Goal: Task Accomplishment & Management: Complete application form

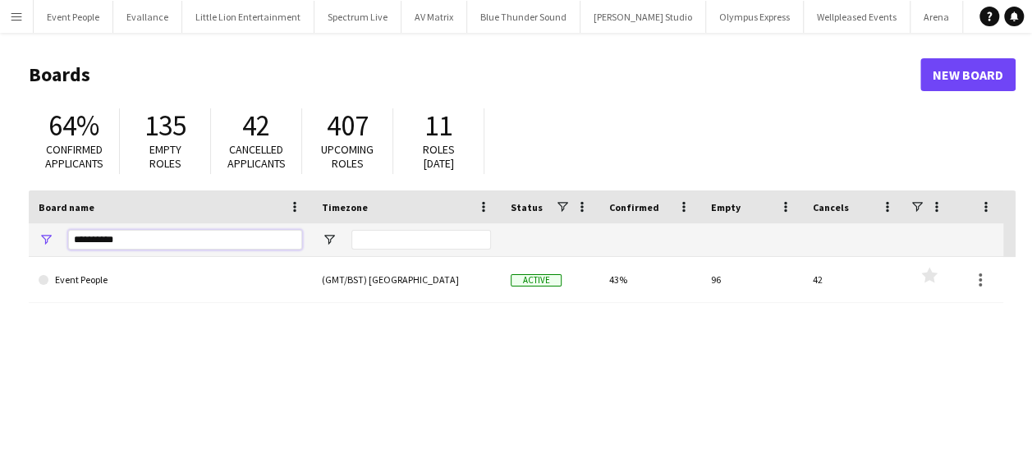
drag, startPoint x: 136, startPoint y: 243, endPoint x: 8, endPoint y: 249, distance: 127.4
click at [8, 249] on main "Boards New Board 64% Confirmed applicants 135 Empty roles 42 Cancelled applican…" at bounding box center [516, 329] width 1032 height 593
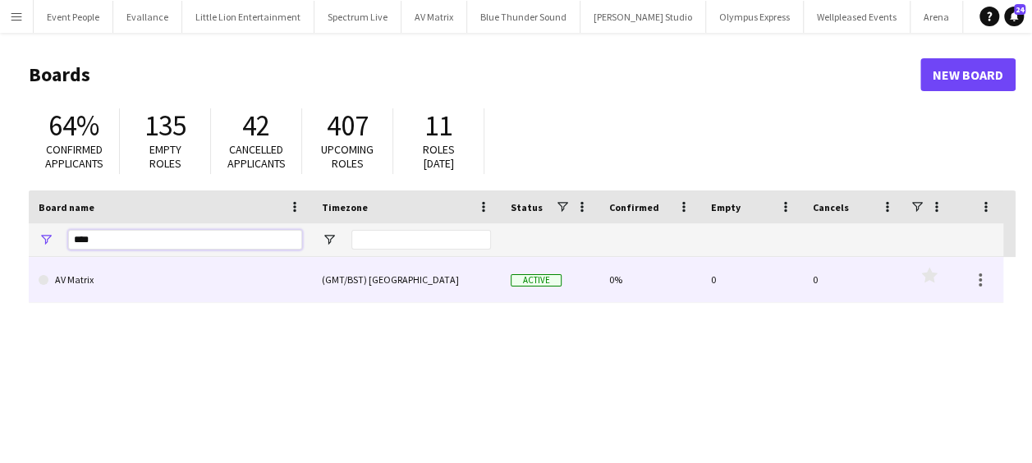
type input "****"
click at [92, 274] on link "AV Matrix" at bounding box center [171, 280] width 264 height 46
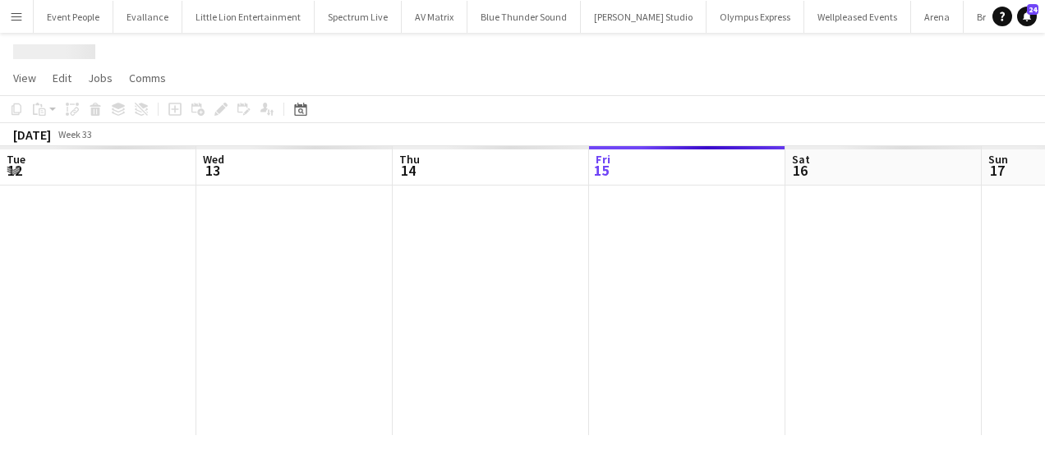
scroll to position [0, 393]
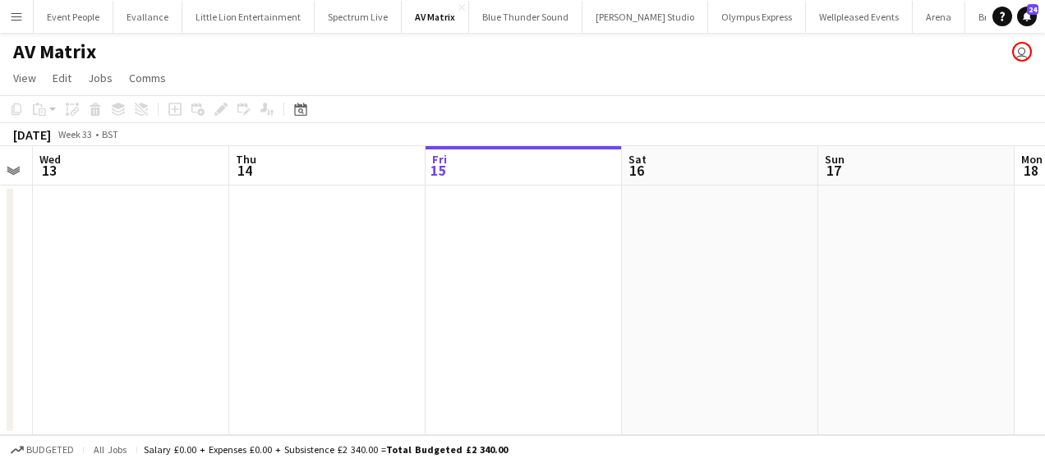
drag, startPoint x: 159, startPoint y: 284, endPoint x: 443, endPoint y: 269, distance: 283.8
click at [448, 266] on app-calendar-viewport "Mon 11 Tue 12 Wed 13 Thu 14 Fri 15 Sat 16 Sun 17 Mon 18 Tue 19 Wed 20 Thu 21" at bounding box center [522, 290] width 1045 height 289
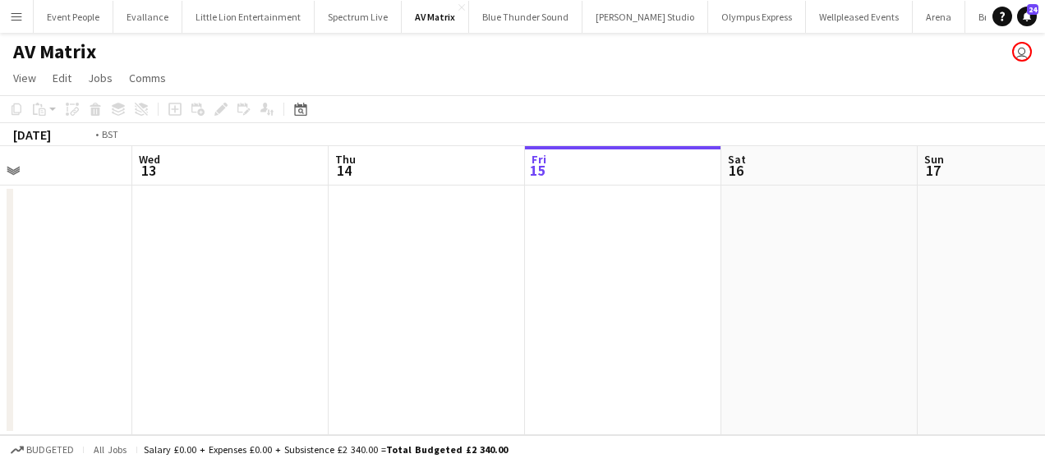
drag, startPoint x: 338, startPoint y: 297, endPoint x: 644, endPoint y: 289, distance: 305.7
click at [667, 287] on app-calendar-viewport "Sun 10 Mon 11 Tue 12 Wed 13 Thu 14 Fri 15 Sat 16 Sun 17 Mon 18 Tue 19 Wed 20" at bounding box center [522, 290] width 1045 height 289
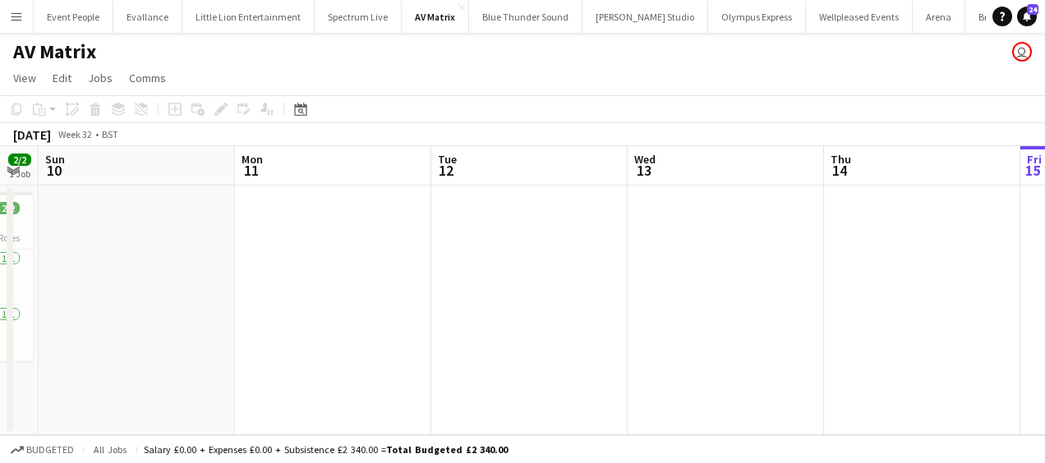
drag, startPoint x: 425, startPoint y: 308, endPoint x: 623, endPoint y: 304, distance: 198.0
click at [653, 303] on app-calendar-viewport "Fri 8 Sat 9 2/2 1 Job Sun 10 Mon 11 Tue 12 Wed 13 Thu 14 Fri 15 Sat 16 Sun 17 M…" at bounding box center [522, 290] width 1045 height 289
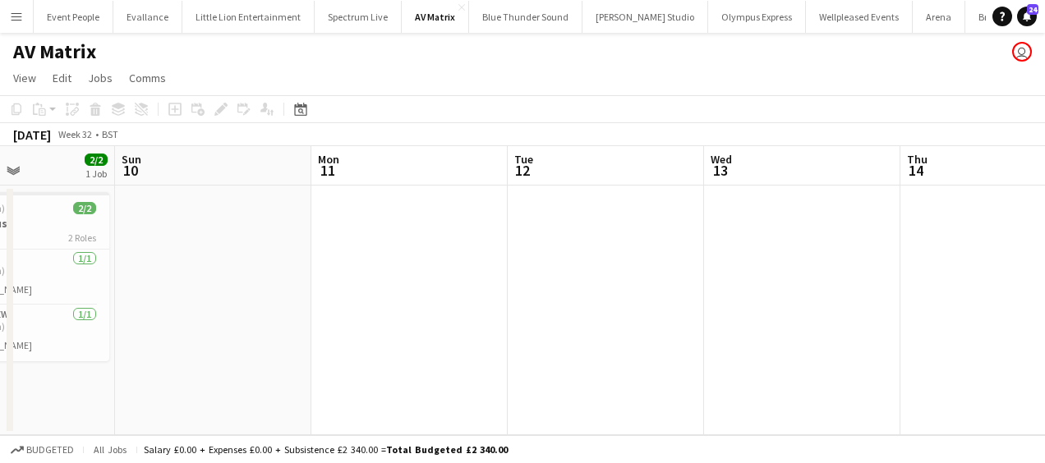
click at [606, 303] on app-calendar-viewport "Thu 7 Fri 8 Sat 9 2/2 1 Job Sun 10 Mon 11 Tue 12 Wed 13 Thu 14 Fri 15 Sat 16 Su…" at bounding box center [522, 290] width 1045 height 289
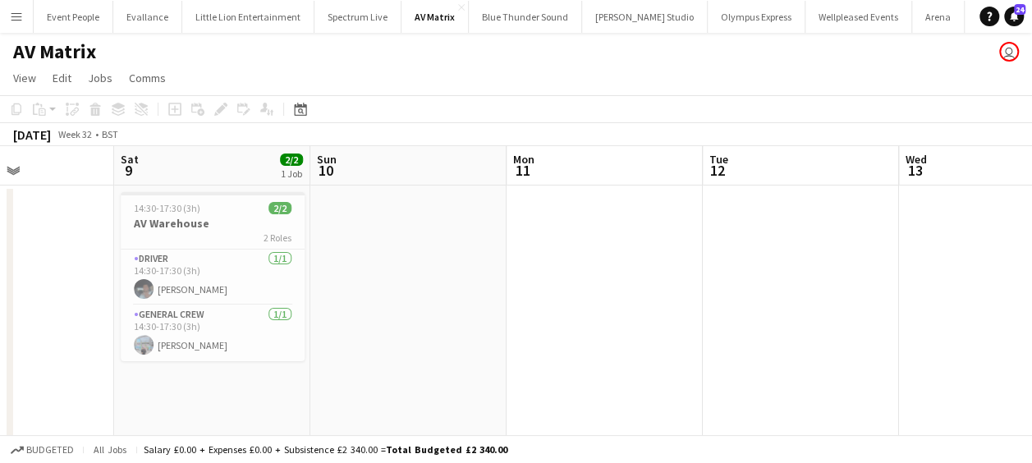
scroll to position [0, 368]
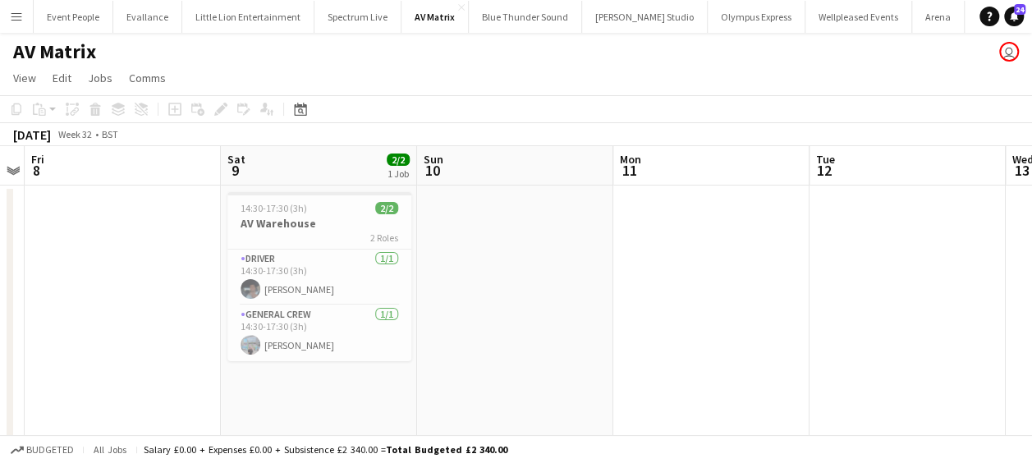
drag, startPoint x: 524, startPoint y: 310, endPoint x: 496, endPoint y: 306, distance: 28.2
click at [547, 310] on app-calendar-viewport "Wed 6 4/4 1 Job Thu 7 Fri 8 Sat 9 2/2 1 Job Sun 10 Mon 11 Tue 12 Wed 13 Thu 14 …" at bounding box center [516, 307] width 1032 height 322
click at [329, 218] on h3 "AV Warehouse" at bounding box center [320, 223] width 184 height 15
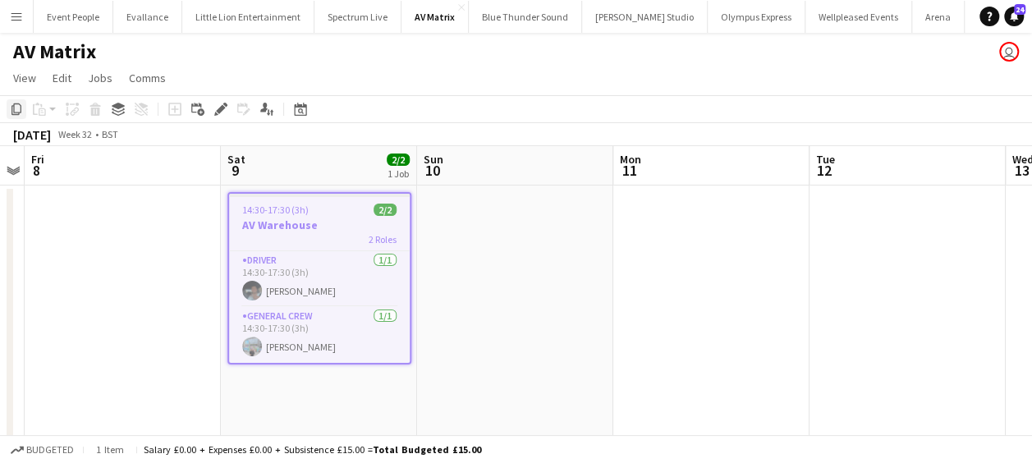
click at [15, 100] on div "Copy" at bounding box center [17, 109] width 20 height 20
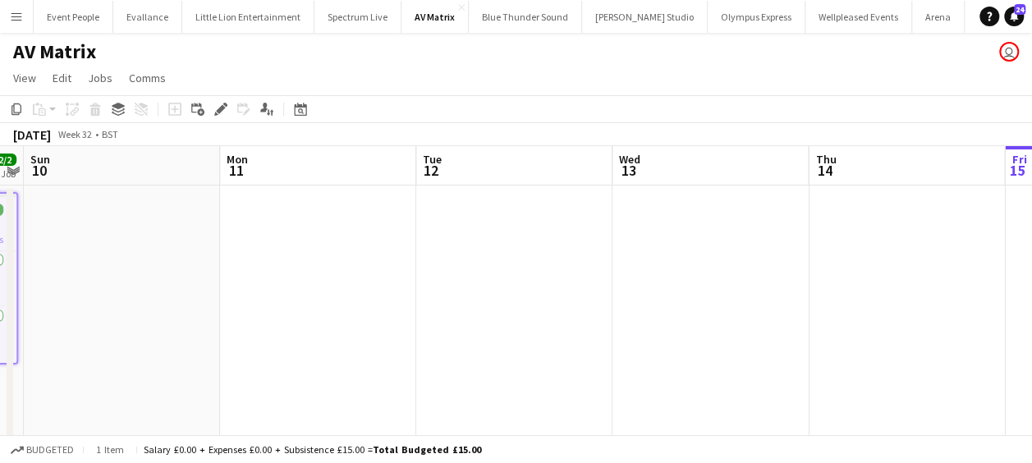
drag, startPoint x: 643, startPoint y: 215, endPoint x: 233, endPoint y: 235, distance: 410.3
click at [241, 235] on app-calendar-viewport "Wed 6 4/4 1 Job Thu 7 Fri 8 Sat 9 2/2 1 Job Sun 10 Mon 11 Tue 12 Wed 13 Thu 14 …" at bounding box center [516, 307] width 1032 height 322
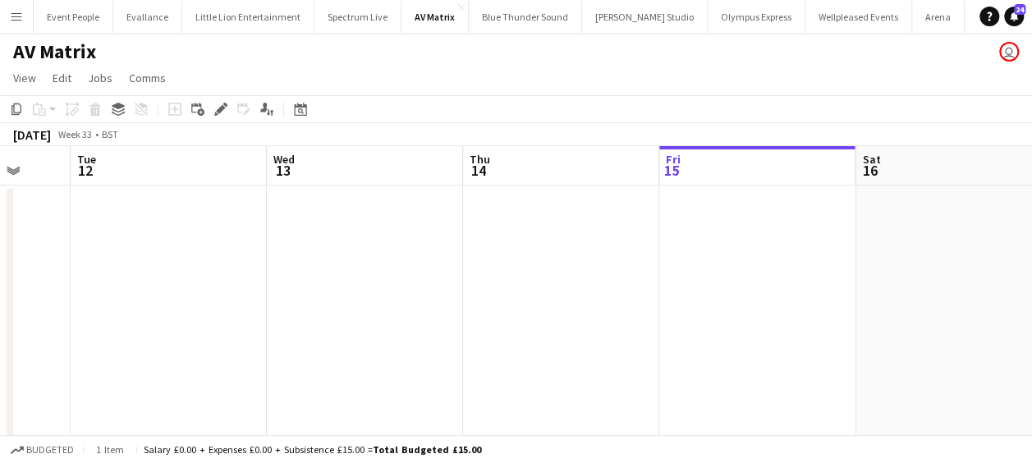
drag, startPoint x: 720, startPoint y: 241, endPoint x: 481, endPoint y: 248, distance: 238.3
click at [480, 247] on app-calendar-viewport "Fri 8 Sat 9 2/2 1 Job Sun 10 Mon 11 Tue 12 Wed 13 Thu 14 Fri 15 Sat 16 Sun 17 M…" at bounding box center [516, 307] width 1032 height 322
drag, startPoint x: 663, startPoint y: 267, endPoint x: 255, endPoint y: 277, distance: 407.5
click at [243, 277] on app-calendar-viewport "Fri 8 Sat 9 2/2 1 Job Sun 10 Mon 11 Tue 12 Wed 13 Thu 14 Fri 15 Sat 16 Sun 17 M…" at bounding box center [516, 307] width 1032 height 322
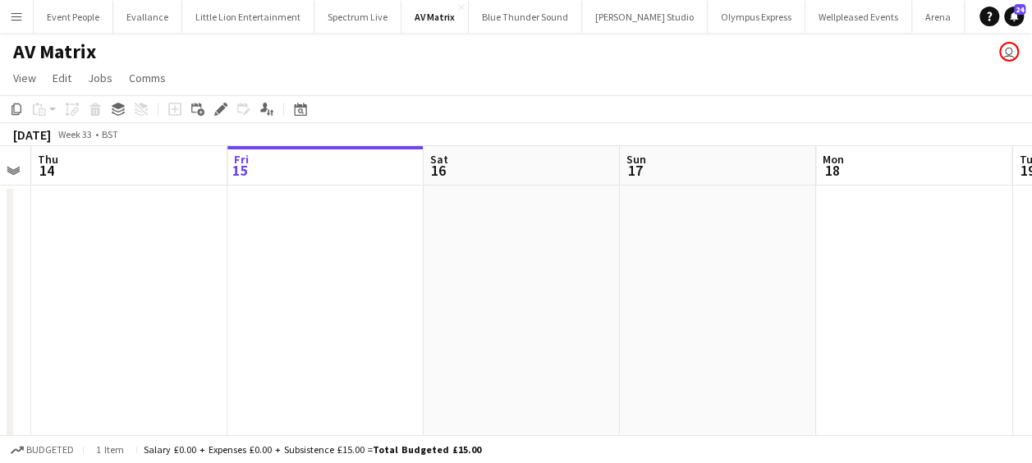
click at [527, 283] on app-calendar-viewport "Mon 11 Tue 12 Wed 13 Thu 14 Fri 15 Sat 16 Sun 17 Mon 18 Tue 19 Wed 20 Thu 21" at bounding box center [516, 307] width 1032 height 322
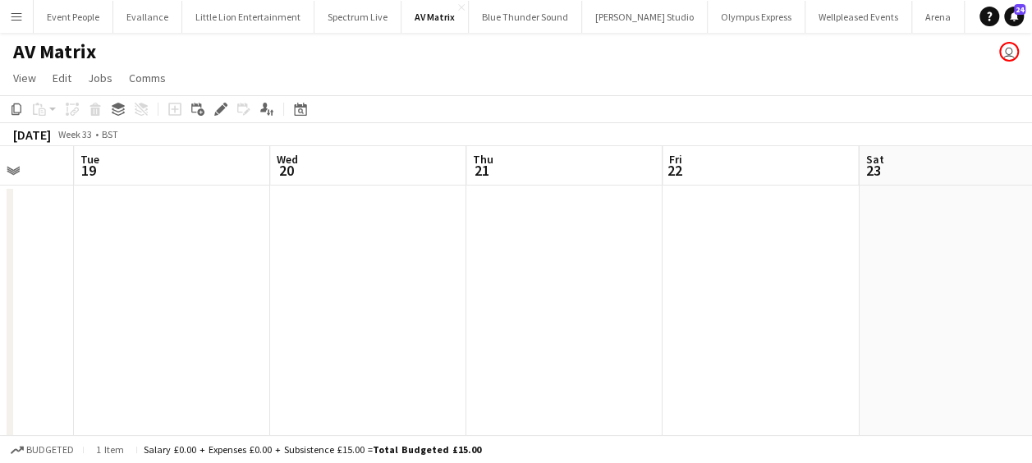
drag, startPoint x: 701, startPoint y: 285, endPoint x: 140, endPoint y: 284, distance: 561.8
click at [120, 288] on app-calendar-viewport "Fri 15 Sat 16 Sun 17 Mon 18 Tue 19 Wed 20 Thu 21 Fri 22 Sat 23 Sun 24 Mon 25" at bounding box center [516, 307] width 1032 height 322
drag, startPoint x: 590, startPoint y: 290, endPoint x: 158, endPoint y: 306, distance: 432.3
click at [158, 306] on app-calendar-viewport "Fri 15 Sat 16 Sun 17 Mon 18 Tue 19 Wed 20 Thu 21 Fri 22 Sat 23 Sun 24 Mon 25" at bounding box center [516, 307] width 1032 height 322
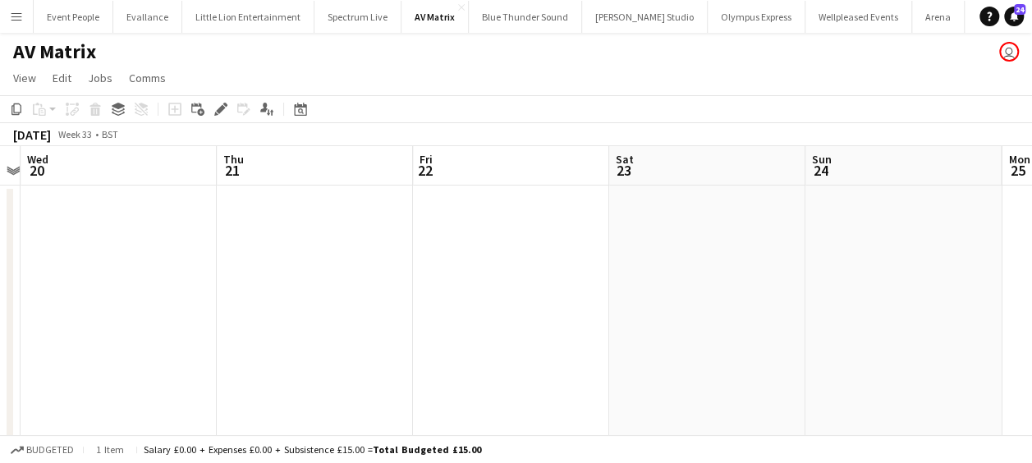
click at [400, 295] on app-calendar-viewport "Sun 17 Mon 18 Tue 19 Wed 20 Thu 21 Fri 22 Sat 23 Sun 24 Mon 25 Tue 26 Wed 27" at bounding box center [516, 307] width 1032 height 322
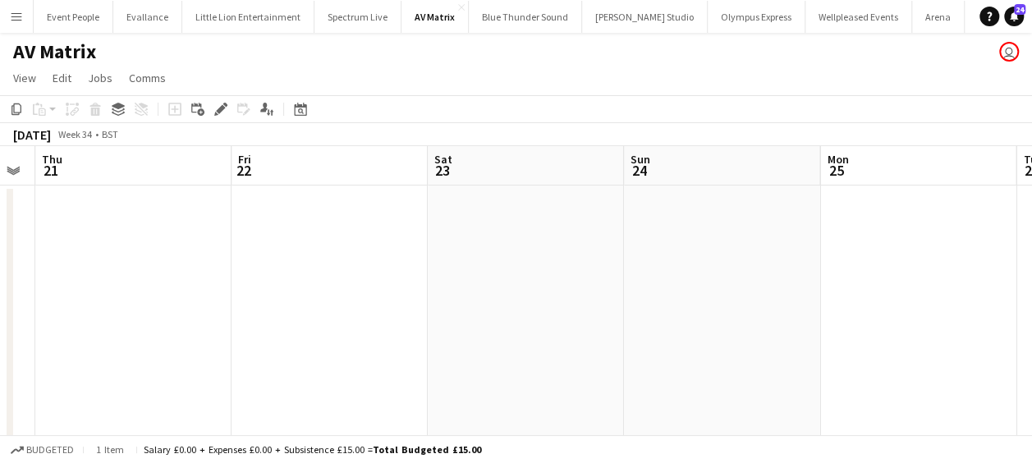
click at [331, 292] on app-calendar-viewport "Sun 17 Mon 18 Tue 19 Wed 20 Thu 21 Fri 22 Sat 23 Sun 24 Mon 25 Tue 26 Wed 27" at bounding box center [516, 307] width 1032 height 322
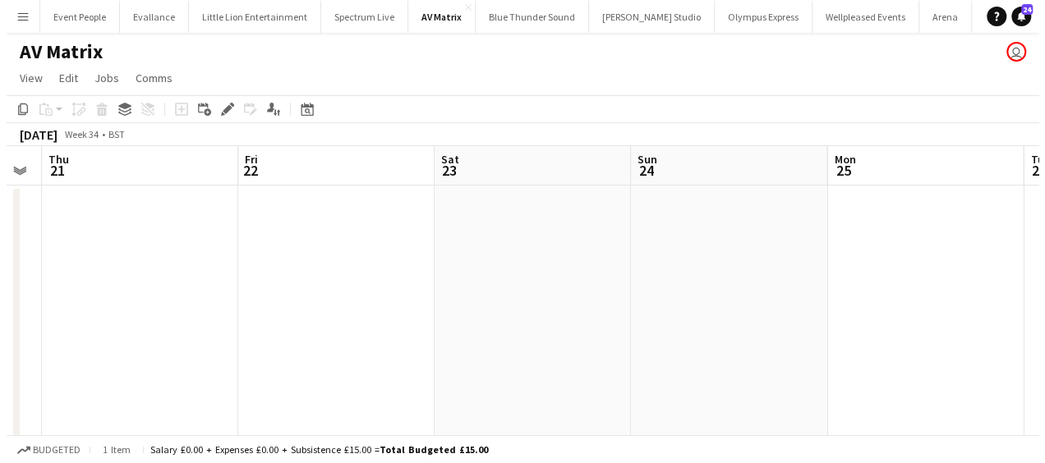
scroll to position [0, 621]
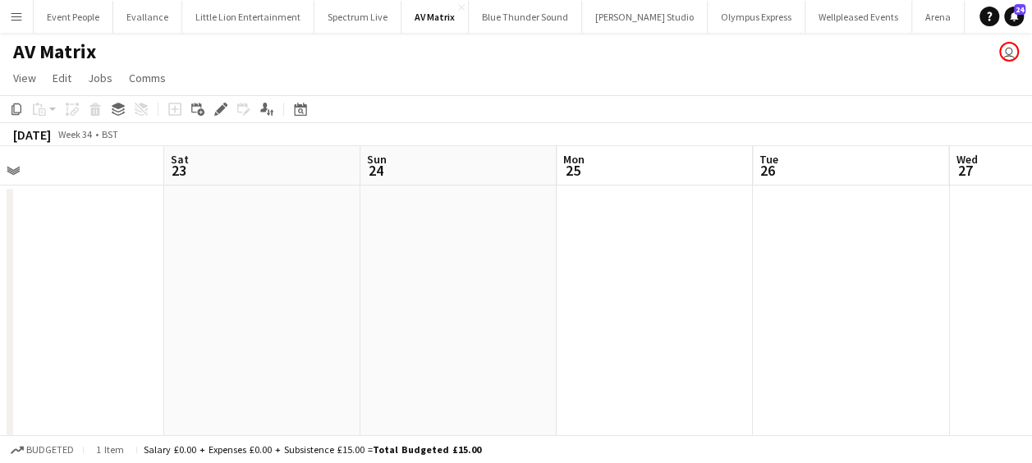
click at [476, 245] on app-date-cell at bounding box center [459, 327] width 196 height 283
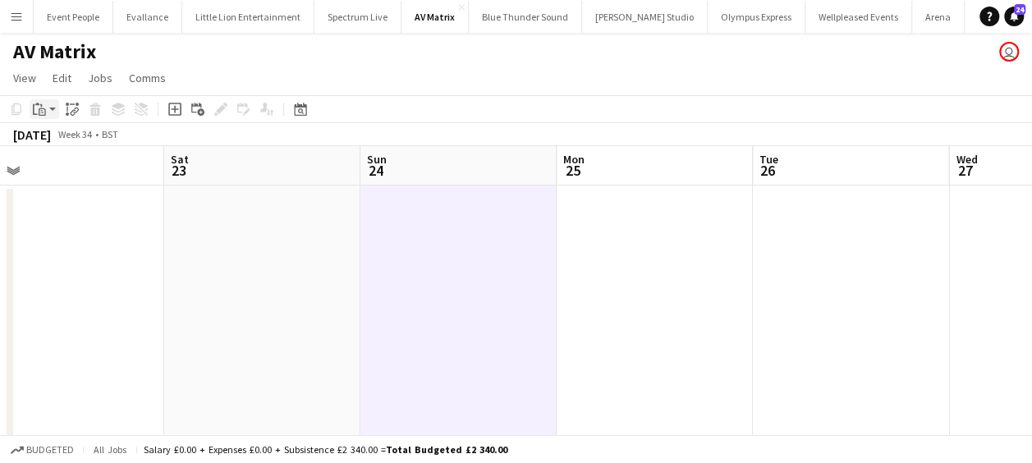
click at [48, 110] on div "Paste" at bounding box center [40, 109] width 20 height 20
click at [76, 140] on link "Paste Ctrl+V" at bounding box center [121, 140] width 154 height 15
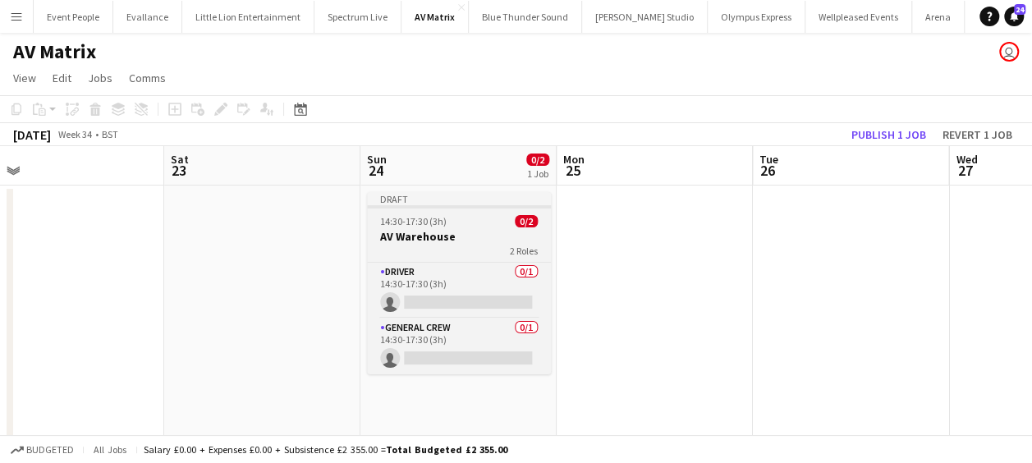
click at [459, 222] on div "14:30-17:30 (3h) 0/2" at bounding box center [459, 221] width 184 height 12
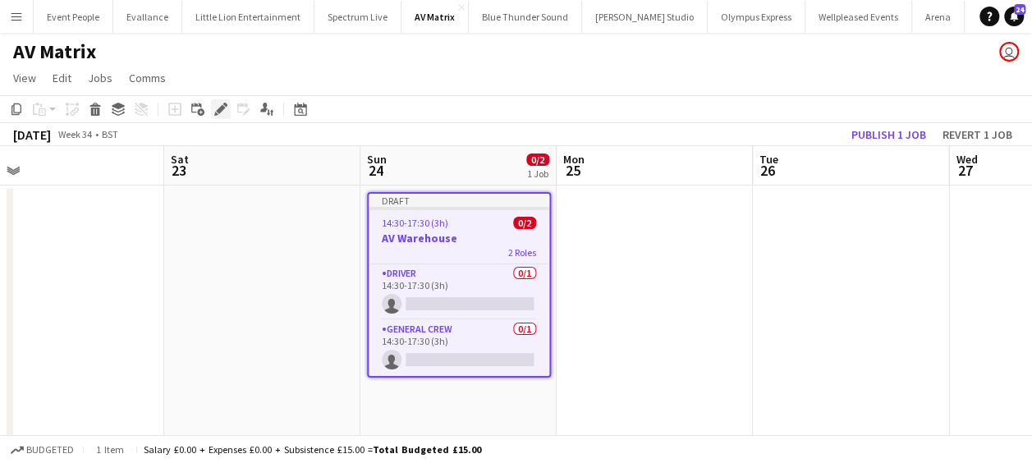
click at [221, 112] on icon at bounding box center [220, 109] width 9 height 9
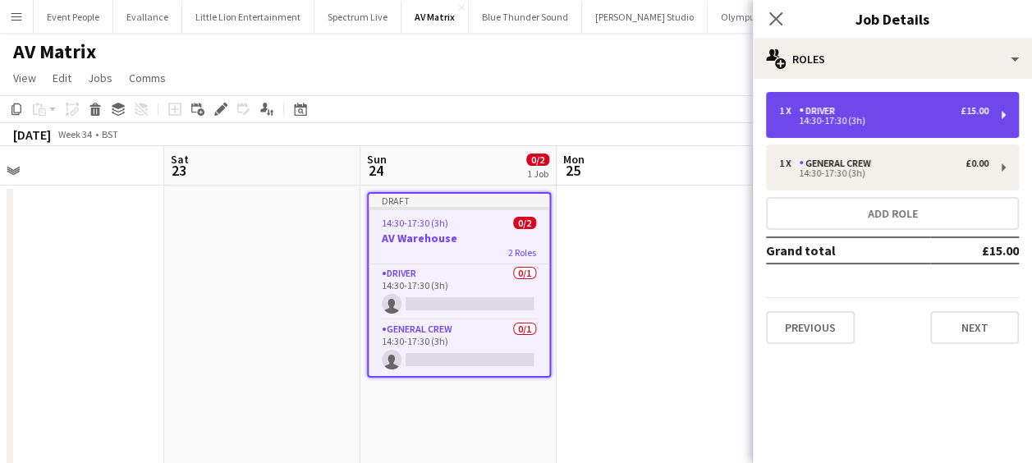
click at [818, 120] on div "14:30-17:30 (3h)" at bounding box center [883, 121] width 209 height 8
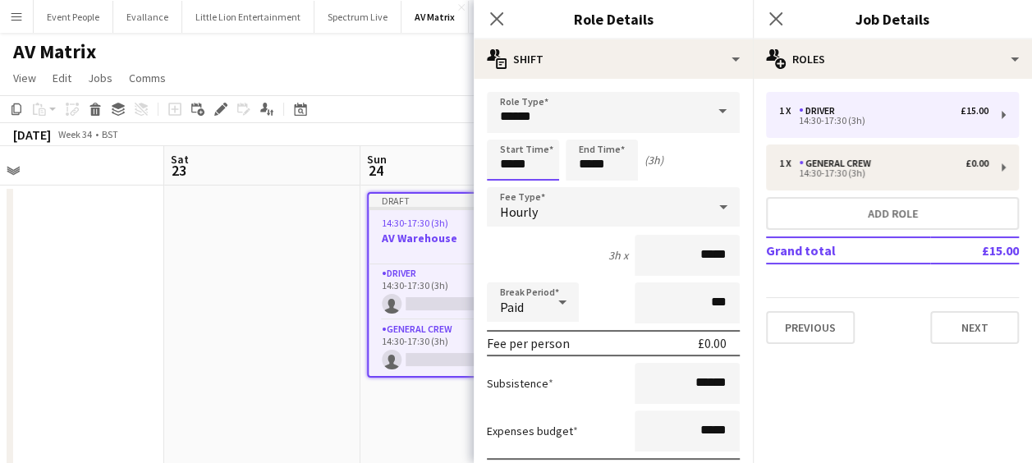
click at [520, 154] on input "*****" at bounding box center [523, 160] width 72 height 41
type input "*****"
click at [509, 130] on div at bounding box center [506, 131] width 33 height 16
click at [585, 153] on input "*****" at bounding box center [602, 160] width 72 height 41
type input "*****"
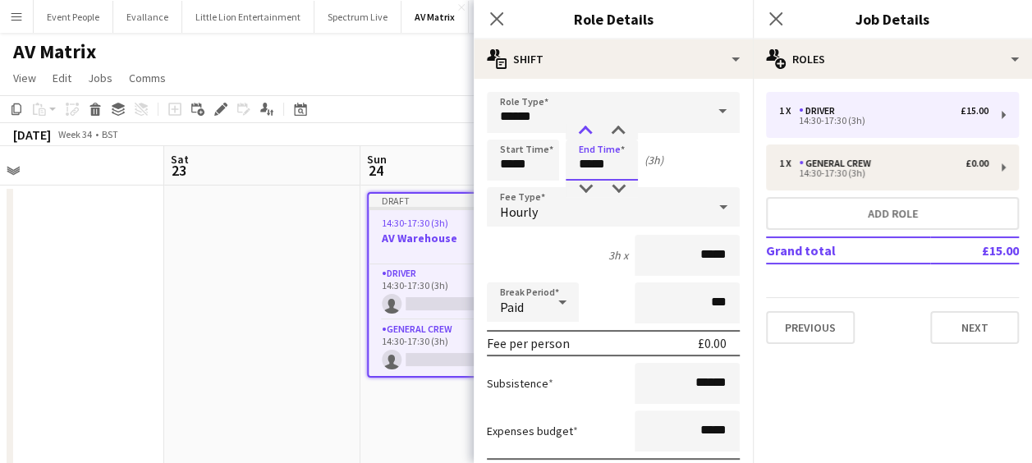
click at [586, 131] on div at bounding box center [585, 131] width 33 height 16
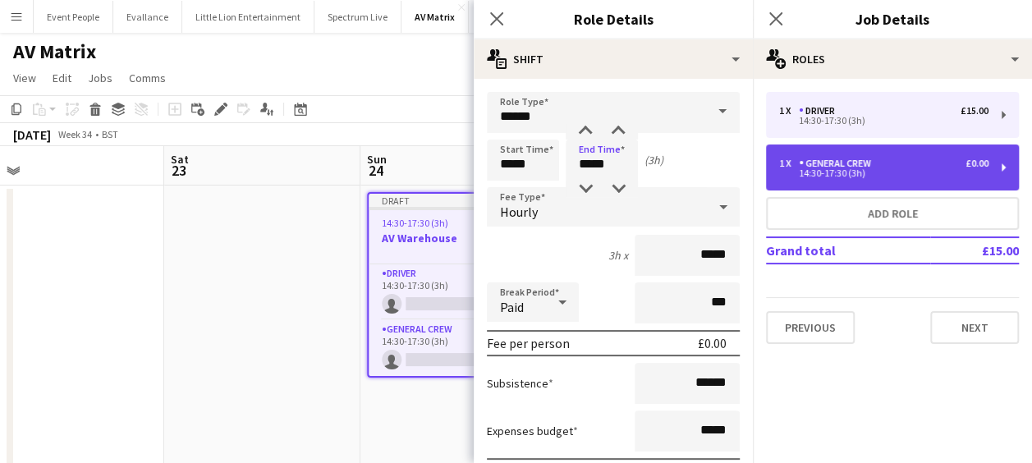
click at [802, 154] on div "1 x General Crew £0.00 14:30-17:30 (3h)" at bounding box center [892, 168] width 253 height 46
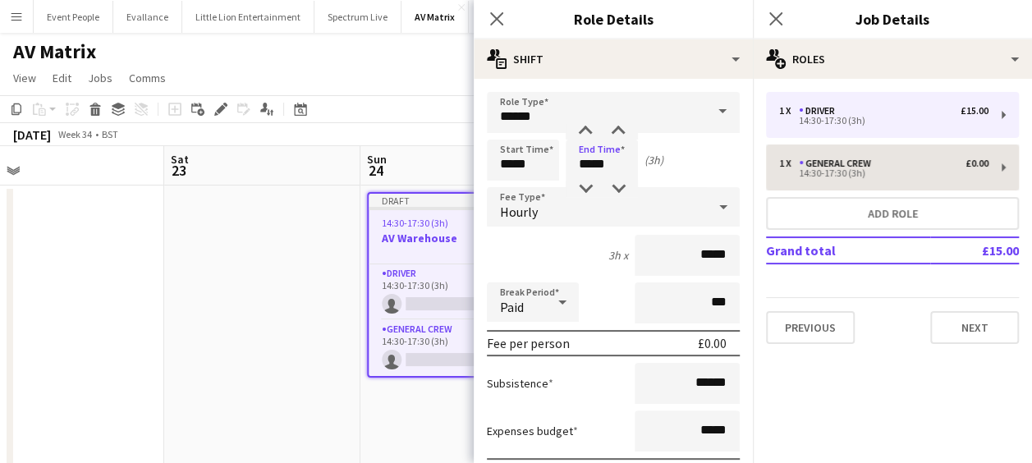
type input "**********"
type input "*****"
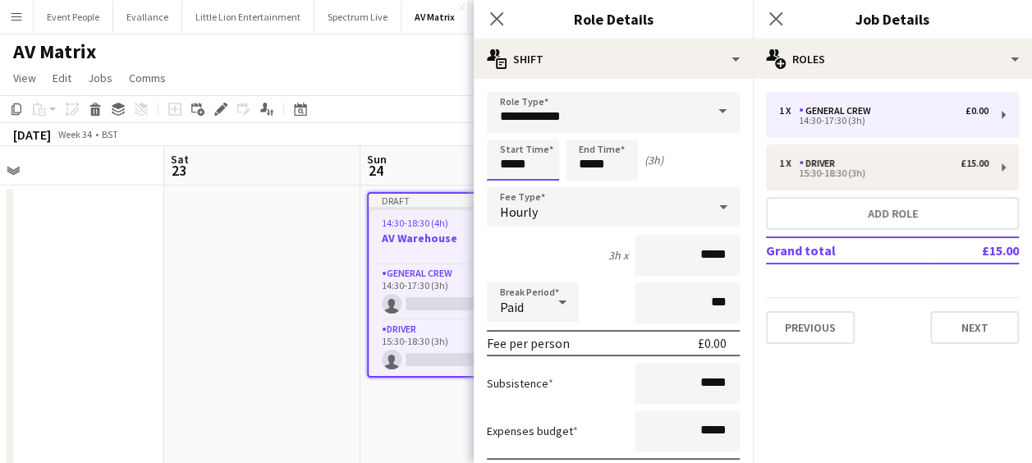
click at [524, 153] on input "*****" at bounding box center [523, 160] width 72 height 41
type input "*****"
click at [503, 130] on div at bounding box center [506, 131] width 33 height 16
click at [600, 162] on input "*****" at bounding box center [602, 160] width 72 height 41
type input "*****"
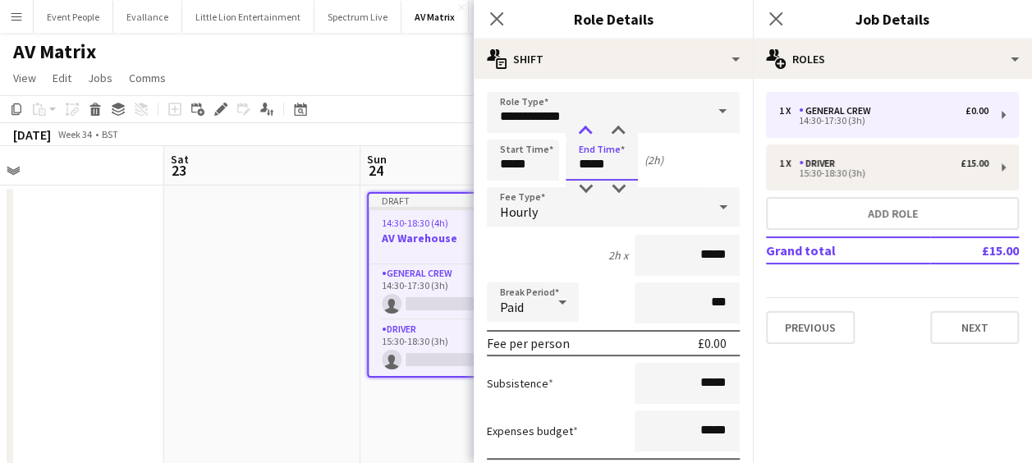
click at [585, 128] on div at bounding box center [585, 131] width 33 height 16
click at [502, 16] on icon "Close pop-in" at bounding box center [497, 19] width 16 height 16
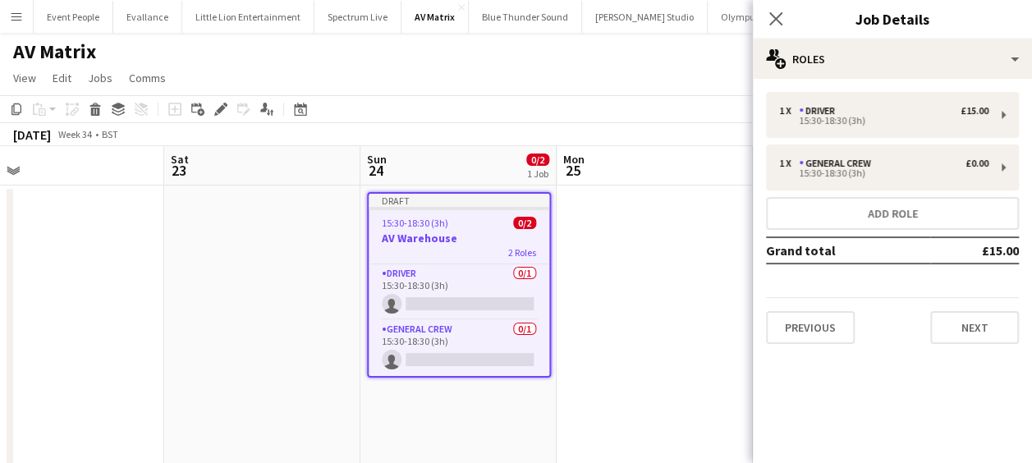
click at [594, 237] on app-date-cell at bounding box center [655, 327] width 196 height 283
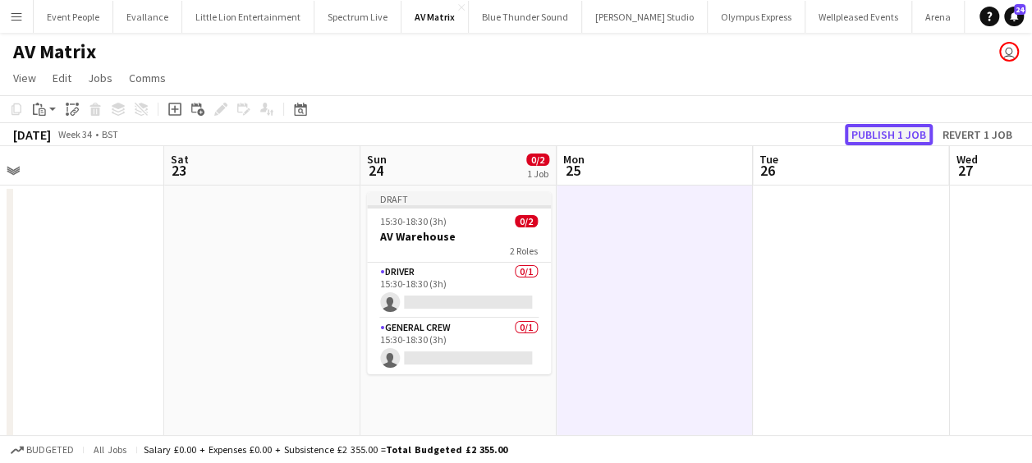
click at [908, 135] on button "Publish 1 job" at bounding box center [889, 134] width 88 height 21
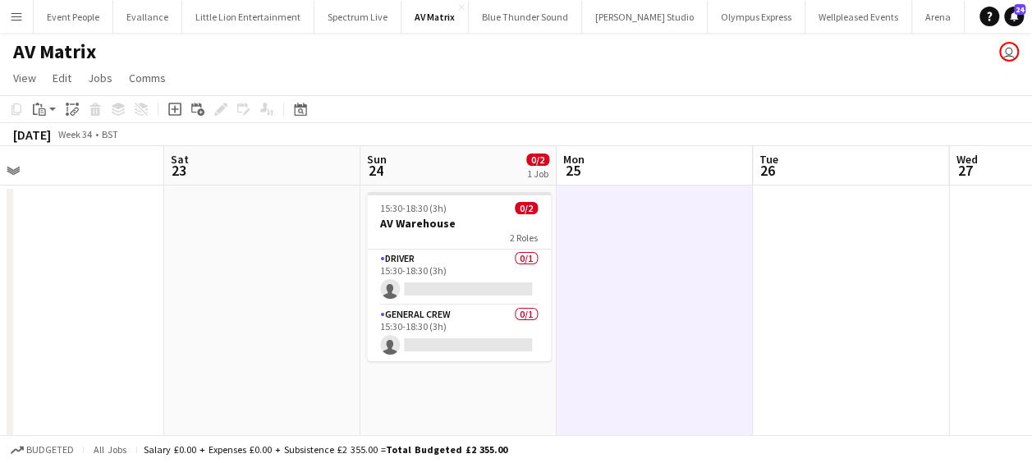
click at [15, 15] on app-icon "Menu" at bounding box center [16, 16] width 13 height 13
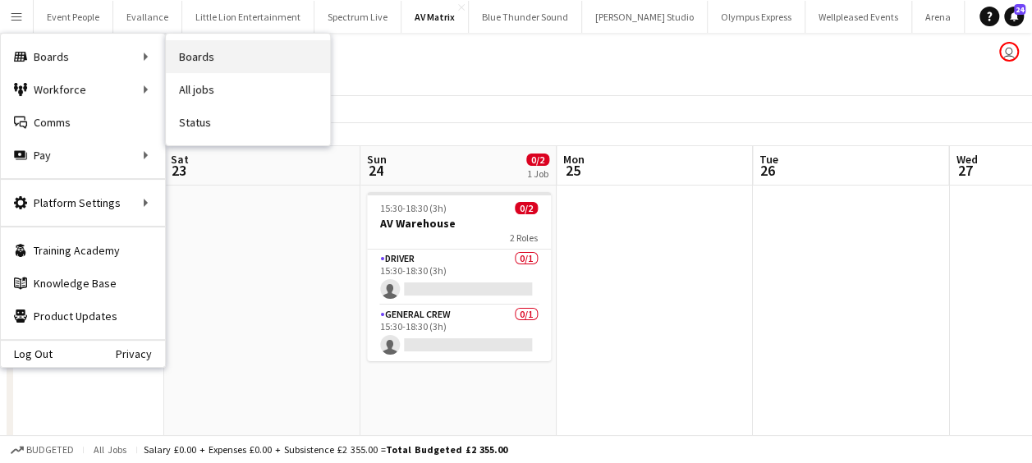
click at [182, 56] on link "Boards" at bounding box center [248, 56] width 164 height 33
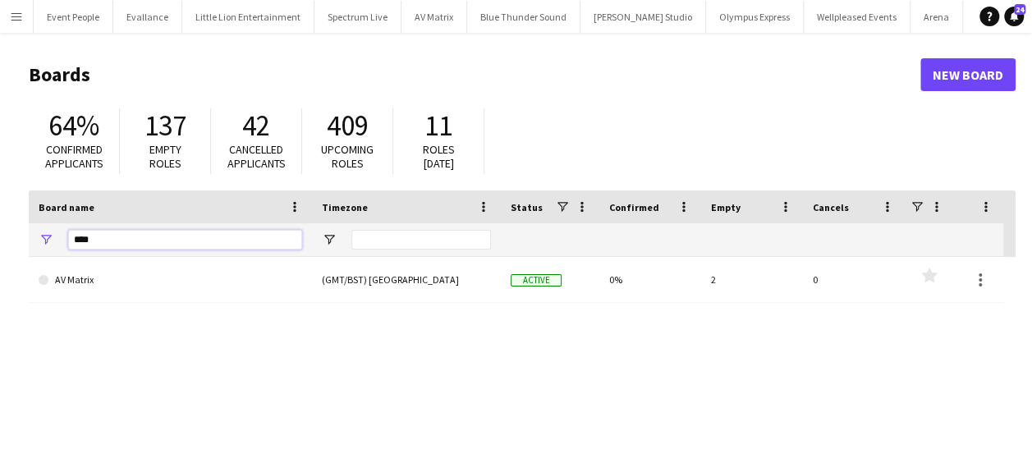
drag, startPoint x: 66, startPoint y: 251, endPoint x: 21, endPoint y: 251, distance: 44.4
click at [21, 251] on main "Boards New Board 64% Confirmed applicants 137 Empty roles 42 Cancelled applican…" at bounding box center [516, 329] width 1032 height 593
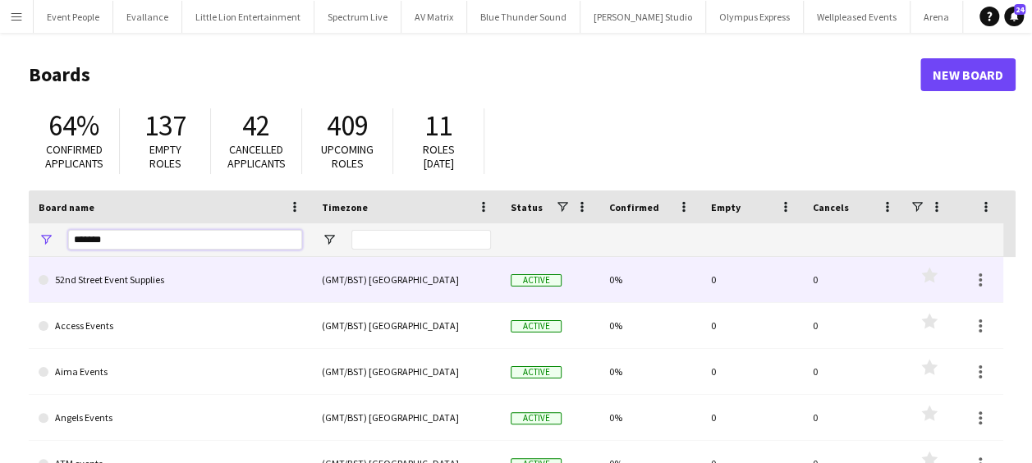
type input "********"
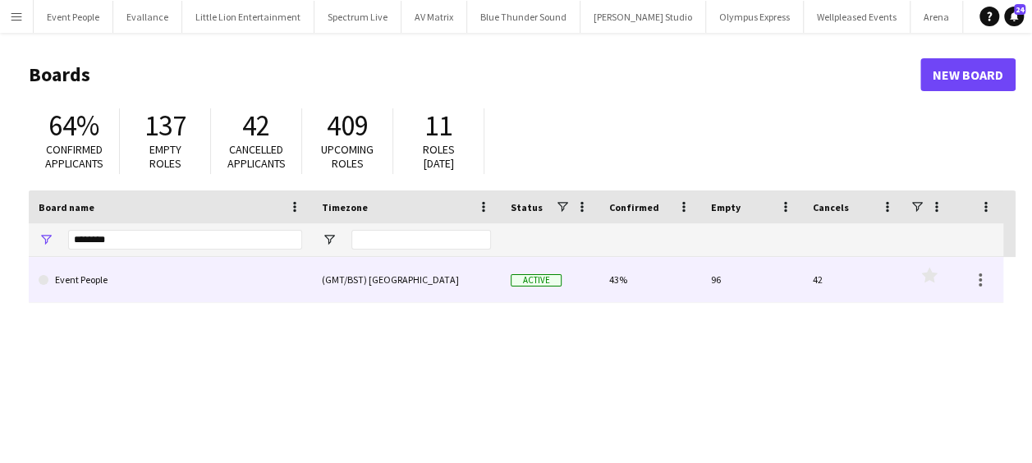
click at [122, 283] on link "Event People" at bounding box center [171, 280] width 264 height 46
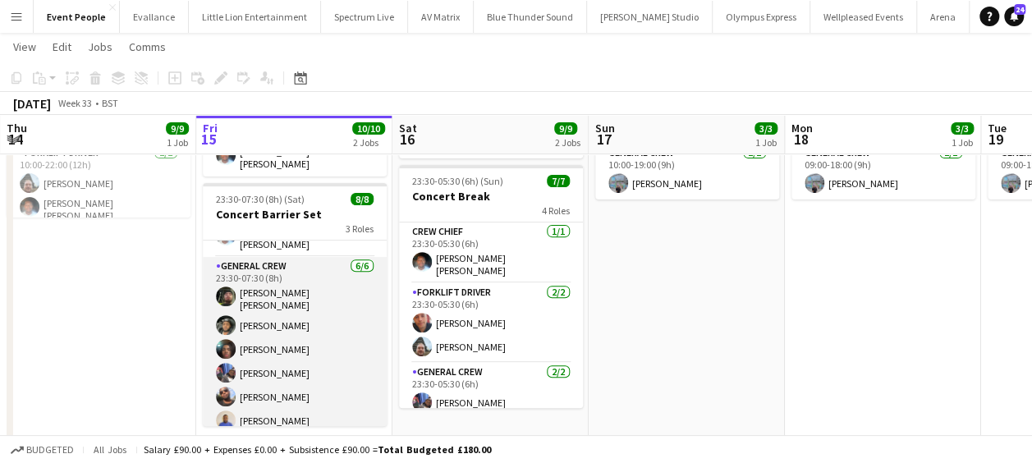
scroll to position [236, 0]
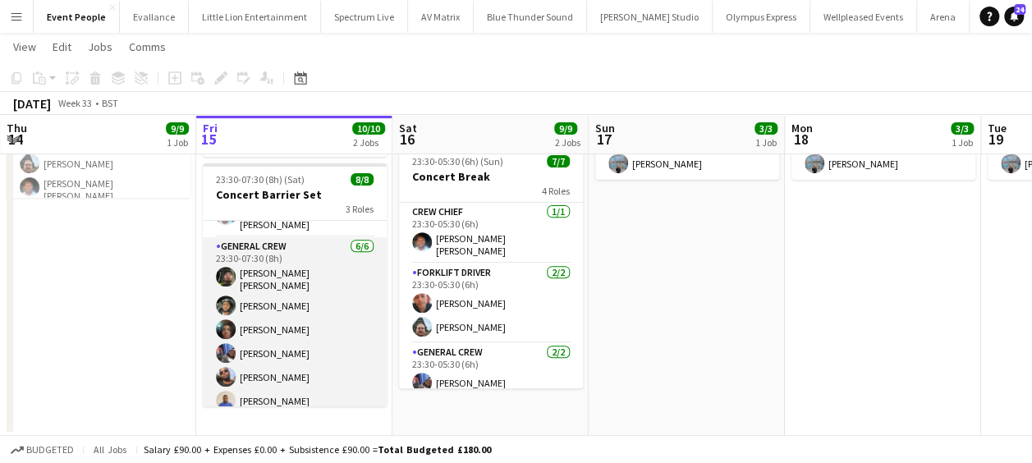
click at [283, 381] on app-card-role "General Crew 6/6 23:30-07:30 (8h) Kane O’Neill Kairo Solomon Amari Thomas Taore…" at bounding box center [295, 327] width 184 height 180
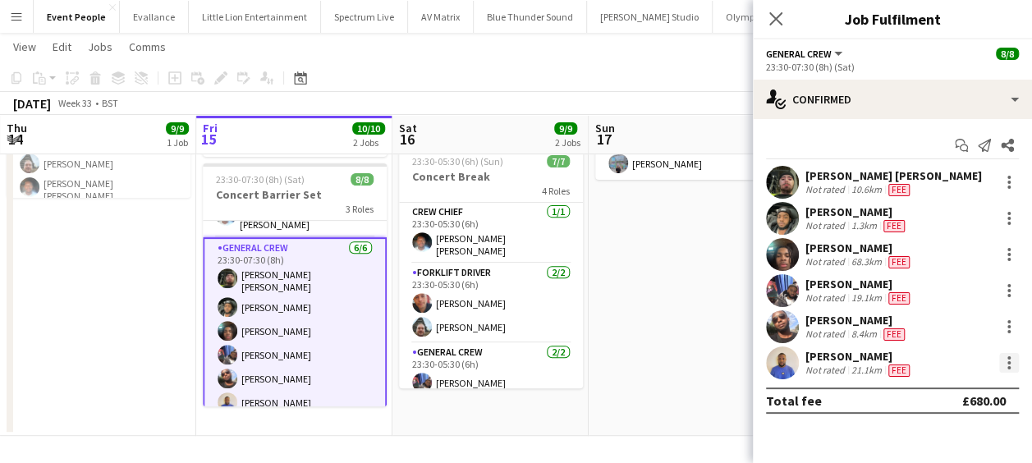
click at [1009, 362] on div at bounding box center [1009, 362] width 3 height 3
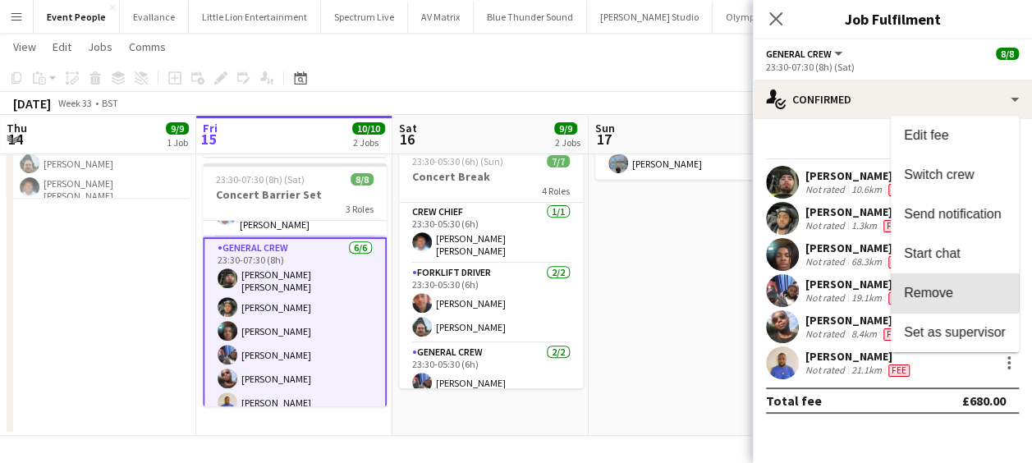
click at [945, 287] on span "Remove" at bounding box center [928, 293] width 49 height 14
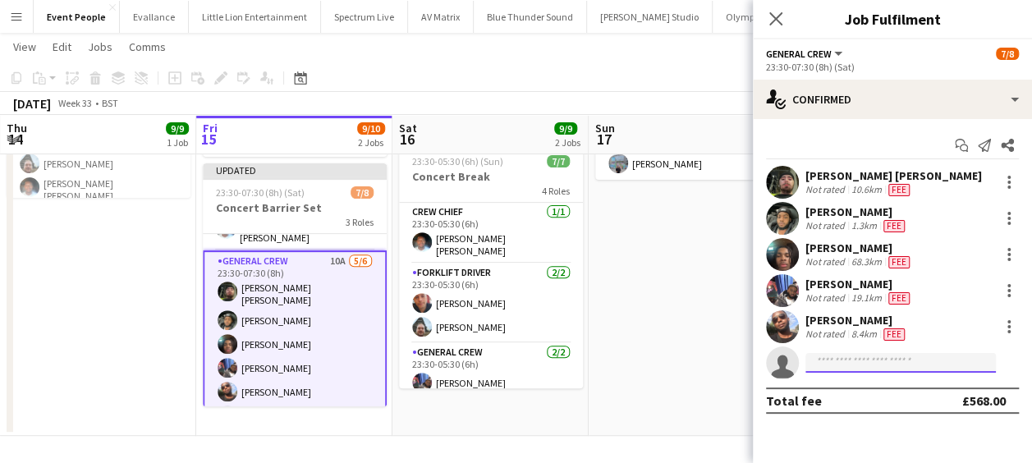
click at [841, 360] on input at bounding box center [901, 363] width 191 height 20
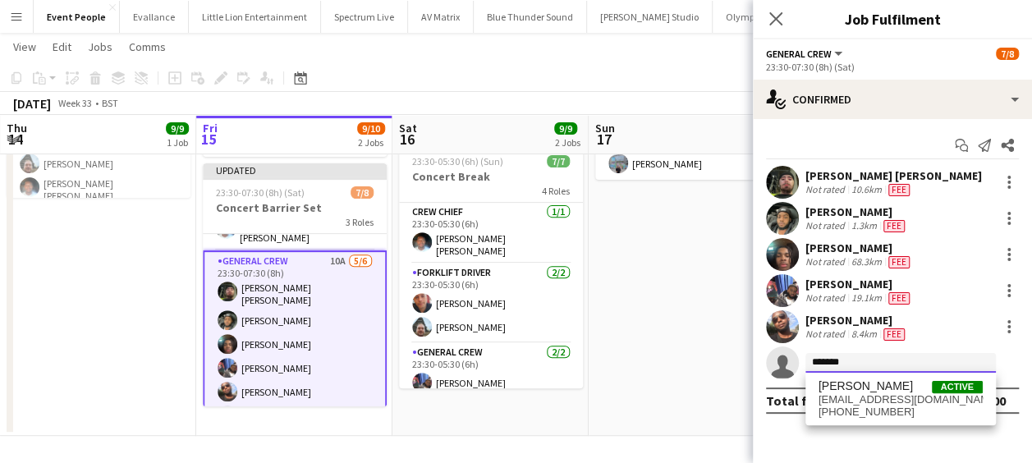
scroll to position [0, 0]
type input "*******"
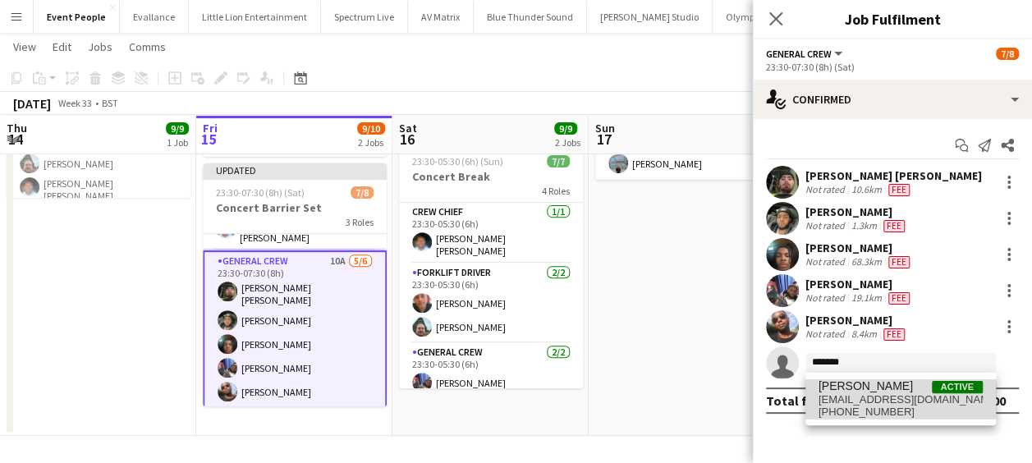
click at [888, 398] on span "davidldne1@gmail.com" at bounding box center [901, 399] width 164 height 13
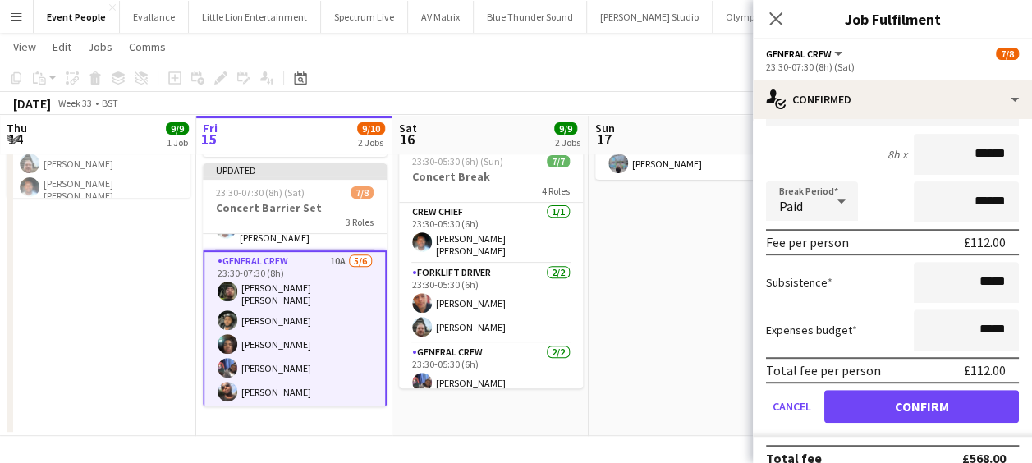
scroll to position [336, 0]
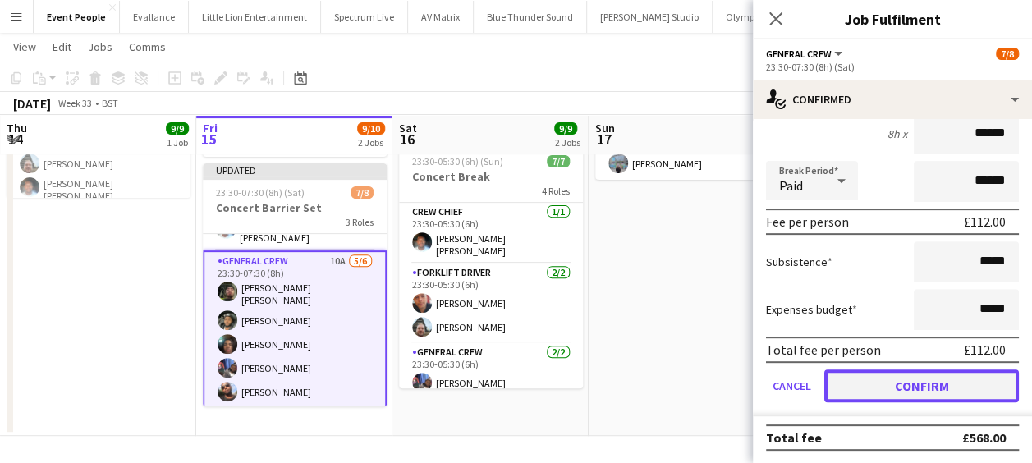
click at [924, 384] on button "Confirm" at bounding box center [922, 386] width 195 height 33
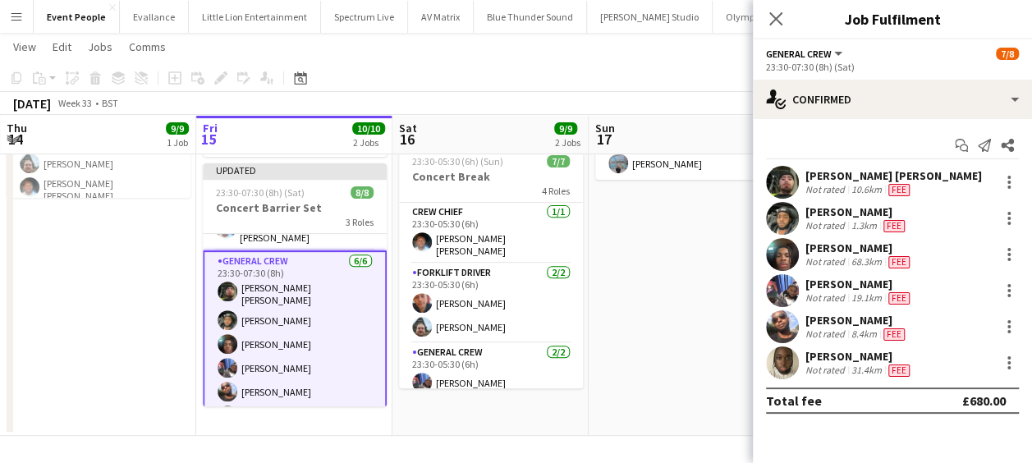
scroll to position [0, 0]
click at [689, 280] on app-date-cell "10:00-19:00 (9h) 3/3 Leeds Fest - Charge Van 3 Roles Courier and Van 1/1 10:00-…" at bounding box center [687, 192] width 196 height 488
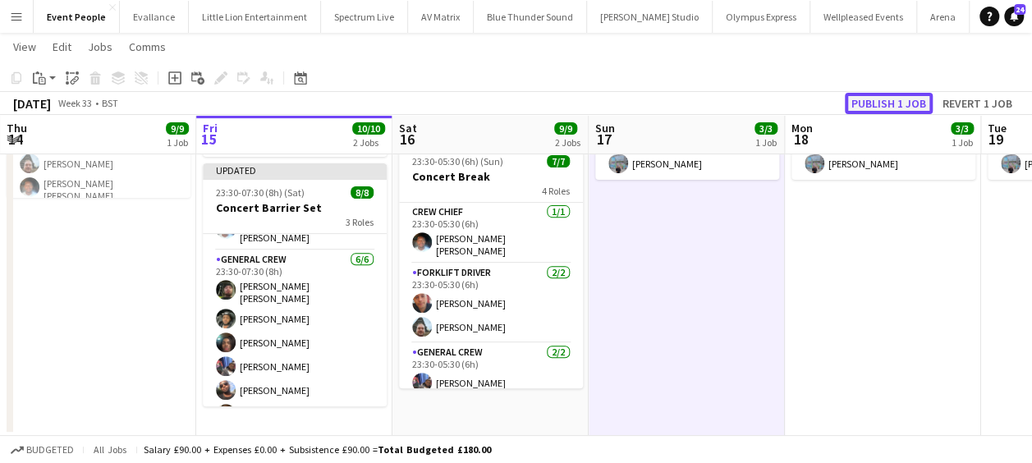
click at [894, 109] on button "Publish 1 job" at bounding box center [889, 103] width 88 height 21
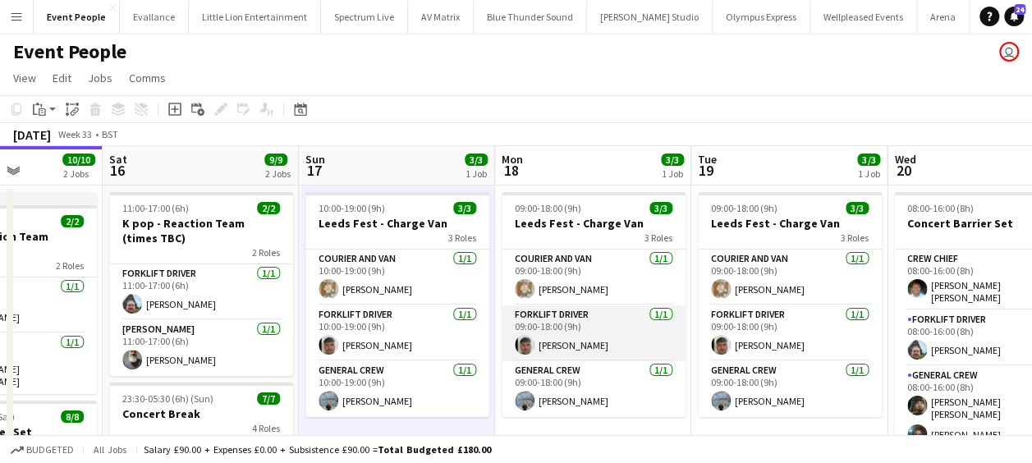
drag, startPoint x: 465, startPoint y: 326, endPoint x: 555, endPoint y: 327, distance: 90.4
click at [447, 326] on app-calendar-viewport "Tue 12 Wed 13 9/9 1 Job Thu 14 9/9 1 Job Fri 15 10/10 2 Jobs Sat 16 9/9 2 Jobs …" at bounding box center [516, 409] width 1032 height 527
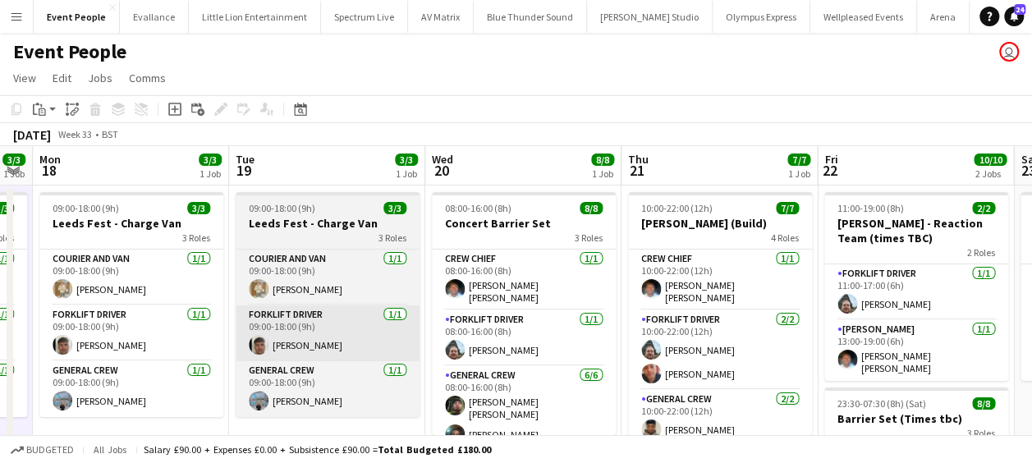
drag, startPoint x: 688, startPoint y: 333, endPoint x: 409, endPoint y: 334, distance: 279.3
click at [404, 336] on app-calendar-viewport "Thu 14 9/9 1 Job Fri 15 10/10 2 Jobs Sat 16 9/9 2 Jobs Sun 17 3/3 1 Job Mon 18 …" at bounding box center [516, 409] width 1032 height 527
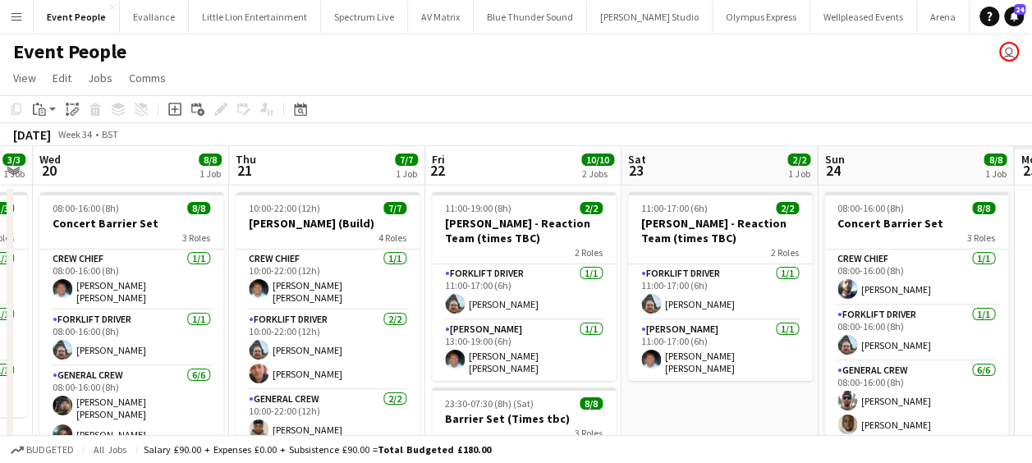
scroll to position [0, 609]
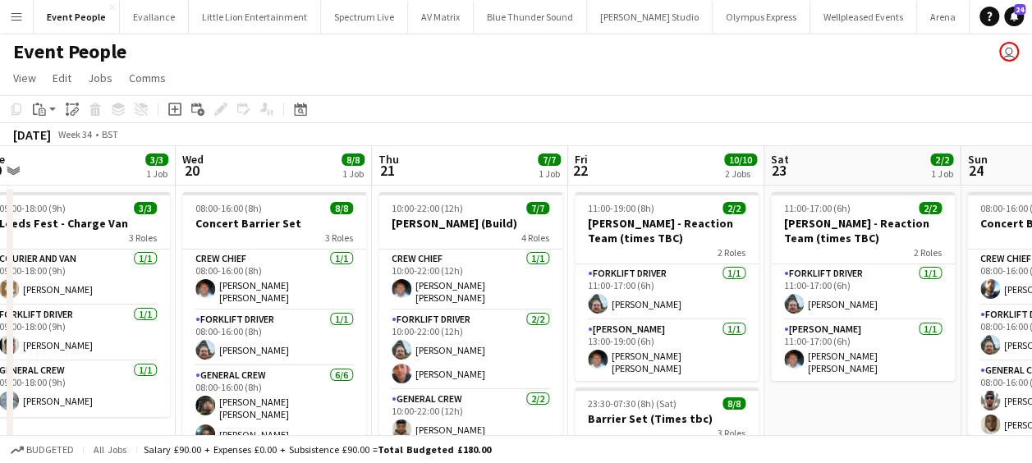
drag, startPoint x: 585, startPoint y: 325, endPoint x: 338, endPoint y: 323, distance: 246.4
click at [338, 323] on app-calendar-viewport "Sat 16 9/9 2 Jobs Sun 17 3/3 1 Job Mon 18 3/3 1 Job Tue 19 3/3 1 Job Wed 20 8/8…" at bounding box center [516, 409] width 1032 height 527
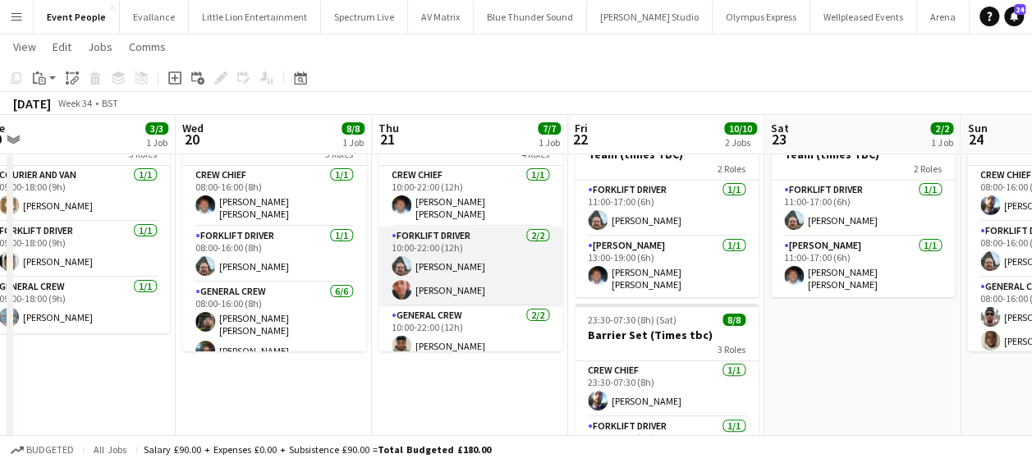
scroll to position [108, 0]
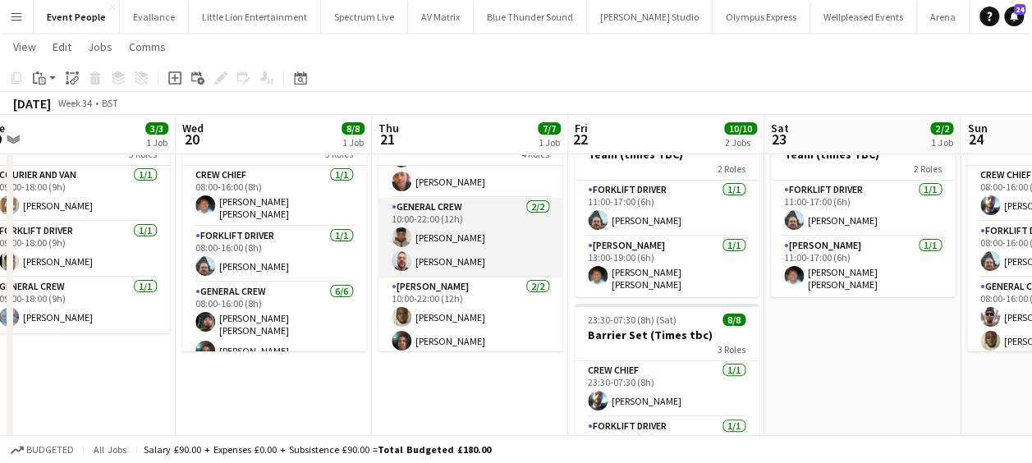
click at [443, 228] on app-card-role "General Crew 2/2 10:00-22:00 (12h) Ona Ajala Lionel Joseph" at bounding box center [471, 238] width 184 height 80
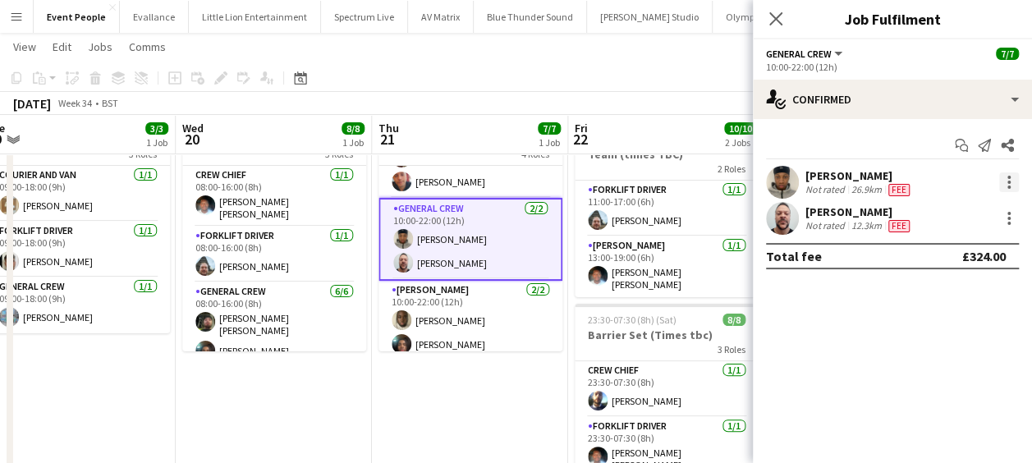
click at [1013, 179] on div at bounding box center [1010, 182] width 20 height 20
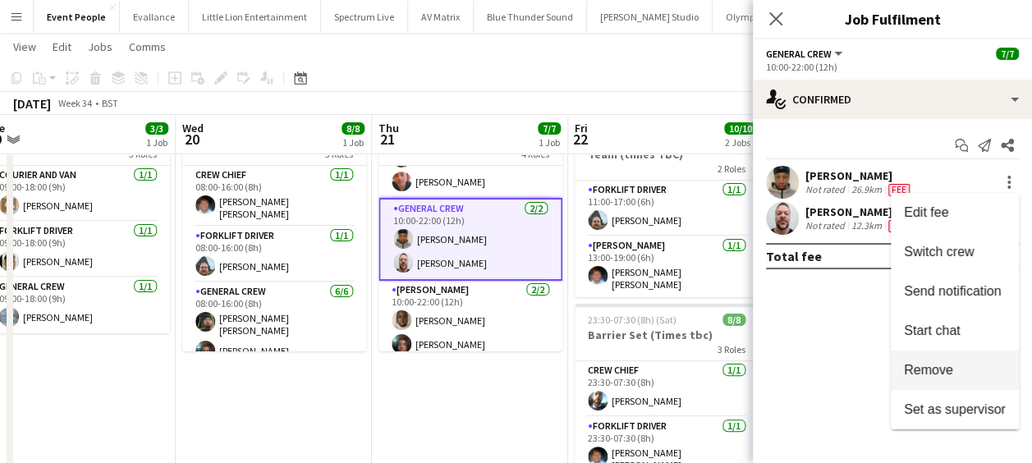
click at [938, 368] on span "Remove" at bounding box center [928, 370] width 49 height 14
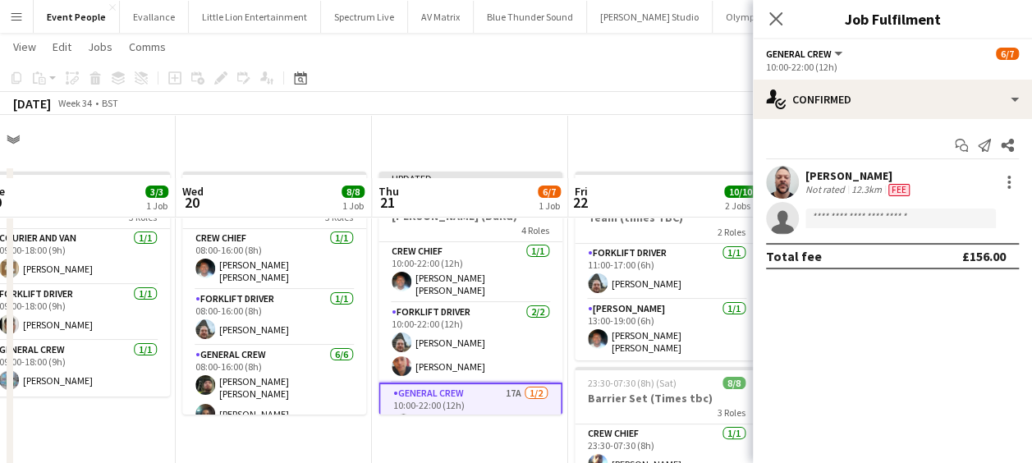
scroll to position [0, 0]
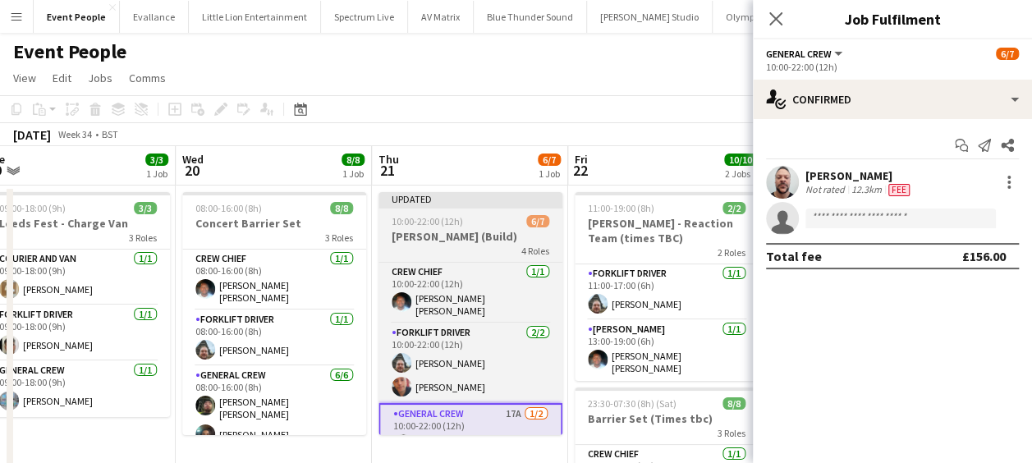
click at [449, 230] on h3 "[PERSON_NAME] (Build)" at bounding box center [471, 236] width 184 height 15
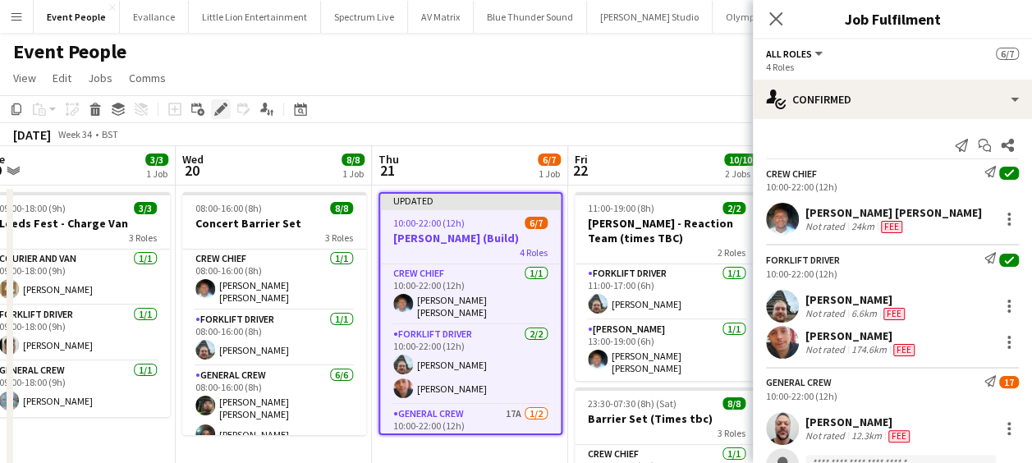
click at [223, 108] on icon at bounding box center [220, 109] width 9 height 9
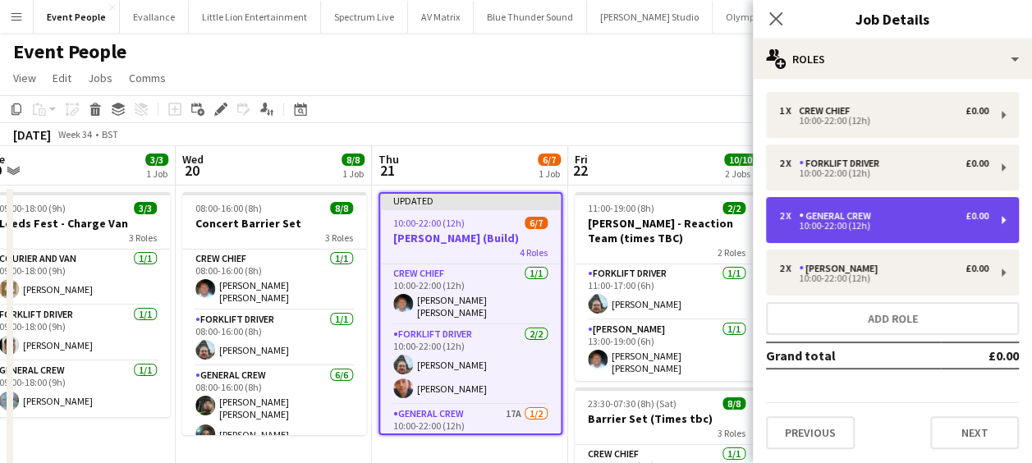
click at [815, 218] on div "General Crew" at bounding box center [838, 215] width 79 height 11
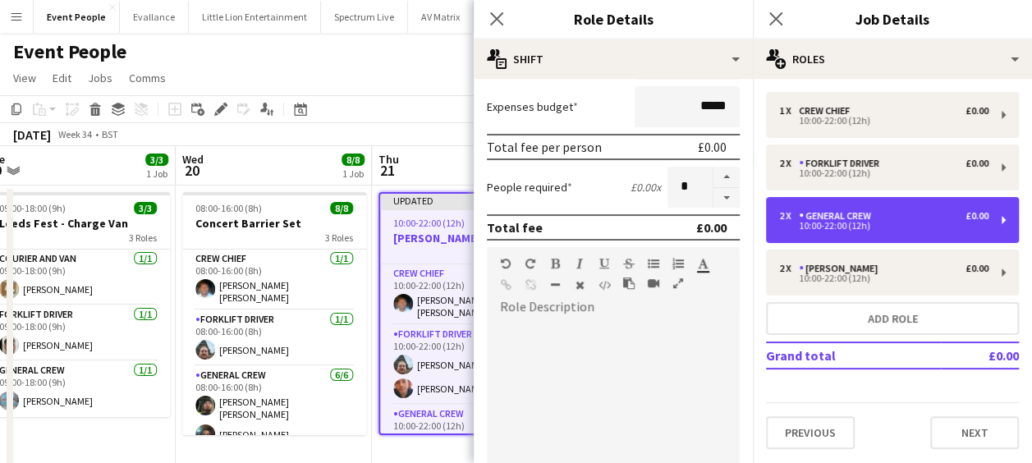
scroll to position [237, 0]
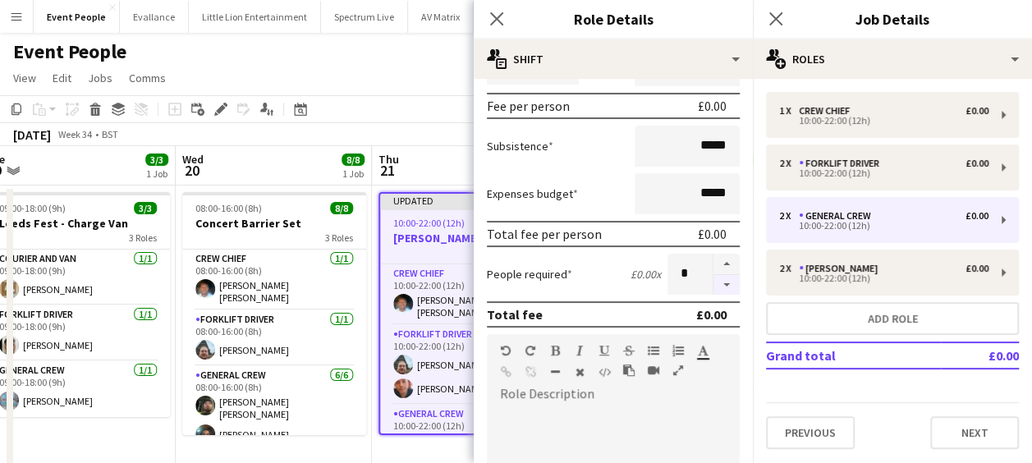
click at [714, 283] on button "button" at bounding box center [727, 285] width 26 height 21
type input "*"
click at [498, 16] on icon at bounding box center [497, 19] width 16 height 16
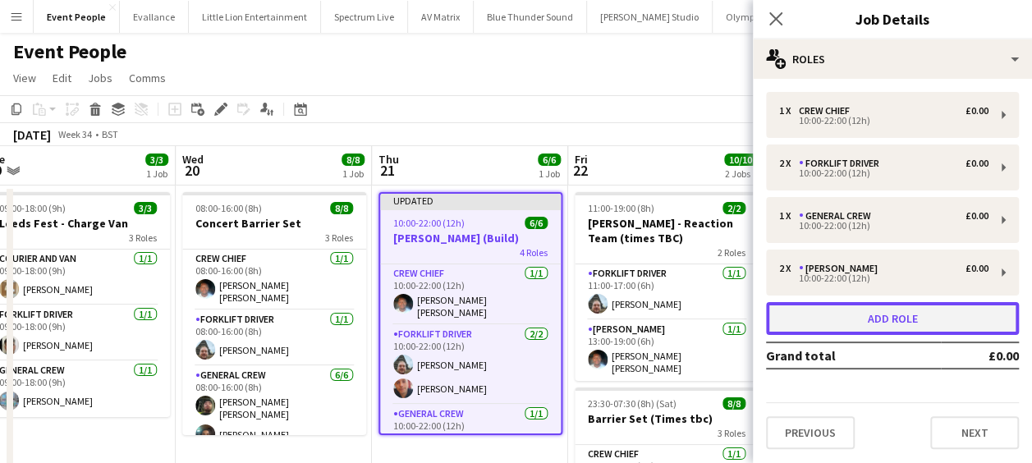
click at [884, 317] on button "Add role" at bounding box center [892, 318] width 253 height 33
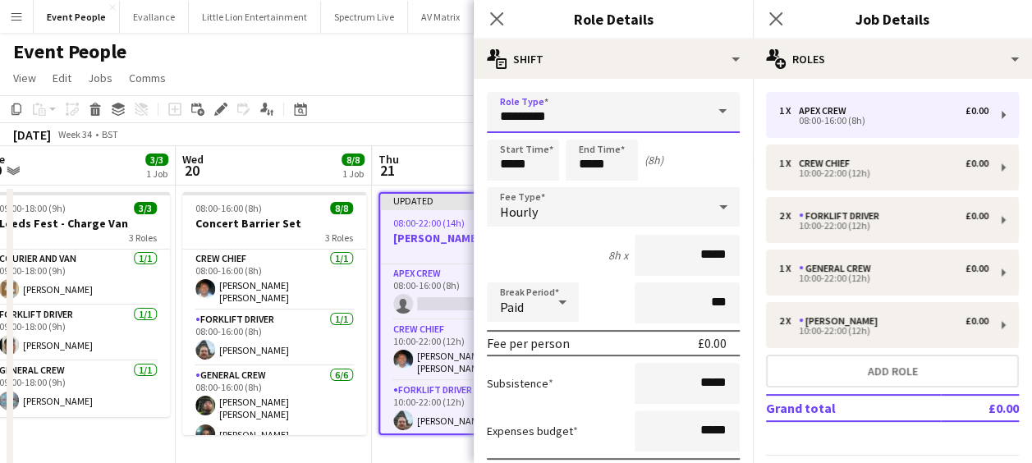
drag, startPoint x: 568, startPoint y: 117, endPoint x: 425, endPoint y: 115, distance: 142.1
click at [425, 115] on body "Menu Boards Boards Boards All jobs Status Workforce Workforce My Workforce Recr…" at bounding box center [516, 468] width 1032 height 936
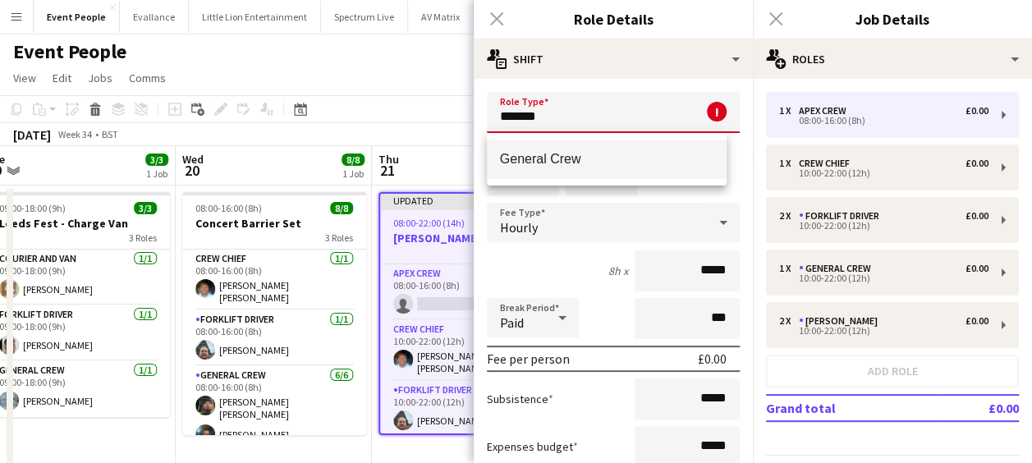
click at [536, 149] on mat-option "General Crew" at bounding box center [607, 159] width 241 height 39
type input "**********"
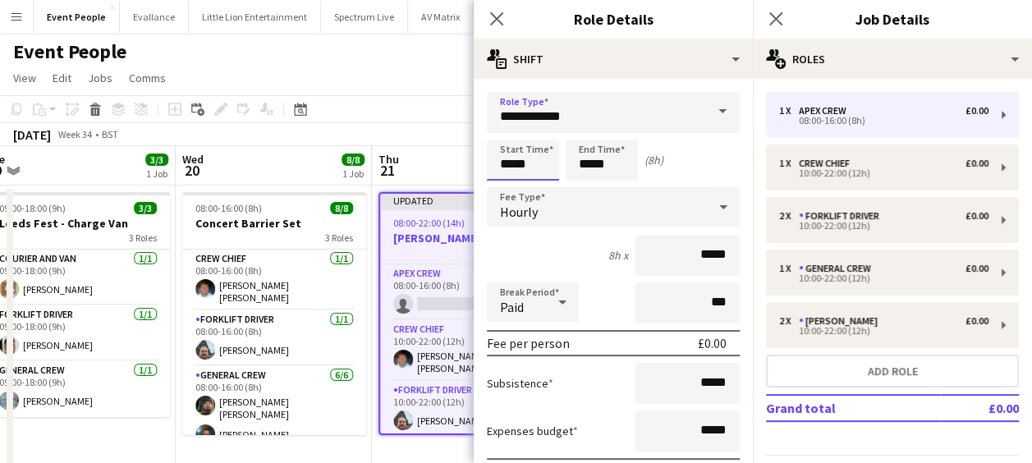
click at [503, 159] on input "*****" at bounding box center [523, 160] width 72 height 41
click at [504, 125] on div at bounding box center [506, 131] width 33 height 16
type input "*****"
click at [504, 125] on div at bounding box center [506, 131] width 33 height 16
click at [498, 19] on icon at bounding box center [497, 19] width 16 height 16
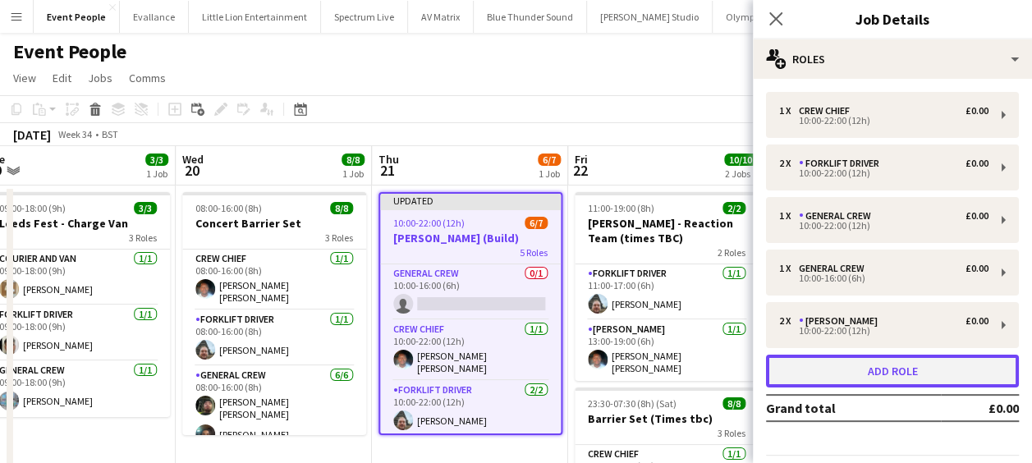
click at [883, 374] on button "Add role" at bounding box center [892, 371] width 253 height 33
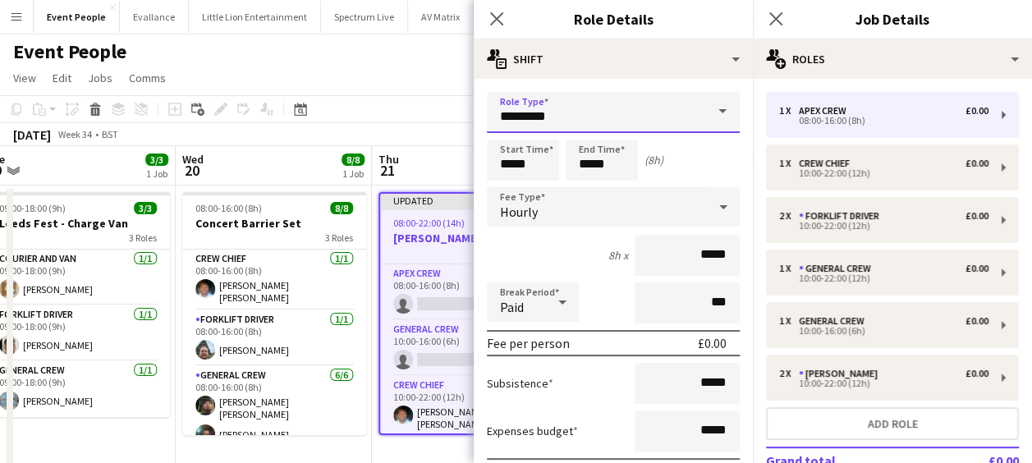
drag, startPoint x: 486, startPoint y: 128, endPoint x: 394, endPoint y: 130, distance: 92.0
click at [394, 130] on body "Menu Boards Boards Boards All jobs Status Workforce Workforce My Workforce Recr…" at bounding box center [516, 468] width 1032 height 936
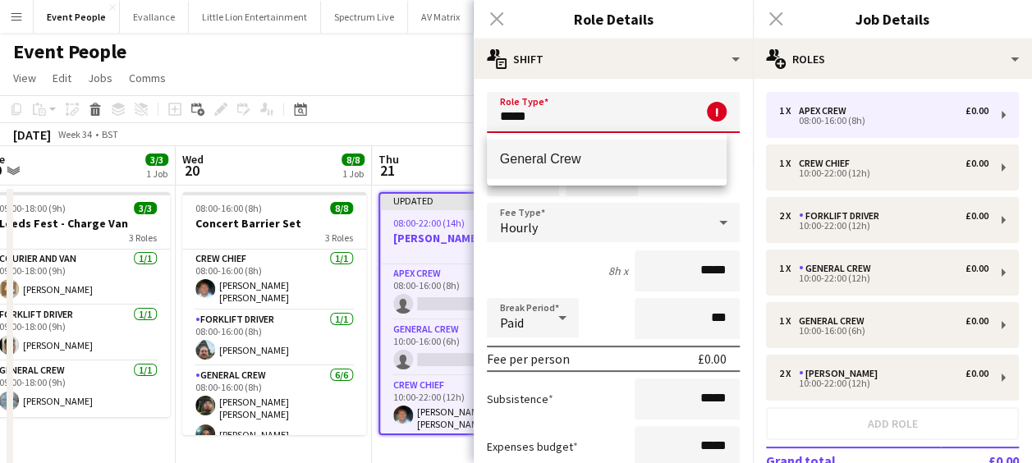
click at [578, 164] on span "General Crew" at bounding box center [607, 159] width 214 height 16
type input "**********"
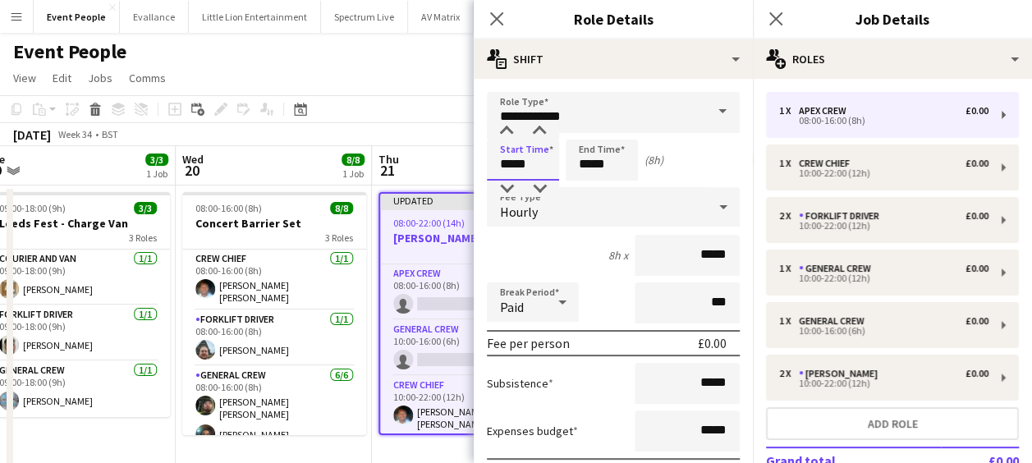
drag, startPoint x: 534, startPoint y: 161, endPoint x: 470, endPoint y: 163, distance: 64.1
click at [470, 163] on body "Menu Boards Boards Boards All jobs Status Workforce Workforce My Workforce Recr…" at bounding box center [516, 468] width 1032 height 936
type input "*****"
drag, startPoint x: 609, startPoint y: 159, endPoint x: 553, endPoint y: 169, distance: 56.9
click at [553, 169] on div "Start Time ***** End Time ***** (24h)" at bounding box center [613, 160] width 253 height 41
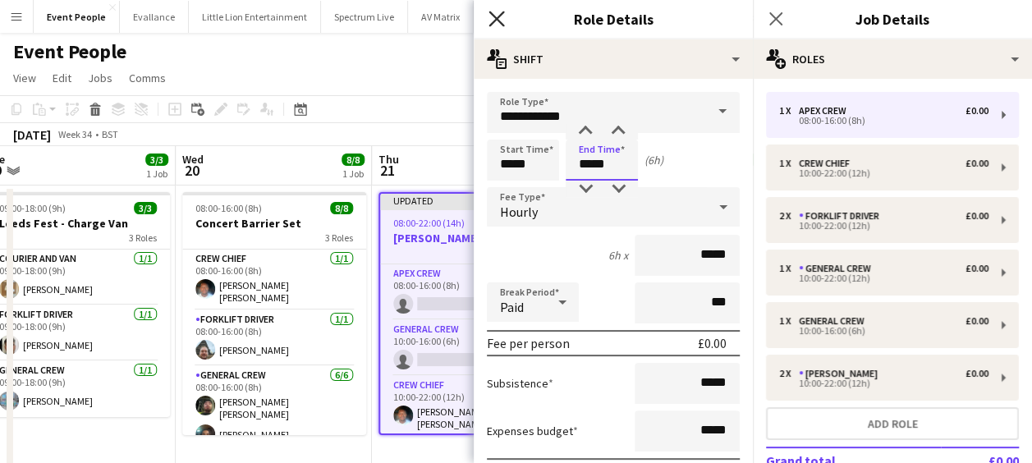
type input "*****"
click at [493, 20] on icon "Close pop-in" at bounding box center [497, 19] width 16 height 16
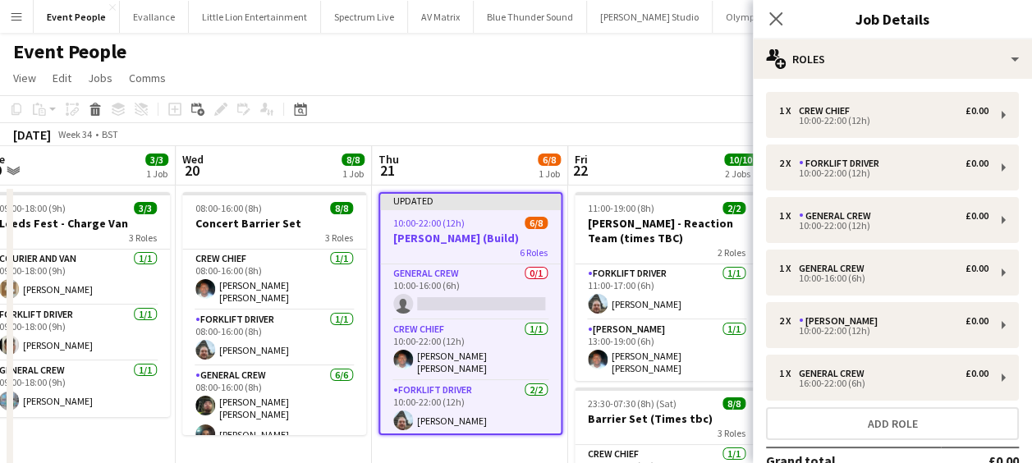
click at [545, 117] on app-toolbar "Copy Paste Paste Ctrl+V Paste with crew Ctrl+Shift+V Paste linked Job Delete Gr…" at bounding box center [516, 109] width 1032 height 28
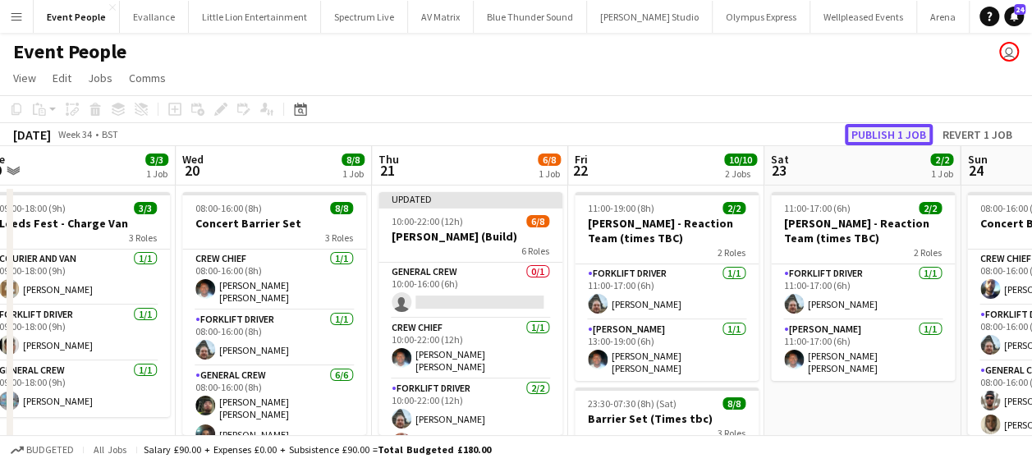
click at [879, 136] on button "Publish 1 job" at bounding box center [889, 134] width 88 height 21
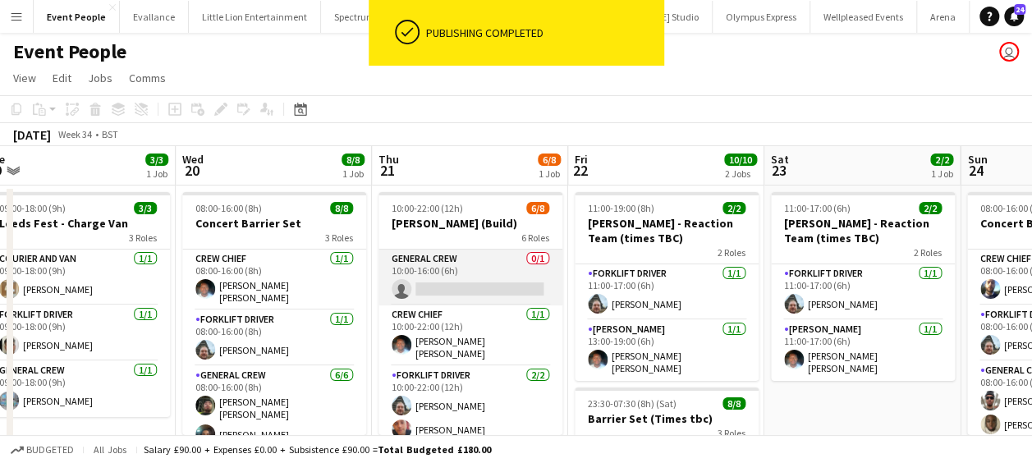
click at [445, 289] on app-card-role "General Crew 0/1 10:00-16:00 (6h) single-neutral-actions" at bounding box center [471, 278] width 184 height 56
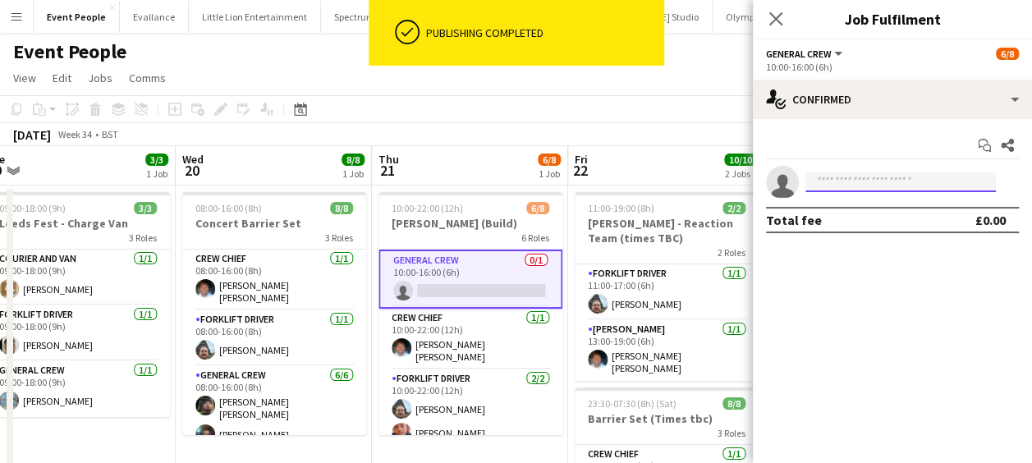
click at [841, 186] on input at bounding box center [901, 182] width 191 height 20
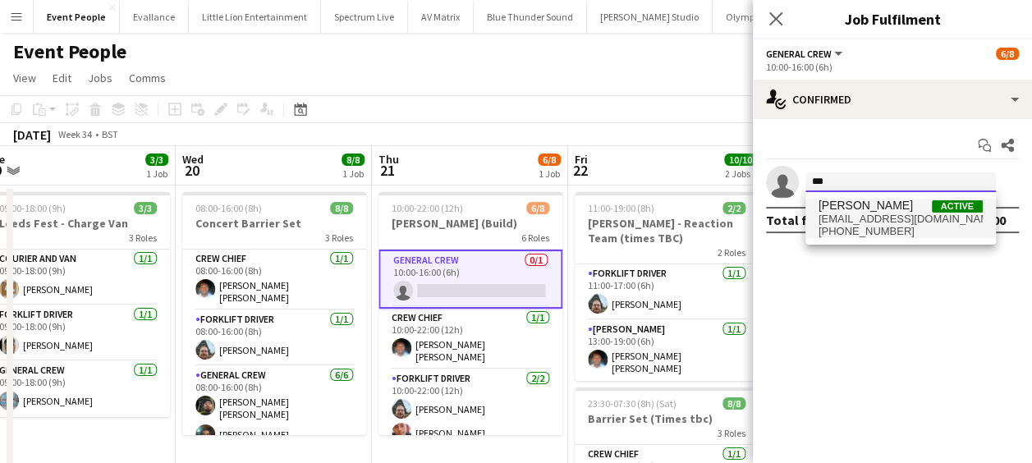
type input "***"
click at [867, 235] on span "[PHONE_NUMBER]" at bounding box center [901, 231] width 164 height 13
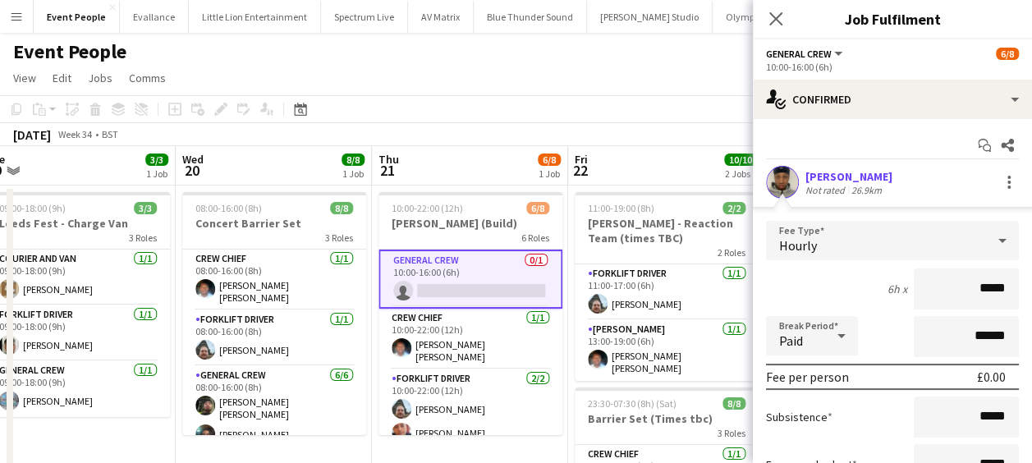
drag, startPoint x: 927, startPoint y: 296, endPoint x: 939, endPoint y: 297, distance: 12.4
click at [939, 297] on input "*****" at bounding box center [966, 289] width 105 height 41
drag, startPoint x: 941, startPoint y: 297, endPoint x: 1047, endPoint y: 289, distance: 106.3
click at [1032, 289] on html "Menu Boards Boards Boards All jobs Status Workforce Workforce My Workforce Recr…" at bounding box center [516, 468] width 1032 height 936
type input "******"
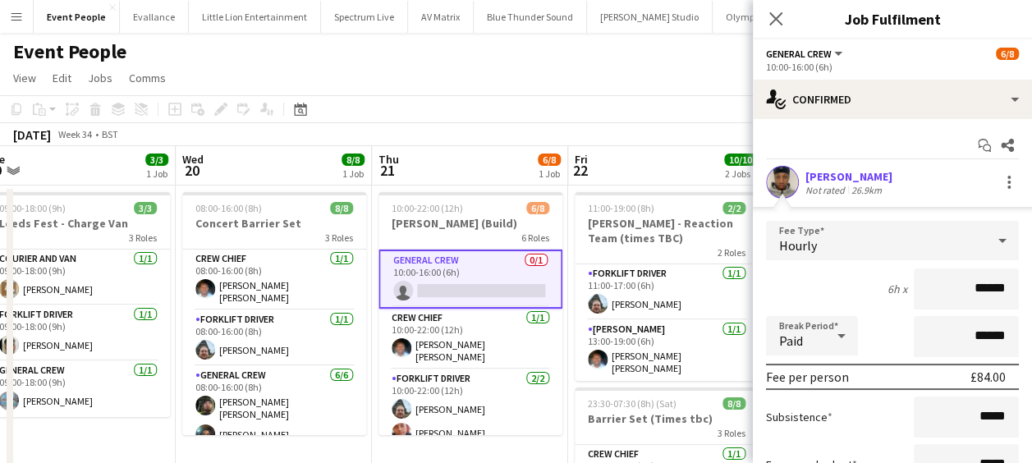
scroll to position [155, 0]
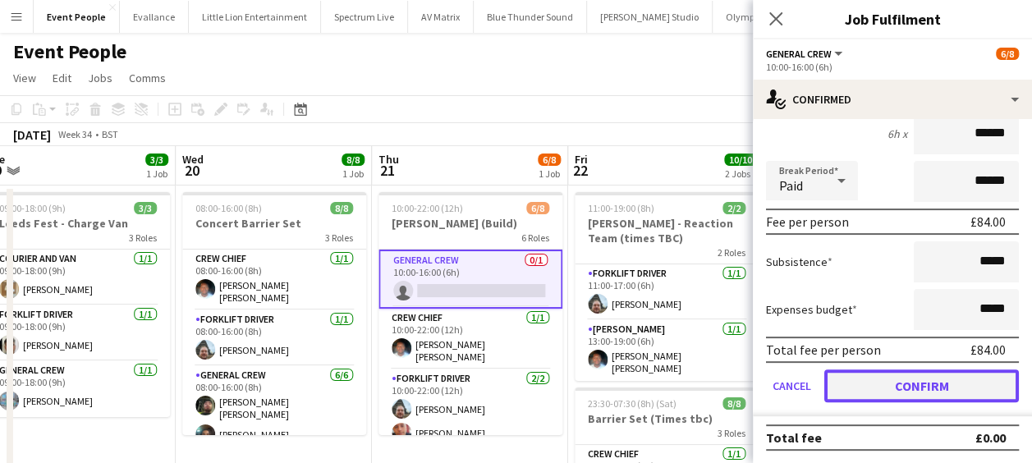
click at [931, 376] on button "Confirm" at bounding box center [922, 386] width 195 height 33
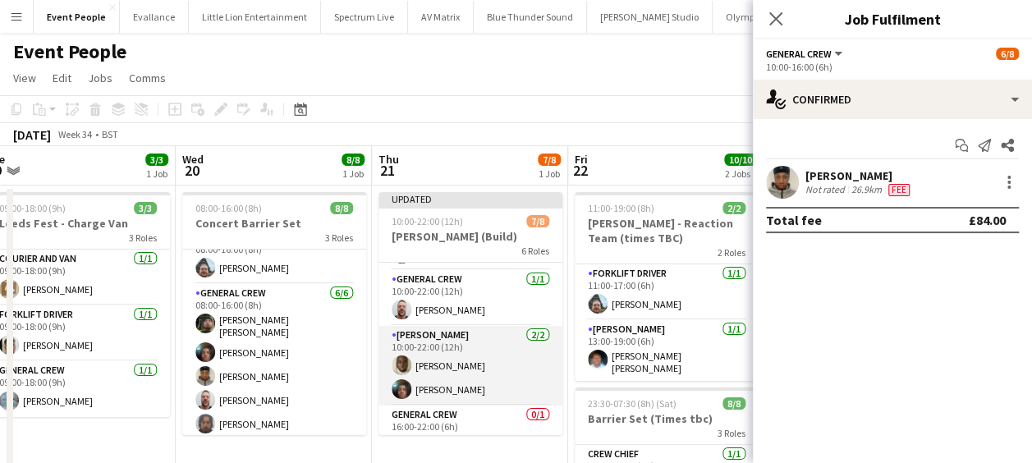
scroll to position [213, 0]
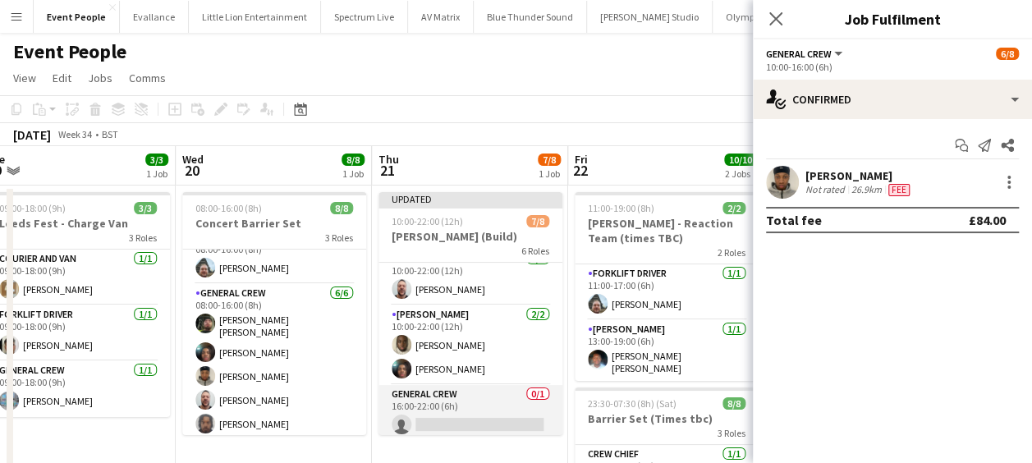
click at [440, 421] on app-card-role "General Crew 0/1 16:00-22:00 (6h) single-neutral-actions" at bounding box center [471, 413] width 184 height 56
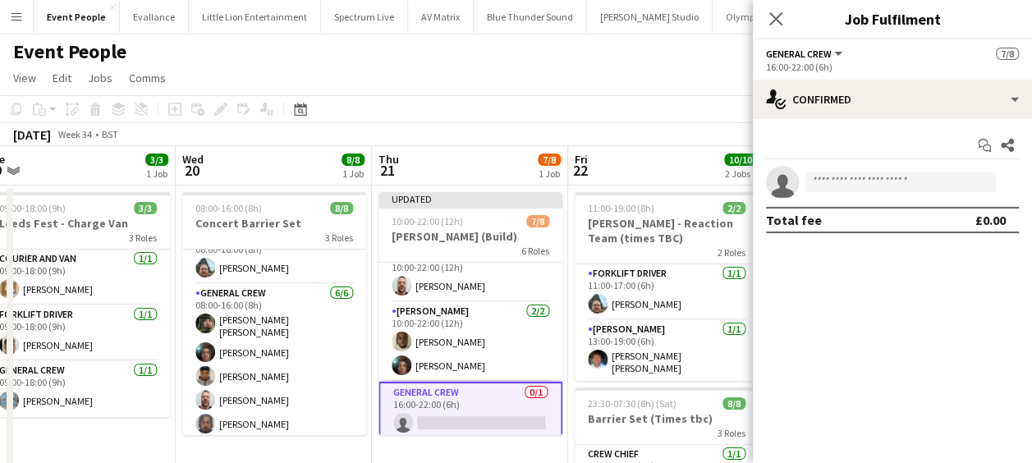
scroll to position [209, 0]
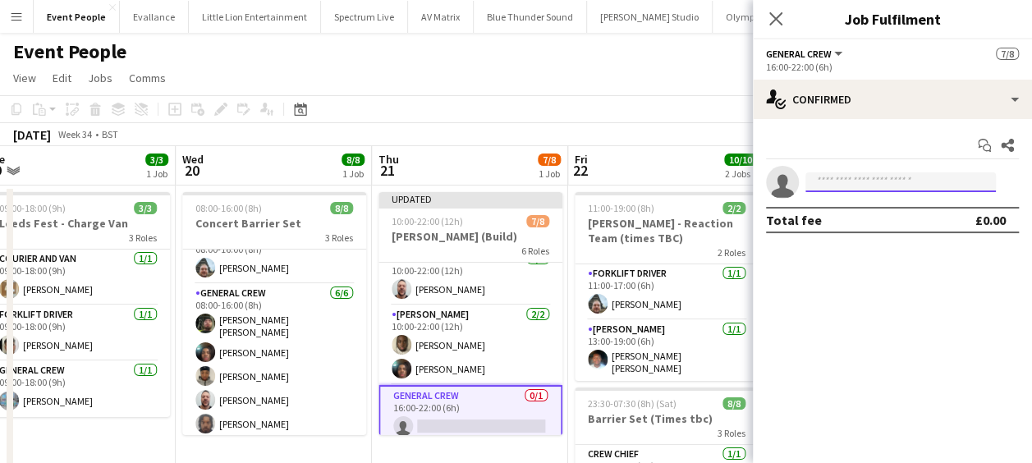
click at [861, 180] on input at bounding box center [901, 182] width 191 height 20
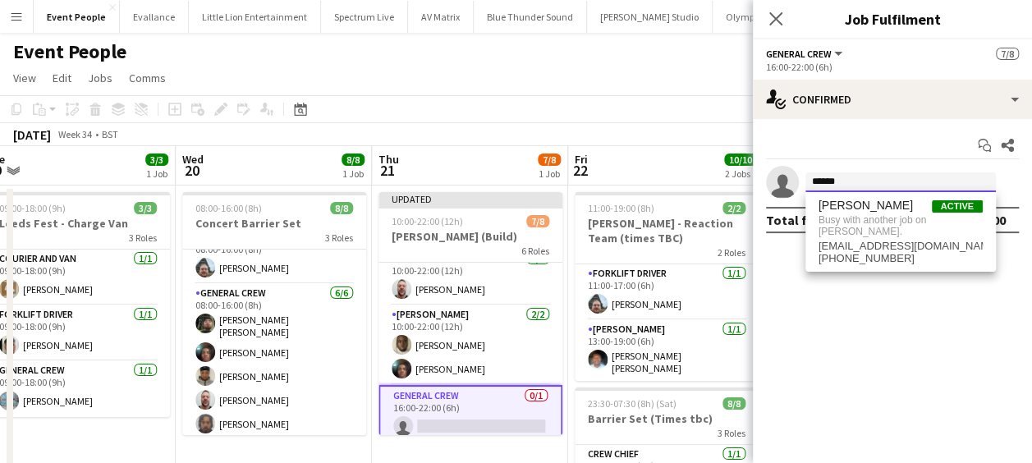
type input "******"
click at [648, 94] on app-page-menu "View Day view expanded Day view collapsed Month view Date picker Jump to today …" at bounding box center [516, 79] width 1032 height 31
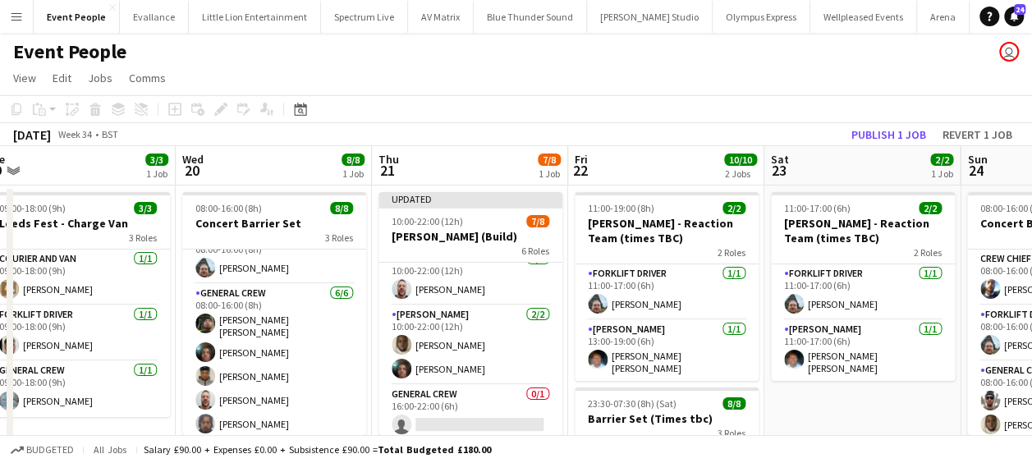
click at [15, 13] on app-icon "Menu" at bounding box center [16, 16] width 13 height 13
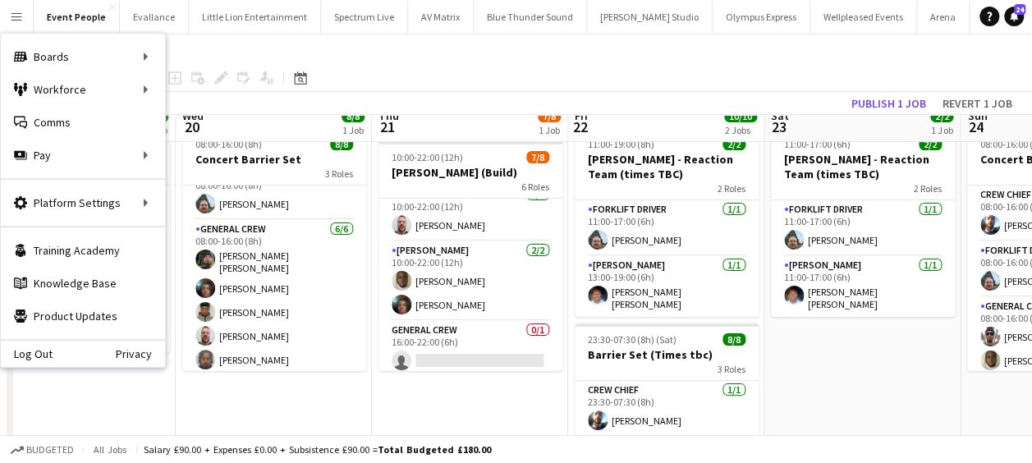
scroll to position [82, 0]
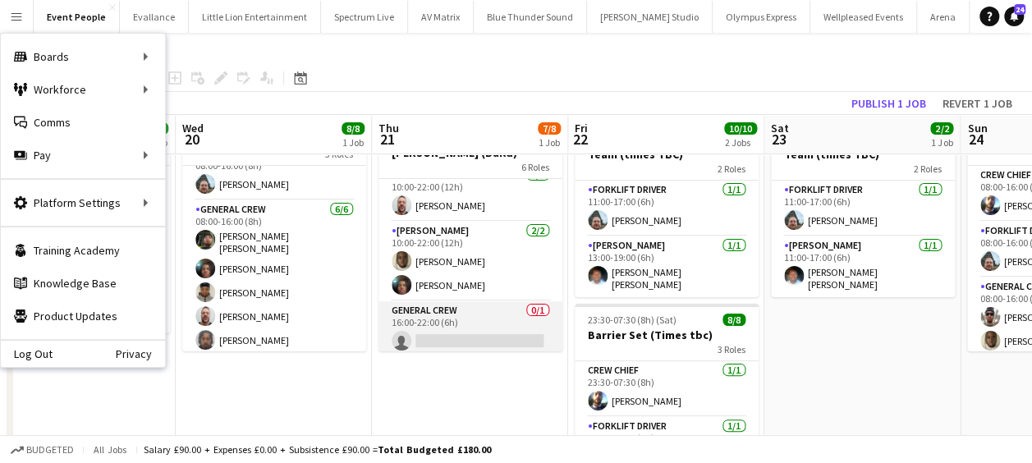
click at [462, 335] on app-card-role "General Crew 0/1 16:00-22:00 (6h) single-neutral-actions" at bounding box center [471, 329] width 184 height 56
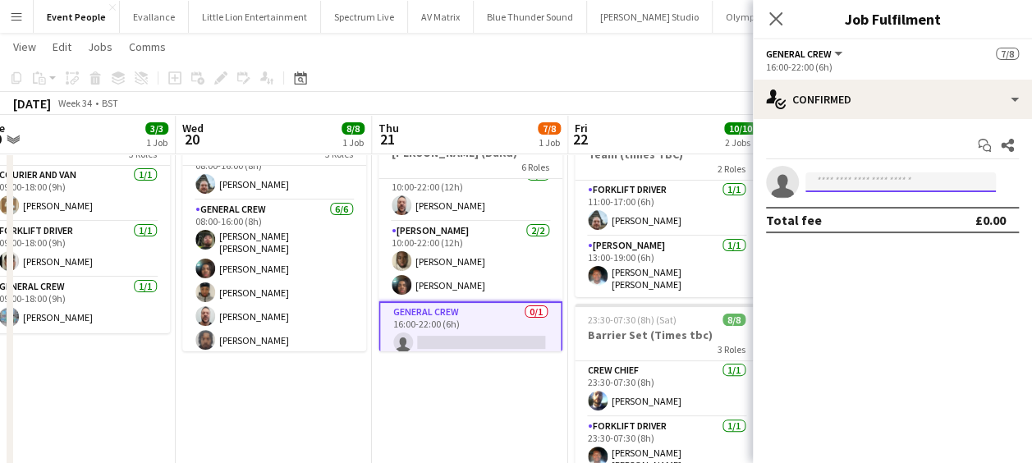
click at [841, 186] on input at bounding box center [901, 182] width 191 height 20
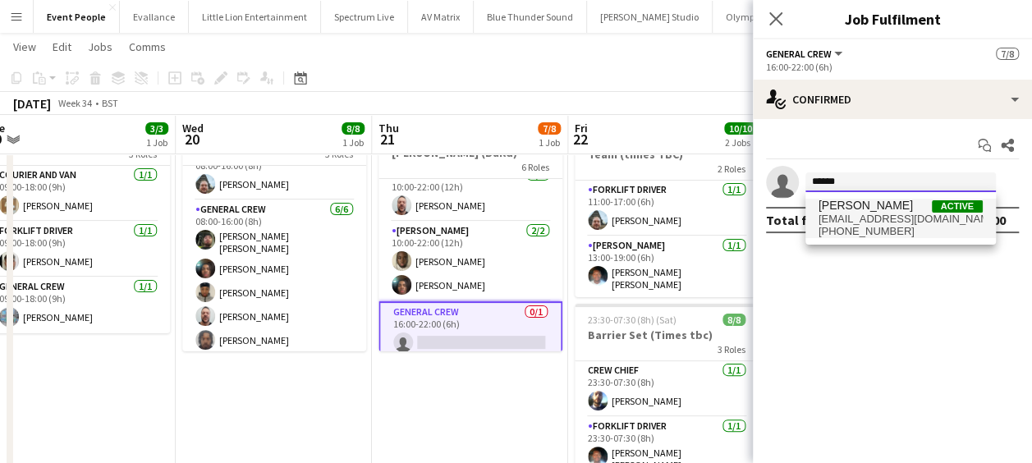
type input "******"
click at [866, 220] on span "tayeebalabi@gmail.com" at bounding box center [901, 219] width 164 height 13
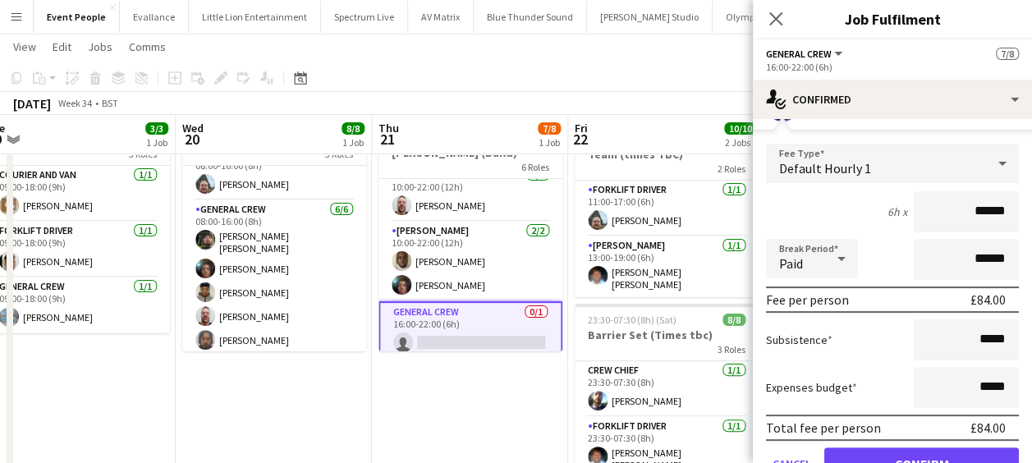
scroll to position [155, 0]
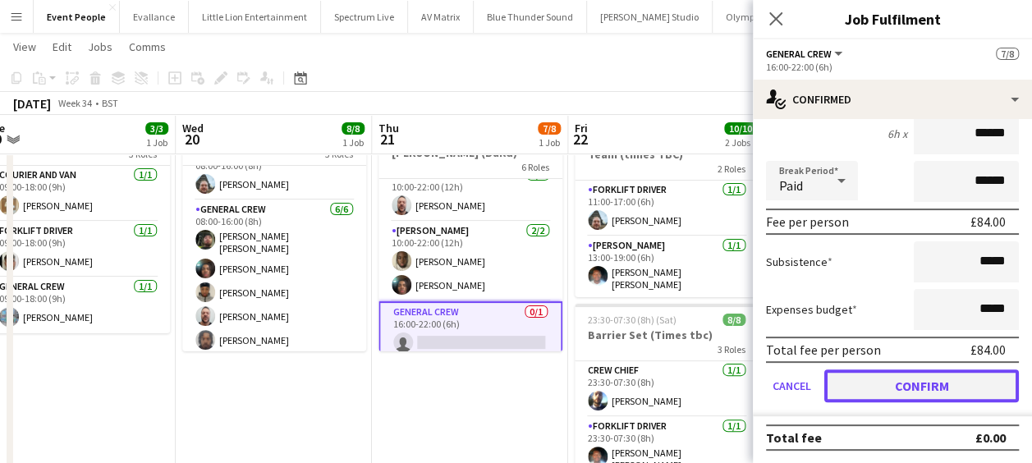
click at [881, 373] on button "Confirm" at bounding box center [922, 386] width 195 height 33
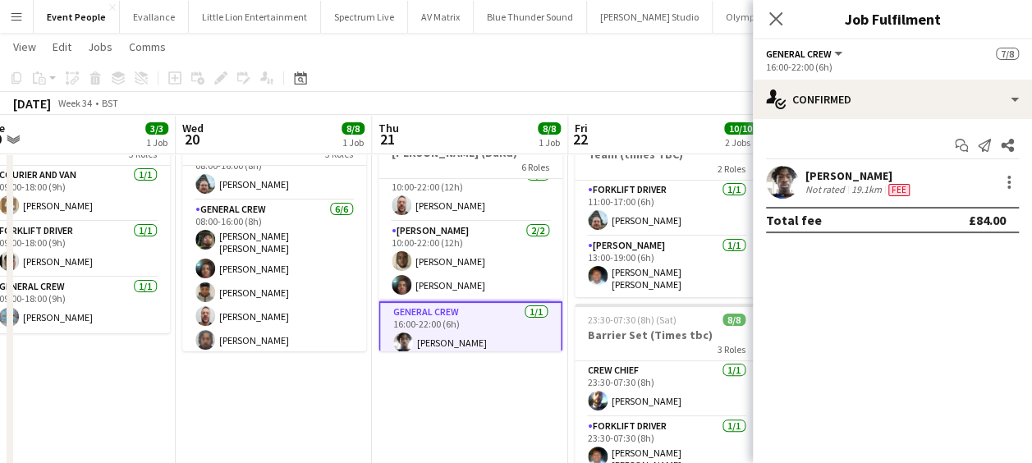
scroll to position [0, 0]
click at [452, 424] on app-date-cell "Updated 10:00-22:00 (12h) 8/8 Coldplay (Build) 6 Roles General Crew 1/1 10:00-1…" at bounding box center [470, 463] width 196 height 722
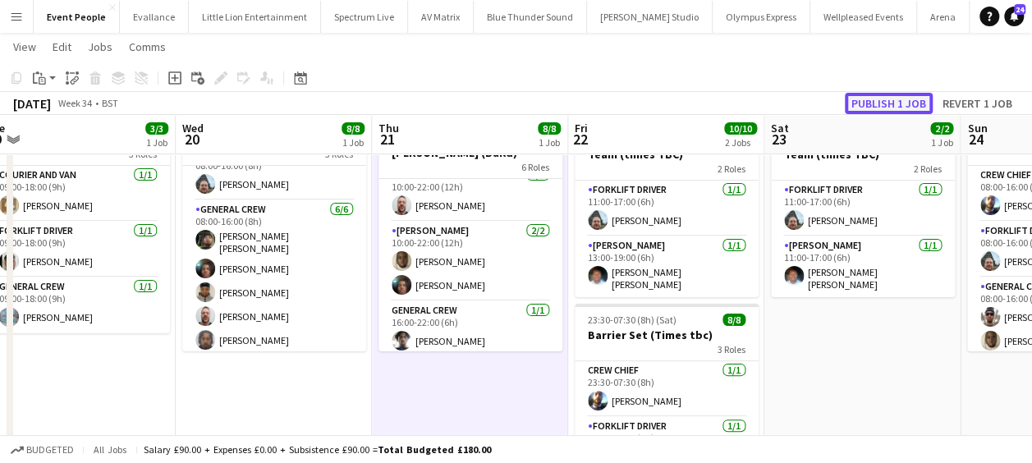
click at [904, 101] on button "Publish 1 job" at bounding box center [889, 103] width 88 height 21
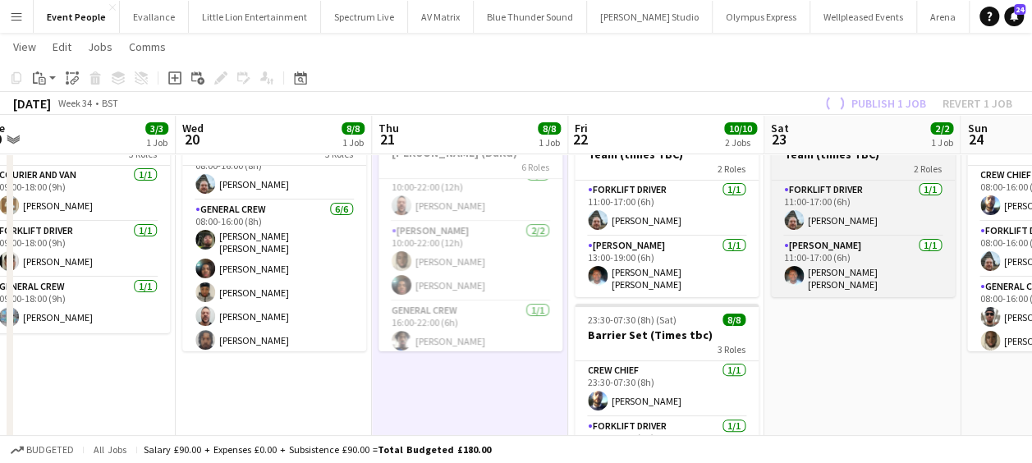
scroll to position [196, 0]
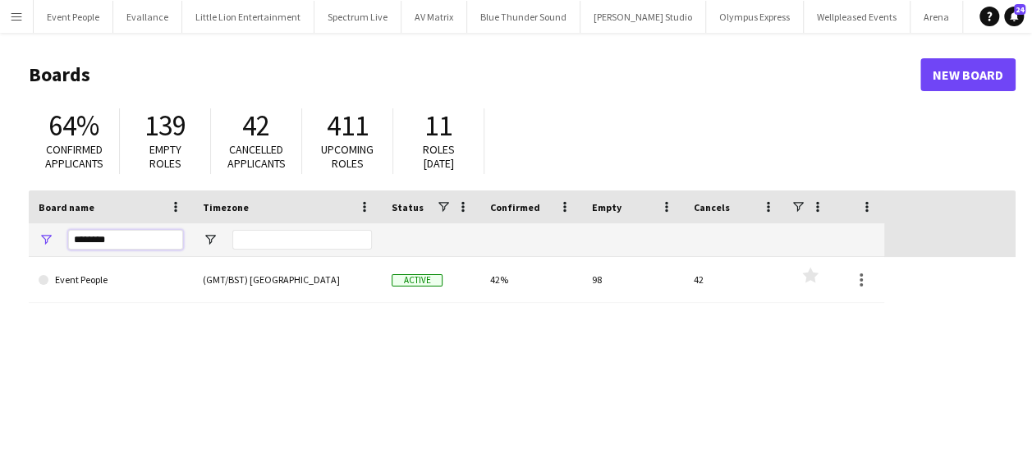
drag, startPoint x: 114, startPoint y: 238, endPoint x: 44, endPoint y: 251, distance: 71.0
click at [44, 251] on div "********" at bounding box center [111, 239] width 164 height 33
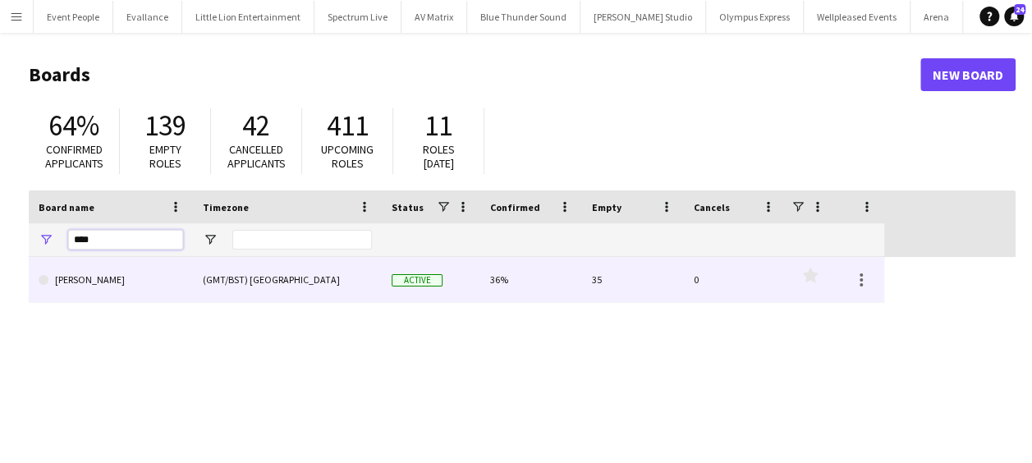
type input "****"
click at [135, 286] on link "[PERSON_NAME]" at bounding box center [111, 280] width 145 height 46
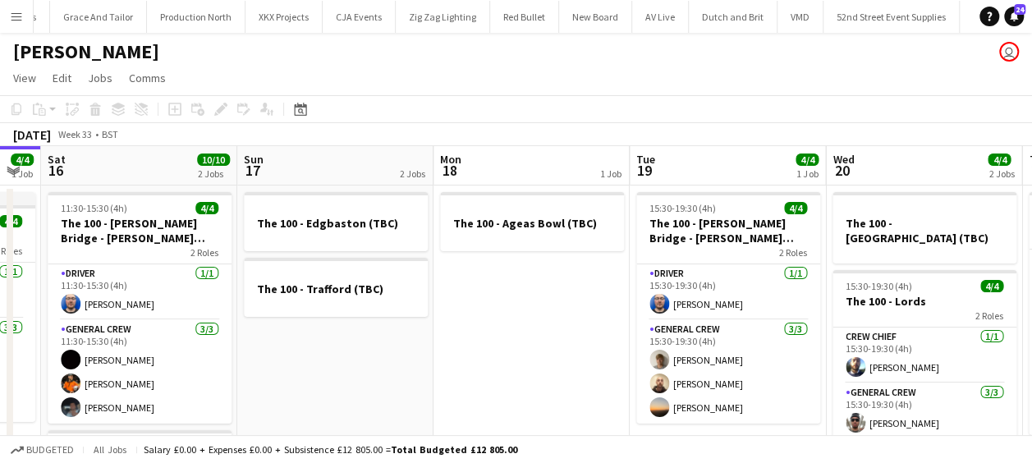
drag, startPoint x: 361, startPoint y: 301, endPoint x: 325, endPoint y: 299, distance: 36.2
click at [329, 299] on app-calendar-viewport "Tue 12 1 Job Wed 13 2/2 3 Jobs Thu 14 4/4 1 Job Fri 15 4/4 1 Job Sat 16 10/10 2…" at bounding box center [516, 427] width 1032 height 562
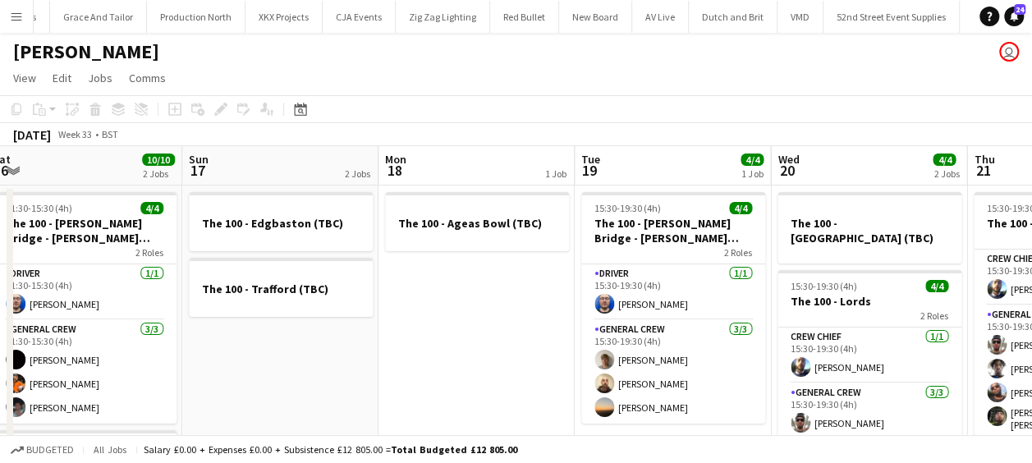
drag, startPoint x: 559, startPoint y: 301, endPoint x: 54, endPoint y: 307, distance: 504.4
click at [51, 307] on app-calendar-viewport "Tue 12 1 Job Wed 13 2/2 3 Jobs Thu 14 4/4 1 Job Fri 15 4/4 1 Job Sat 16 10/10 2…" at bounding box center [516, 427] width 1032 height 562
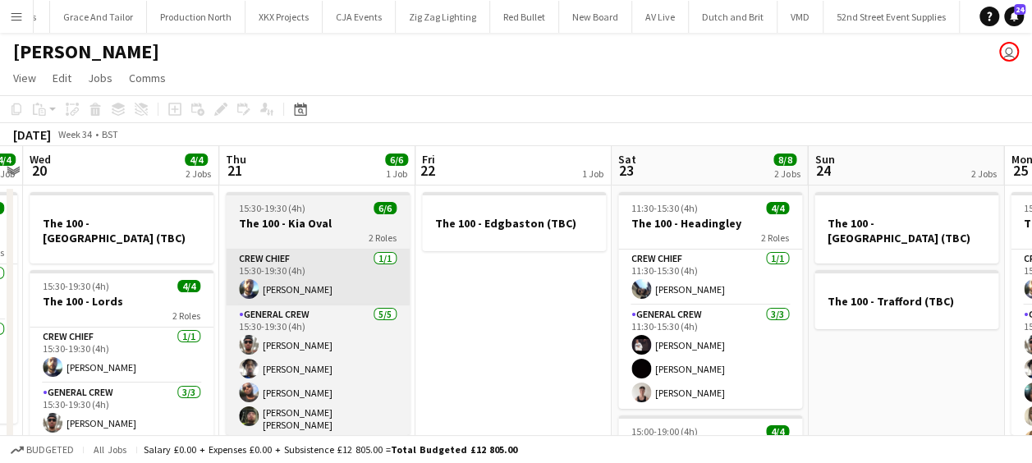
drag, startPoint x: 340, startPoint y: 296, endPoint x: 289, endPoint y: 297, distance: 51.0
click at [288, 297] on app-calendar-viewport "Sat 16 10/10 2 Jobs Sun 17 2 Jobs Mon 18 1 Job Tue 19 4/4 1 Job Wed 20 4/4 2 Jo…" at bounding box center [516, 427] width 1032 height 562
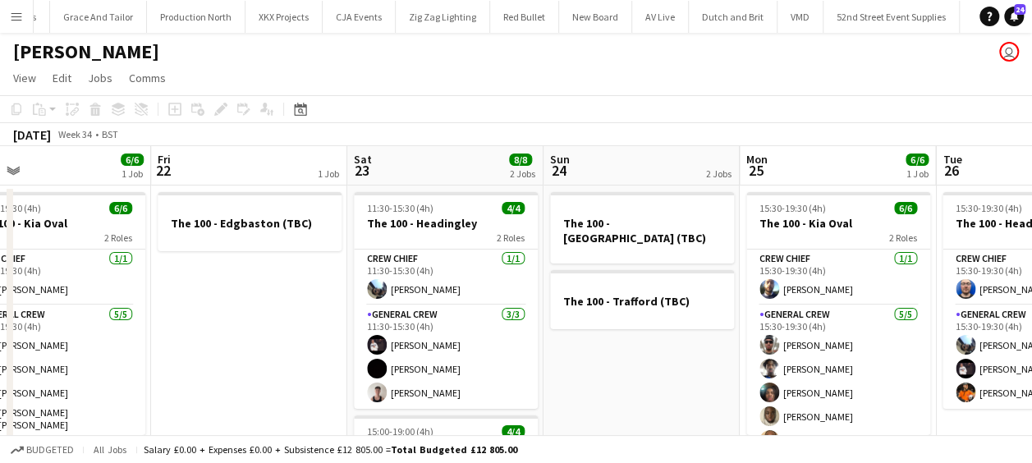
drag, startPoint x: 444, startPoint y: 299, endPoint x: 163, endPoint y: 316, distance: 281.4
click at [163, 316] on app-calendar-viewport "Mon 18 1 Job Tue 19 4/4 1 Job Wed 20 4/4 2 Jobs Thu 21 6/6 1 Job Fri 22 1 Job S…" at bounding box center [516, 427] width 1032 height 562
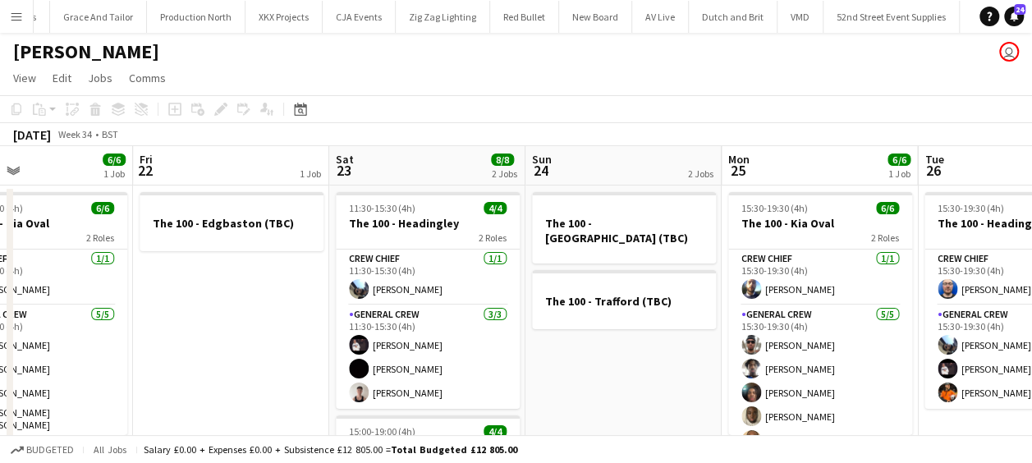
click at [399, 329] on app-calendar-viewport "Mon 18 1 Job Tue 19 4/4 1 Job Wed 20 4/4 2 Jobs Thu 21 6/6 1 Job Fri 22 1 Job S…" at bounding box center [516, 427] width 1032 height 562
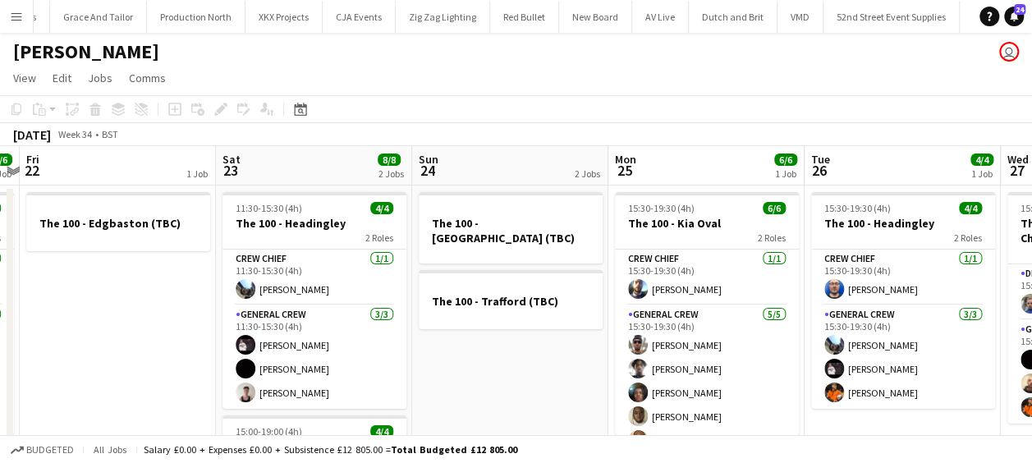
drag, startPoint x: 352, startPoint y: 341, endPoint x: 641, endPoint y: 323, distance: 290.5
click at [641, 323] on app-calendar-viewport "Wed 20 4/4 2 Jobs Thu 21 6/6 1 Job Fri 22 1 Job Sat 23 8/8 2 Jobs Sun 24 2 Jobs…" at bounding box center [516, 427] width 1032 height 562
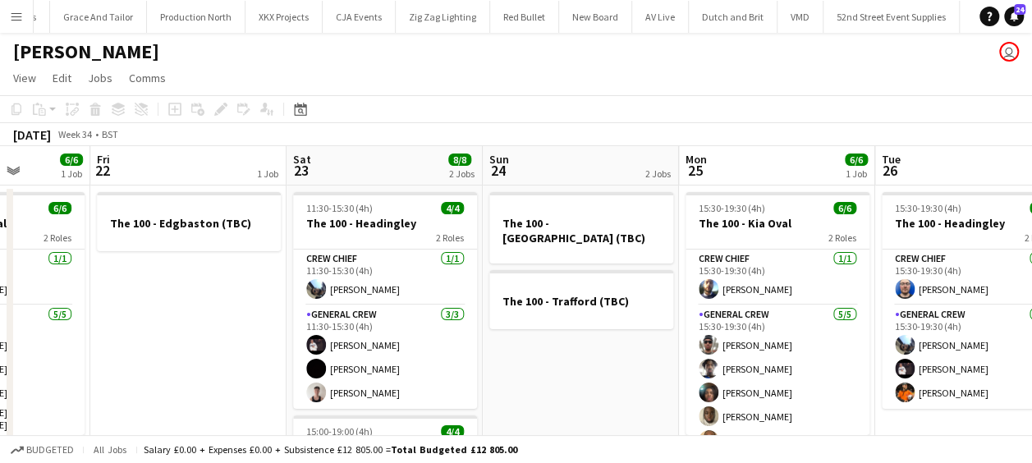
drag, startPoint x: 370, startPoint y: 353, endPoint x: 659, endPoint y: 316, distance: 290.7
click at [659, 316] on app-calendar-viewport "Tue 19 4/4 1 Job Wed 20 4/4 2 Jobs Thu 21 6/6 1 Job Fri 22 1 Job Sat 23 8/8 2 J…" at bounding box center [516, 427] width 1032 height 562
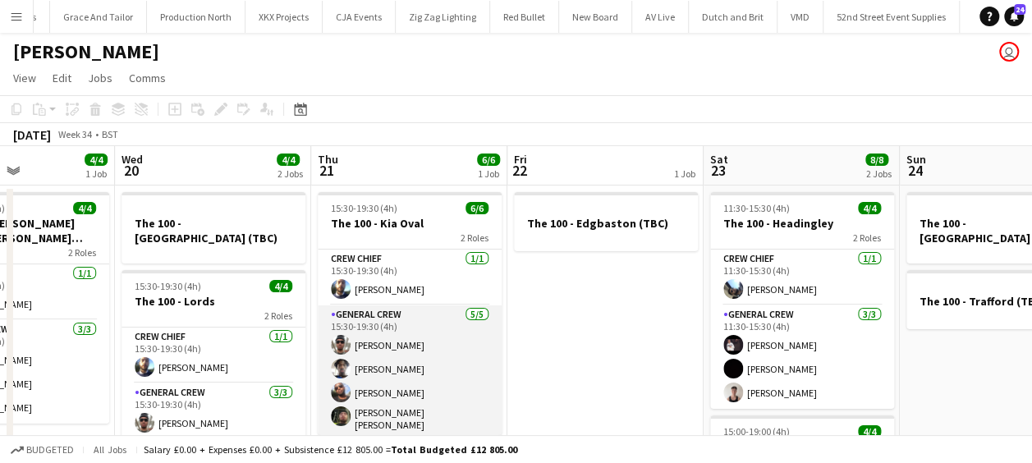
scroll to position [21, 0]
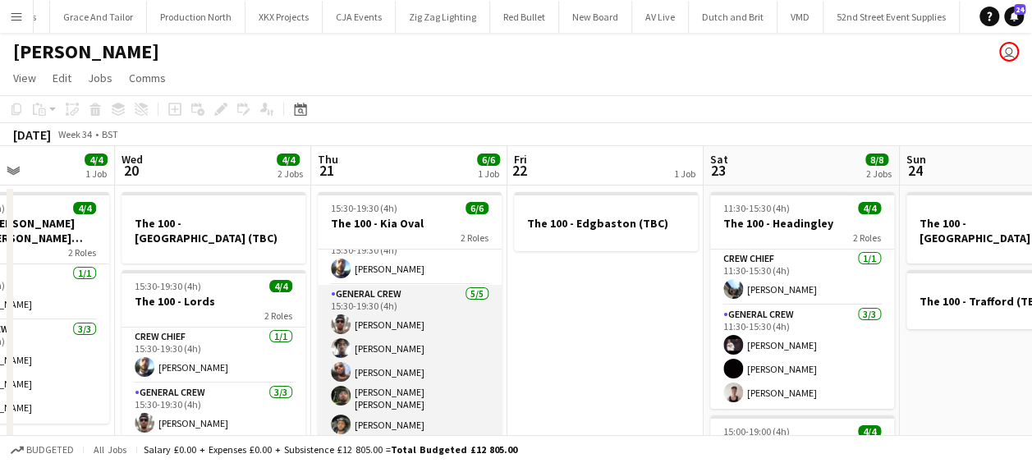
click at [386, 345] on app-card-role "General Crew 5/5 15:30-19:30 (4h) Stefan Simpson-Soye Tayeeb Alabi David Ryan K…" at bounding box center [410, 363] width 184 height 156
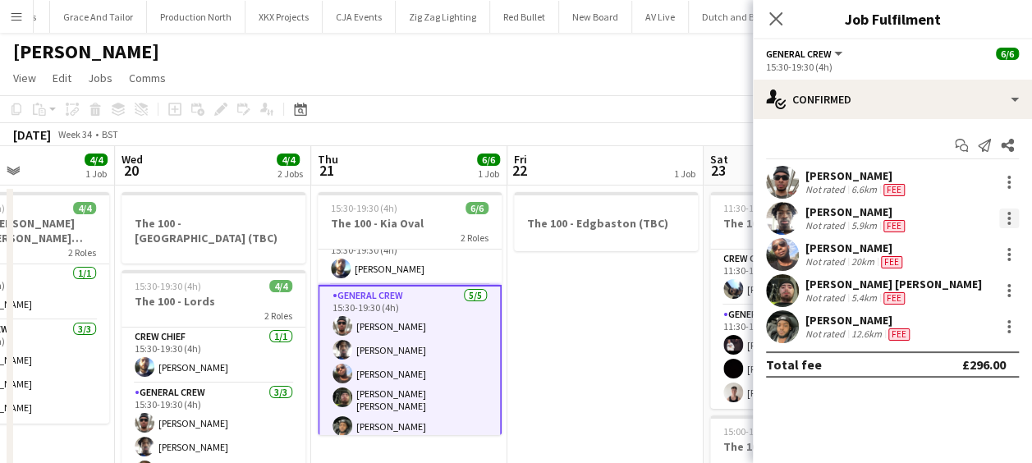
click at [1007, 215] on div at bounding box center [1010, 219] width 20 height 20
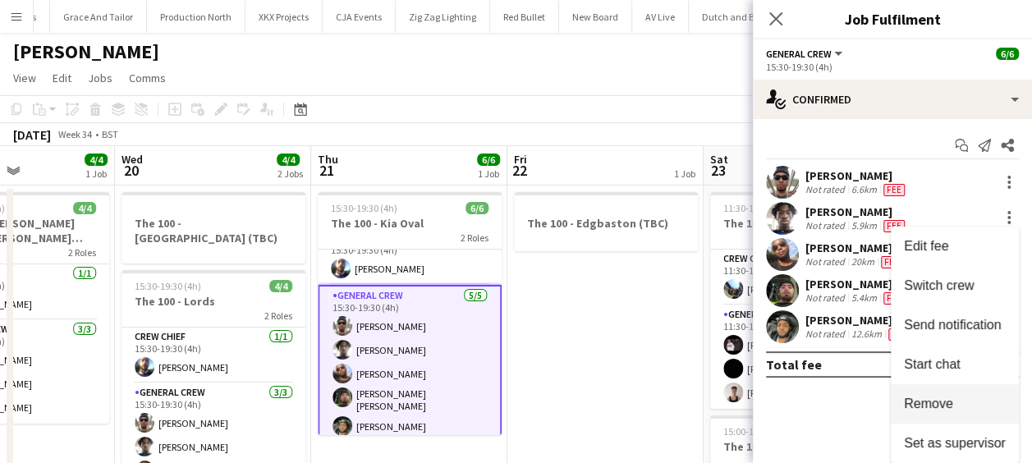
click at [931, 404] on span "Remove" at bounding box center [928, 404] width 49 height 14
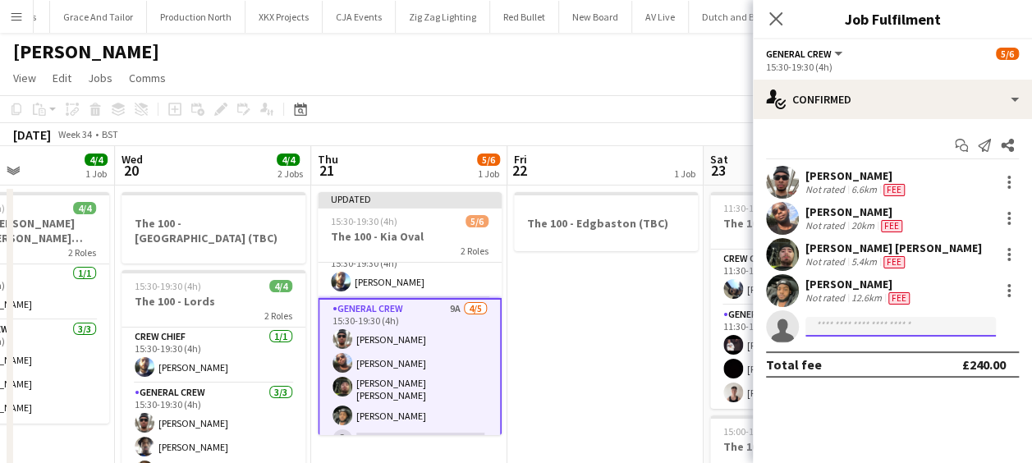
click at [860, 334] on input at bounding box center [901, 327] width 191 height 20
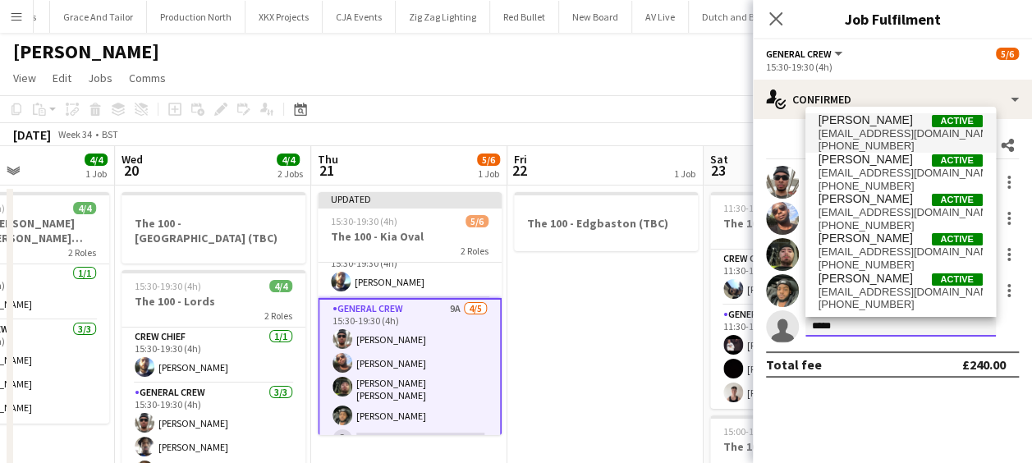
type input "*****"
click at [900, 125] on span "James Granger Active" at bounding box center [901, 120] width 164 height 14
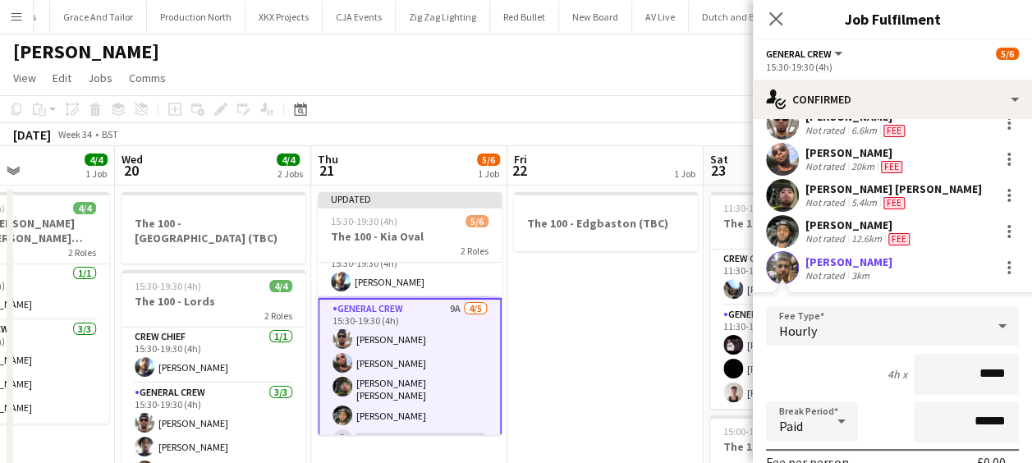
scroll to position [164, 0]
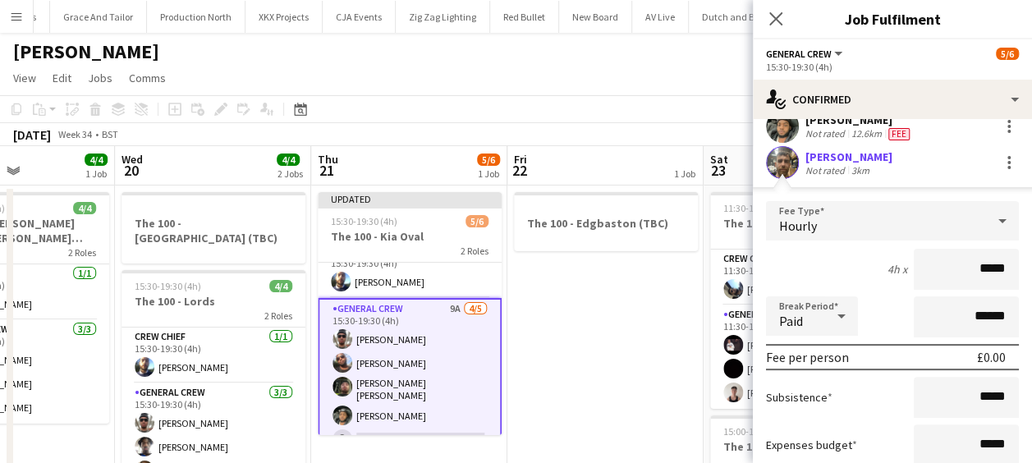
drag, startPoint x: 947, startPoint y: 271, endPoint x: 1026, endPoint y: 265, distance: 79.1
click at [1026, 265] on mat-expansion-panel "check Confirmed Start chat Send notification Share Stefan Simpson-Soye Not rate…" at bounding box center [892, 291] width 279 height 344
type input "******"
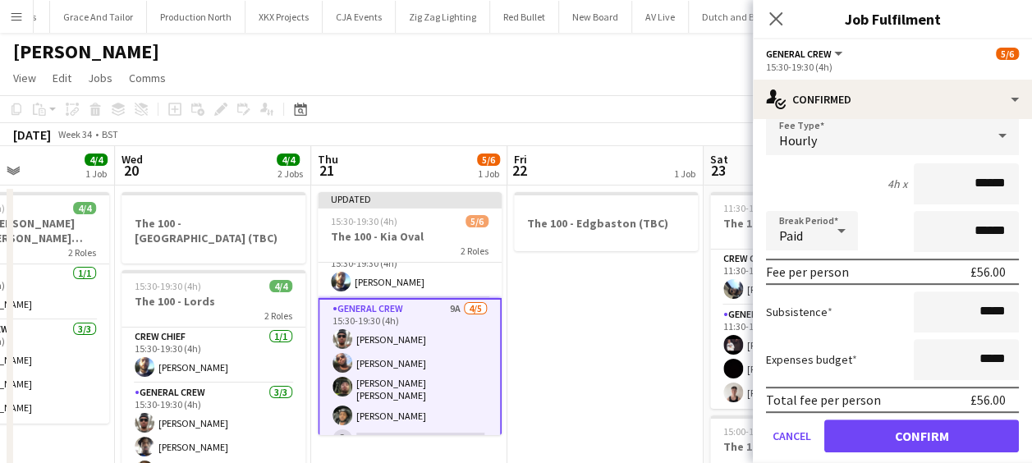
scroll to position [300, 0]
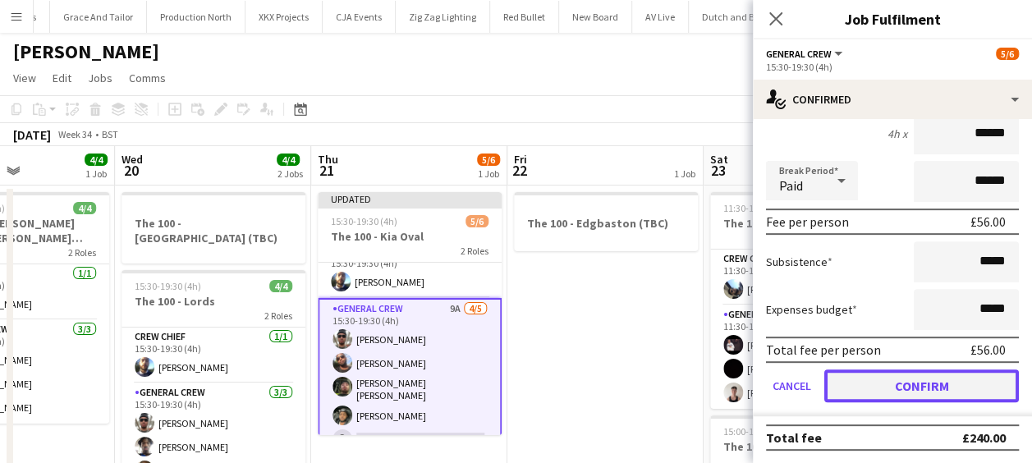
click at [933, 383] on button "Confirm" at bounding box center [922, 386] width 195 height 33
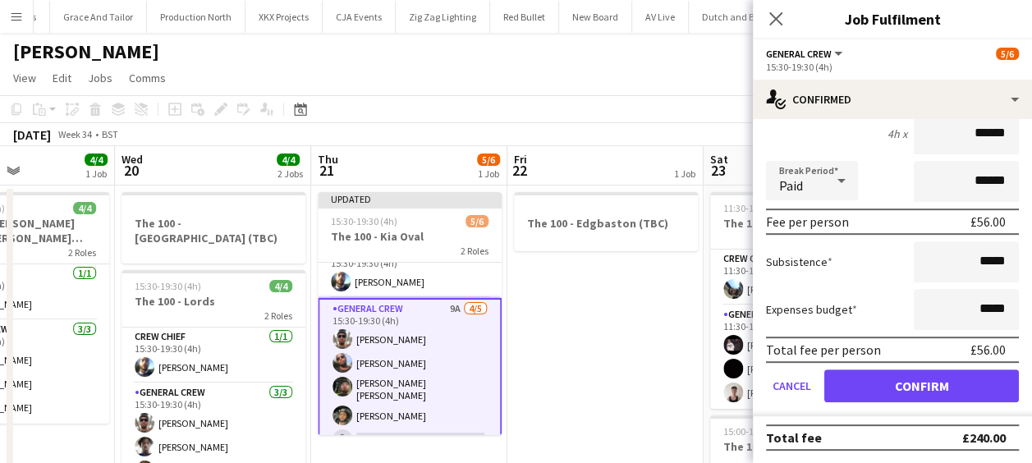
scroll to position [0, 0]
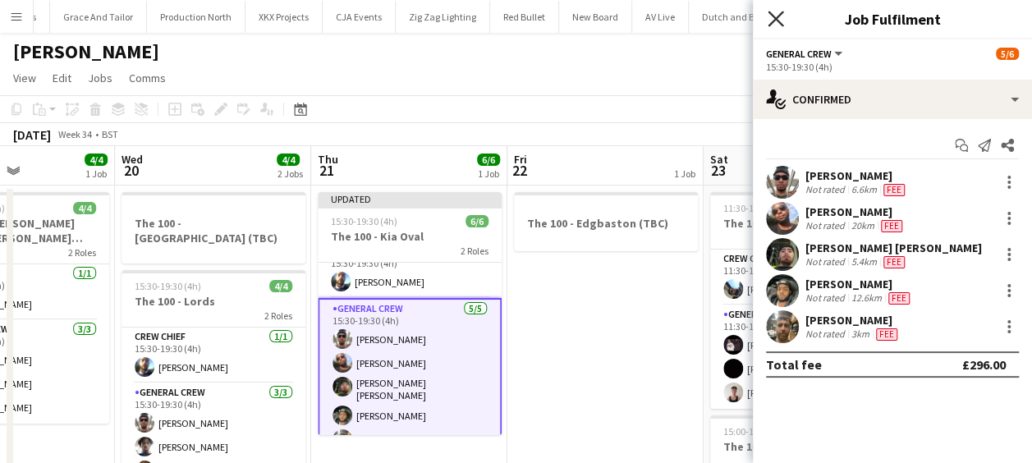
click at [782, 19] on icon "Close pop-in" at bounding box center [776, 19] width 16 height 16
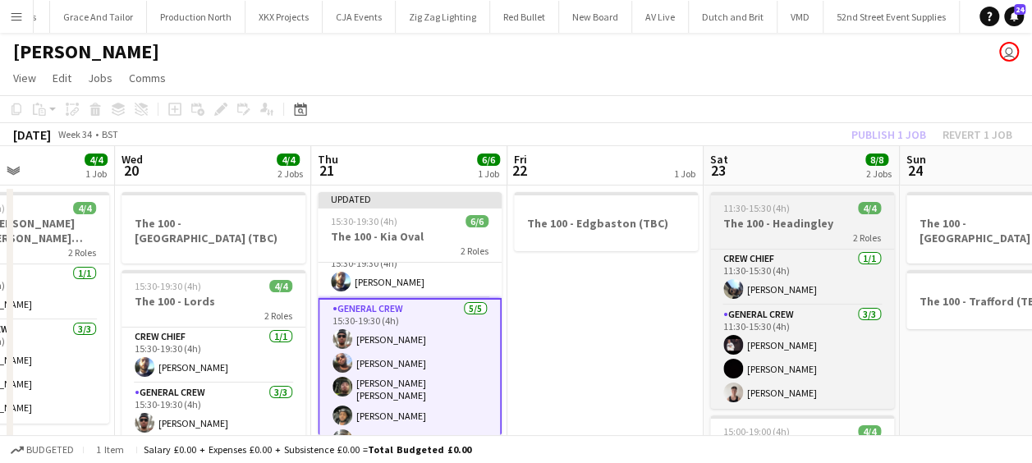
drag, startPoint x: 605, startPoint y: 311, endPoint x: 779, endPoint y: 222, distance: 195.1
click at [605, 312] on app-date-cell "The 100 - Edgbaston (TBC)" at bounding box center [606, 447] width 196 height 522
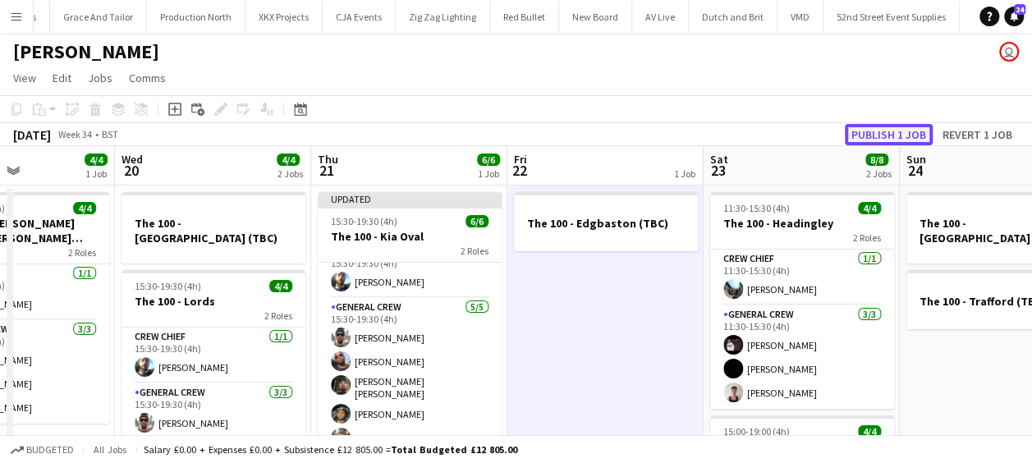
click at [884, 126] on button "Publish 1 job" at bounding box center [889, 134] width 88 height 21
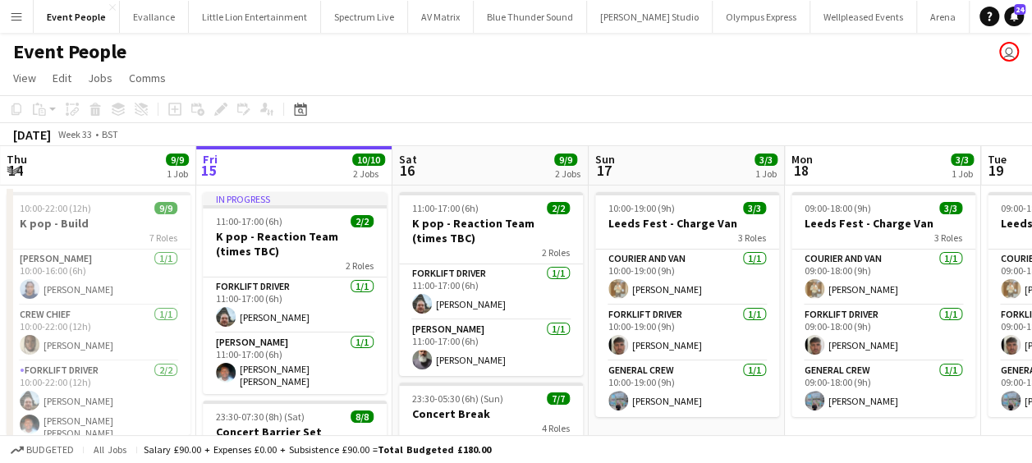
click at [25, 14] on button "Menu" at bounding box center [16, 16] width 33 height 33
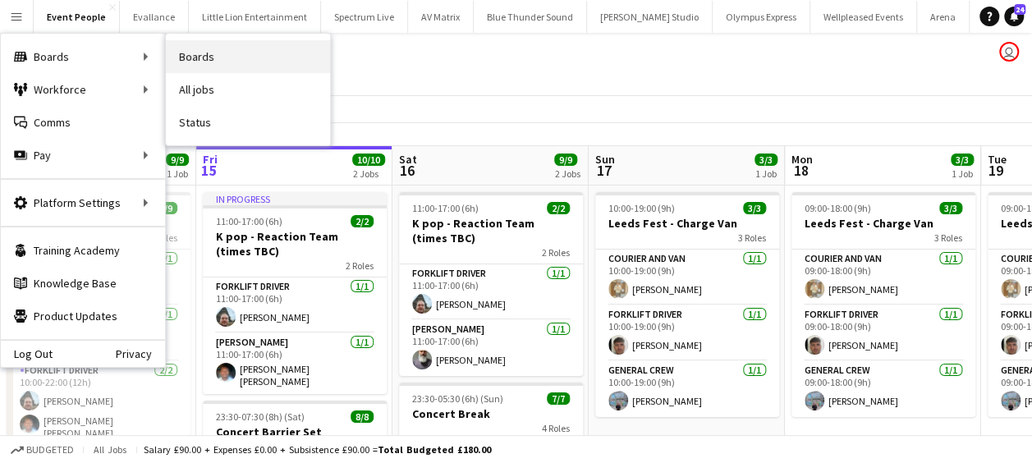
click at [200, 49] on link "Boards" at bounding box center [248, 56] width 164 height 33
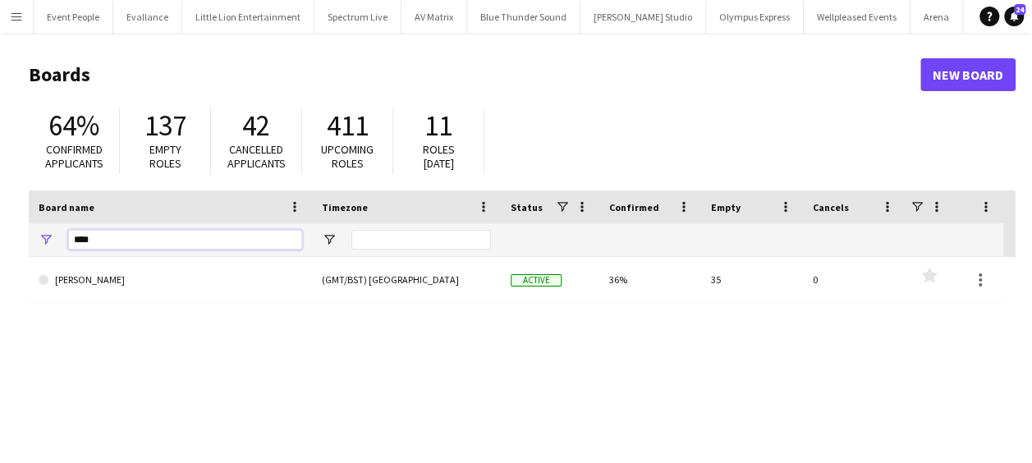
drag, startPoint x: 108, startPoint y: 241, endPoint x: 31, endPoint y: 198, distance: 88.6
click at [31, 241] on div "****" at bounding box center [170, 239] width 283 height 33
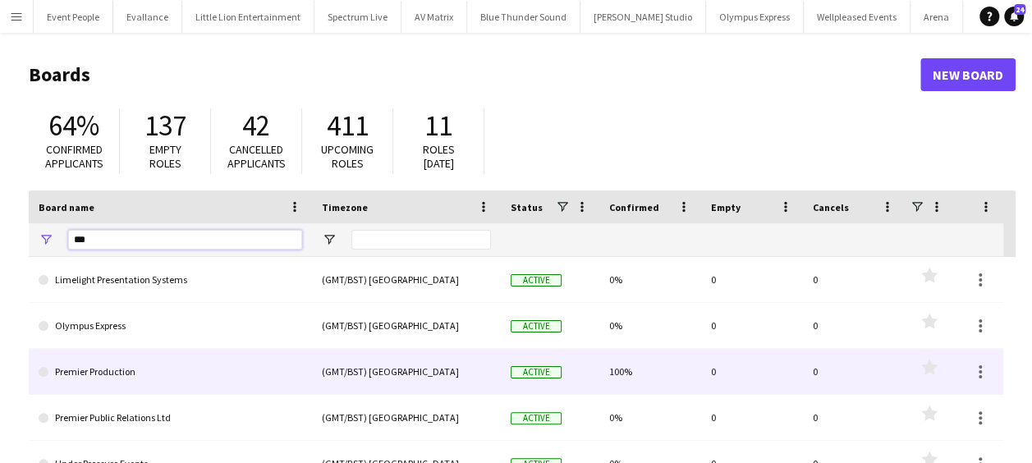
type input "***"
click at [113, 370] on link "Premier Production" at bounding box center [171, 372] width 264 height 46
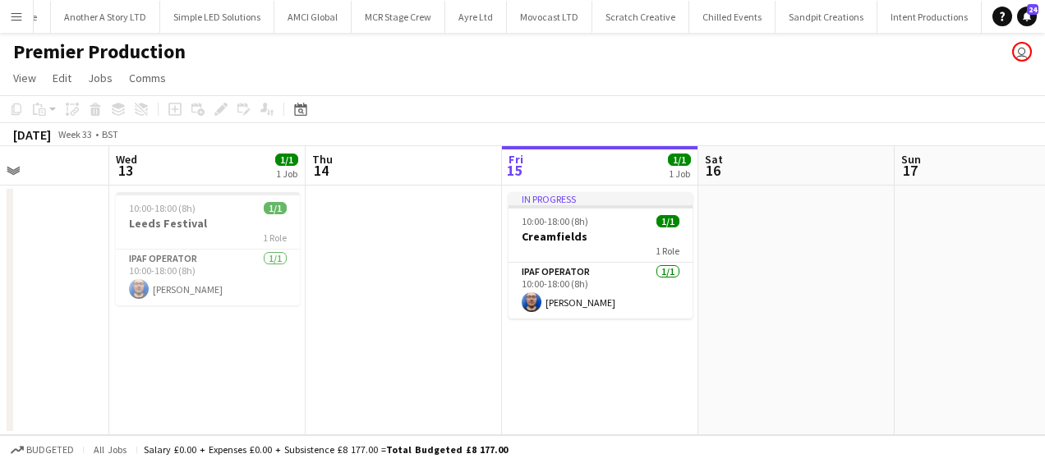
scroll to position [0, 439]
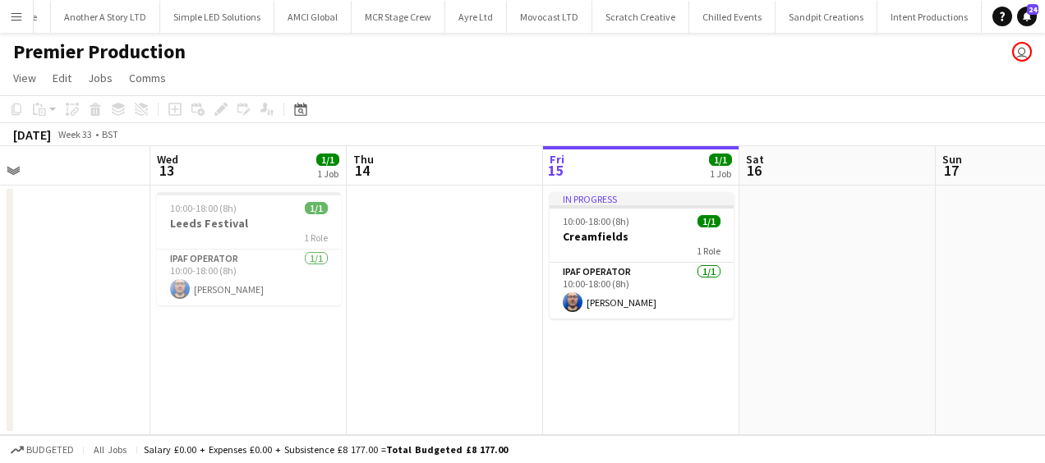
drag, startPoint x: 324, startPoint y: 356, endPoint x: 670, endPoint y: 347, distance: 346.8
click at [670, 347] on app-calendar-viewport "Sun 10 Mon 11 Tue 12 Wed 13 1/1 1 Job Thu 14 Fri 15 1/1 1 Job Sat 16 Sun 17 Mon…" at bounding box center [522, 290] width 1045 height 289
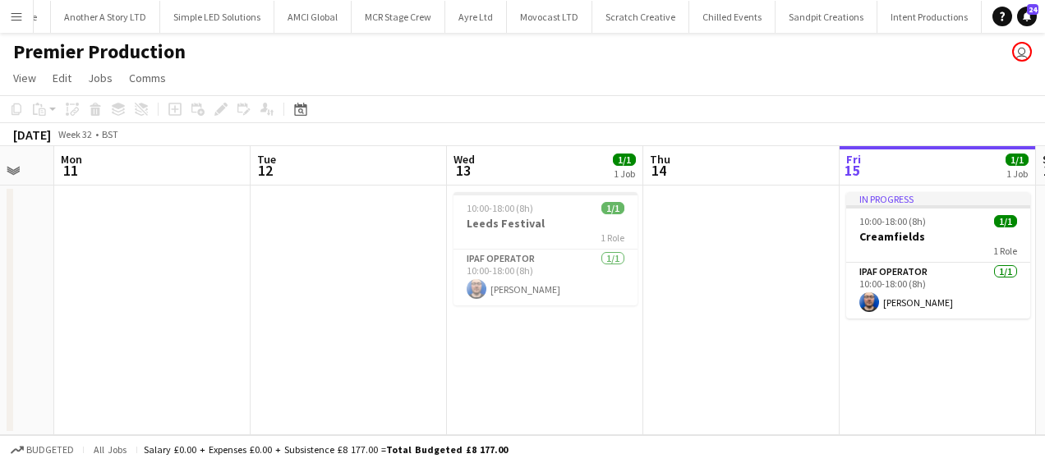
drag, startPoint x: 444, startPoint y: 414, endPoint x: 747, endPoint y: 418, distance: 302.3
click at [747, 418] on app-calendar-viewport "Sat 9 Sun 10 Mon 11 Tue 12 Wed 13 1/1 1 Job Thu 14 Fri 15 1/1 1 Job Sat 16 Sun …" at bounding box center [522, 290] width 1045 height 289
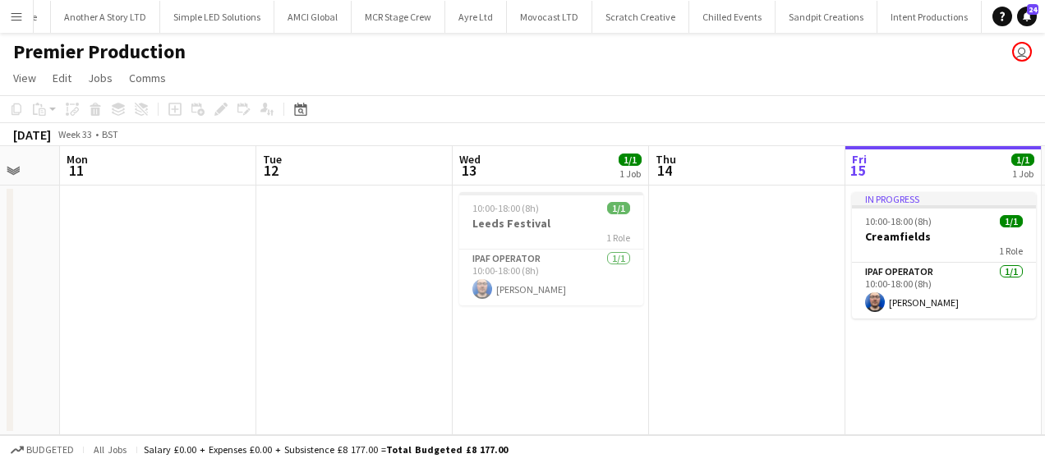
scroll to position [0, 405]
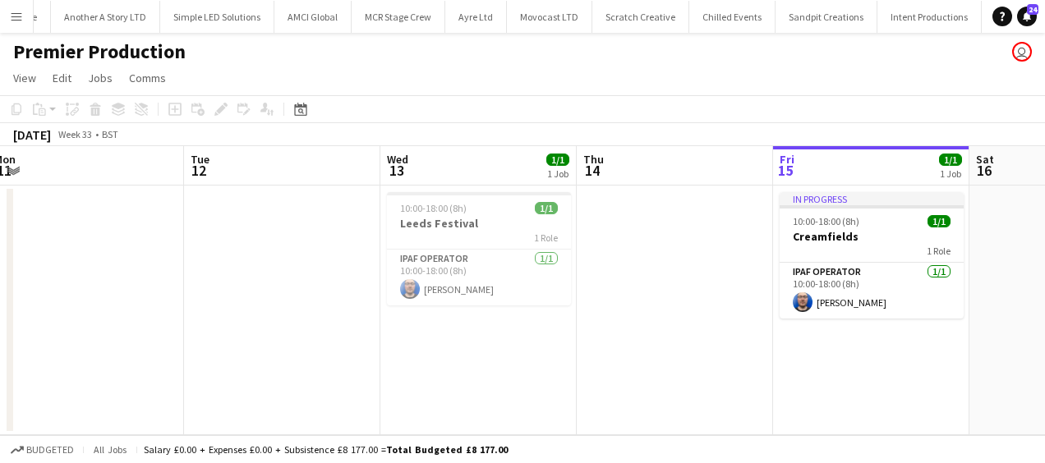
drag, startPoint x: 523, startPoint y: 409, endPoint x: 734, endPoint y: 412, distance: 211.1
click at [736, 412] on app-calendar-viewport "Sat 9 Sun 10 Mon 11 Tue 12 Wed 13 1/1 1 Job Thu 14 Fri 15 1/1 1 Job Sat 16 Sun …" at bounding box center [522, 290] width 1045 height 289
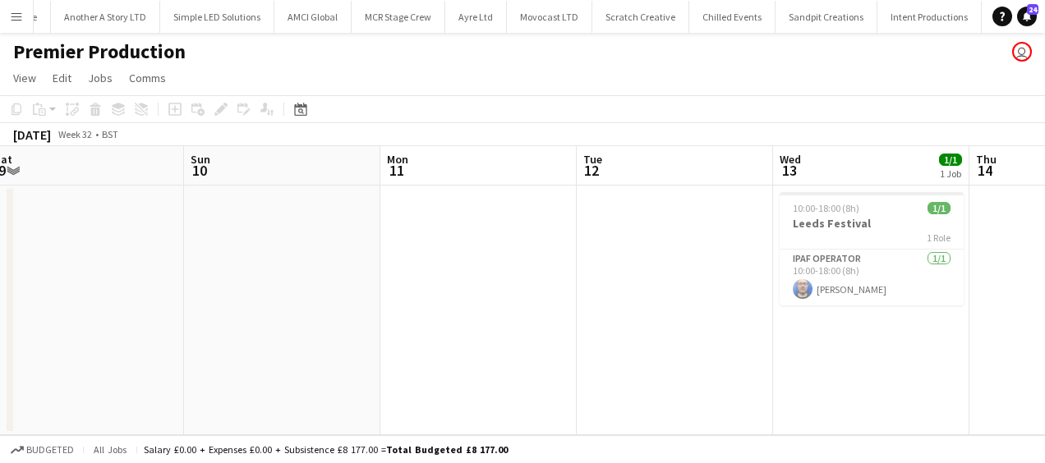
click at [8, 17] on button "Menu" at bounding box center [16, 16] width 33 height 33
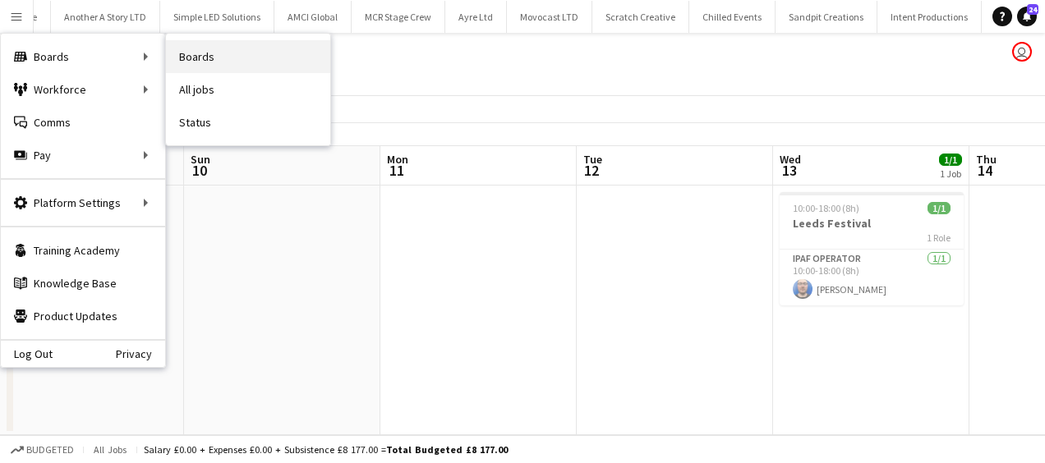
click at [240, 53] on link "Boards" at bounding box center [248, 56] width 164 height 33
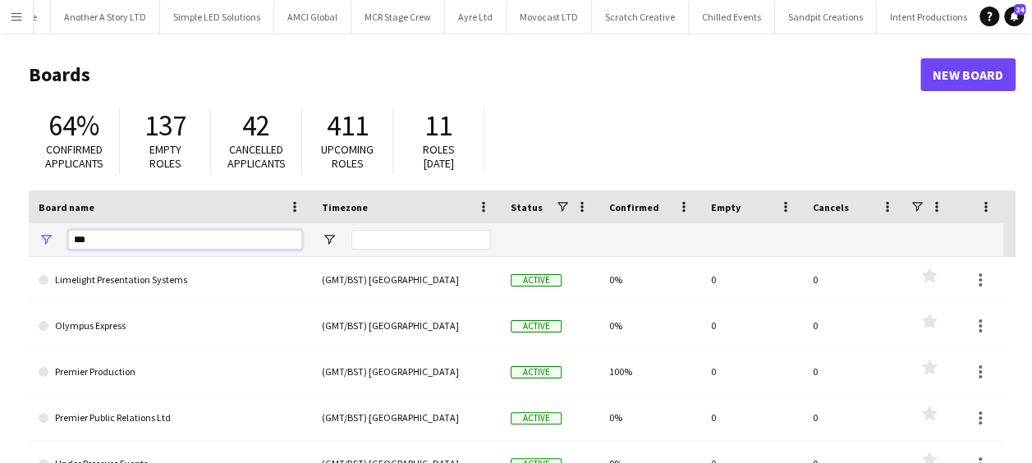
drag, startPoint x: 110, startPoint y: 241, endPoint x: 0, endPoint y: 246, distance: 110.2
click at [0, 246] on html "Menu Boards Boards Boards All jobs Status Workforce Workforce My Workforce Recr…" at bounding box center [516, 313] width 1032 height 626
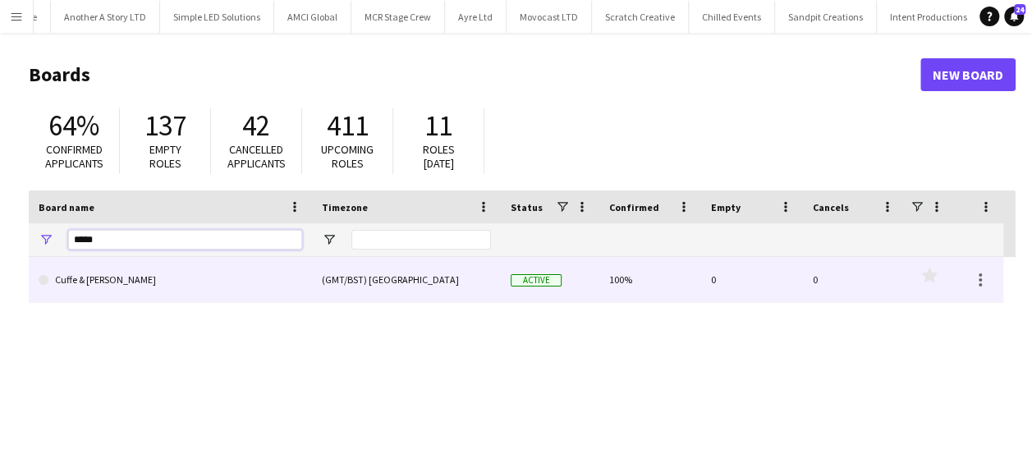
type input "*****"
click at [105, 286] on link "Cuffe & [PERSON_NAME]" at bounding box center [171, 280] width 264 height 46
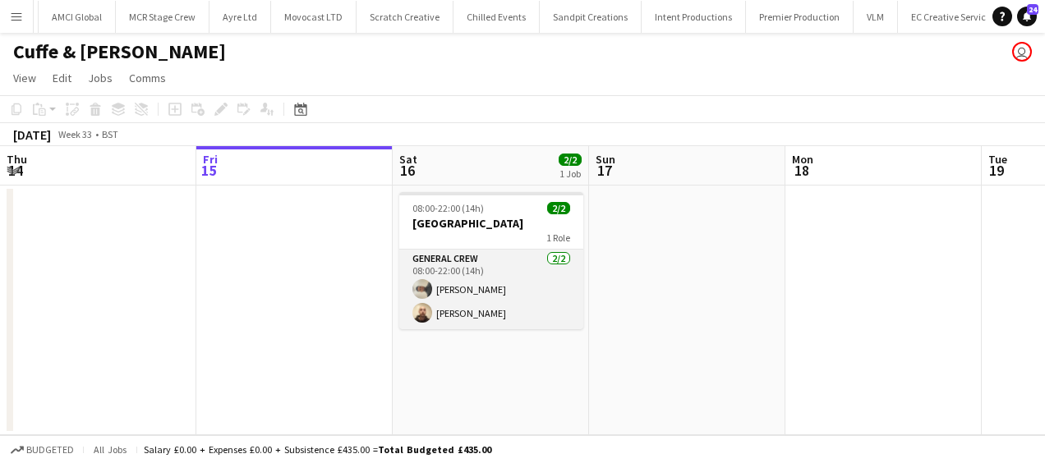
scroll to position [0, 1532]
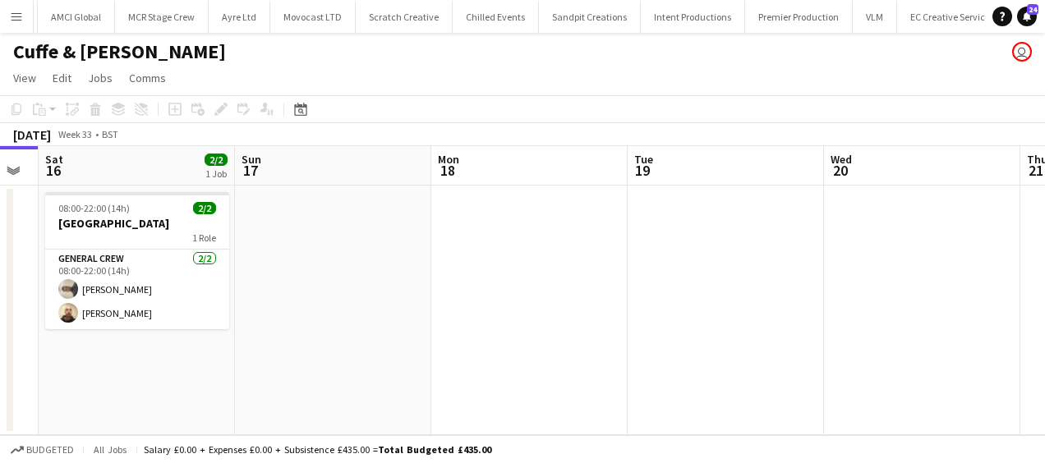
drag, startPoint x: 850, startPoint y: 250, endPoint x: 317, endPoint y: 345, distance: 541.5
click at [322, 343] on app-calendar-viewport "Tue 12 2/2 1 Job Wed 13 Thu 14 Fri 15 Sat 16 2/2 1 Job Sun 17 Mon 18 Tue 19 Wed…" at bounding box center [522, 290] width 1045 height 289
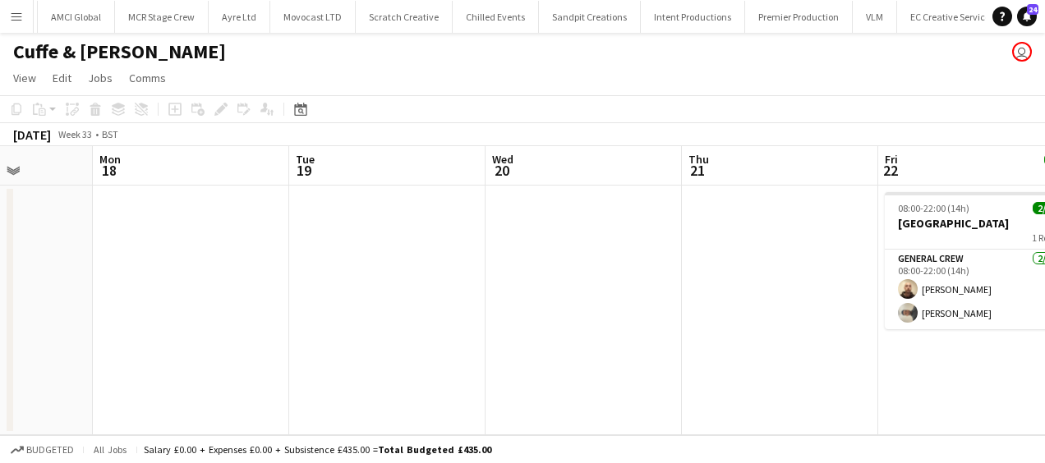
drag, startPoint x: 570, startPoint y: 340, endPoint x: 384, endPoint y: 348, distance: 185.8
click at [375, 352] on app-calendar-viewport "Thu 14 Fri 15 Sat 16 2/2 1 Job Sun 17 Mon 18 Tue 19 Wed 20 Thu 21 Fri 22 2/2 1 …" at bounding box center [522, 290] width 1045 height 289
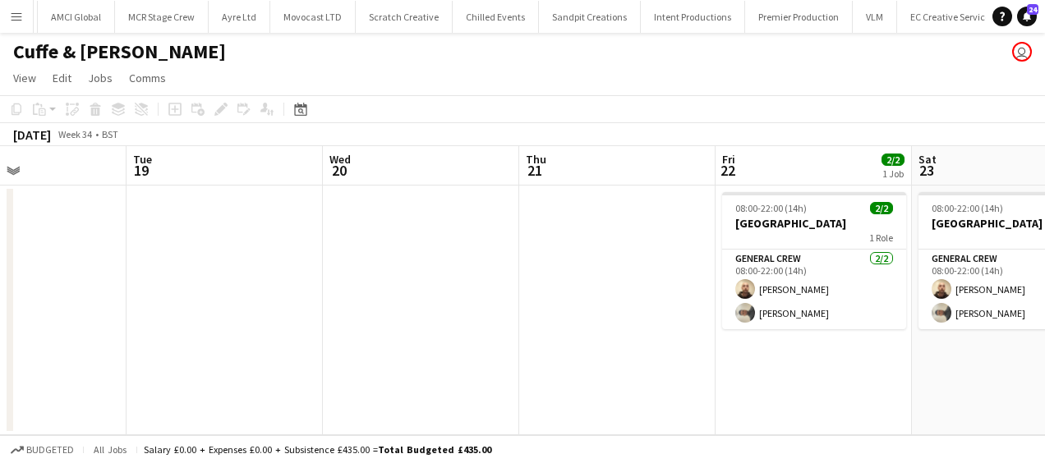
click at [446, 352] on app-calendar-viewport "Sat 16 2/2 1 Job Sun 17 Mon 18 Tue 19 Wed 20 Thu 21 Fri 22 2/2 1 Job Sat 23 2/2…" at bounding box center [522, 290] width 1045 height 289
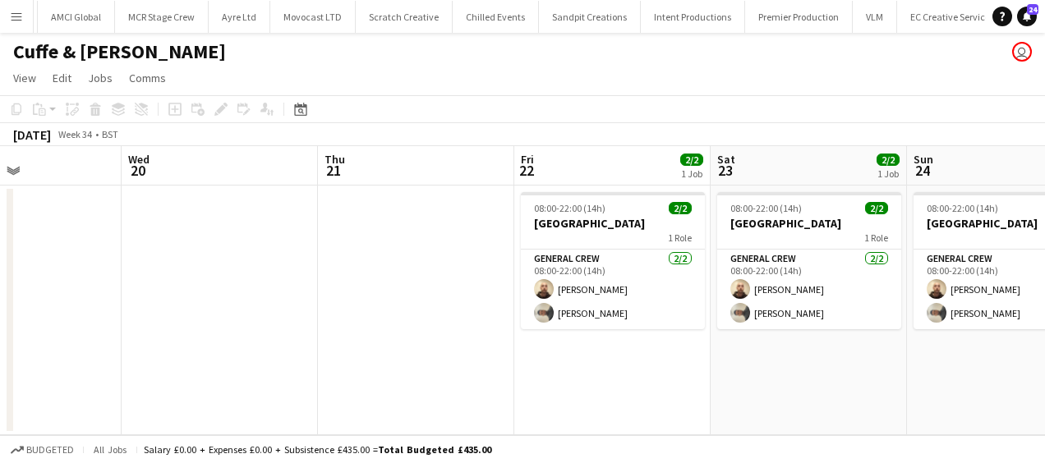
drag, startPoint x: 302, startPoint y: 361, endPoint x: 282, endPoint y: 362, distance: 20.6
click at [277, 363] on app-calendar-viewport "Sat 16 2/2 1 Job Sun 17 Mon 18 Tue 19 Wed 20 Thu 21 Fri 22 2/2 1 Job Sat 23 2/2…" at bounding box center [522, 290] width 1045 height 289
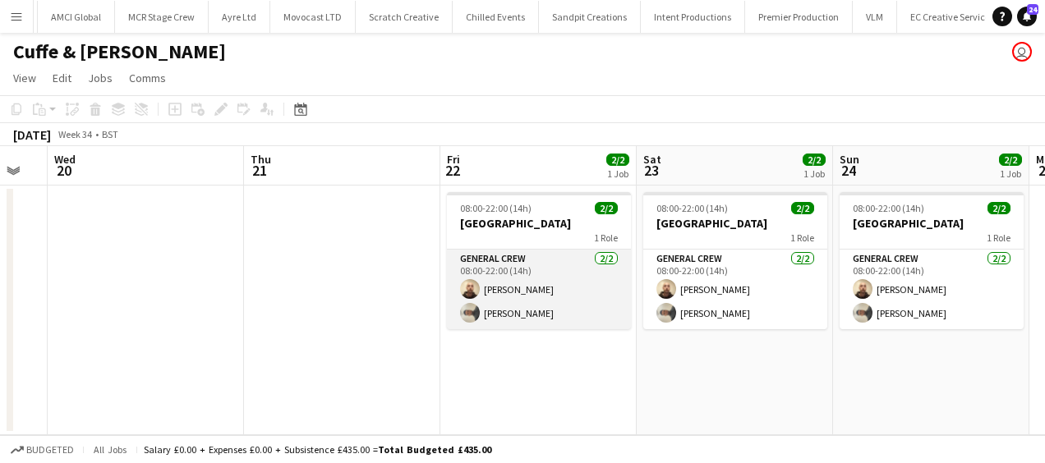
click at [522, 291] on app-card-role "General Crew 2/2 08:00-22:00 (14h) Jason Mawer Stefano rowe" at bounding box center [539, 290] width 184 height 80
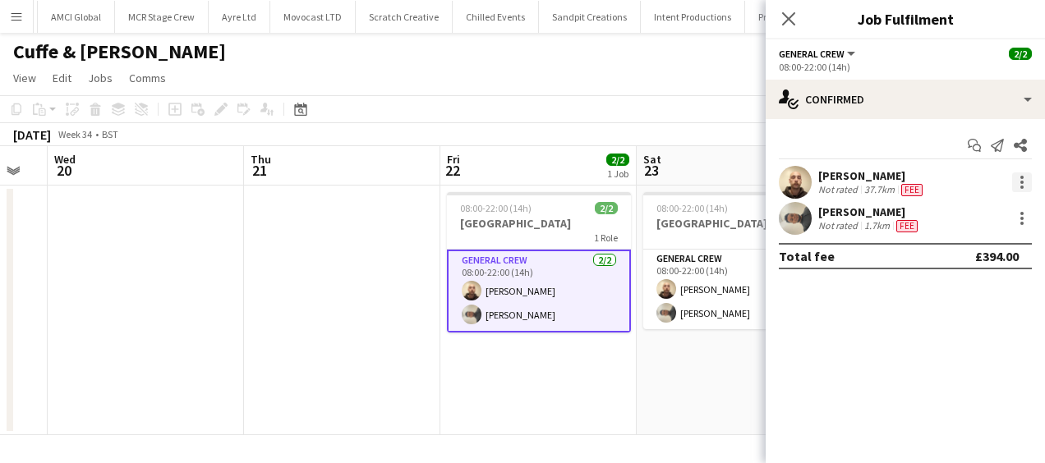
click at [1018, 179] on div at bounding box center [1022, 182] width 20 height 20
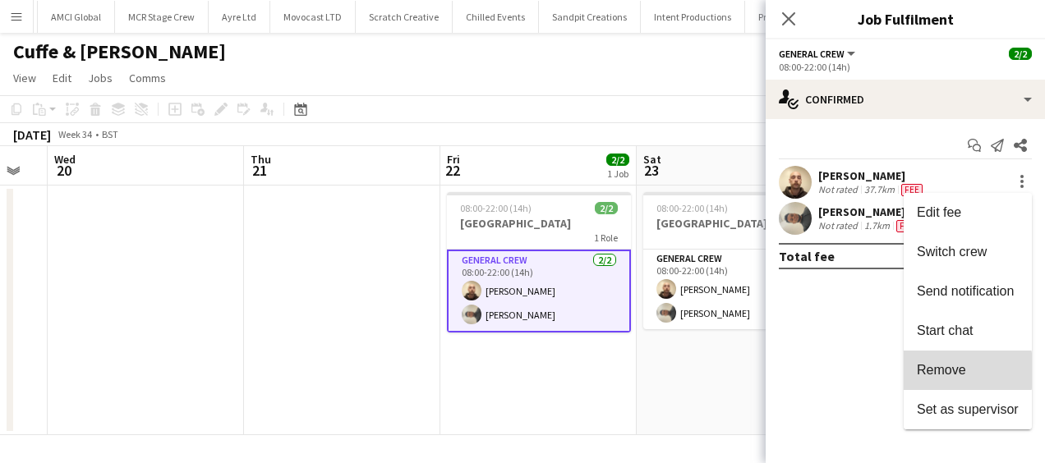
click at [967, 370] on span "Remove" at bounding box center [968, 370] width 102 height 15
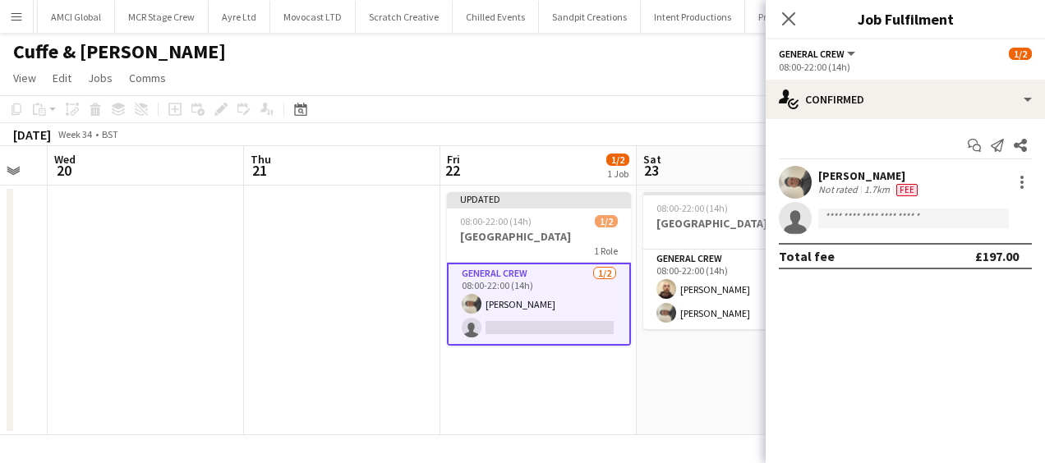
click at [882, 206] on app-invite-slot "single-neutral-actions" at bounding box center [905, 218] width 279 height 33
click at [882, 215] on input at bounding box center [913, 219] width 191 height 20
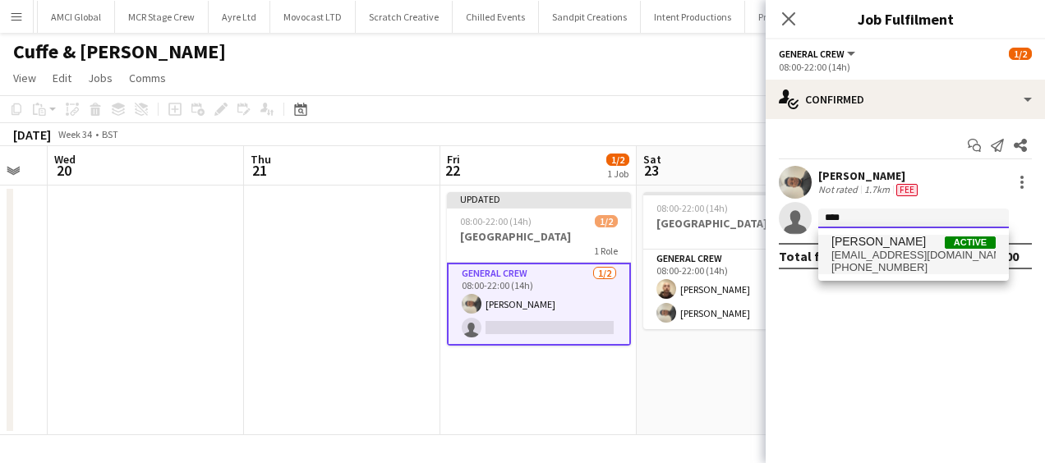
type input "****"
click at [894, 267] on span "+4407852309997" at bounding box center [913, 267] width 164 height 13
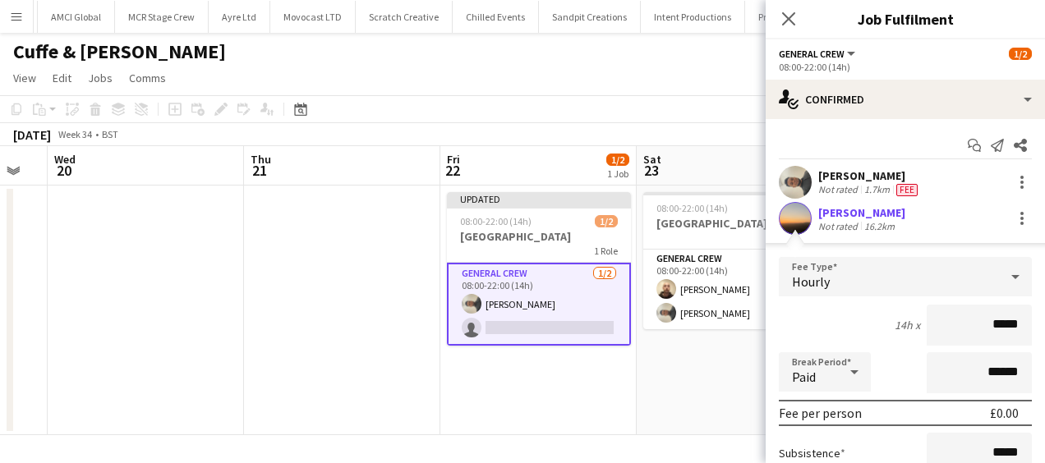
drag, startPoint x: 949, startPoint y: 326, endPoint x: 1022, endPoint y: 327, distance: 72.3
click at [1022, 327] on form "Fee Type Hourly 14h x ***** Break Period Paid ****** Fee per person £0.00 Subsi…" at bounding box center [905, 432] width 279 height 351
type input "******"
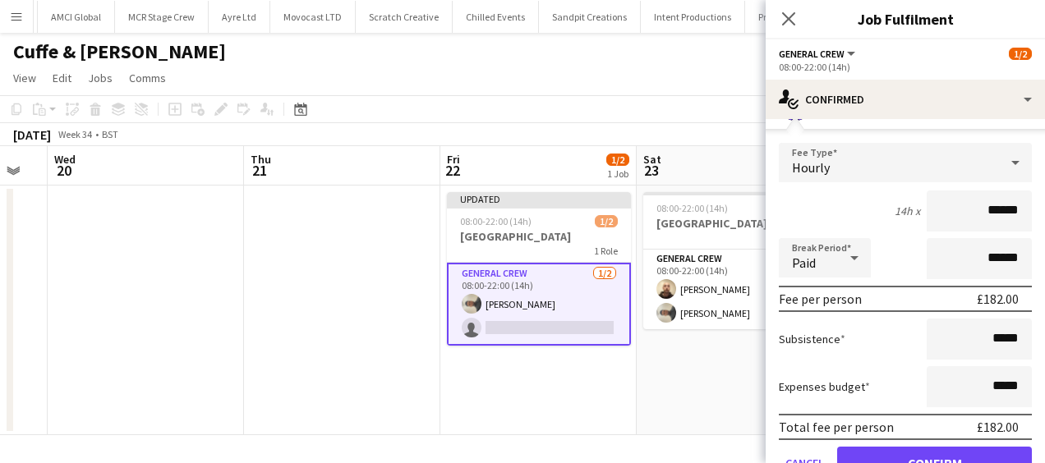
scroll to position [191, 0]
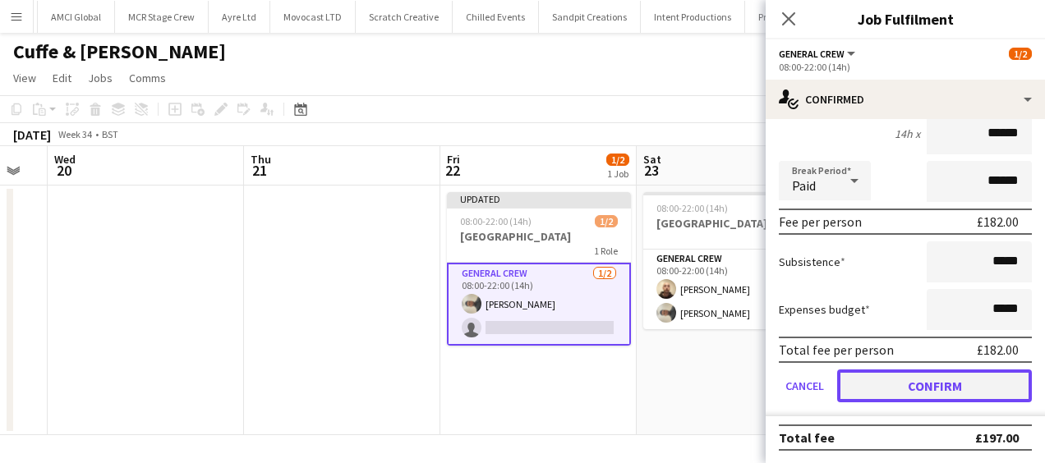
click at [946, 394] on button "Confirm" at bounding box center [934, 386] width 195 height 33
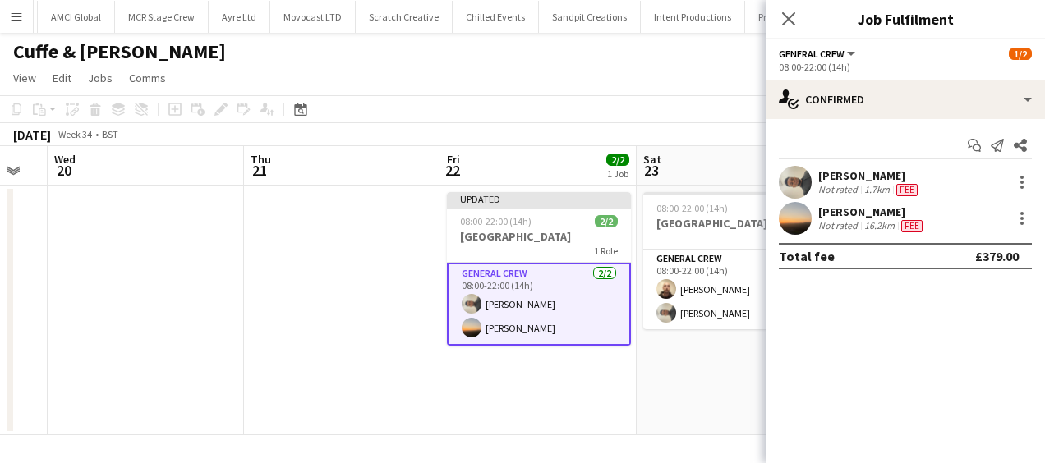
scroll to position [0, 0]
click at [652, 389] on app-date-cell "08:00-22:00 (14h) 2/2 Halifax Square Chapel 1 Role General Crew 2/2 08:00-22:00…" at bounding box center [735, 311] width 196 height 250
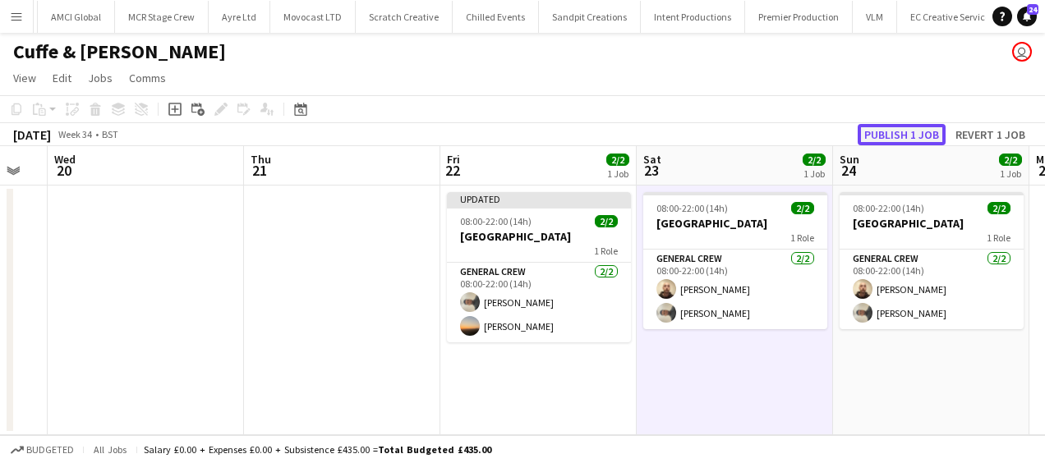
click at [904, 135] on button "Publish 1 job" at bounding box center [902, 134] width 88 height 21
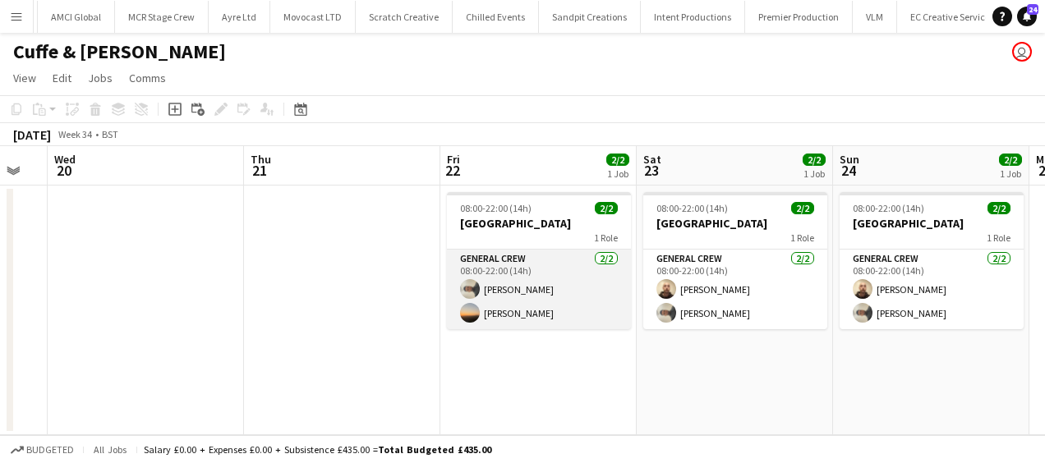
click at [515, 317] on app-card-role "General Crew 2/2 08:00-22:00 (14h) Stefano rowe Ewan Miller" at bounding box center [539, 290] width 184 height 80
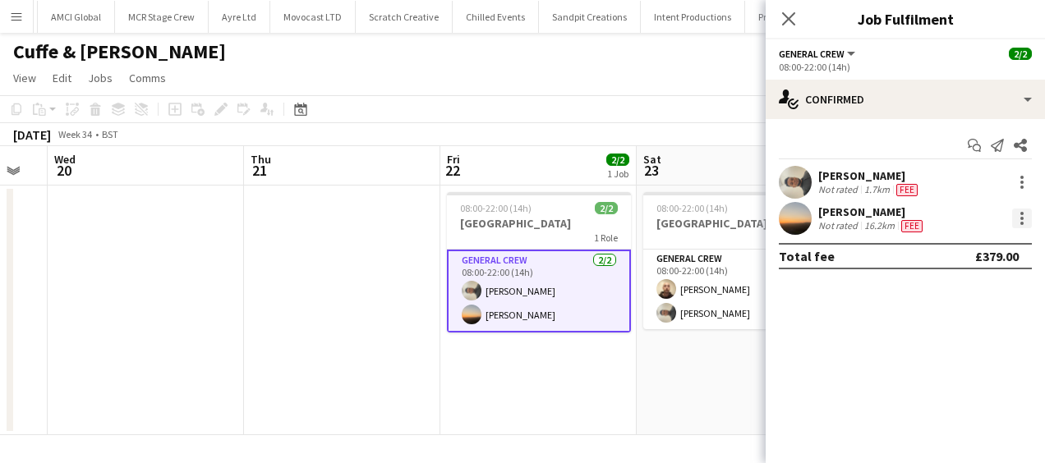
click at [1023, 217] on div at bounding box center [1022, 219] width 20 height 20
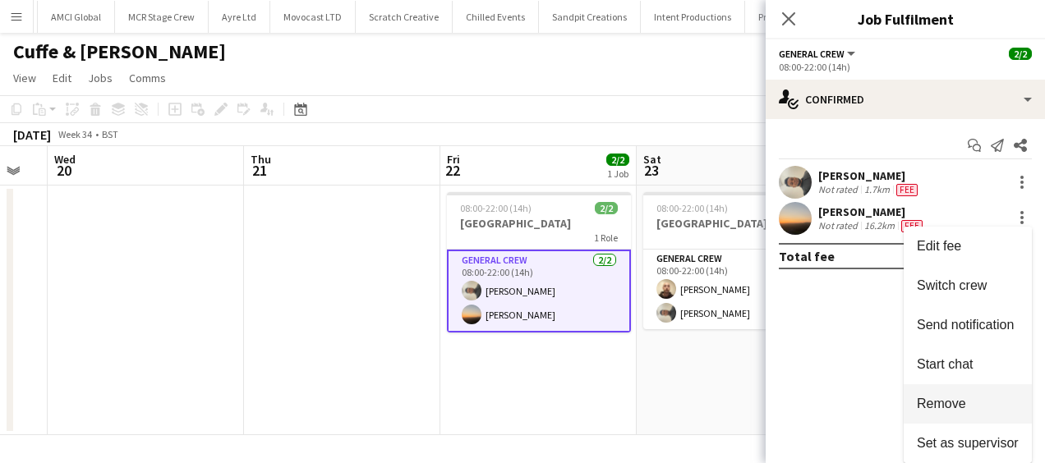
click at [954, 396] on button "Remove" at bounding box center [968, 403] width 128 height 39
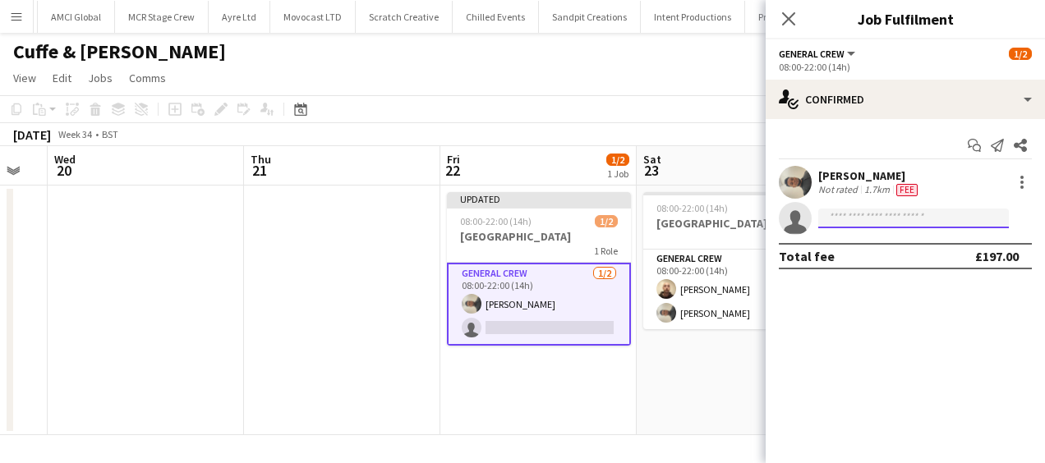
click at [889, 215] on input at bounding box center [913, 219] width 191 height 20
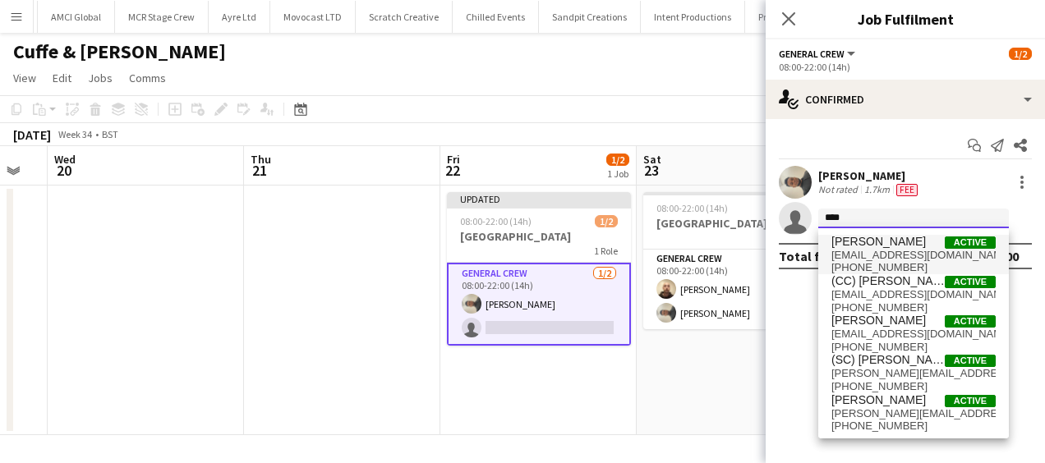
type input "****"
click at [917, 242] on span "Joshua Artis Active" at bounding box center [913, 242] width 164 height 14
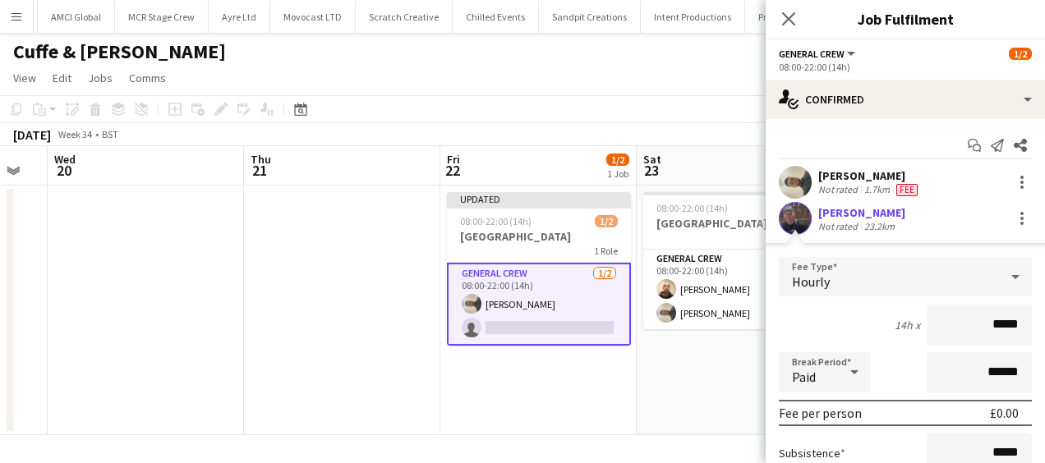
click at [1044, 326] on html "Menu Boards Boards Boards All jobs Status Workforce Workforce My Workforce Recr…" at bounding box center [522, 231] width 1045 height 463
type input "******"
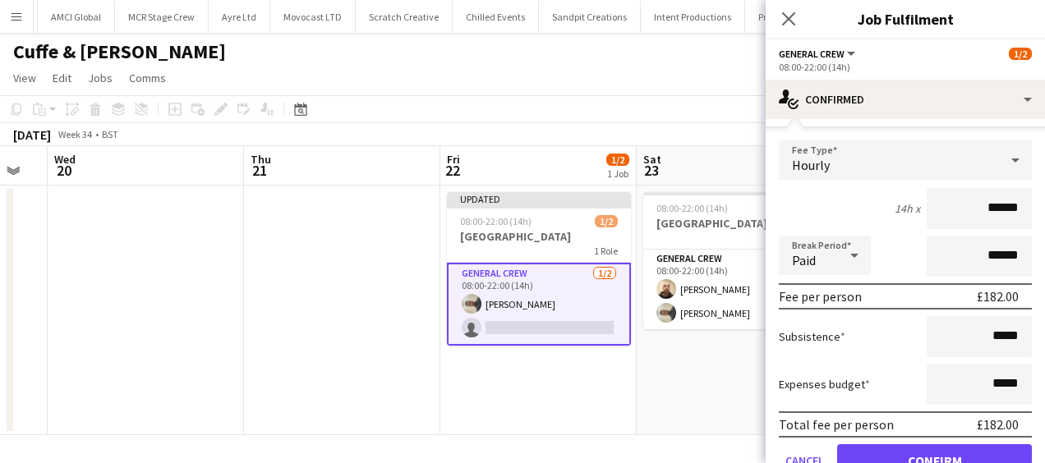
scroll to position [191, 0]
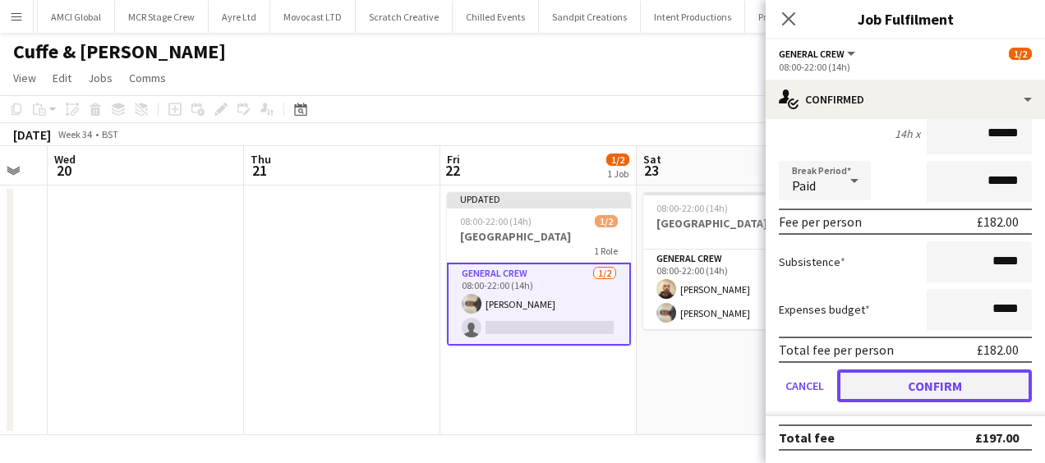
click at [923, 391] on button "Confirm" at bounding box center [934, 386] width 195 height 33
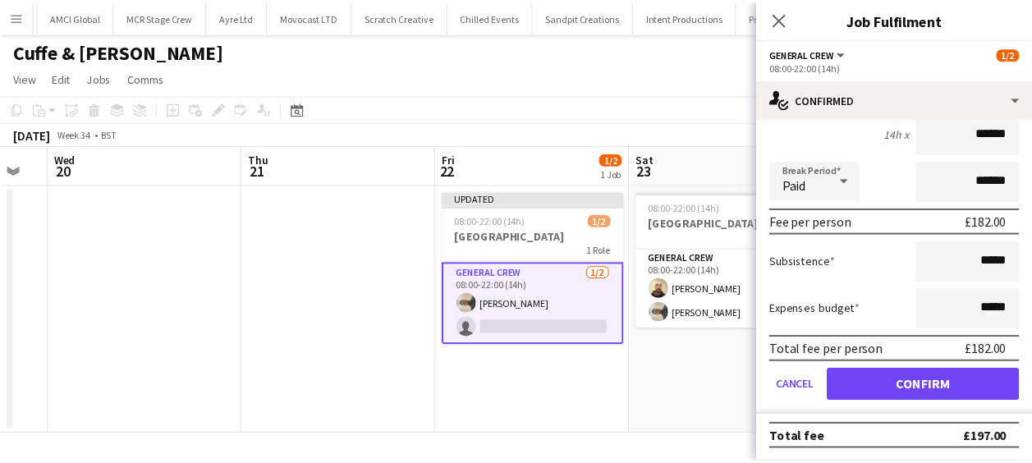
scroll to position [0, 0]
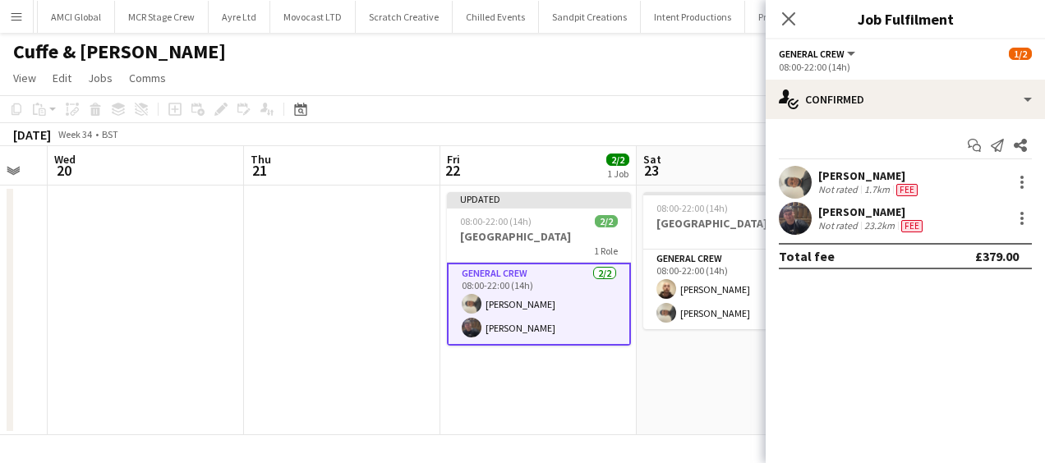
click at [696, 398] on app-date-cell "08:00-22:00 (14h) 2/2 Halifax Square Chapel 1 Role General Crew 2/2 08:00-22:00…" at bounding box center [735, 311] width 196 height 250
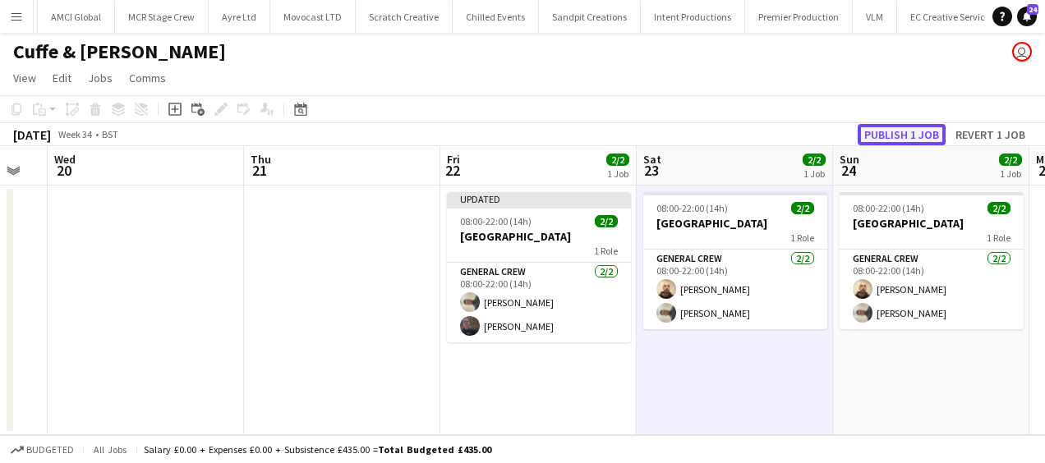
click at [917, 141] on button "Publish 1 job" at bounding box center [902, 134] width 88 height 21
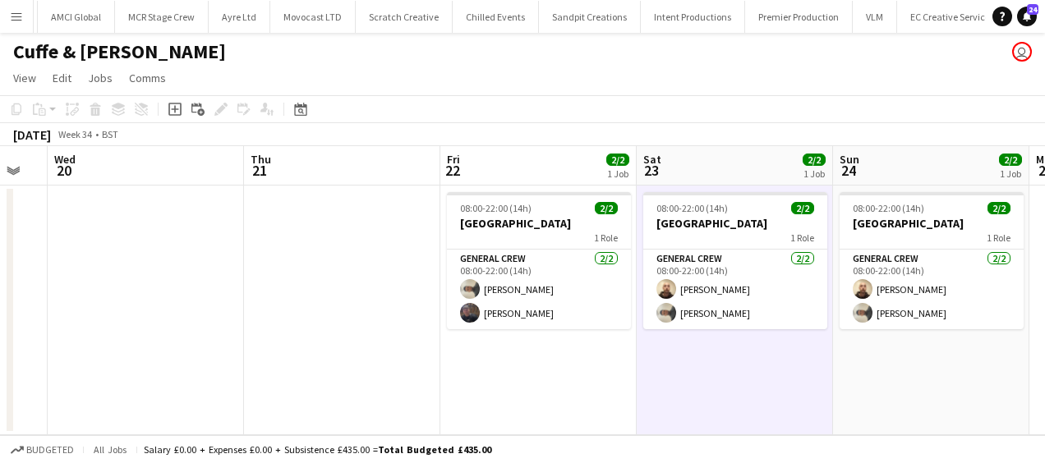
click at [15, 16] on app-icon "Menu" at bounding box center [16, 16] width 13 height 13
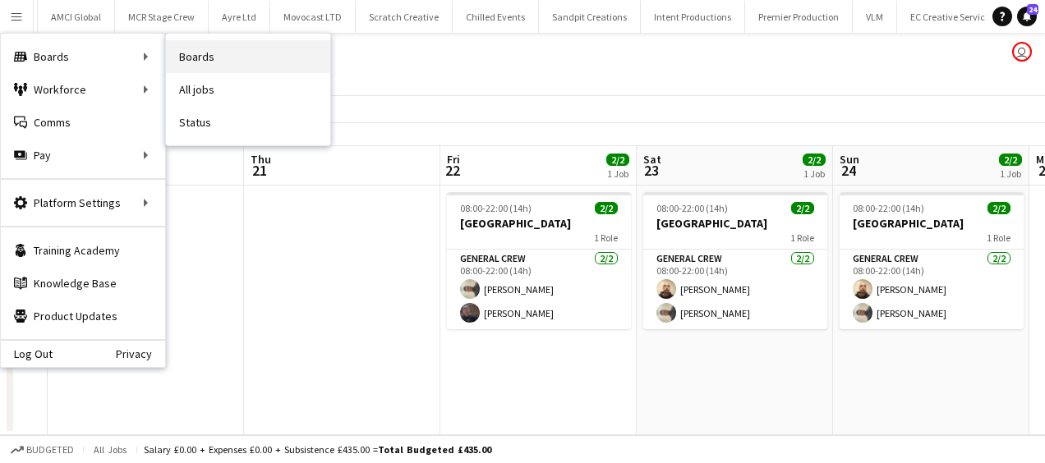
click at [197, 57] on link "Boards" at bounding box center [248, 56] width 164 height 33
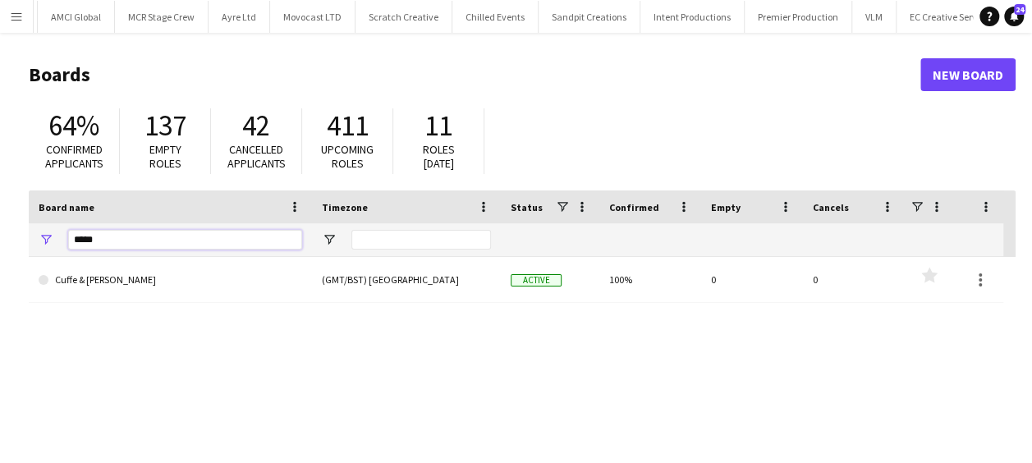
drag, startPoint x: 109, startPoint y: 239, endPoint x: 0, endPoint y: 245, distance: 109.4
click at [0, 245] on html "Menu Boards Boards Boards All jobs Status Workforce Workforce My Workforce Recr…" at bounding box center [516, 313] width 1032 height 626
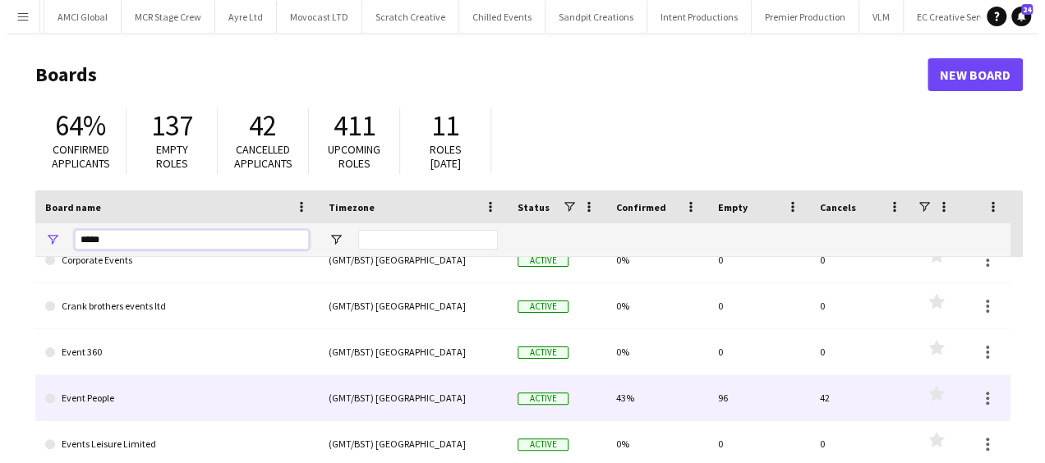
scroll to position [411, 0]
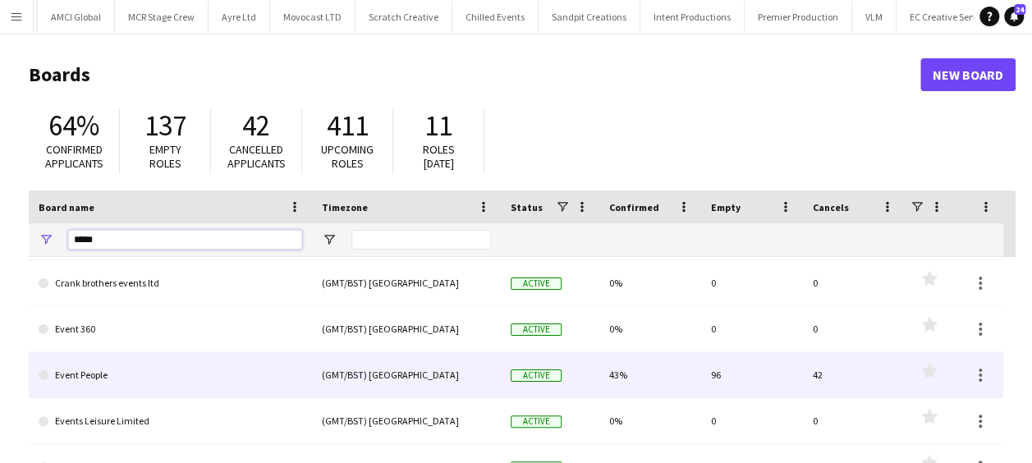
type input "*****"
click at [131, 366] on link "Event People" at bounding box center [171, 375] width 264 height 46
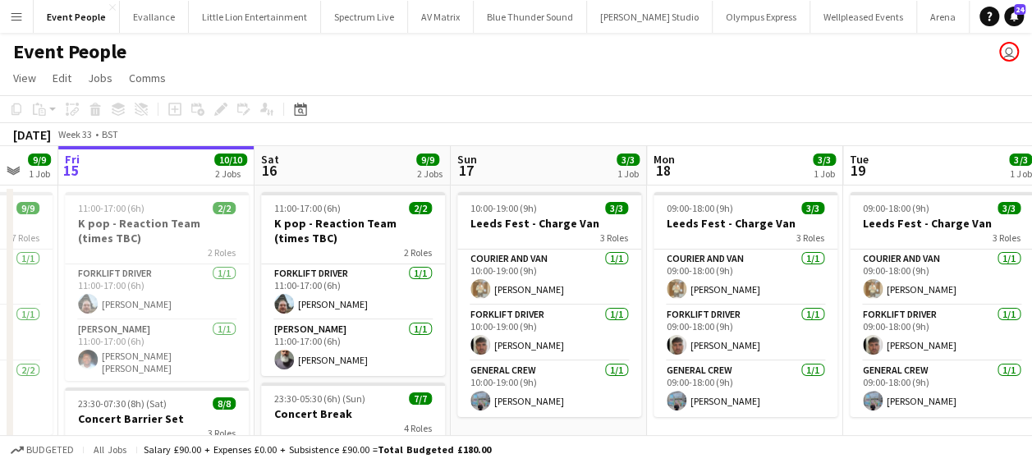
scroll to position [0, 549]
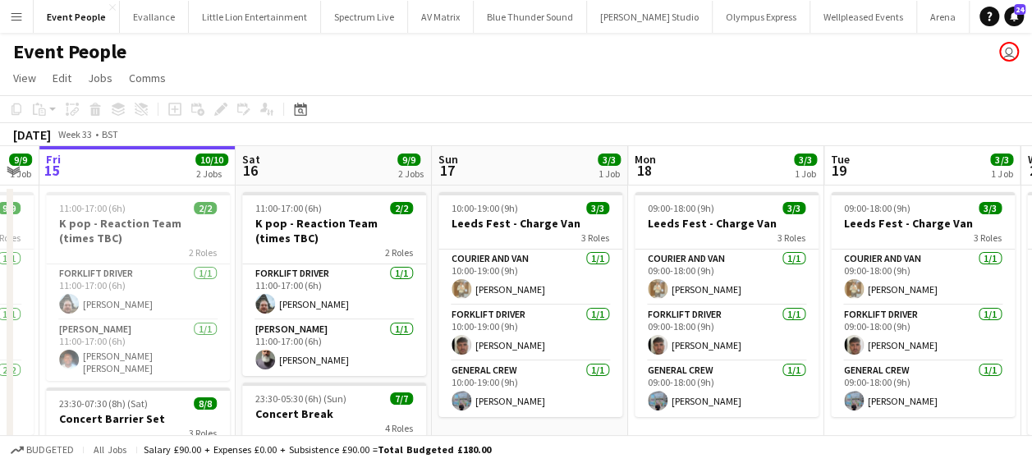
drag, startPoint x: 182, startPoint y: 297, endPoint x: 172, endPoint y: 299, distance: 10.8
click at [172, 299] on app-calendar-viewport "Tue 12 Wed 13 9/9 1 Job Thu 14 9/9 1 Job Fri 15 10/10 2 Jobs Sat 16 9/9 2 Jobs …" at bounding box center [516, 403] width 1032 height 514
click at [317, 307] on app-card-role "Forklift Driver 1/1 11:00-17:00 (6h) Algirdas Skendelis" at bounding box center [334, 292] width 184 height 56
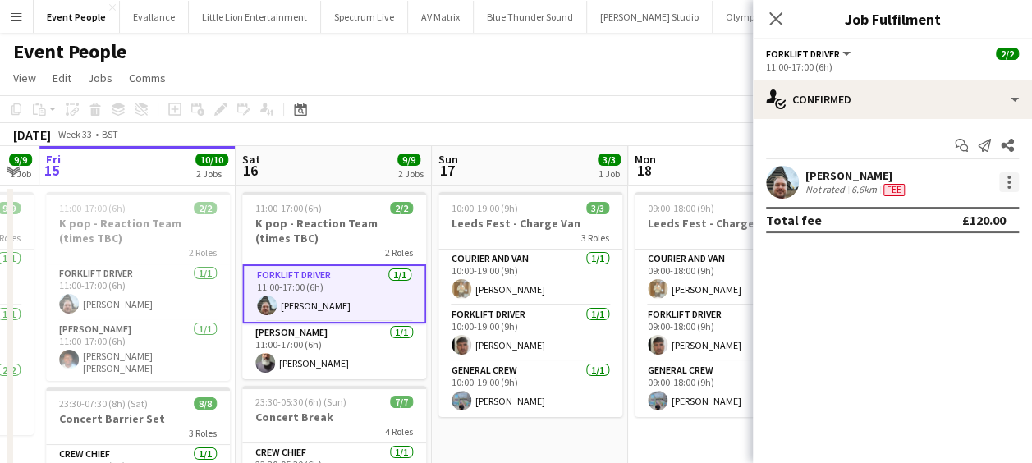
click at [1010, 182] on div at bounding box center [1009, 182] width 3 height 3
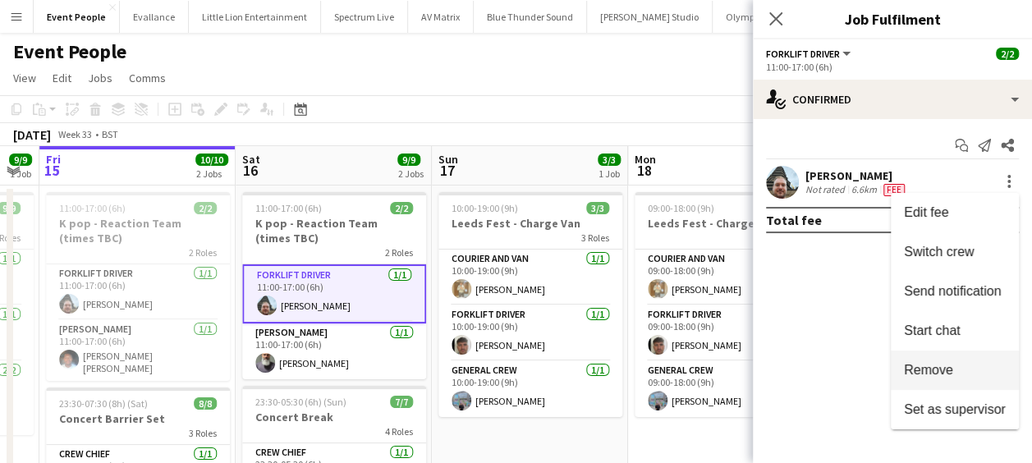
click at [948, 363] on span "Remove" at bounding box center [928, 370] width 49 height 14
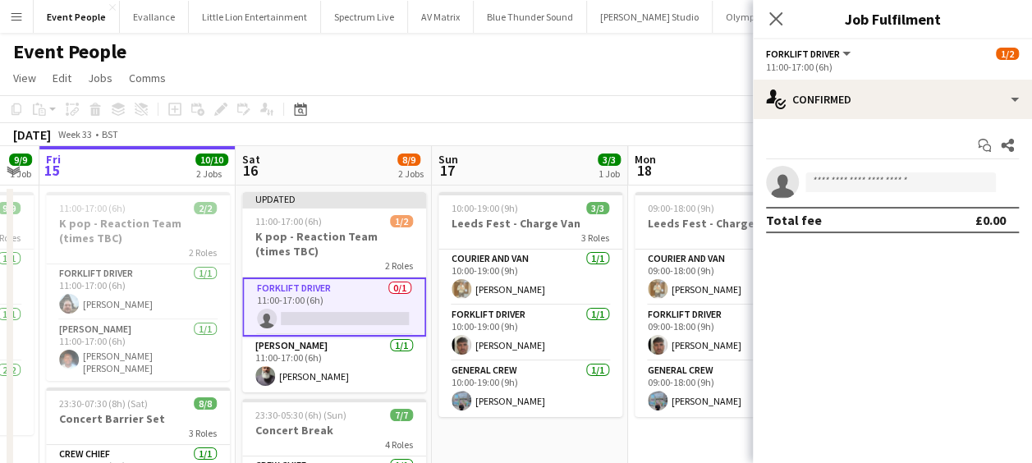
click at [843, 194] on app-invite-slot "single-neutral-actions" at bounding box center [892, 182] width 279 height 33
click at [844, 181] on input at bounding box center [901, 182] width 191 height 20
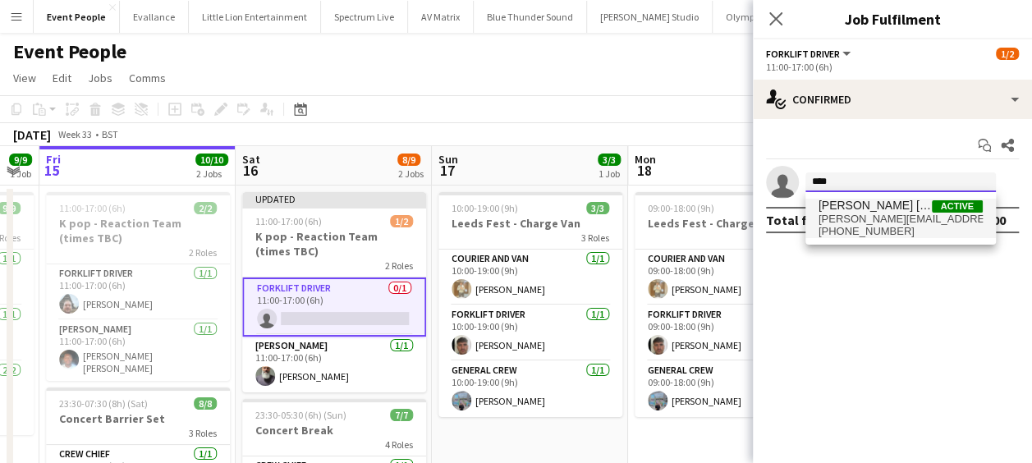
type input "****"
click at [879, 204] on span "[PERSON_NAME] [PERSON_NAME]" at bounding box center [875, 206] width 113 height 14
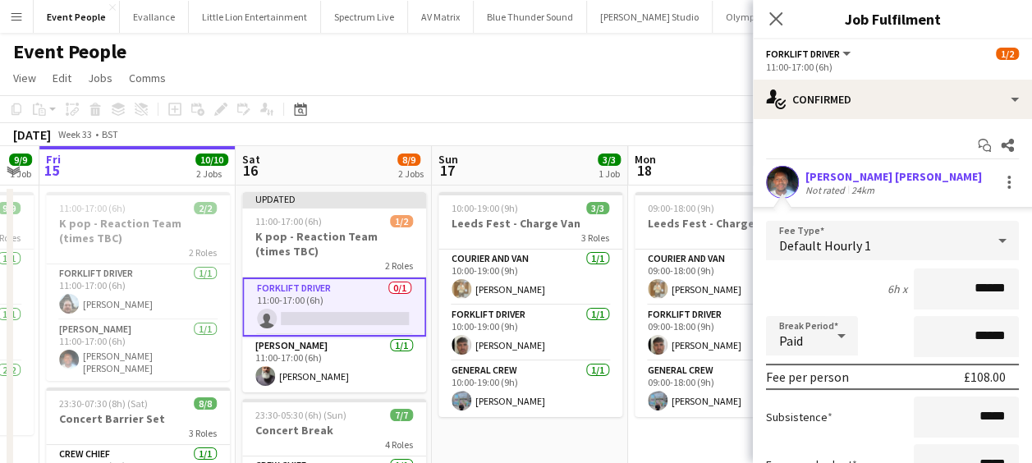
drag, startPoint x: 946, startPoint y: 291, endPoint x: 1041, endPoint y: 291, distance: 94.5
click at [1032, 291] on html "Menu Boards Boards Boards All jobs Status Workforce Workforce My Workforce Recr…" at bounding box center [516, 344] width 1032 height 688
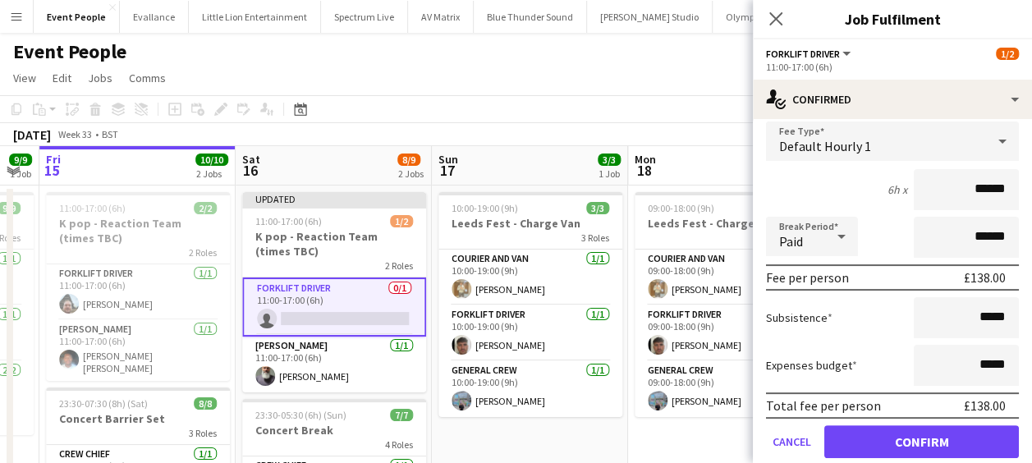
scroll to position [155, 0]
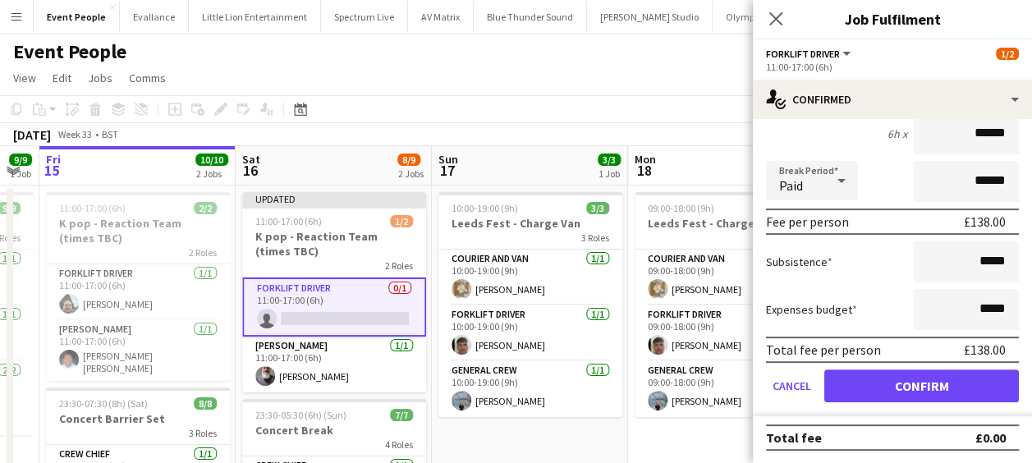
drag, startPoint x: 996, startPoint y: 134, endPoint x: 971, endPoint y: 133, distance: 25.5
click at [971, 133] on input "******" at bounding box center [966, 133] width 105 height 41
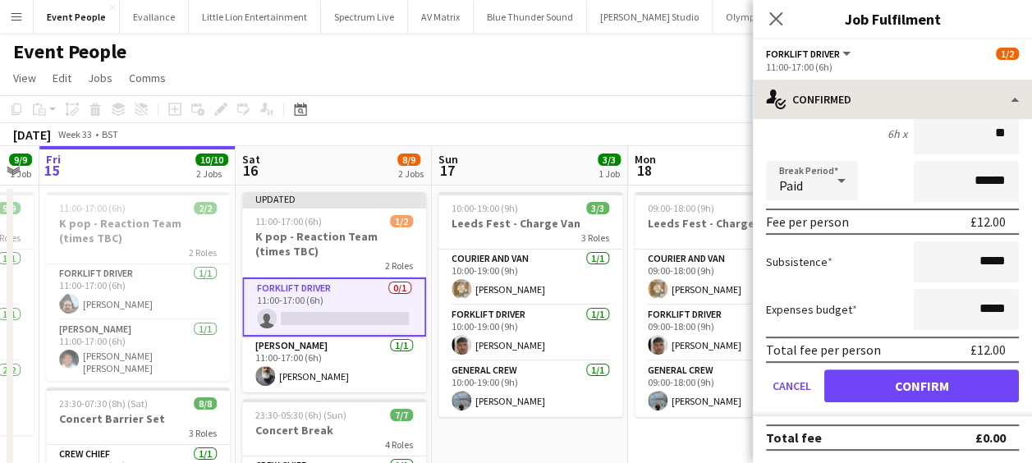
type input "**"
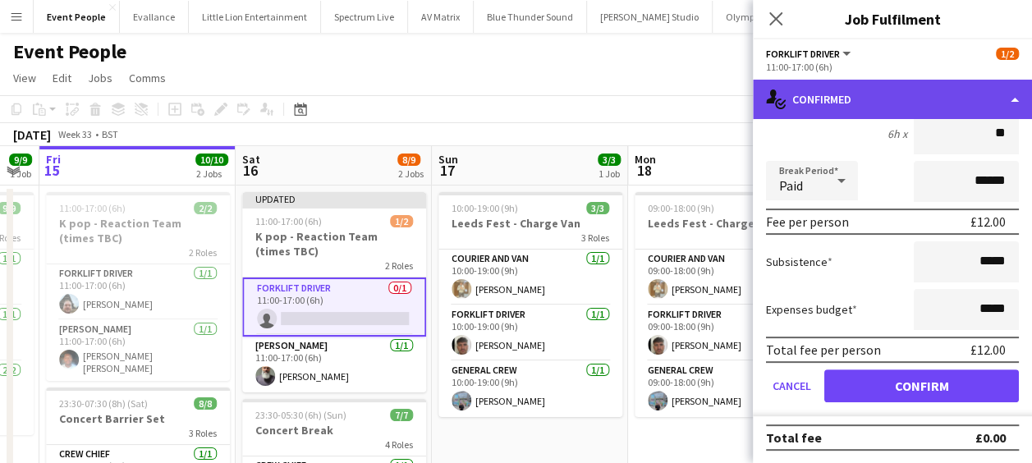
click at [807, 106] on div "single-neutral-actions-check-2 Confirmed" at bounding box center [892, 99] width 279 height 39
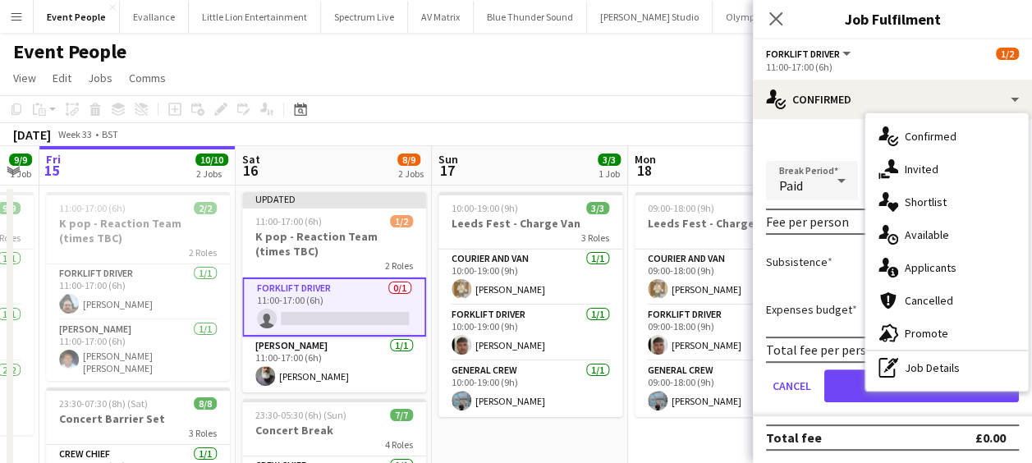
click at [790, 151] on div "6h x **" at bounding box center [892, 133] width 253 height 41
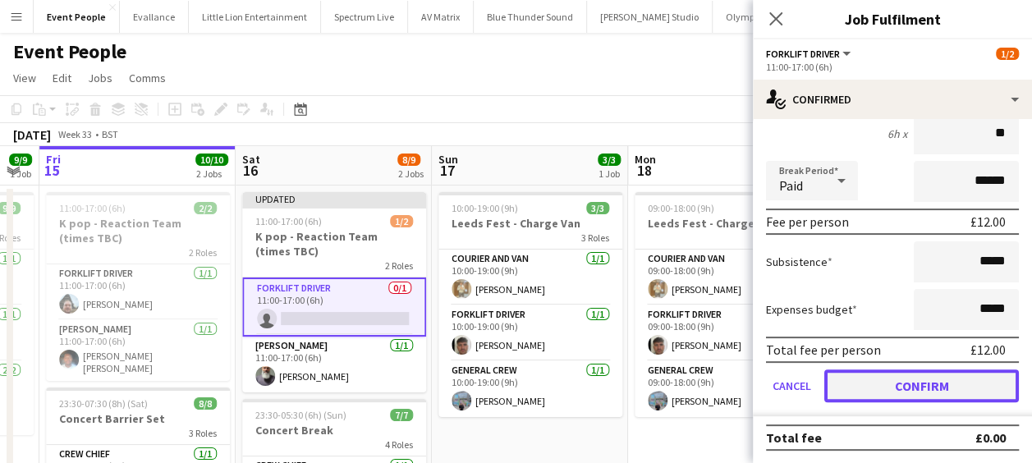
click at [915, 382] on button "Confirm" at bounding box center [922, 386] width 195 height 33
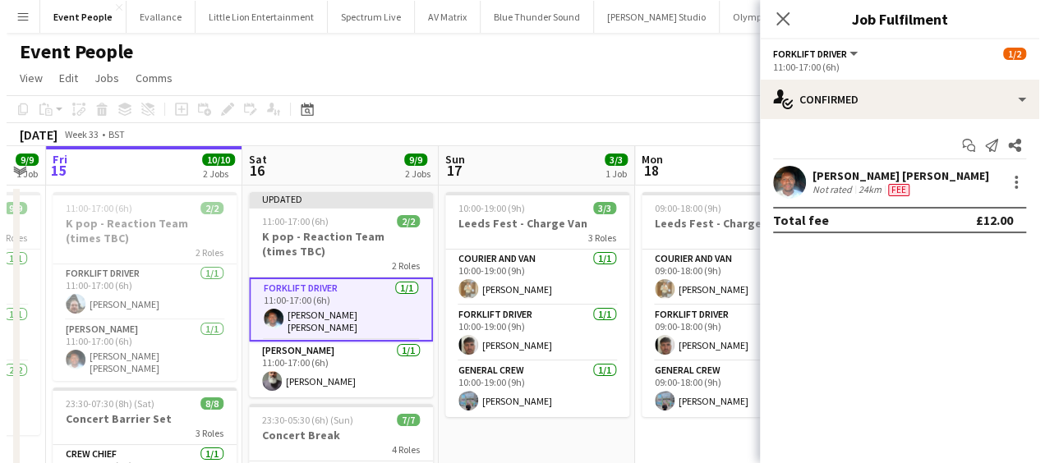
scroll to position [0, 0]
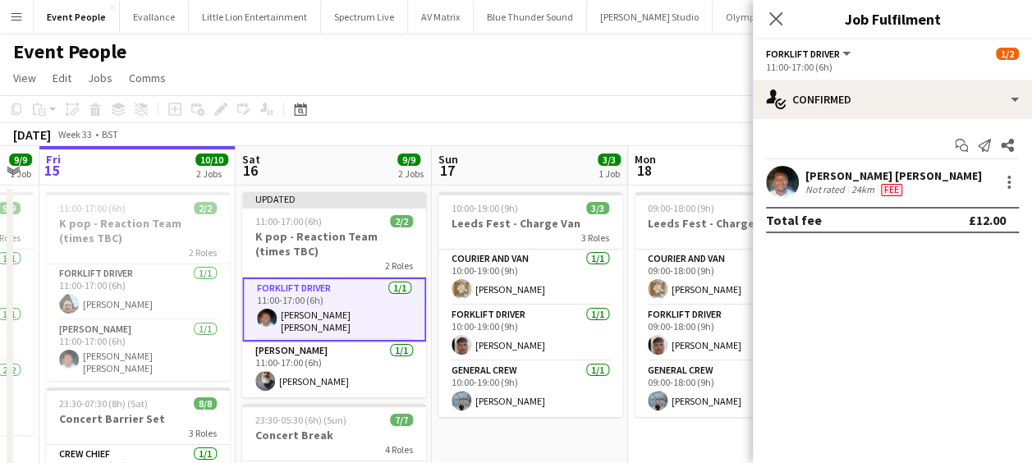
click at [351, 135] on div "August 2025 Week 33 • BST Publish 1 job Revert 1 job" at bounding box center [516, 134] width 1032 height 23
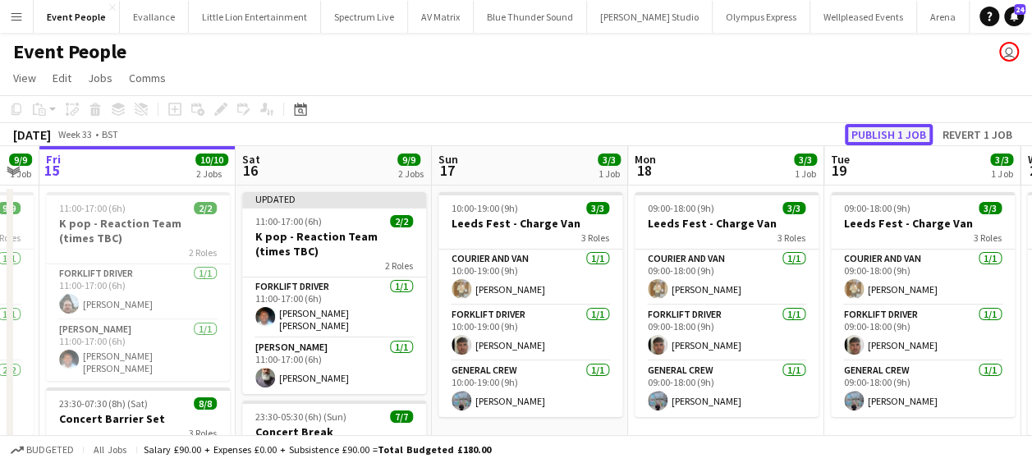
click at [894, 128] on button "Publish 1 job" at bounding box center [889, 134] width 88 height 21
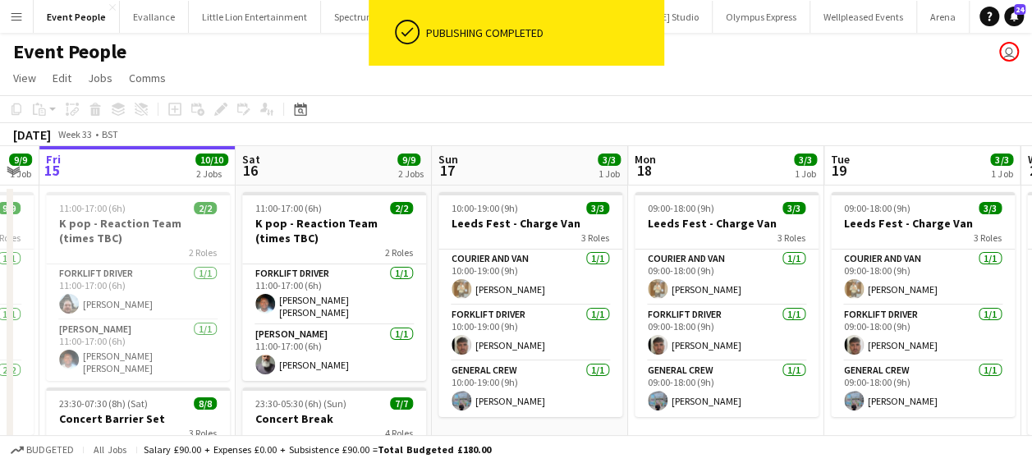
click at [10, 12] on app-icon "Menu" at bounding box center [16, 16] width 13 height 13
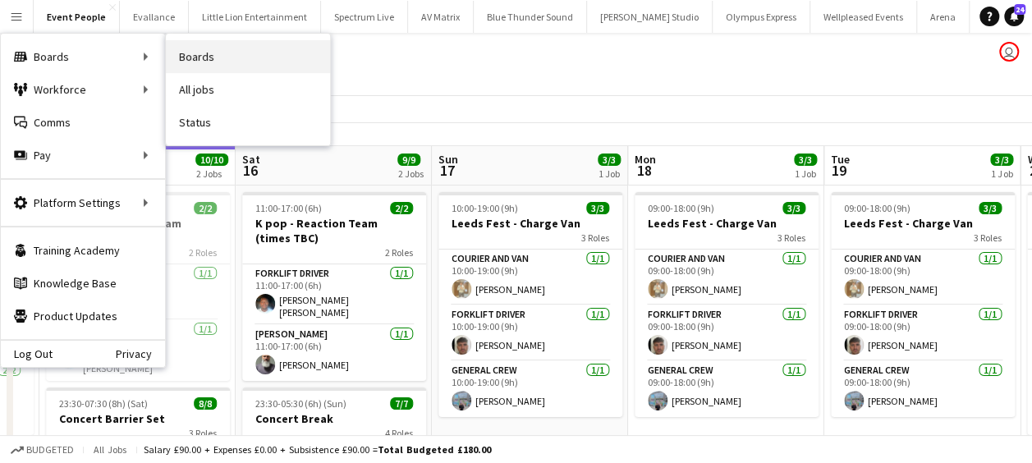
click at [221, 61] on link "Boards" at bounding box center [248, 56] width 164 height 33
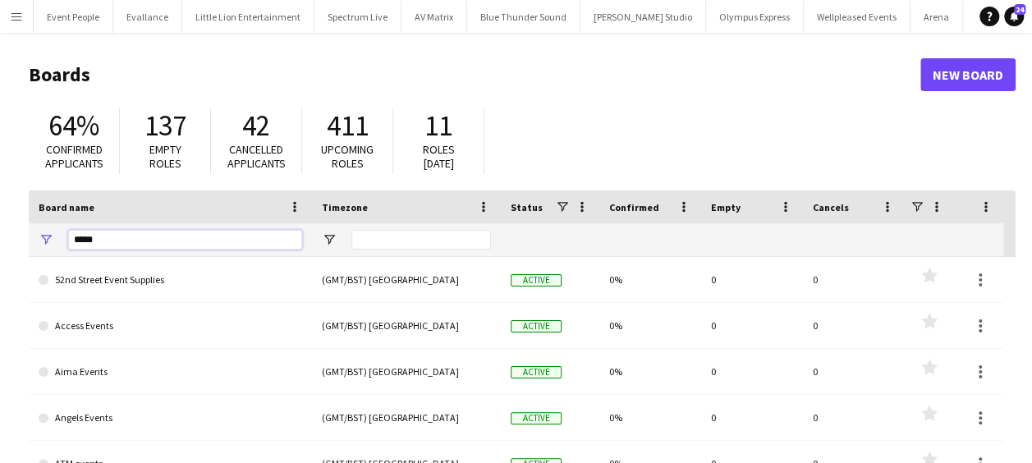
drag, startPoint x: 119, startPoint y: 241, endPoint x: -3, endPoint y: 246, distance: 122.5
click at [0, 246] on html "Menu Boards Boards Boards All jobs Status Workforce Workforce My Workforce Recr…" at bounding box center [516, 313] width 1032 height 626
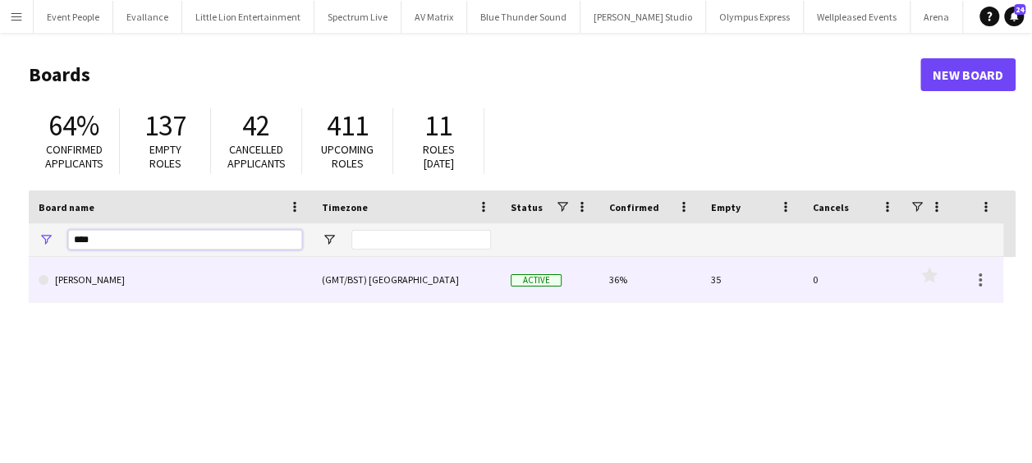
type input "****"
click at [102, 278] on link "[PERSON_NAME]" at bounding box center [171, 280] width 264 height 46
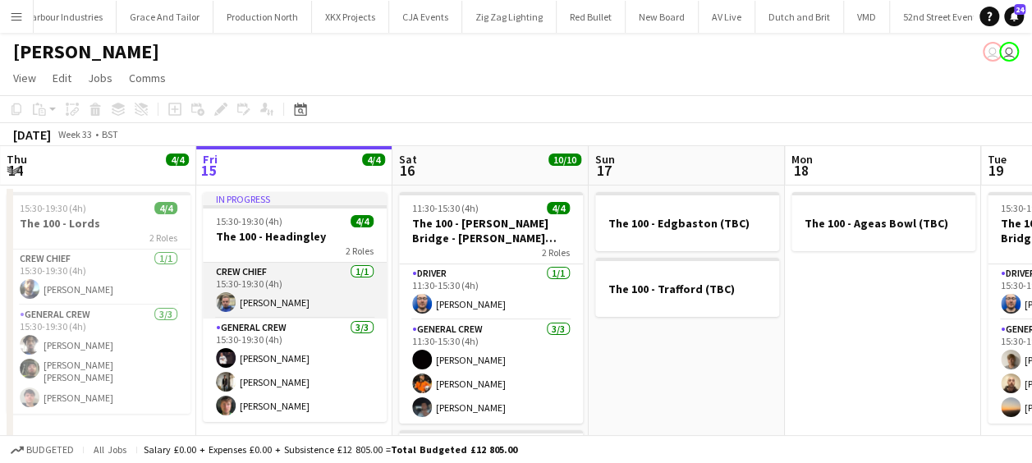
scroll to position [0, 3707]
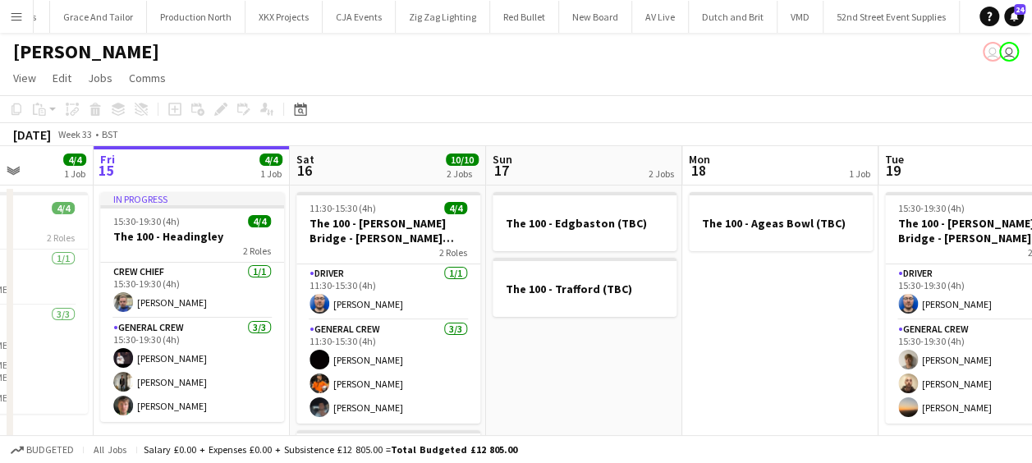
drag, startPoint x: 298, startPoint y: 310, endPoint x: 269, endPoint y: 310, distance: 29.6
click at [269, 310] on app-calendar-viewport "Tue 12 1 Job Wed 13 2/2 3 Jobs Thu 14 4/4 1 Job Fri 15 4/4 1 Job Sat 16 10/10 2…" at bounding box center [516, 427] width 1032 height 562
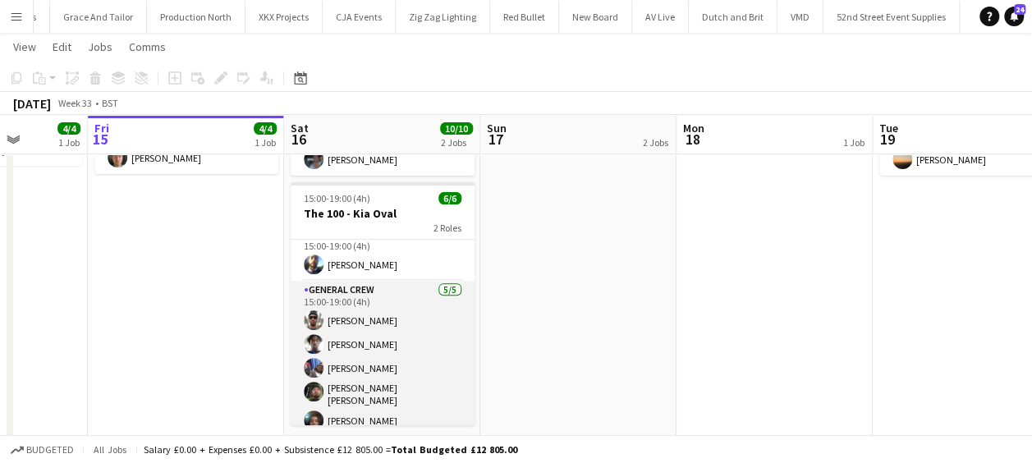
scroll to position [21, 0]
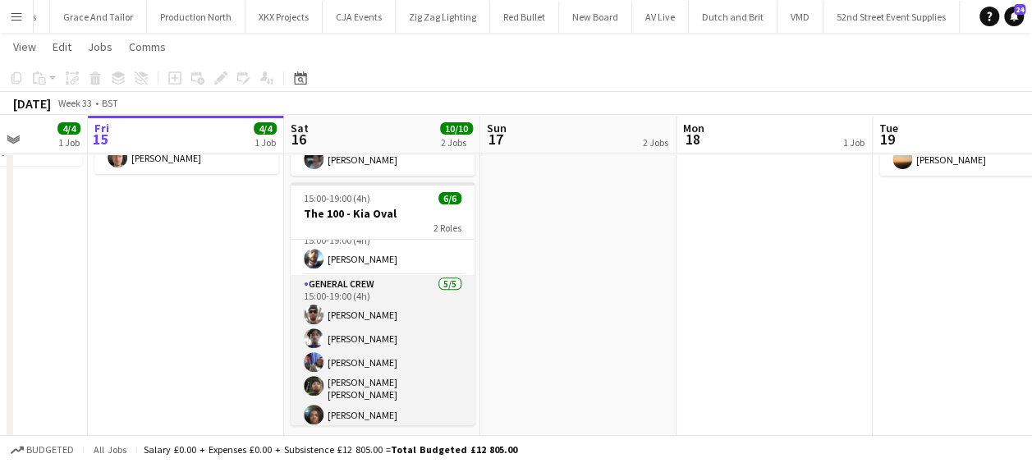
click at [372, 407] on app-card-role "General Crew 5/5 15:00-19:00 (4h) Stefan Simpson-Soye Tayeeb Alabi Taoreed Alab…" at bounding box center [383, 353] width 184 height 156
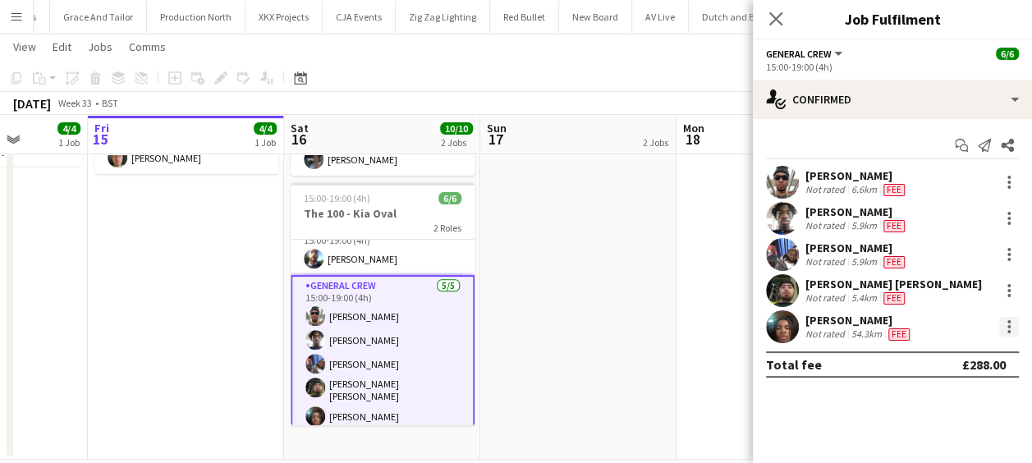
click at [1009, 323] on div at bounding box center [1009, 321] width 3 height 3
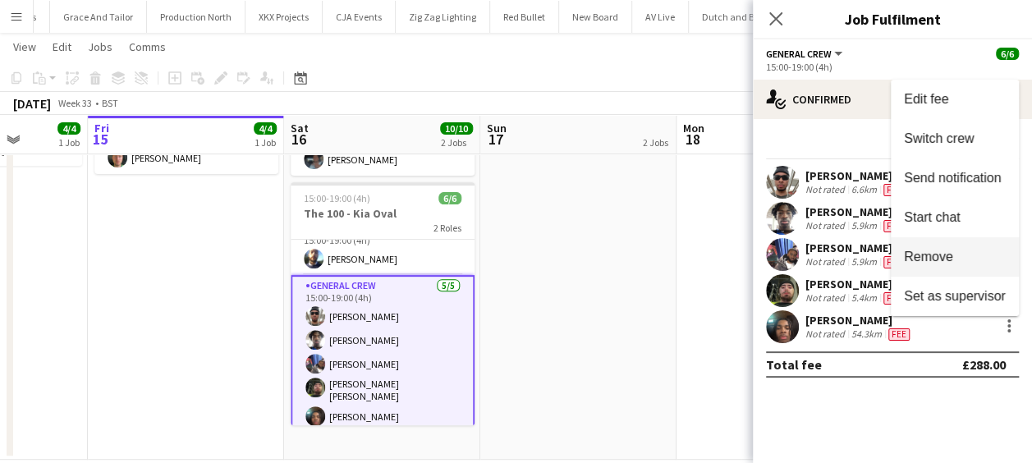
click at [939, 260] on span "Remove" at bounding box center [928, 257] width 49 height 14
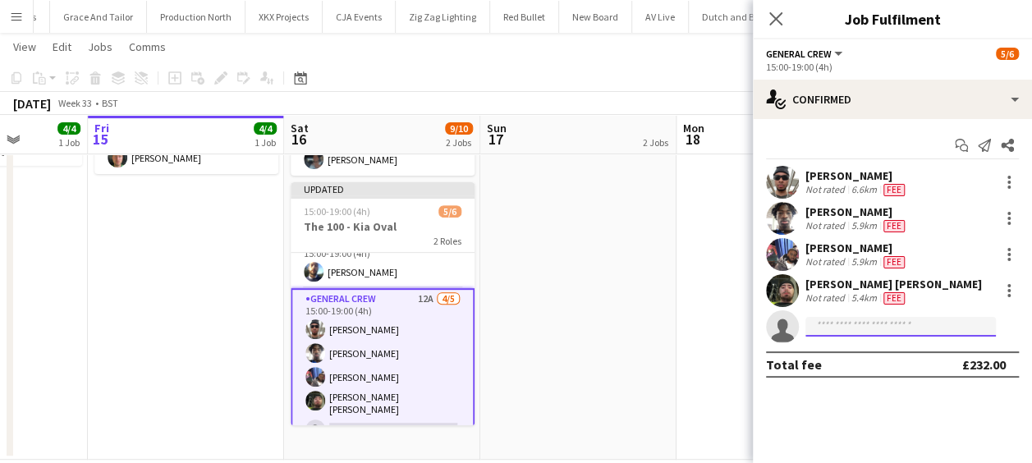
click at [856, 329] on input at bounding box center [901, 327] width 191 height 20
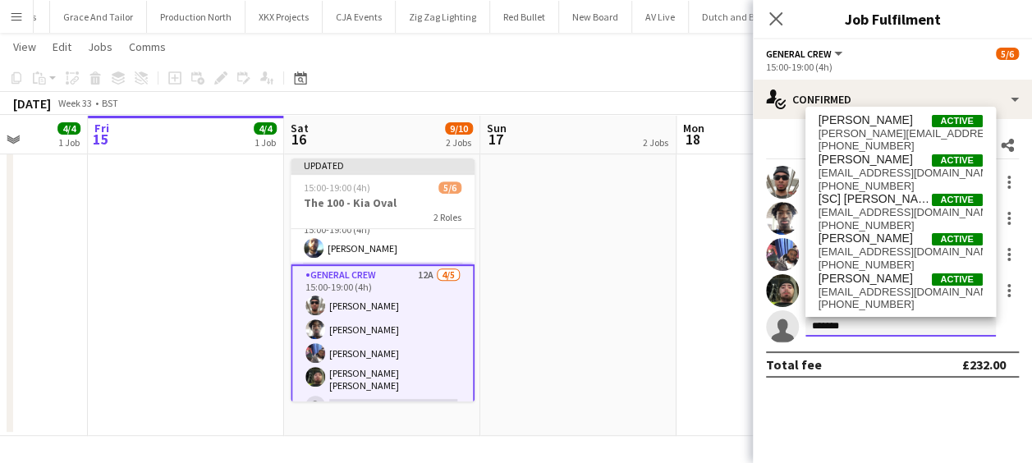
scroll to position [0, 0]
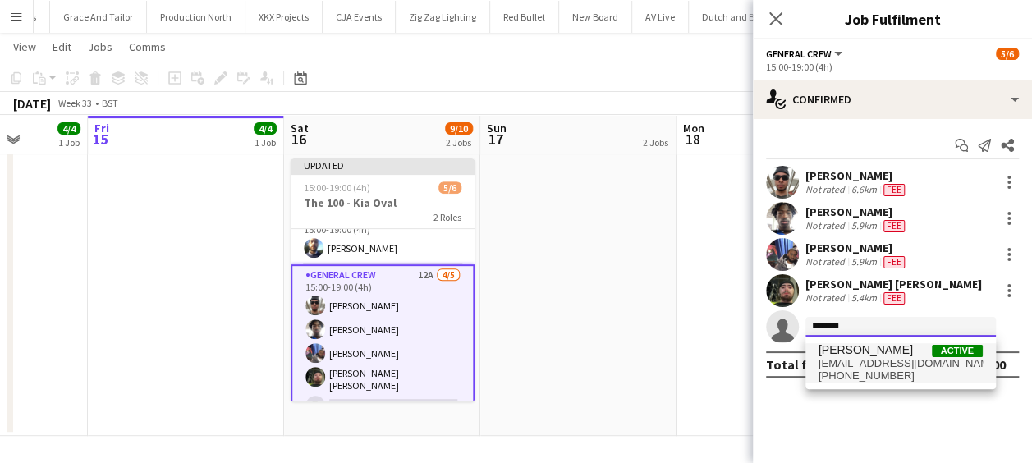
type input "*******"
click at [913, 358] on span "ellydav11@gmail.com" at bounding box center [901, 363] width 164 height 13
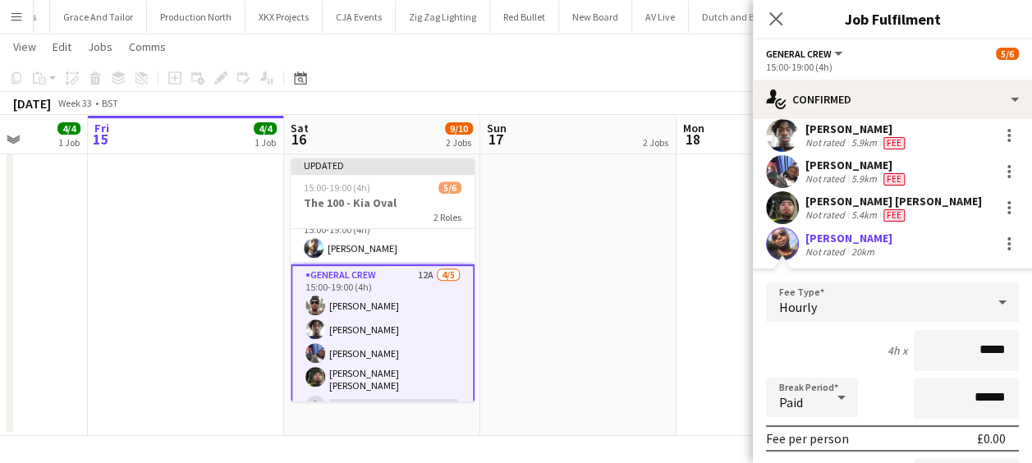
scroll to position [164, 0]
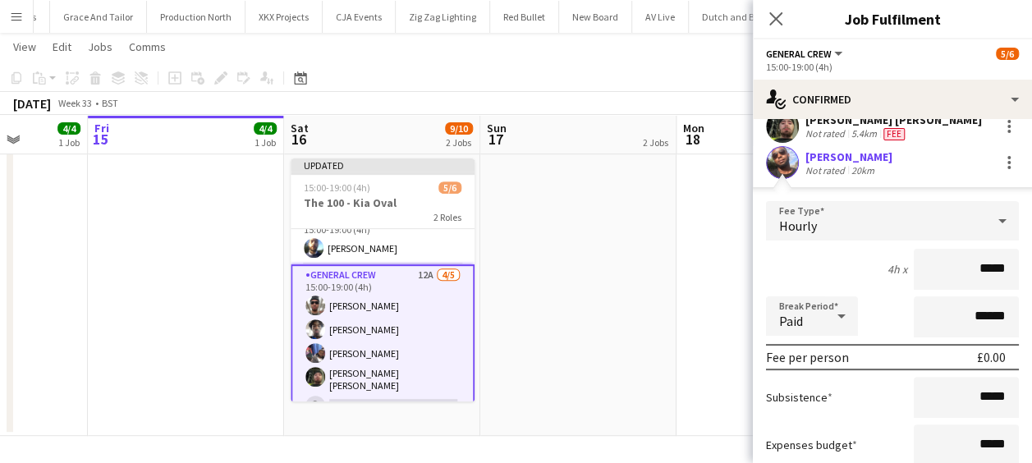
drag, startPoint x: 963, startPoint y: 268, endPoint x: 1025, endPoint y: 264, distance: 62.5
click at [1025, 264] on mat-expansion-panel "check Confirmed Start chat Send notification Share Stefan Simpson-Soye Not rate…" at bounding box center [892, 291] width 279 height 344
type input "******"
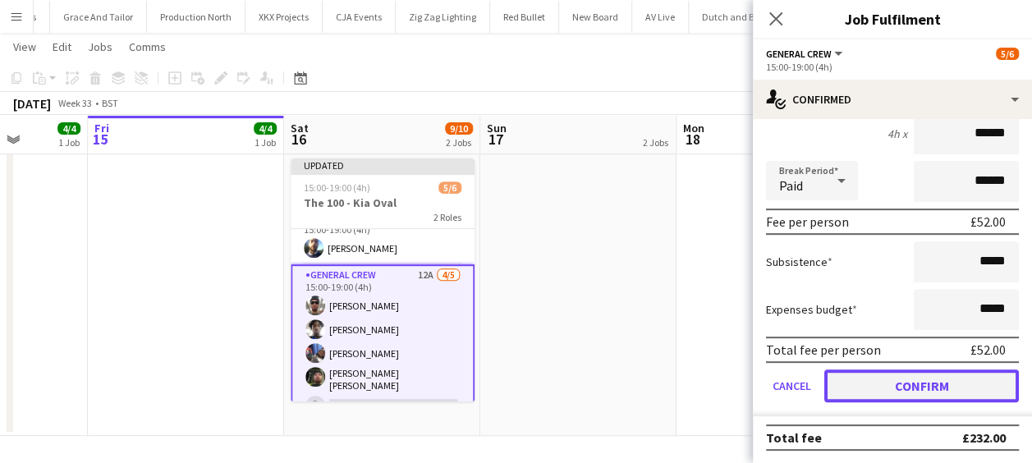
click at [914, 386] on button "Confirm" at bounding box center [922, 386] width 195 height 33
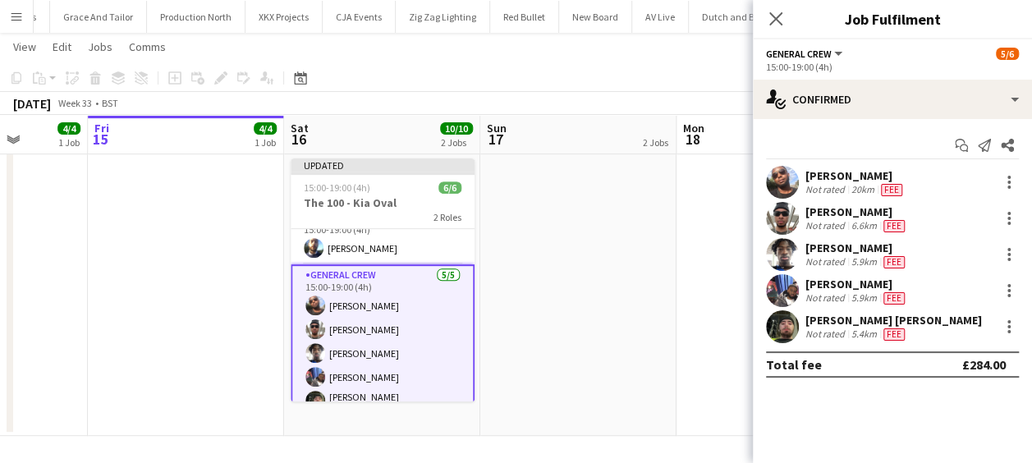
scroll to position [0, 0]
click at [708, 251] on app-date-cell "The 100 - Ageas Bowl (TBC)" at bounding box center [775, 175] width 196 height 522
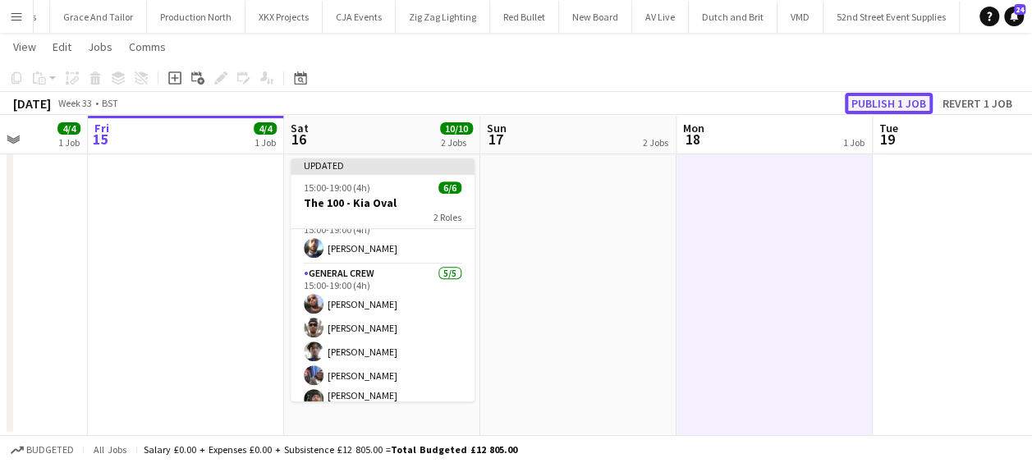
click at [888, 100] on button "Publish 1 job" at bounding box center [889, 103] width 88 height 21
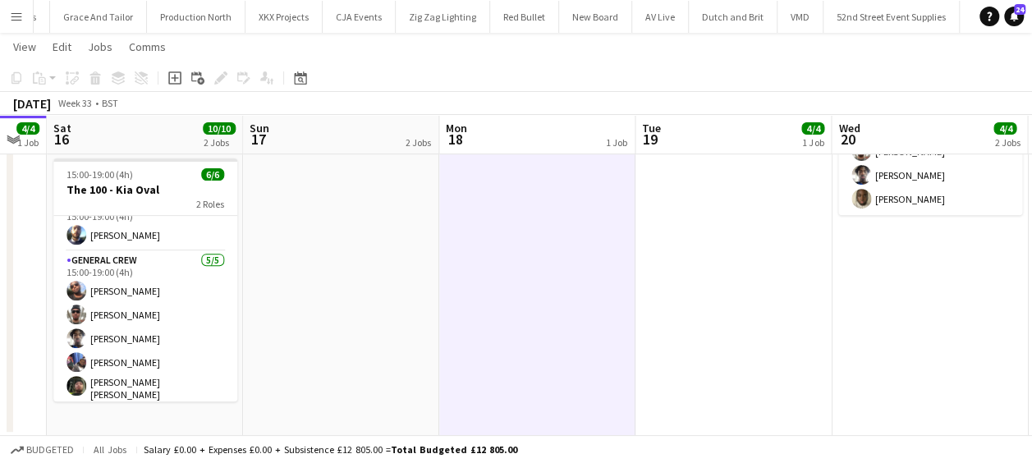
click at [454, 237] on app-calendar-viewport "Tue 12 1 Job Wed 13 2/2 3 Jobs Thu 14 4/4 1 Job Fri 15 4/4 1 Job Sat 16 10/10 2…" at bounding box center [516, 115] width 1032 height 642
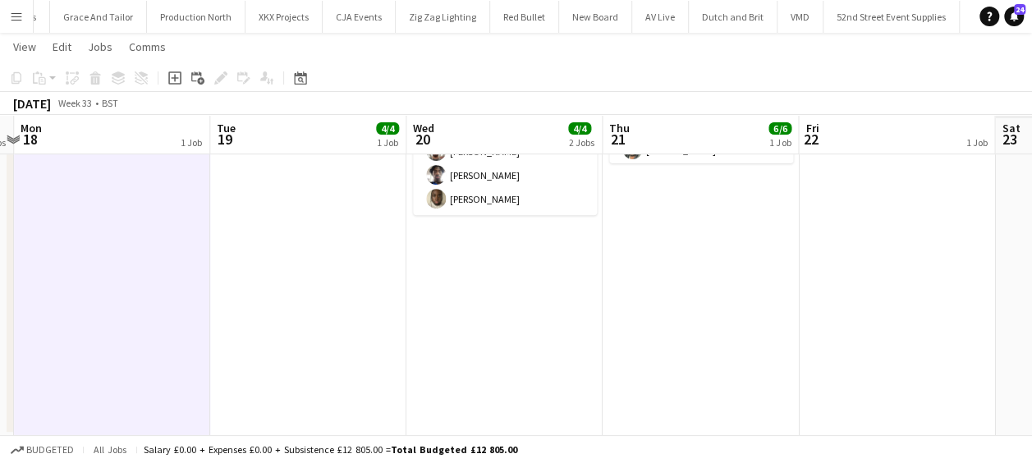
drag, startPoint x: 549, startPoint y: 253, endPoint x: 500, endPoint y: 246, distance: 49.0
click at [486, 248] on app-calendar-viewport "Thu 14 4/4 1 Job Fri 15 4/4 1 Job Sat 16 10/10 2 Jobs Sun 17 2 Jobs Mon 18 1 Jo…" at bounding box center [516, 115] width 1032 height 642
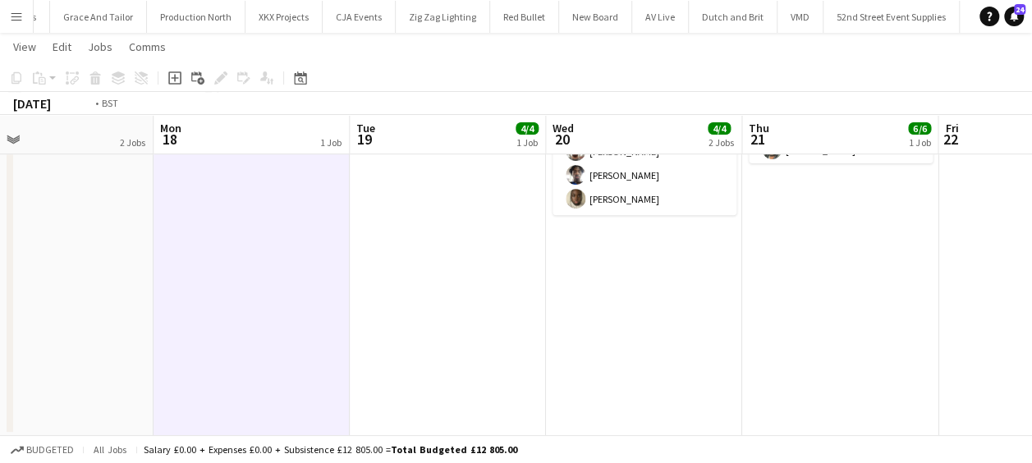
drag, startPoint x: 651, startPoint y: 244, endPoint x: 575, endPoint y: 240, distance: 75.7
click at [468, 242] on app-calendar-viewport "Thu 14 4/4 1 Job Fri 15 4/4 1 Job Sat 16 10/10 2 Jobs Sun 17 2 Jobs Mon 18 1 Jo…" at bounding box center [516, 115] width 1032 height 642
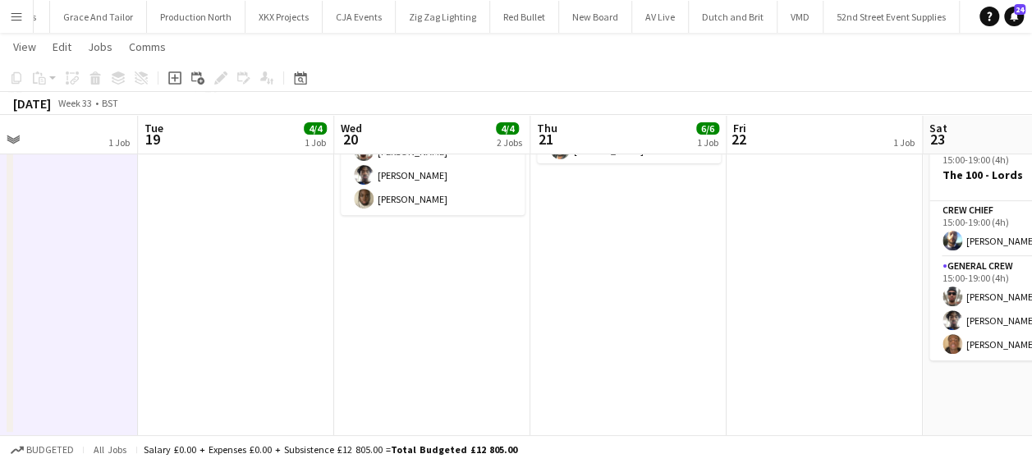
drag, startPoint x: 496, startPoint y: 251, endPoint x: 600, endPoint y: 241, distance: 103.9
click at [393, 246] on app-calendar-viewport "Sat 16 10/10 2 Jobs Sun 17 2 Jobs Mon 18 1 Job Tue 19 4/4 1 Job Wed 20 4/4 2 Jo…" at bounding box center [516, 115] width 1032 height 642
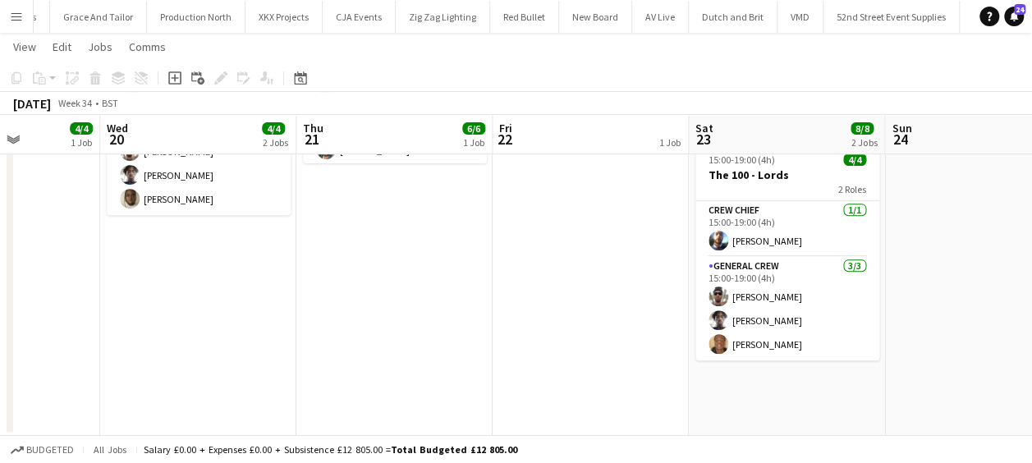
drag, startPoint x: 469, startPoint y: 253, endPoint x: 457, endPoint y: 246, distance: 14.0
click at [437, 250] on app-calendar-viewport "Sat 16 10/10 2 Jobs Sun 17 2 Jobs Mon 18 1 Job Tue 19 4/4 1 Job Wed 20 4/4 2 Jo…" at bounding box center [516, 115] width 1032 height 642
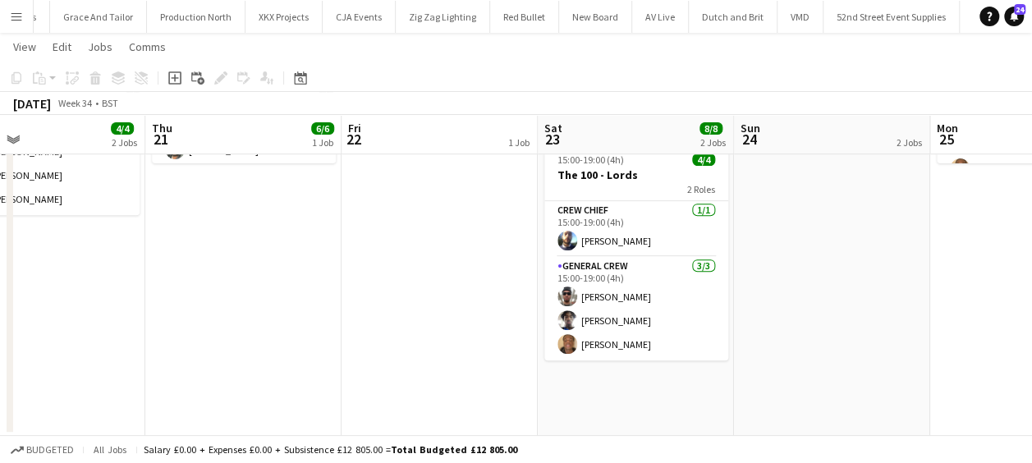
drag, startPoint x: 372, startPoint y: 245, endPoint x: 697, endPoint y: 228, distance: 325.7
click at [377, 240] on app-calendar-viewport "Mon 18 1 Job Tue 19 4/4 1 Job Wed 20 4/4 2 Jobs Thu 21 6/6 1 Job Fri 22 1 Job S…" at bounding box center [516, 115] width 1032 height 642
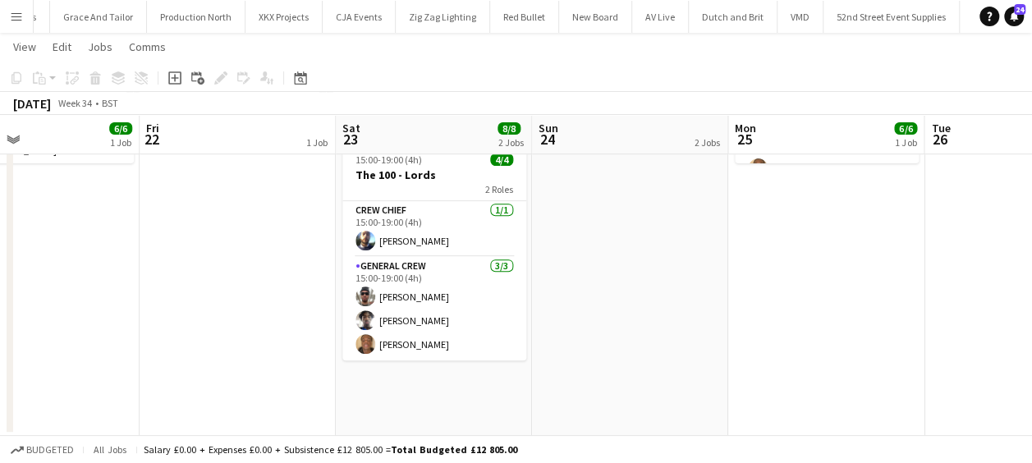
drag, startPoint x: 520, startPoint y: 228, endPoint x: 492, endPoint y: 225, distance: 28.1
click at [488, 228] on app-calendar-viewport "Mon 18 1 Job Tue 19 4/4 1 Job Wed 20 4/4 2 Jobs Thu 21 6/6 1 Job Fri 22 1 Job S…" at bounding box center [516, 115] width 1032 height 642
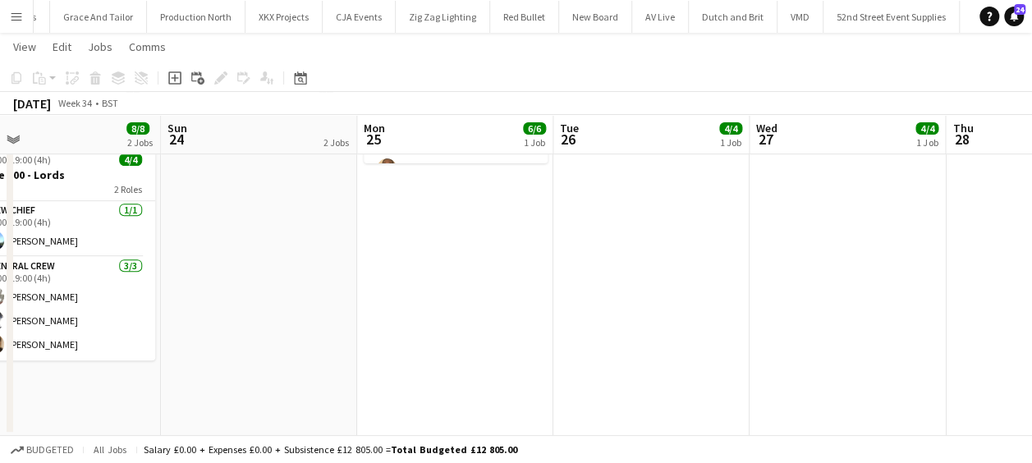
drag, startPoint x: 695, startPoint y: 223, endPoint x: 601, endPoint y: 217, distance: 93.8
click at [516, 230] on app-calendar-viewport "Wed 20 4/4 2 Jobs Thu 21 6/6 1 Job Fri 22 1 Job Sat 23 8/8 2 Jobs Sun 24 2 Jobs…" at bounding box center [516, 115] width 1032 height 642
drag, startPoint x: 729, startPoint y: 225, endPoint x: 630, endPoint y: 221, distance: 98.6
click at [548, 232] on app-calendar-viewport "Wed 20 4/4 2 Jobs Thu 21 6/6 1 Job Fri 22 1 Job Sat 23 8/8 2 Jobs Sun 24 2 Jobs…" at bounding box center [516, 115] width 1032 height 642
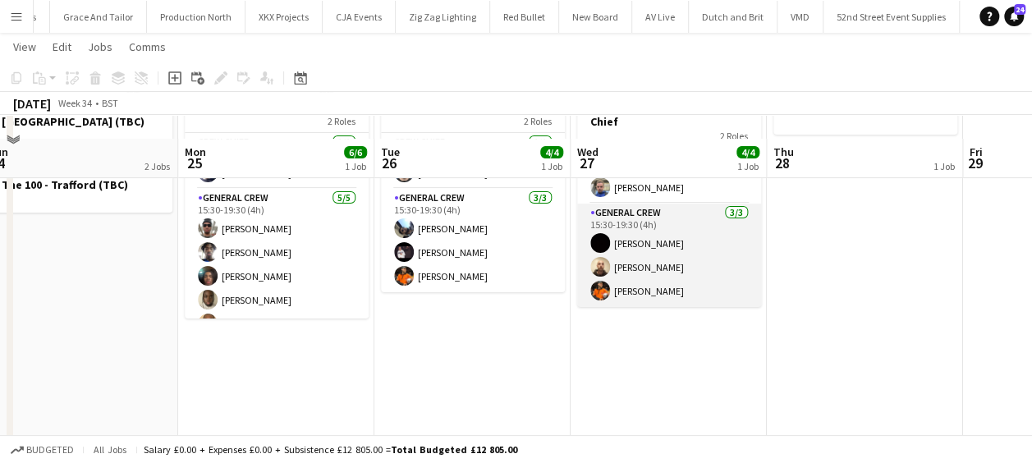
scroll to position [106, 0]
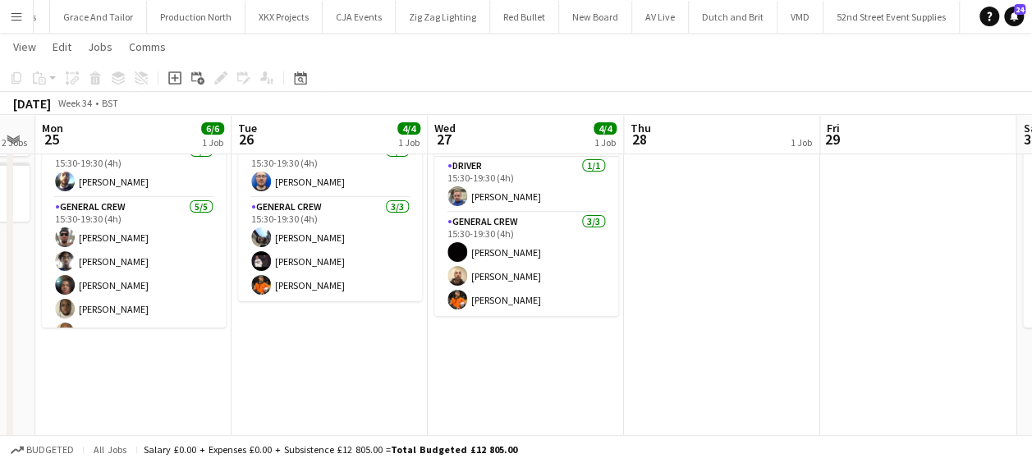
drag, startPoint x: 559, startPoint y: 256, endPoint x: 598, endPoint y: 236, distance: 44.5
click at [487, 256] on app-calendar-viewport "Fri 22 1 Job Sat 23 8/8 2 Jobs Sun 24 2 Jobs Mon 25 6/6 1 Job Tue 26 4/4 1 Job …" at bounding box center [516, 279] width 1032 height 642
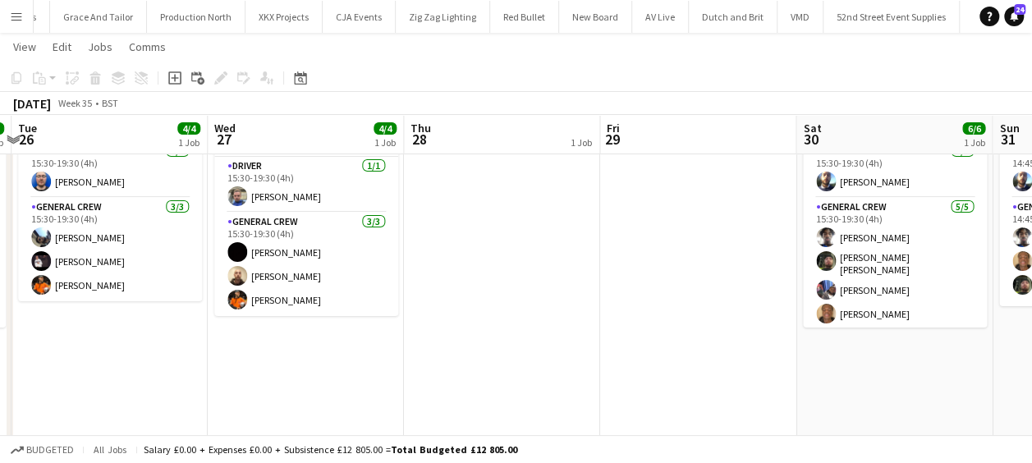
drag, startPoint x: 769, startPoint y: 237, endPoint x: 579, endPoint y: 241, distance: 189.8
click at [579, 241] on app-calendar-viewport "Fri 22 1 Job Sat 23 8/8 2 Jobs Sun 24 2 Jobs Mon 25 6/6 1 Job Tue 26 4/4 1 Job …" at bounding box center [516, 279] width 1032 height 642
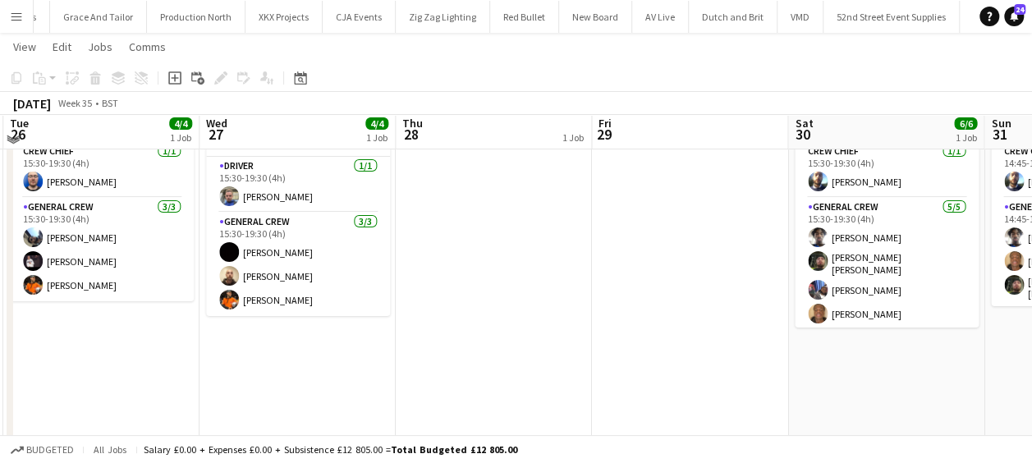
scroll to position [24, 0]
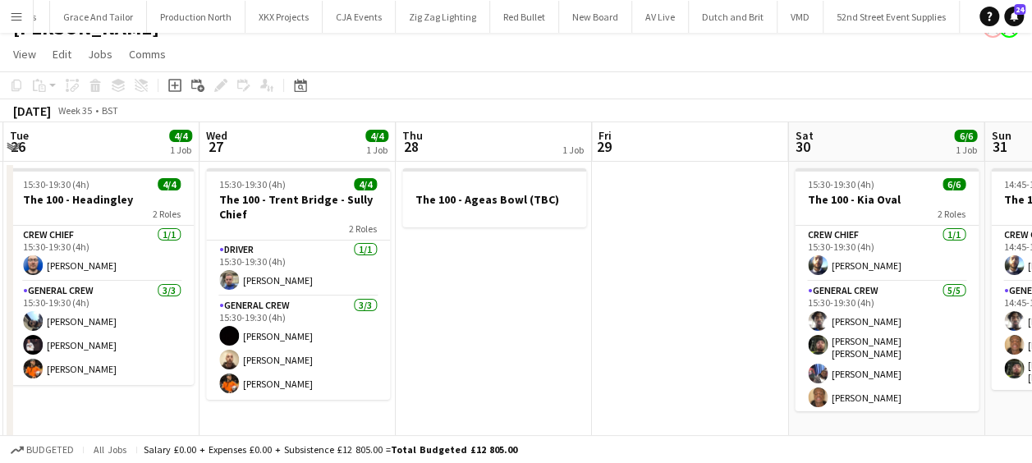
click at [509, 260] on app-calendar-viewport "Fri 22 1 Job Sat 23 8/8 2 Jobs Sun 24 2 Jobs Mon 25 6/6 1 Job Tue 26 4/4 1 Job …" at bounding box center [516, 403] width 1032 height 562
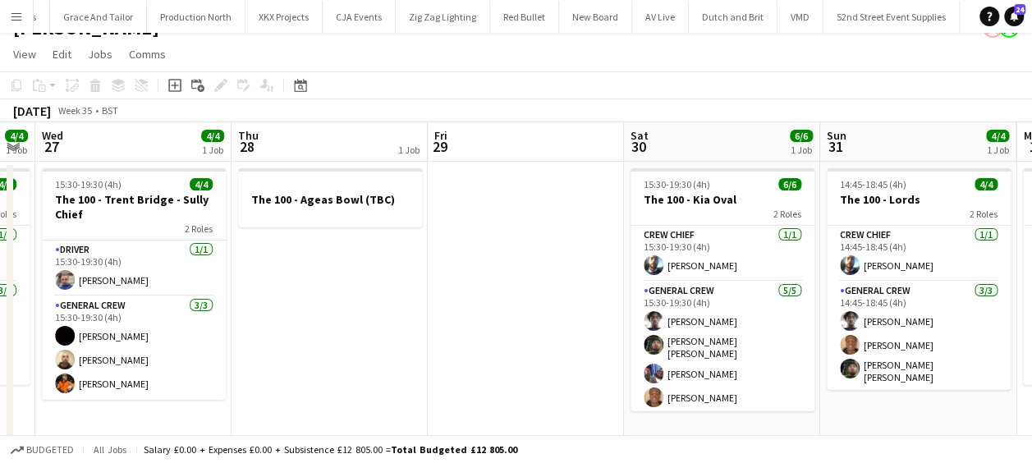
click at [11, 7] on button "Menu" at bounding box center [16, 16] width 33 height 33
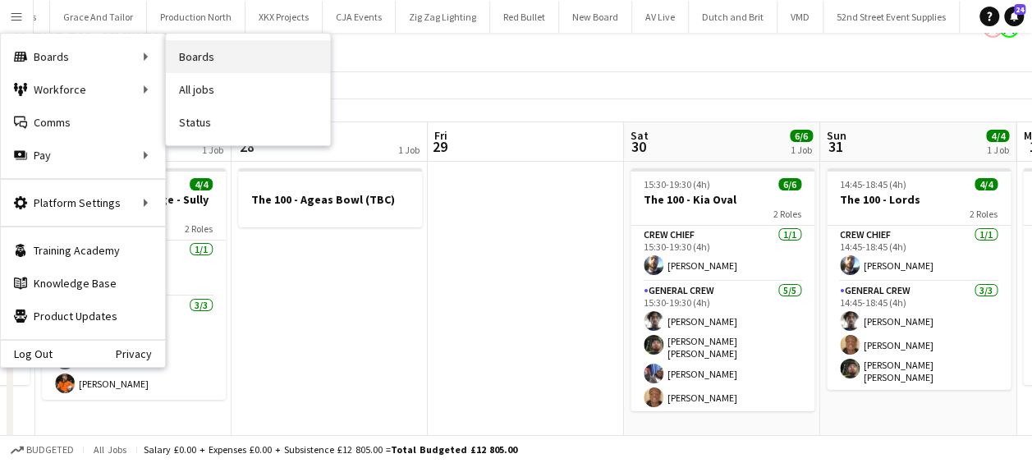
click at [236, 59] on link "Boards" at bounding box center [248, 56] width 164 height 33
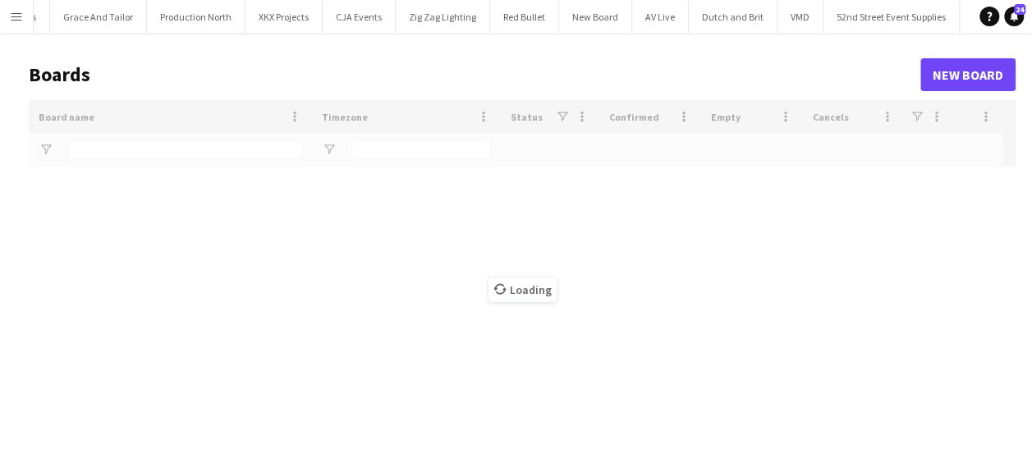
type input "****"
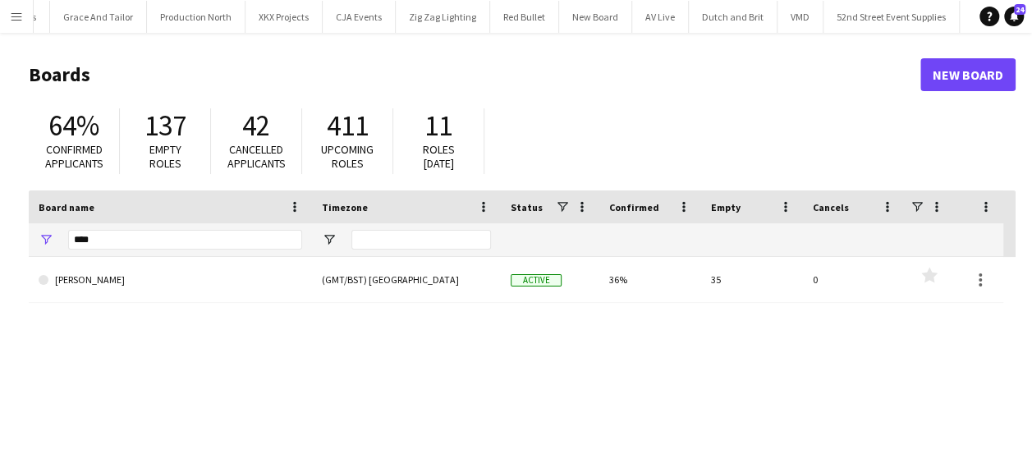
click at [16, 3] on button "Menu" at bounding box center [16, 16] width 33 height 33
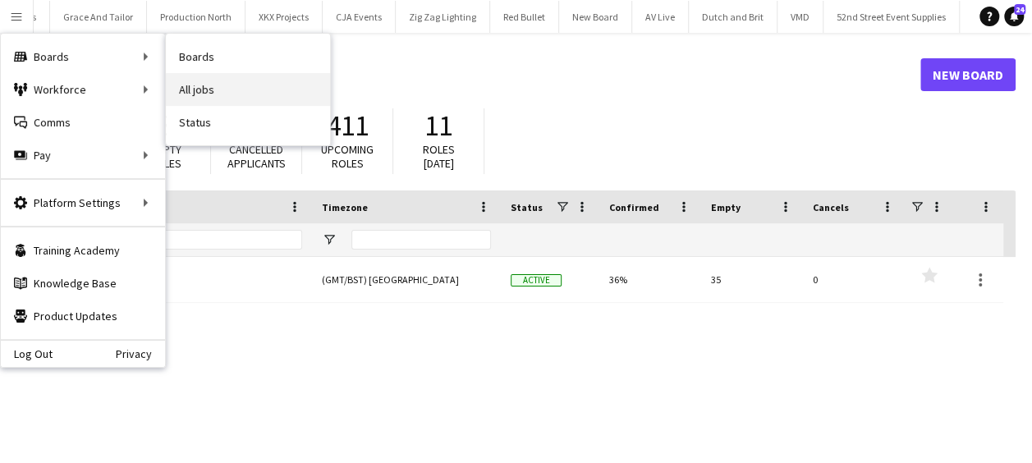
click at [249, 79] on link "All jobs" at bounding box center [248, 89] width 164 height 33
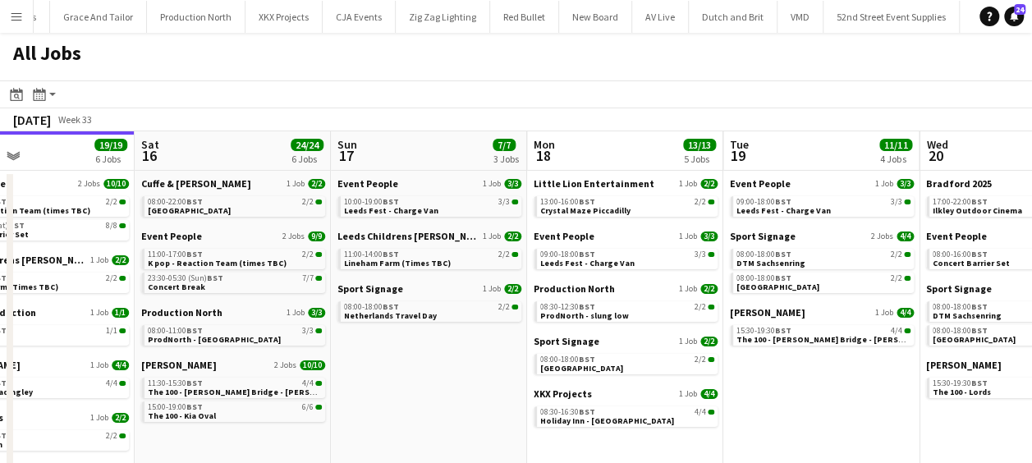
drag, startPoint x: 502, startPoint y: 220, endPoint x: 264, endPoint y: 224, distance: 237.4
click at [264, 224] on app-calendar-viewport "Tue 12 18/18 7 Jobs Wed 13 18/18 6 Jobs Thu 14 23/24 6 Jobs Fri 15 19/19 6 Jobs…" at bounding box center [516, 385] width 1032 height 508
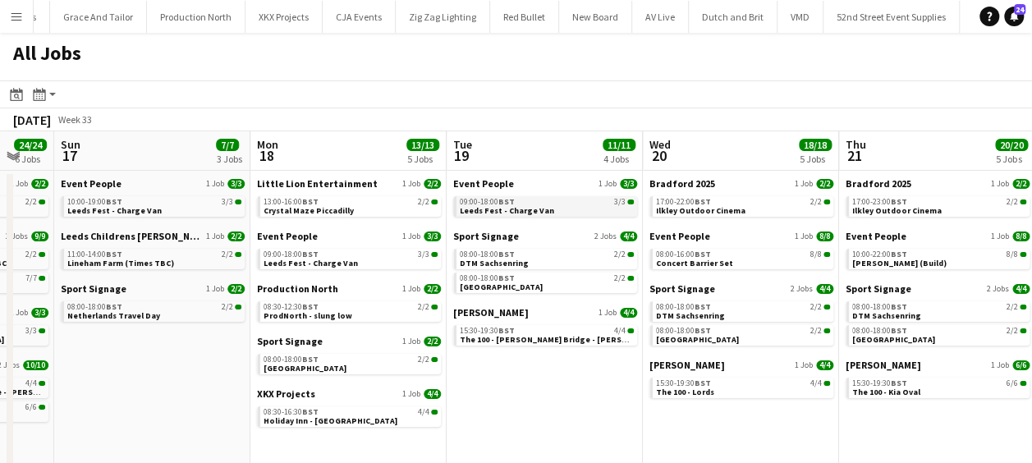
drag, startPoint x: 809, startPoint y: 232, endPoint x: 550, endPoint y: 212, distance: 259.5
click at [532, 217] on app-calendar-viewport "Thu 14 23/24 6 Jobs Fri 15 19/19 6 Jobs Sat 16 24/24 6 Jobs Sun 17 7/7 3 Jobs M…" at bounding box center [516, 385] width 1032 height 508
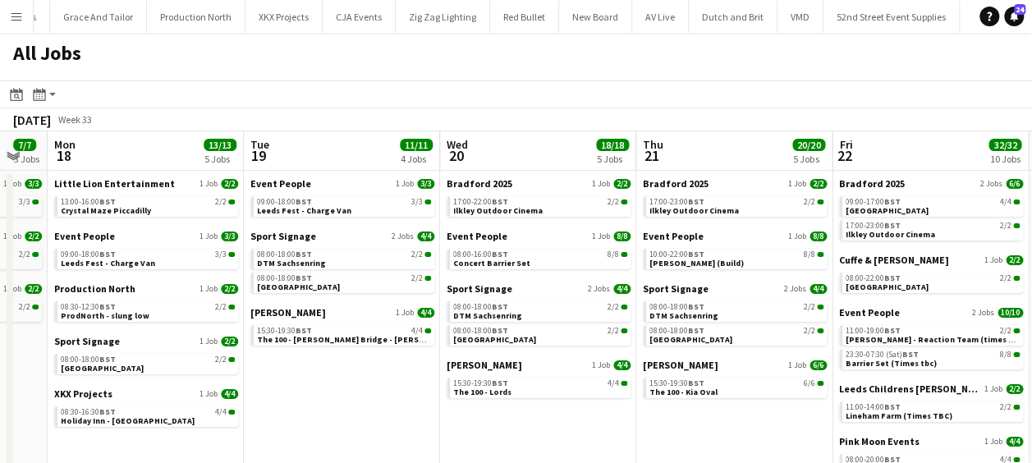
drag, startPoint x: 559, startPoint y: 215, endPoint x: 396, endPoint y: 215, distance: 162.6
click at [396, 215] on app-calendar-viewport "Thu 14 23/24 6 Jobs Fri 15 19/19 6 Jobs Sat 16 24/24 6 Jobs Sun 17 7/7 3 Jobs M…" at bounding box center [516, 385] width 1032 height 508
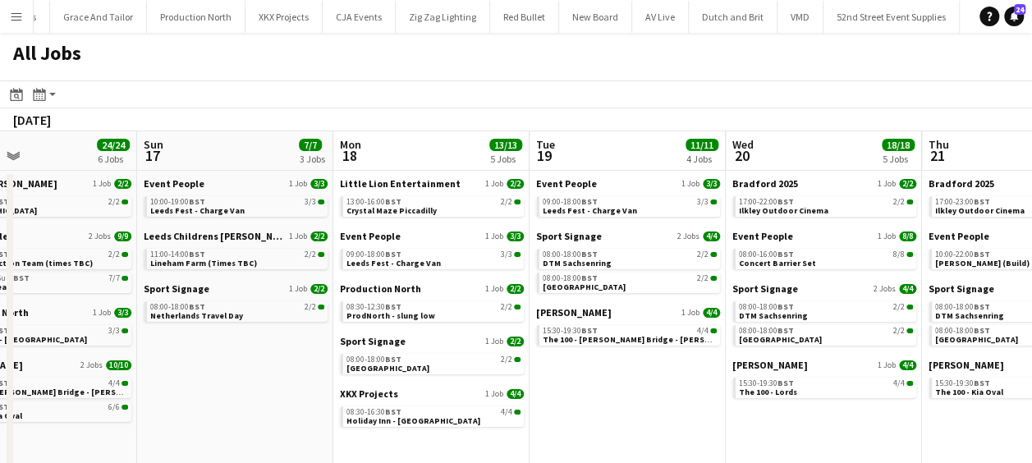
click at [435, 215] on app-all-jobs "All Jobs Date picker AUG 2025 AUG 2025 Monday M Tuesday T Wednesday W Thursday …" at bounding box center [516, 336] width 1032 height 607
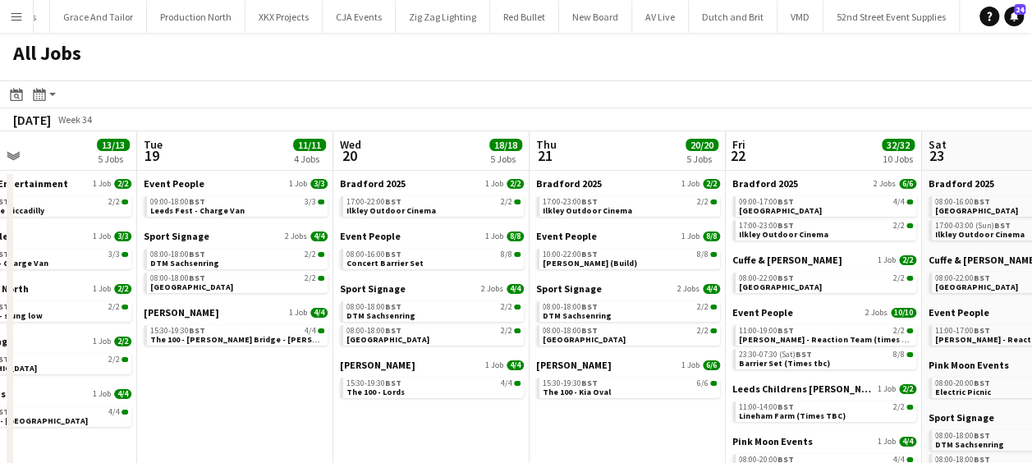
click at [412, 206] on app-calendar-viewport "Sat 16 24/24 6 Jobs Sun 17 7/7 3 Jobs Mon 18 13/13 5 Jobs Tue 19 11/11 4 Jobs W…" at bounding box center [516, 385] width 1032 height 508
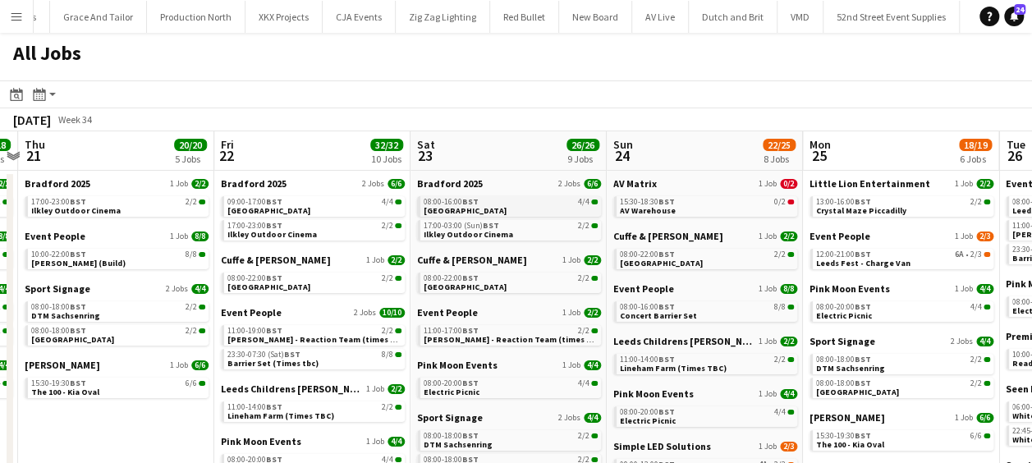
drag, startPoint x: 568, startPoint y: 214, endPoint x: 439, endPoint y: 202, distance: 129.5
click at [426, 209] on app-calendar-viewport "Mon 18 13/13 5 Jobs Tue 19 11/11 4 Jobs Wed 20 18/18 5 Jobs Thu 21 20/20 5 Jobs…" at bounding box center [516, 385] width 1032 height 508
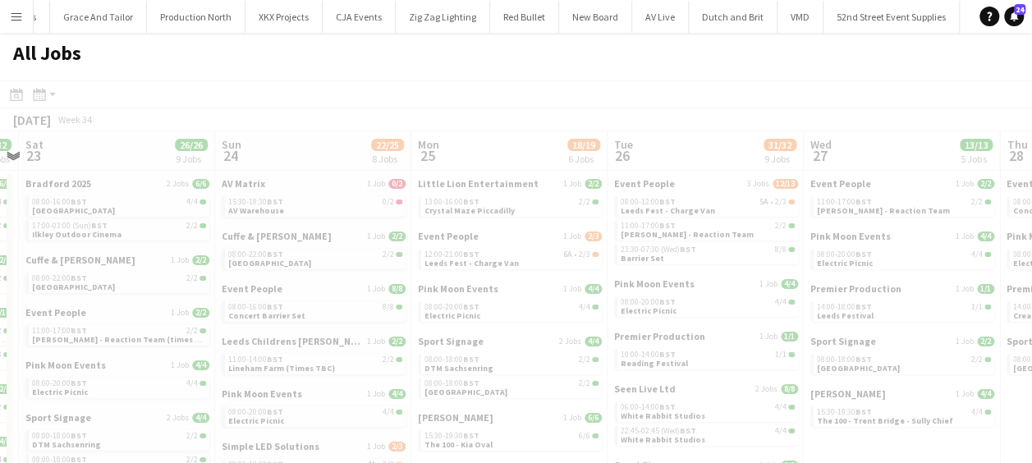
drag, startPoint x: 589, startPoint y: 205, endPoint x: 341, endPoint y: 206, distance: 248.1
click at [337, 208] on app-all-jobs "All Jobs Date picker AUG 2025 AUG 2025 Monday M Tuesday T Wednesday W Thursday …" at bounding box center [516, 336] width 1032 height 607
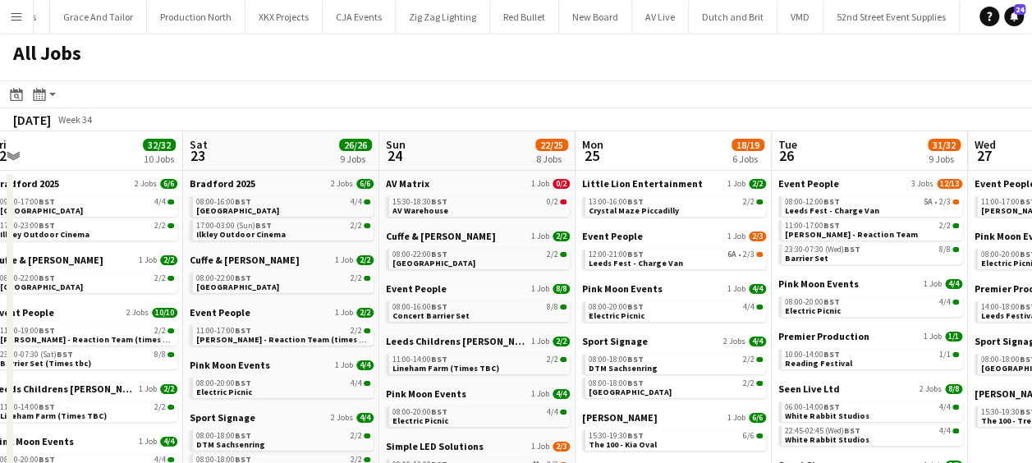
click at [314, 205] on app-calendar-viewport "Wed 20 18/18 5 Jobs Thu 21 20/20 5 Jobs Fri 22 32/32 10 Jobs Sat 23 26/26 9 Job…" at bounding box center [516, 385] width 1032 height 508
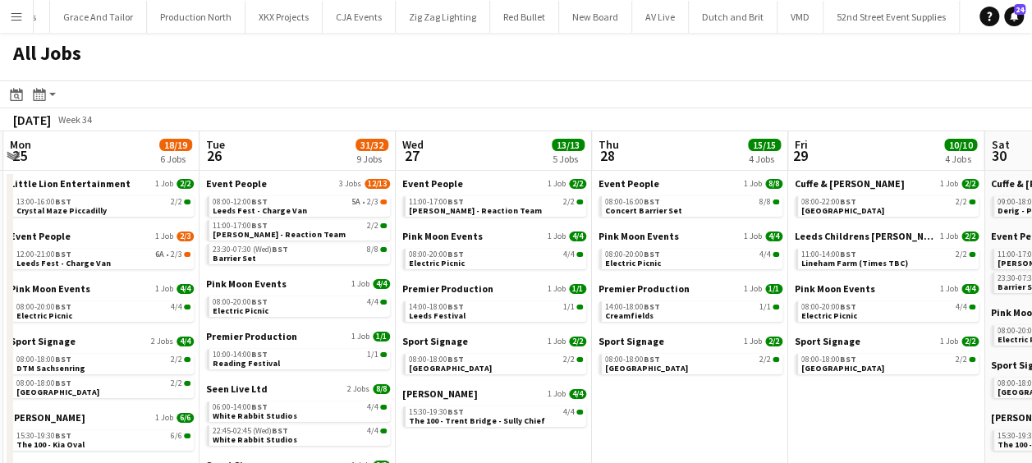
click at [368, 194] on app-calendar-viewport "Fri 22 32/32 10 Jobs Sat 23 26/26 9 Jobs Sun 24 22/25 8 Jobs Mon 25 18/19 6 Job…" at bounding box center [516, 385] width 1032 height 508
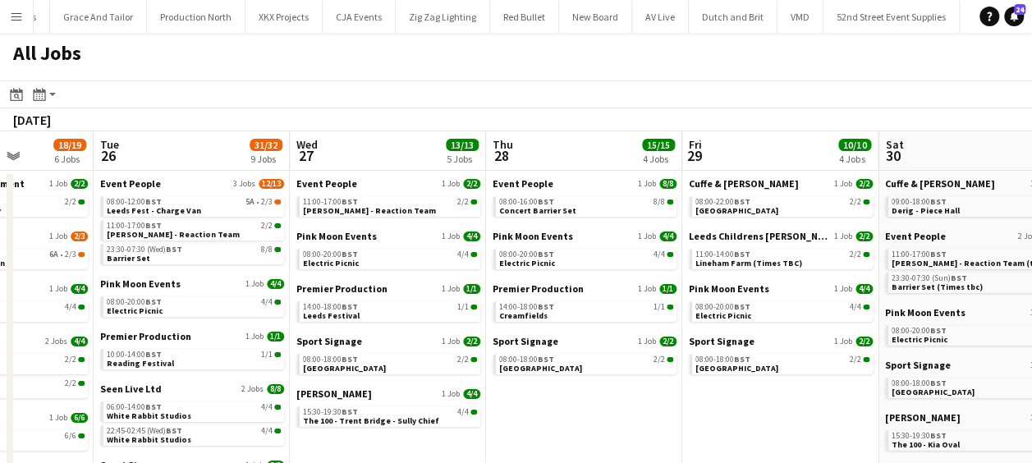
click at [360, 189] on app-calendar-viewport "Fri 22 32/32 10 Jobs Sat 23 26/26 9 Jobs Sun 24 22/25 8 Jobs Mon 25 18/19 6 Job…" at bounding box center [516, 385] width 1032 height 508
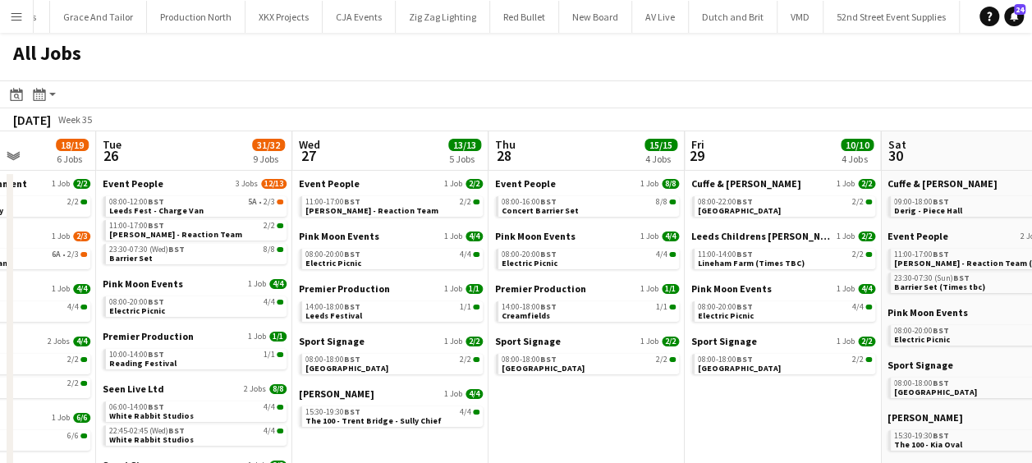
click at [210, 189] on app-all-jobs "All Jobs Date picker AUG 2025 AUG 2025 Monday M Tuesday T Wednesday W Thursday …" at bounding box center [516, 336] width 1032 height 607
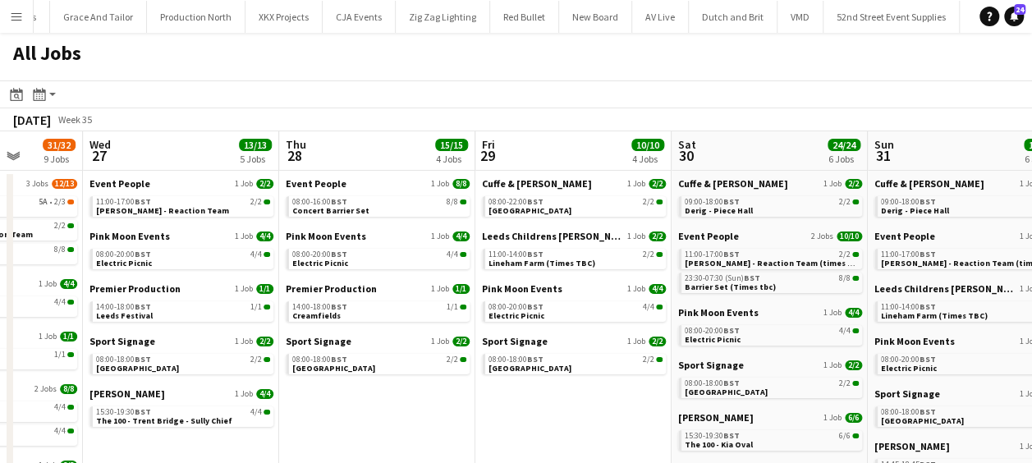
scroll to position [0, 701]
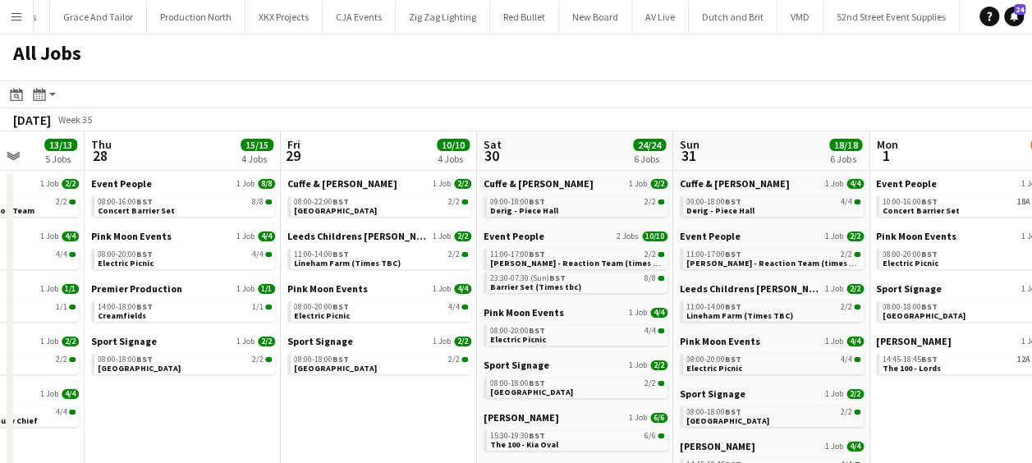
click at [334, 209] on app-calendar-viewport "Sun 24 22/25 8 Jobs Mon 25 18/19 6 Jobs Tue 26 31/32 9 Jobs Wed 27 13/13 5 Jobs…" at bounding box center [516, 385] width 1032 height 508
click at [537, 279] on span "23:30-07:30 (Sun) BST" at bounding box center [528, 278] width 76 height 8
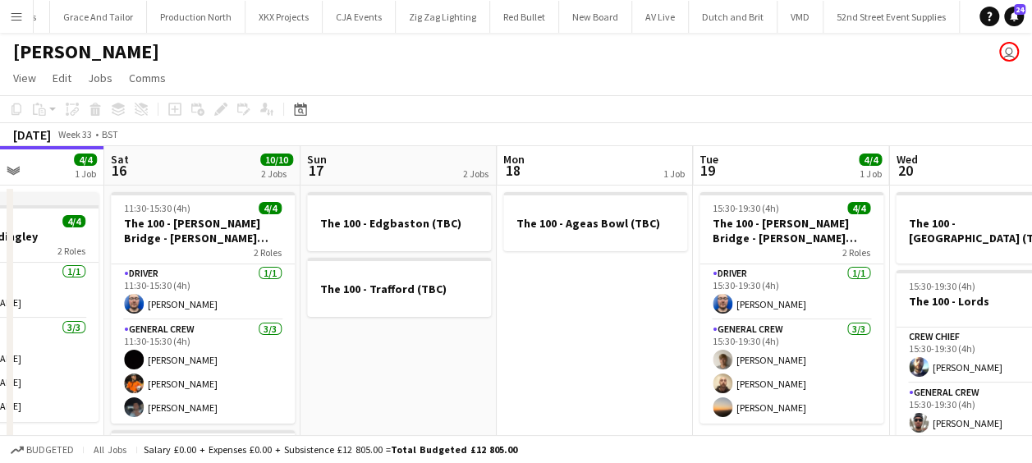
drag, startPoint x: 631, startPoint y: 366, endPoint x: 297, endPoint y: 338, distance: 335.5
click at [295, 341] on app-calendar-viewport "Tue 12 1 Job Wed 13 2/2 3 Jobs Thu 14 4/4 1 Job Fri 15 4/4 1 Job Sat 16 10/10 2…" at bounding box center [516, 427] width 1032 height 562
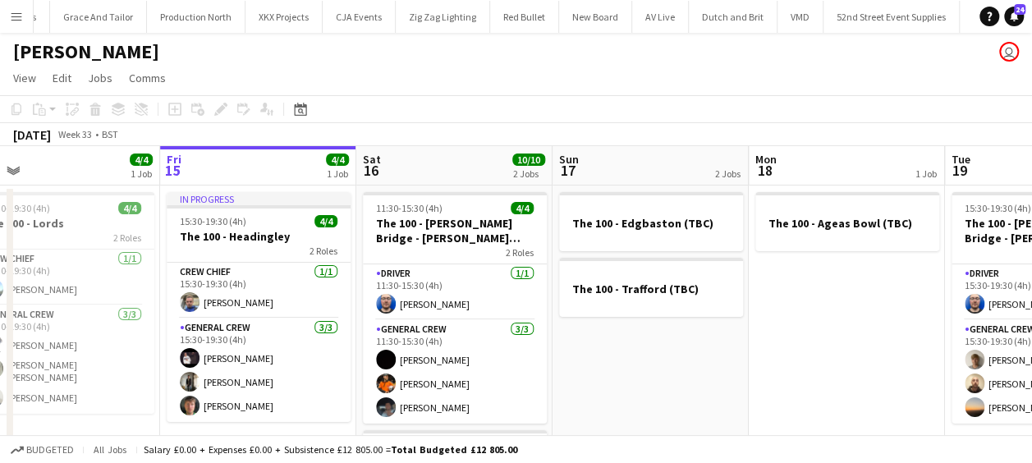
click at [375, 332] on app-calendar-viewport "Tue 12 1 Job Wed 13 2/2 3 Jobs Thu 14 4/4 1 Job Fri 15 4/4 1 Job Sat 16 10/10 2…" at bounding box center [516, 427] width 1032 height 562
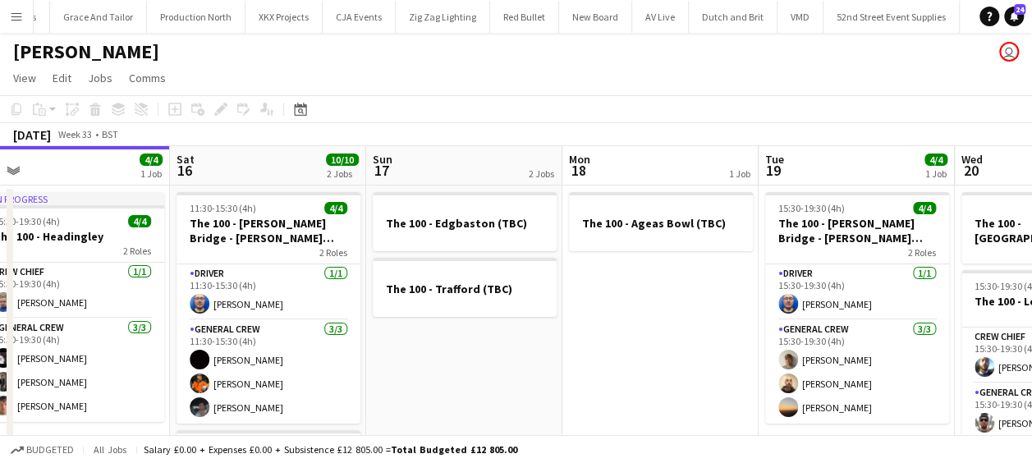
scroll to position [0, 471]
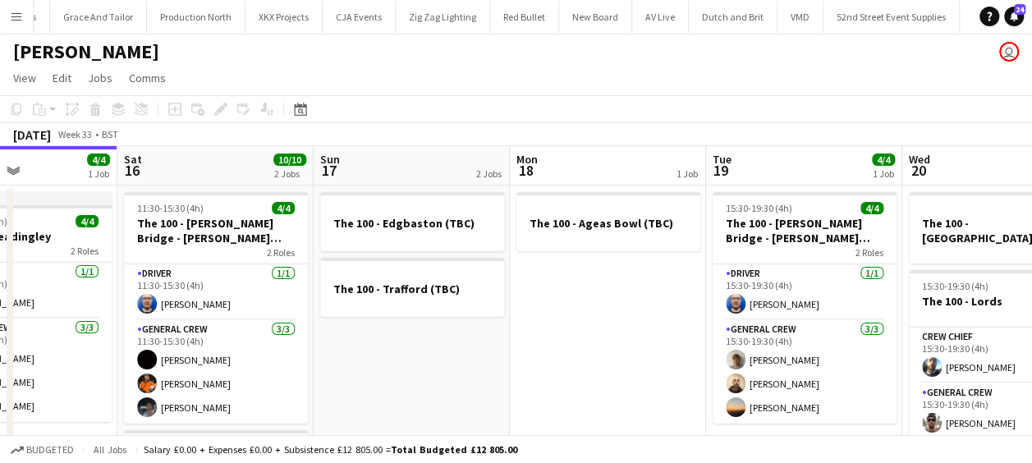
drag, startPoint x: 320, startPoint y: 338, endPoint x: 676, endPoint y: 319, distance: 357.0
click at [676, 319] on app-calendar-viewport "Wed 13 2/2 3 Jobs Thu 14 4/4 1 Job Fri 15 4/4 1 Job Sat 16 10/10 2 Jobs Sun 17 …" at bounding box center [516, 427] width 1032 height 562
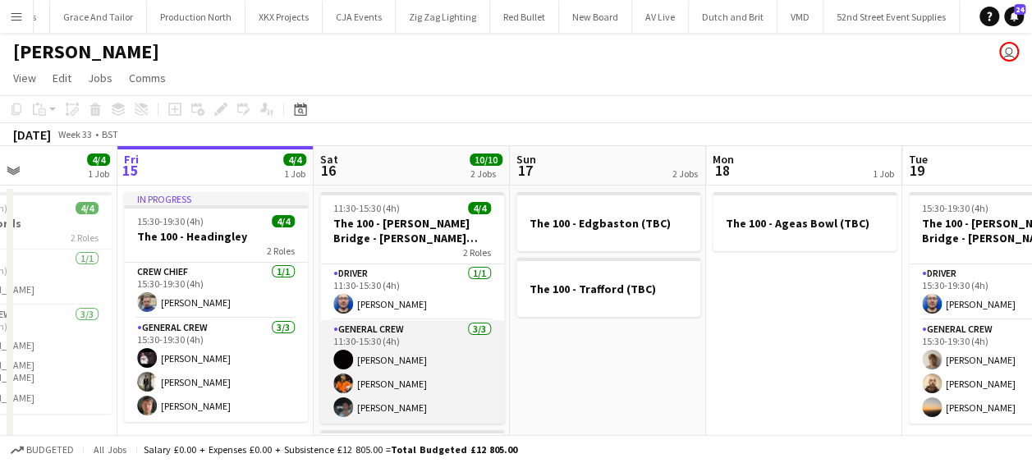
click at [346, 408] on app-user-avatar at bounding box center [343, 408] width 20 height 20
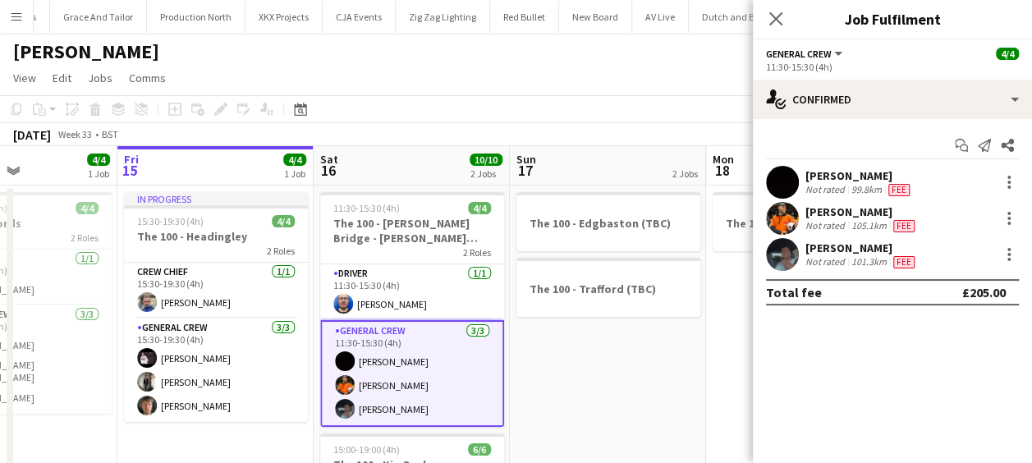
click at [787, 260] on app-user-avatar at bounding box center [782, 254] width 33 height 33
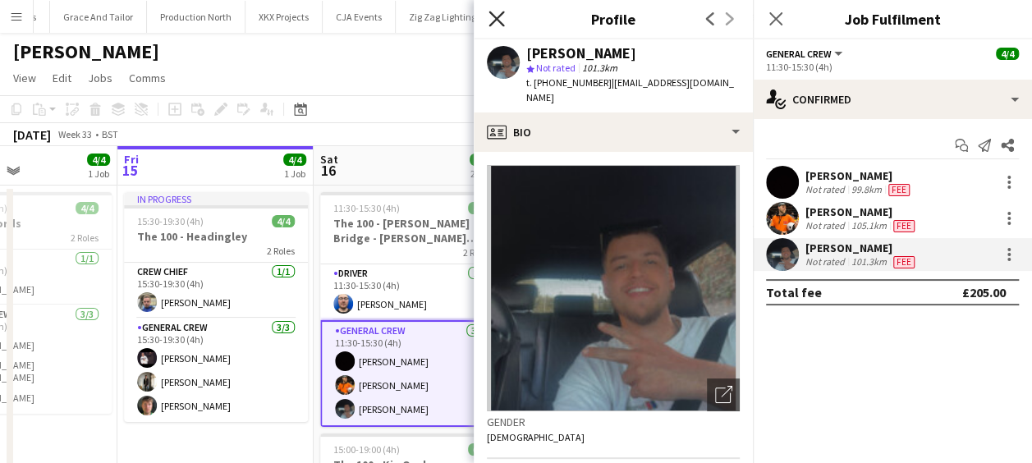
click at [494, 20] on icon at bounding box center [497, 19] width 16 height 16
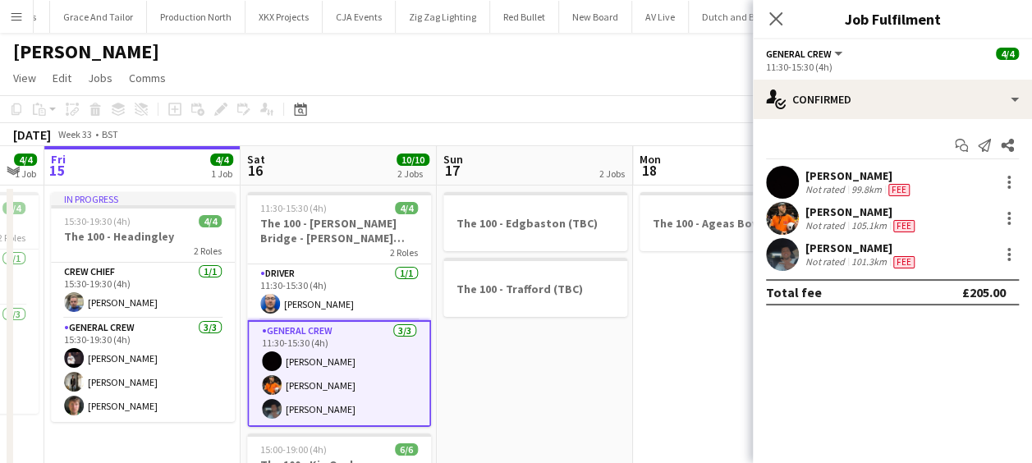
scroll to position [0, 546]
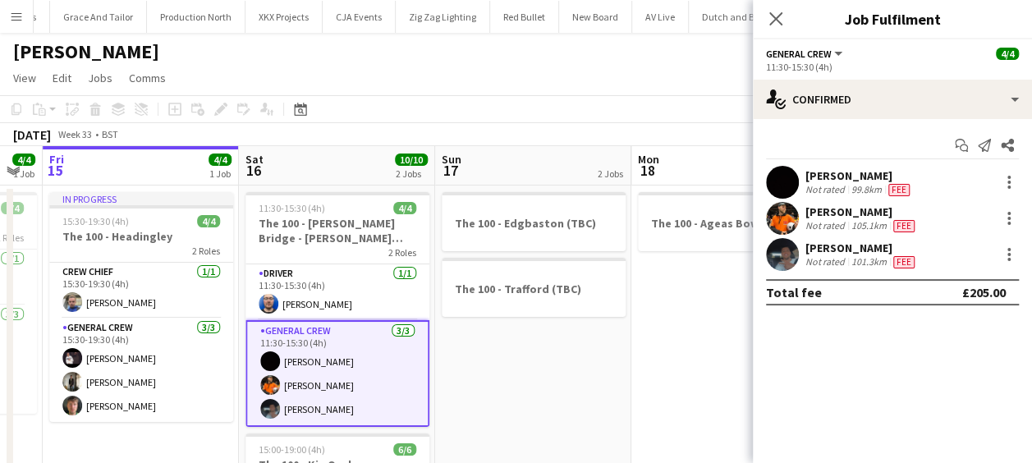
drag, startPoint x: 574, startPoint y: 355, endPoint x: 499, endPoint y: 363, distance: 75.2
click at [499, 363] on app-calendar-viewport "Tue 12 1 Job Wed 13 2/2 3 Jobs Thu 14 4/4 1 Job Fri 15 4/4 1 Job Sat 16 10/10 2…" at bounding box center [516, 427] width 1032 height 562
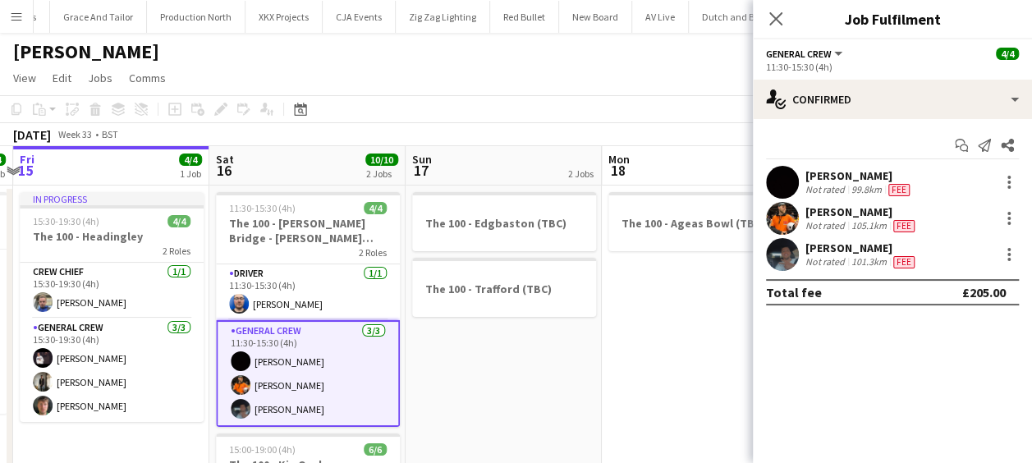
scroll to position [0, 595]
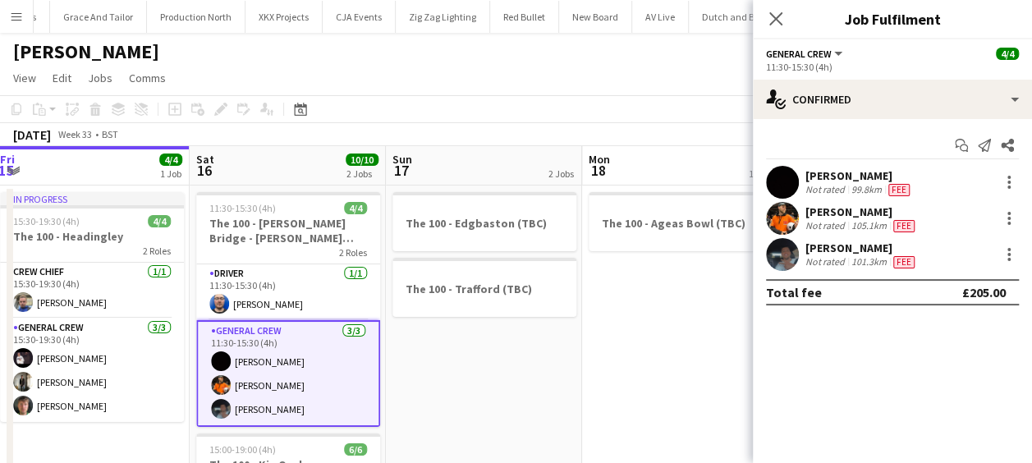
drag, startPoint x: 498, startPoint y: 363, endPoint x: 448, endPoint y: 369, distance: 49.6
click at [448, 369] on app-calendar-viewport "Tue 12 1 Job Wed 13 2/2 3 Jobs Thu 14 4/4 1 Job Fri 15 4/4 1 Job Sat 16 10/10 2…" at bounding box center [516, 427] width 1032 height 562
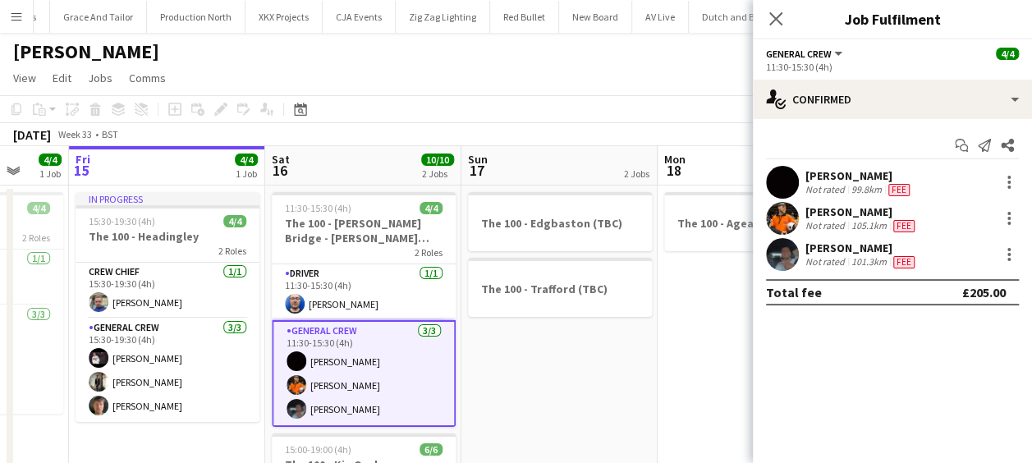
scroll to position [0, 517]
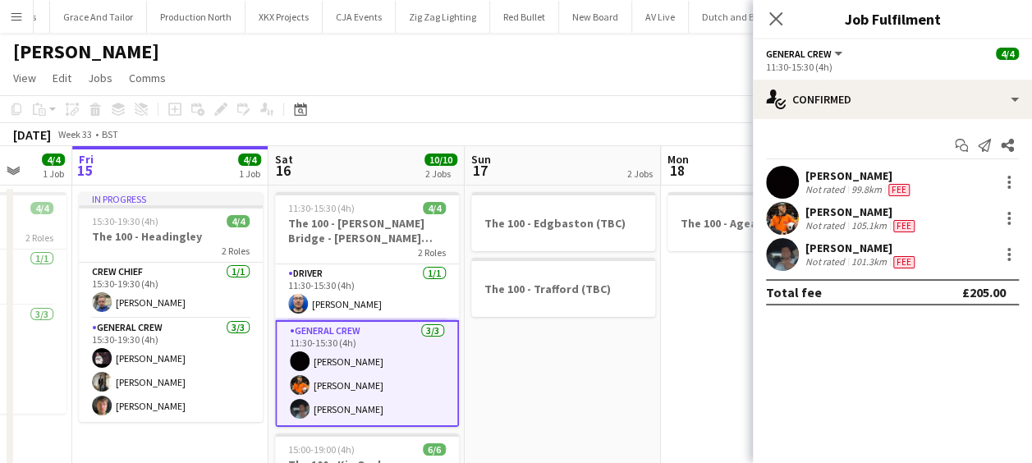
drag, startPoint x: 480, startPoint y: 369, endPoint x: 559, endPoint y: 372, distance: 78.9
click at [559, 372] on app-calendar-viewport "Tue 12 1 Job Wed 13 2/2 3 Jobs Thu 14 4/4 1 Job Fri 15 4/4 1 Job Sat 16 10/10 2…" at bounding box center [516, 427] width 1032 height 562
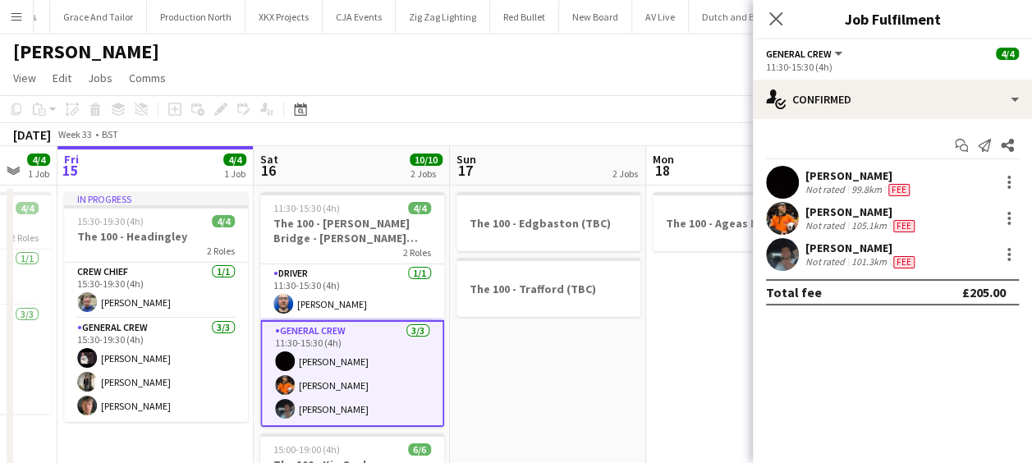
drag, startPoint x: 521, startPoint y: 374, endPoint x: 506, endPoint y: 272, distance: 102.9
click at [506, 272] on app-calendar-viewport "Tue 12 1 Job Wed 13 2/2 3 Jobs Thu 14 4/4 1 Job Fri 15 4/4 1 Job Sat 16 10/10 2…" at bounding box center [516, 427] width 1032 height 562
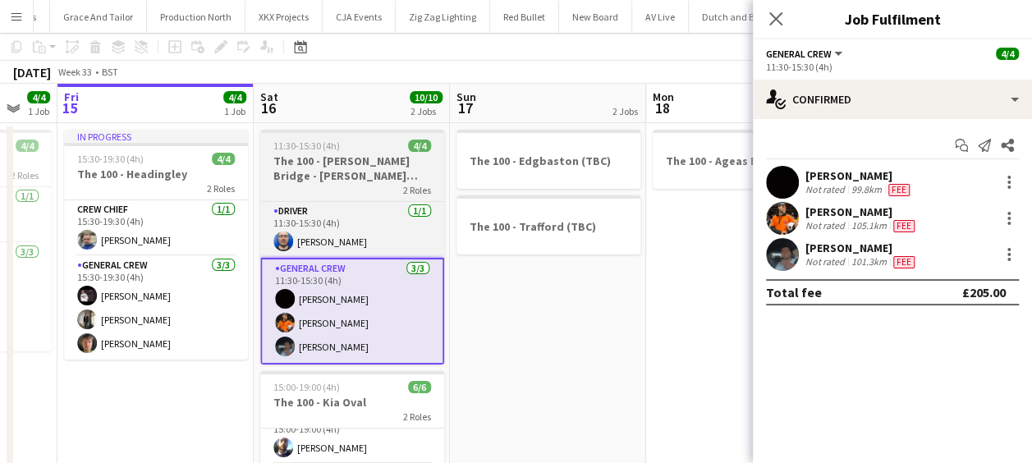
scroll to position [0, 0]
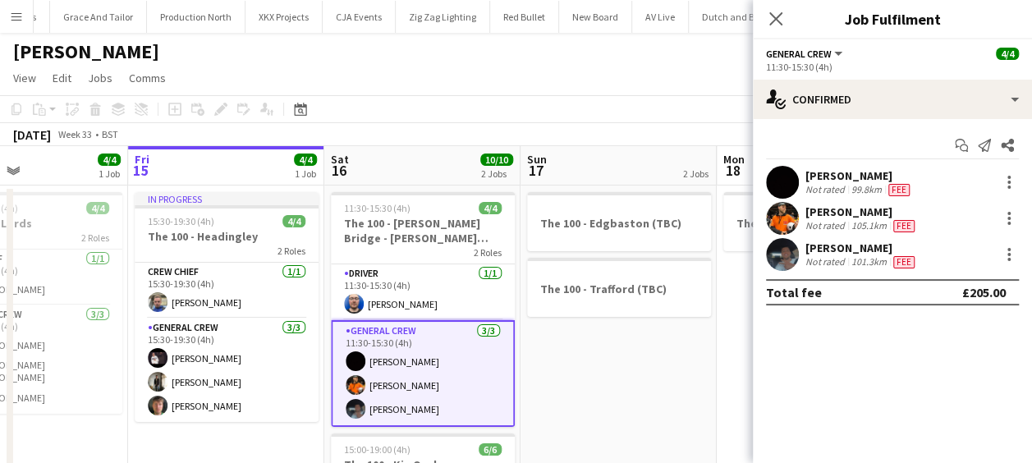
drag, startPoint x: 503, startPoint y: 365, endPoint x: 211, endPoint y: 340, distance: 292.6
click at [211, 341] on app-calendar-viewport "Tue 12 1 Job Wed 13 2/2 3 Jobs Thu 14 4/4 1 Job Fri 15 4/4 1 Job Sat 16 10/10 2…" at bounding box center [516, 427] width 1032 height 562
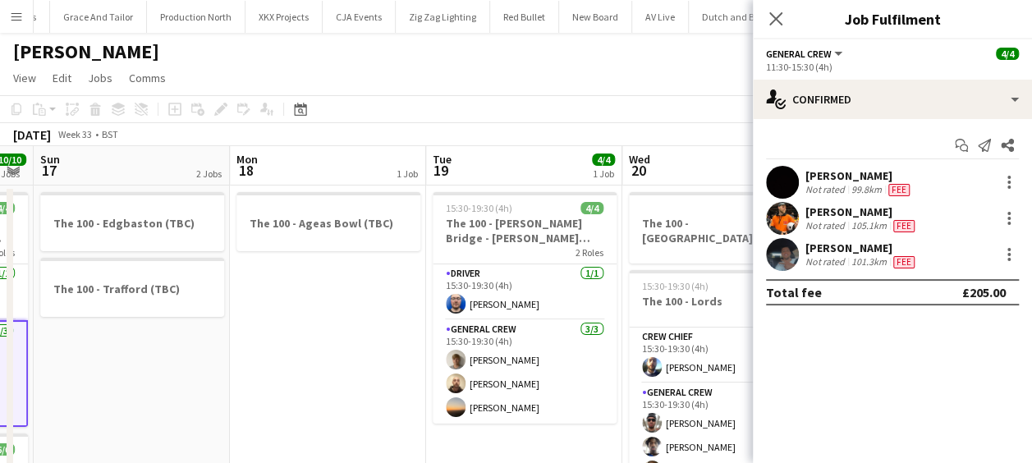
drag, startPoint x: 328, startPoint y: 352, endPoint x: 283, endPoint y: 352, distance: 44.4
click at [284, 352] on app-calendar-viewport "Thu 14 4/4 1 Job Fri 15 4/4 1 Job Sat 16 10/10 2 Jobs Sun 17 2 Jobs Mon 18 1 Jo…" at bounding box center [516, 427] width 1032 height 562
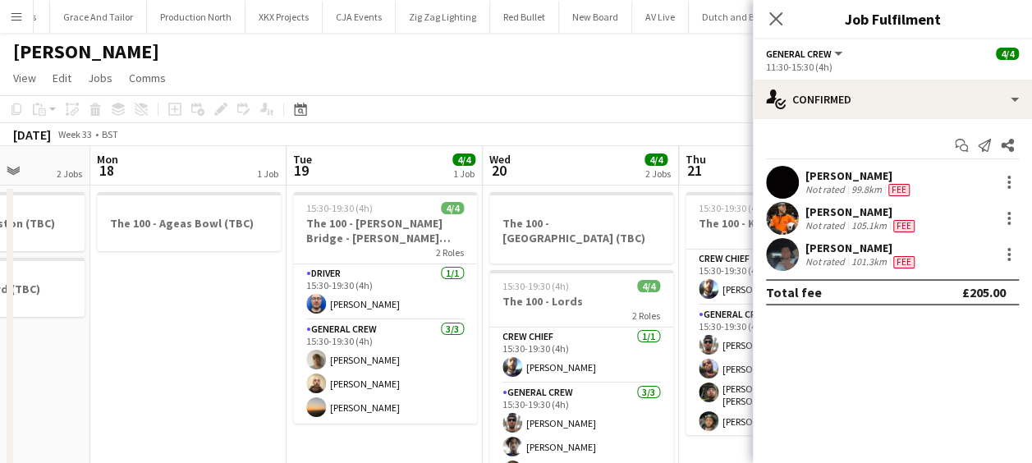
drag, startPoint x: 315, startPoint y: 359, endPoint x: 194, endPoint y: 360, distance: 121.6
click at [194, 360] on app-calendar-viewport "Thu 14 4/4 1 Job Fri 15 4/4 1 Job Sat 16 10/10 2 Jobs Sun 17 2 Jobs Mon 18 1 Jo…" at bounding box center [516, 427] width 1032 height 562
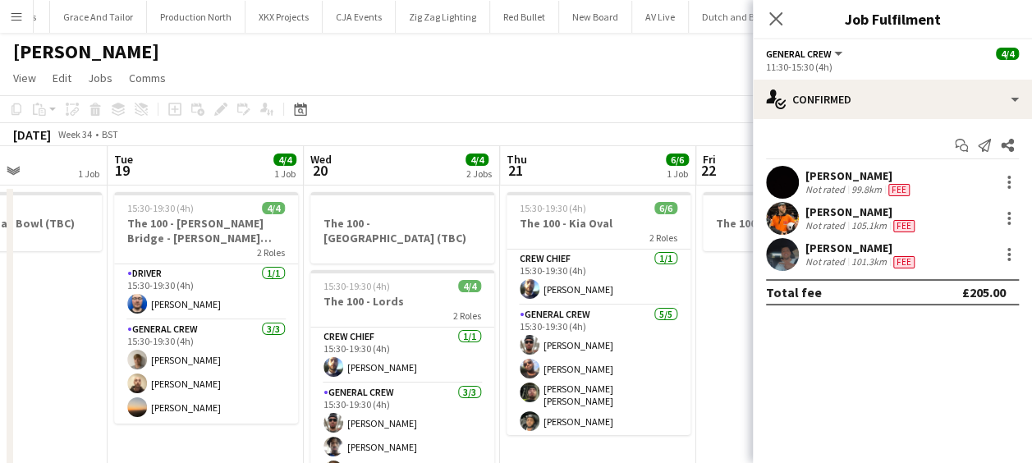
scroll to position [0, 498]
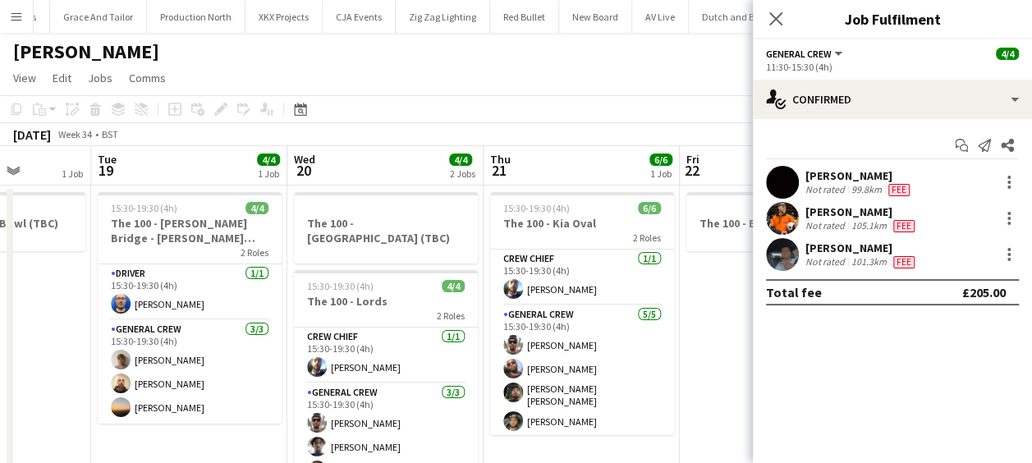
drag, startPoint x: 386, startPoint y: 448, endPoint x: 221, endPoint y: 427, distance: 166.4
click at [221, 427] on app-calendar-viewport "Sat 16 10/10 2 Jobs Sun 17 2 Jobs Mon 18 1 Job Tue 19 4/4 1 Job Wed 20 4/4 2 Jo…" at bounding box center [516, 427] width 1032 height 562
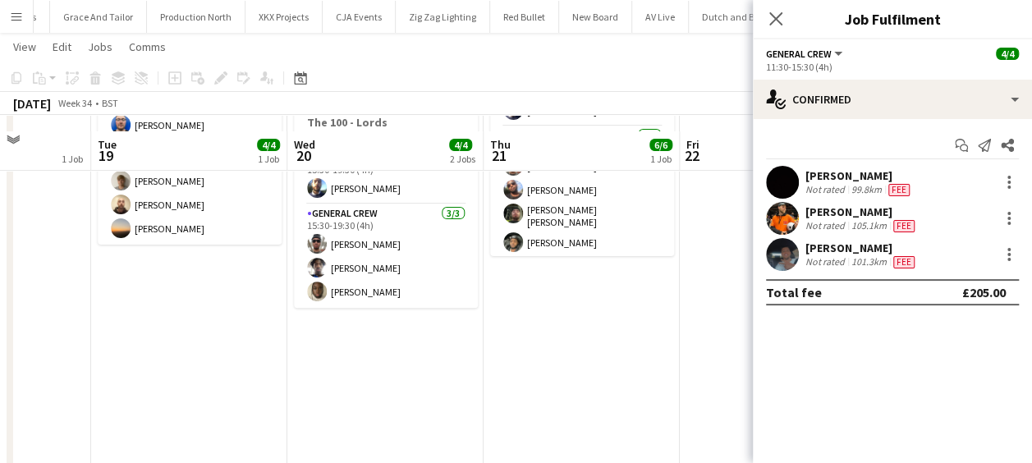
scroll to position [246, 0]
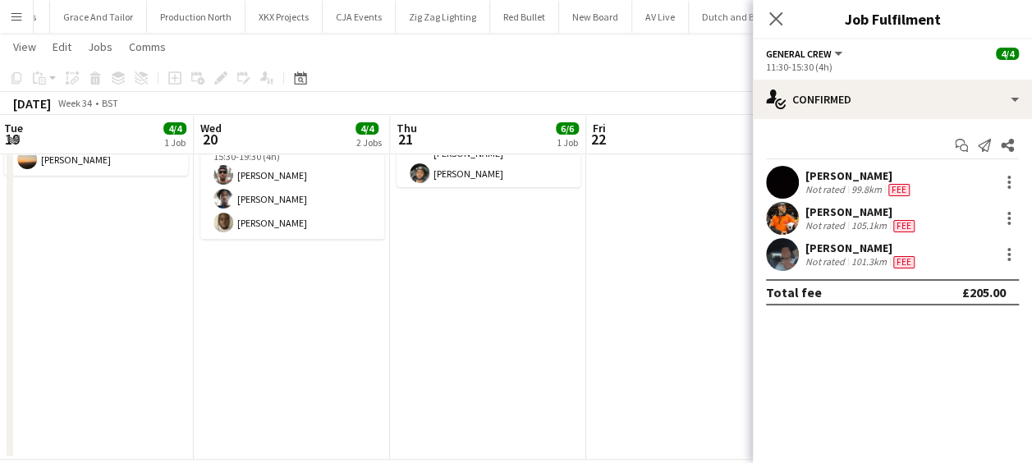
drag, startPoint x: 306, startPoint y: 373, endPoint x: 189, endPoint y: 354, distance: 118.2
click at [175, 363] on app-calendar-viewport "Sat 16 10/10 2 Jobs Sun 17 2 Jobs Mon 18 1 Job Tue 19 4/4 1 Job Wed 20 4/4 2 Jo…" at bounding box center [516, 139] width 1032 height 642
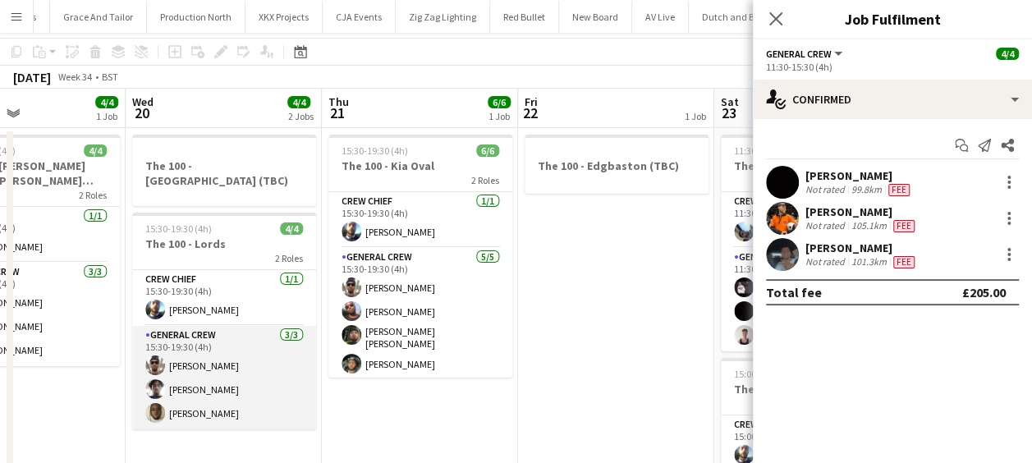
scroll to position [82, 0]
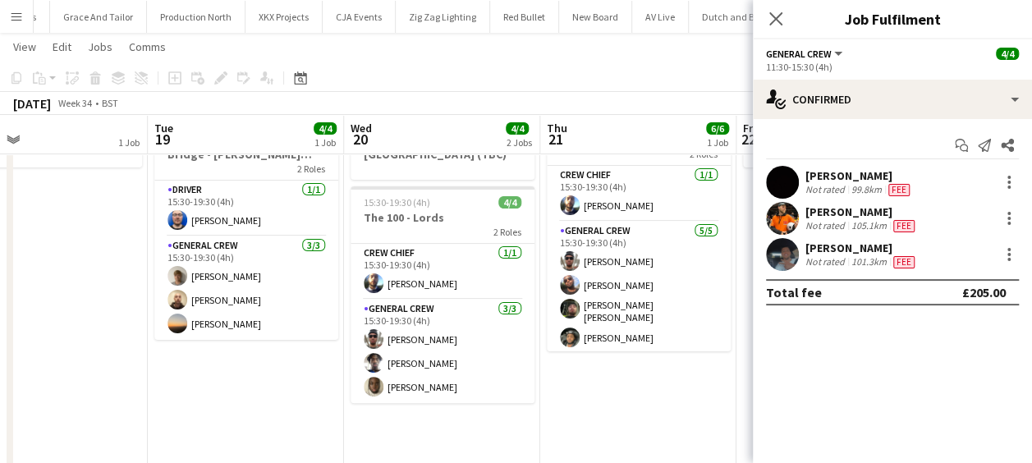
drag, startPoint x: 406, startPoint y: 402, endPoint x: 246, endPoint y: 398, distance: 160.2
click at [240, 399] on app-calendar-viewport "Sat 16 10/10 2 Jobs Sun 17 2 Jobs Mon 18 1 Job Tue 19 4/4 1 Job Wed 20 4/4 2 Jo…" at bounding box center [516, 303] width 1032 height 642
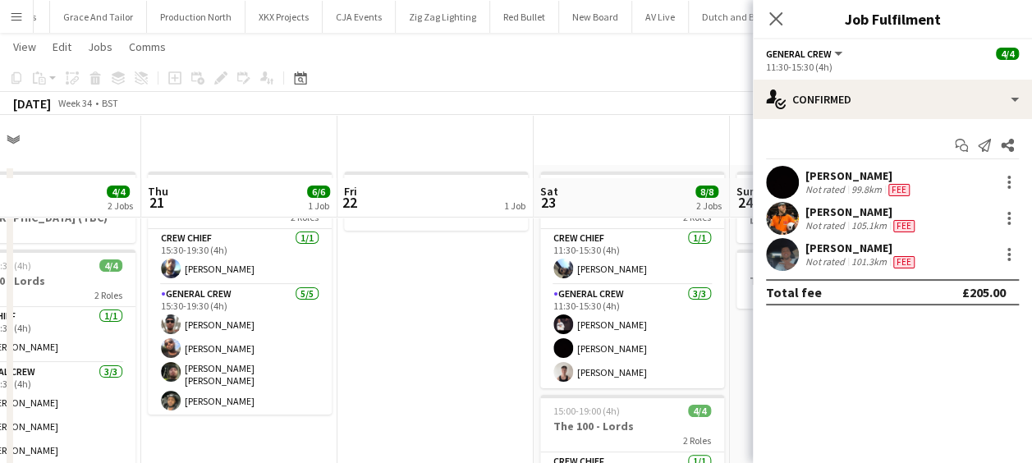
scroll to position [0, 0]
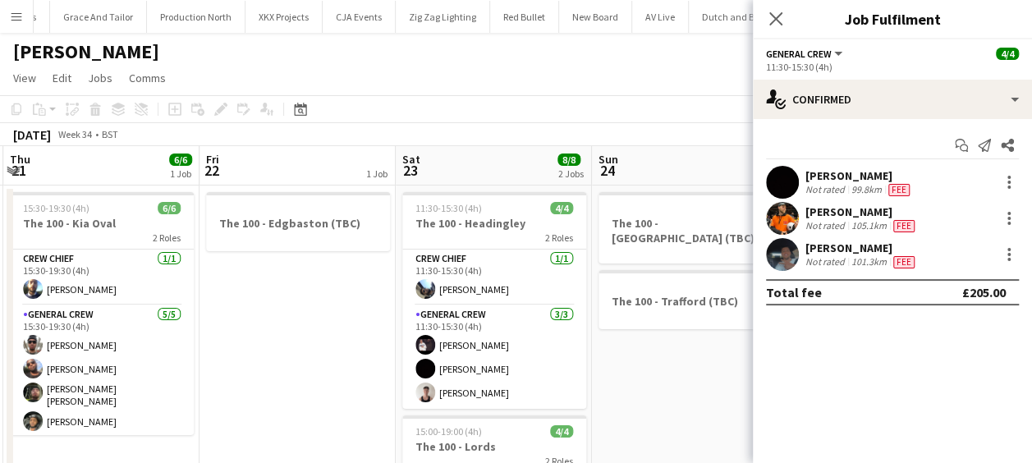
drag, startPoint x: 442, startPoint y: 398, endPoint x: 281, endPoint y: 378, distance: 162.2
click at [274, 381] on app-calendar-viewport "Mon 18 1 Job Tue 19 4/4 1 Job Wed 20 4/4 2 Jobs Thu 21 6/6 1 Job Fri 22 1 Job S…" at bounding box center [516, 427] width 1032 height 562
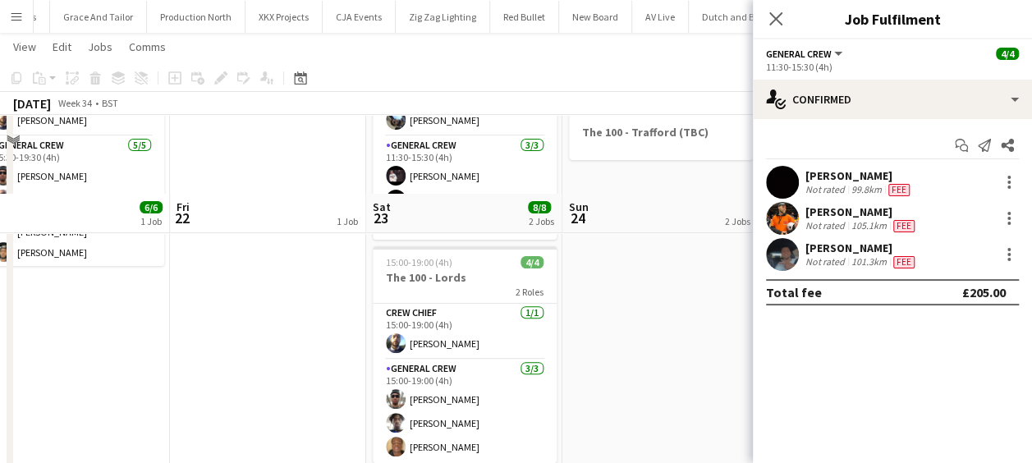
scroll to position [246, 0]
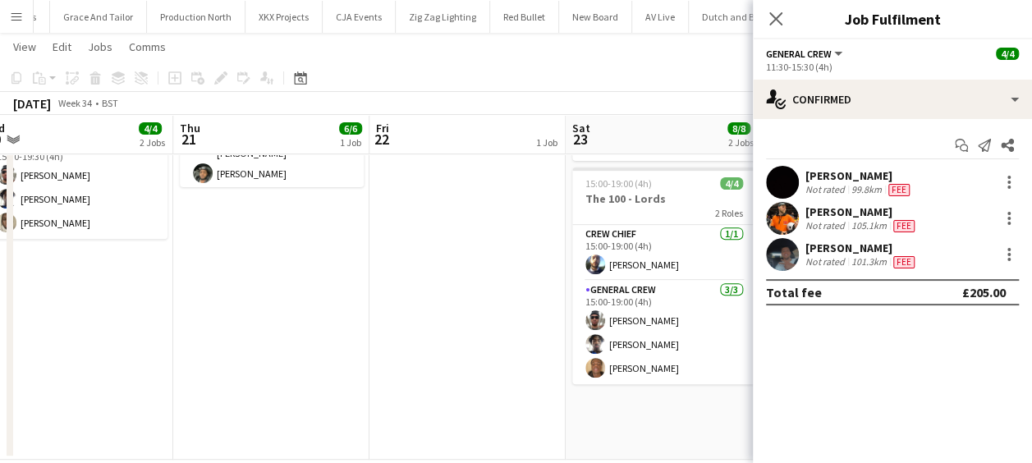
drag, startPoint x: 608, startPoint y: 384, endPoint x: 409, endPoint y: 389, distance: 198.9
click at [409, 389] on app-calendar-viewport "Mon 18 1 Job Tue 19 4/4 1 Job Wed 20 4/4 2 Jobs Thu 21 6/6 1 Job Fri 22 1 Job S…" at bounding box center [516, 139] width 1032 height 642
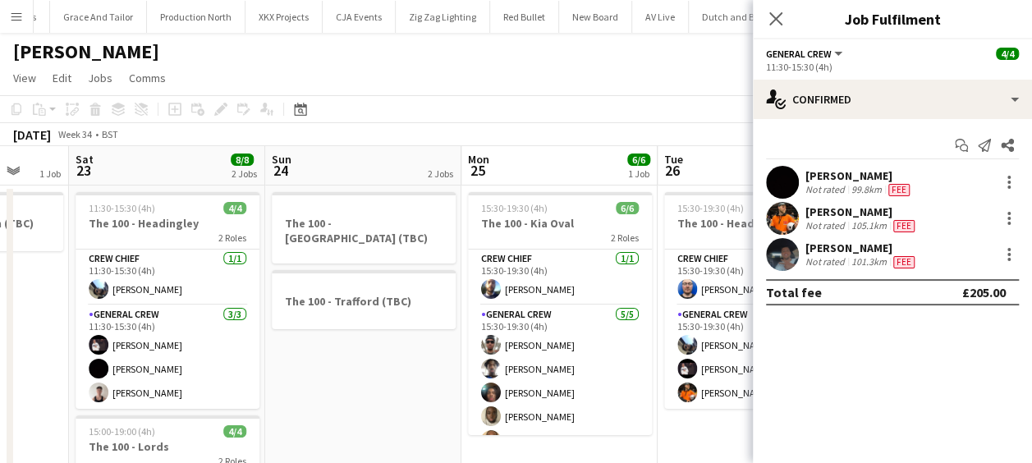
scroll to position [0, 573]
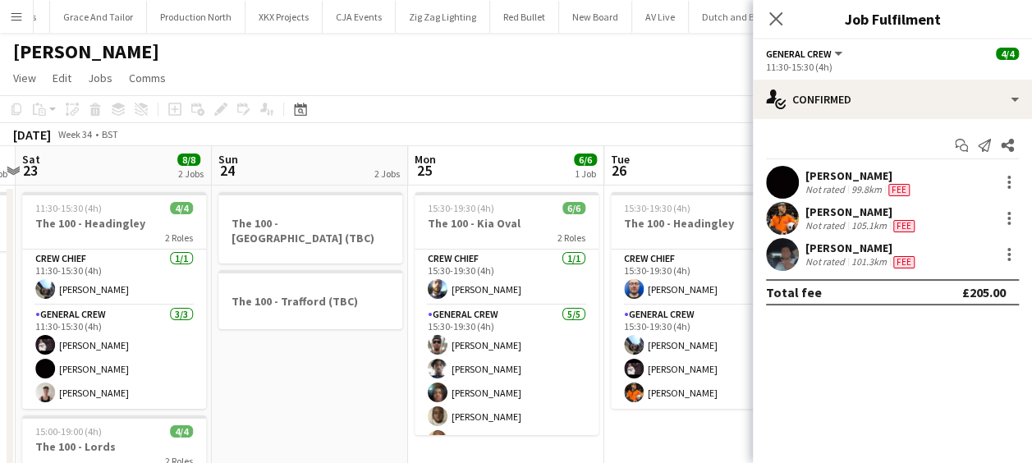
drag, startPoint x: 475, startPoint y: 379, endPoint x: 328, endPoint y: 380, distance: 147.0
click at [328, 380] on app-calendar-viewport "Wed 20 4/4 2 Jobs Thu 21 6/6 1 Job Fri 22 1 Job Sat 23 8/8 2 Jobs Sun 24 2 Jobs…" at bounding box center [516, 427] width 1032 height 562
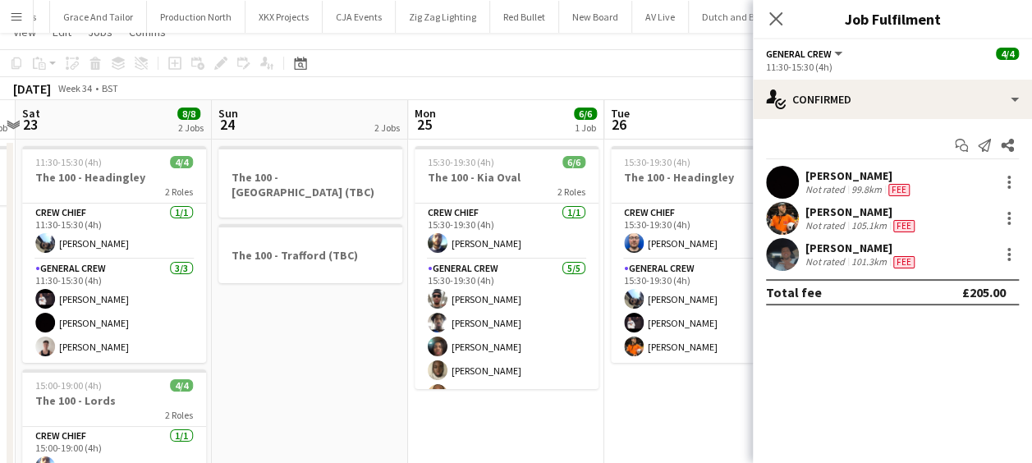
scroll to position [0, 0]
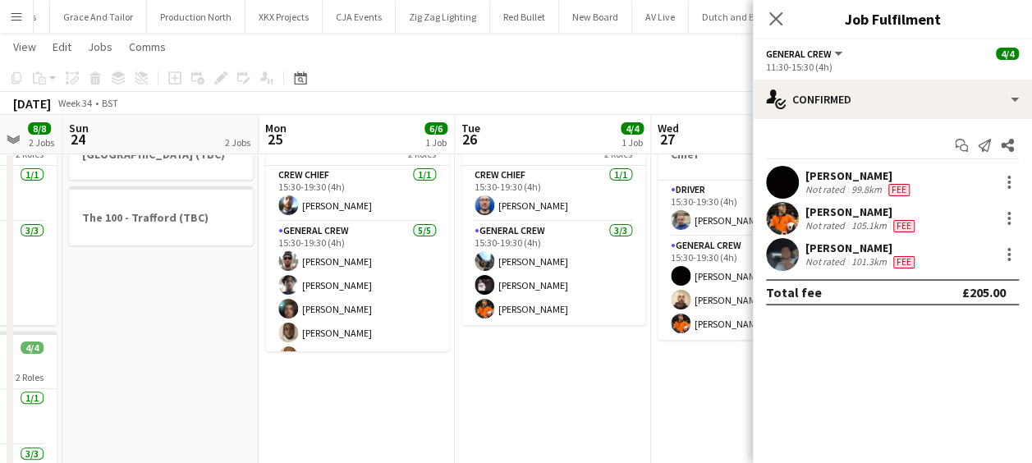
drag, startPoint x: 385, startPoint y: 402, endPoint x: 323, endPoint y: 398, distance: 62.6
click at [323, 398] on app-calendar-viewport "Wed 20 4/4 2 Jobs Thu 21 6/6 1 Job Fri 22 1 Job Sat 23 8/8 2 Jobs Sun 24 2 Jobs…" at bounding box center [516, 303] width 1032 height 642
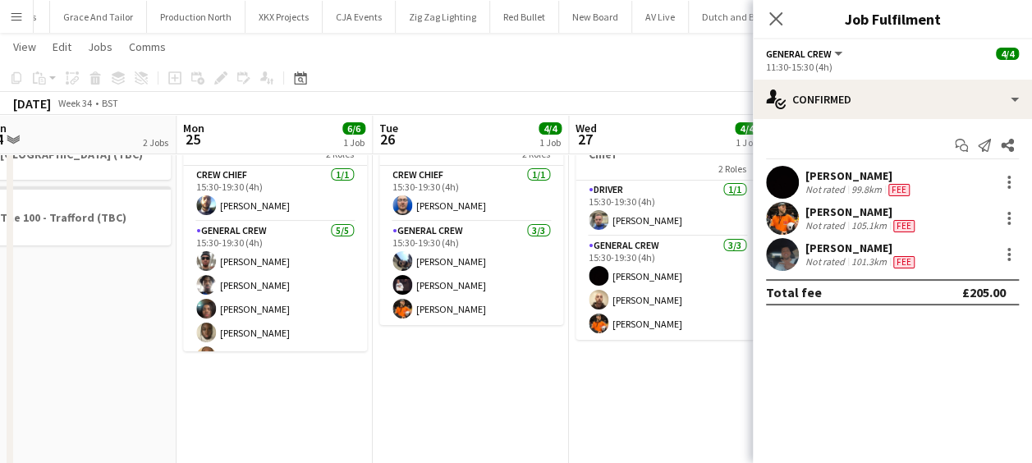
drag, startPoint x: 456, startPoint y: 402, endPoint x: 321, endPoint y: 404, distance: 134.7
click at [321, 404] on app-calendar-viewport "Wed 20 4/4 2 Jobs Thu 21 6/6 1 Job Fri 22 1 Job Sat 23 8/8 2 Jobs Sun 24 2 Jobs…" at bounding box center [516, 303] width 1032 height 642
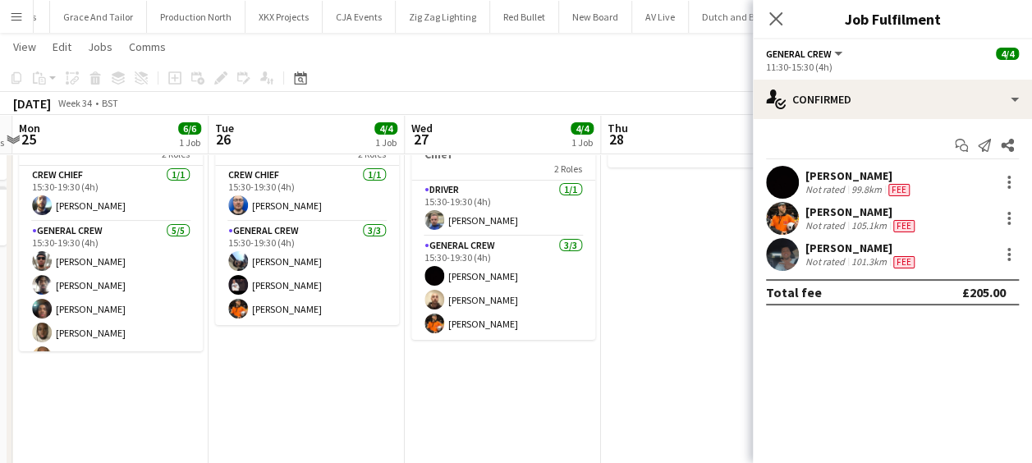
drag, startPoint x: 402, startPoint y: 407, endPoint x: 318, endPoint y: 407, distance: 84.6
click at [318, 407] on app-calendar-viewport "Fri 22 1 Job Sat 23 8/8 2 Jobs Sun 24 2 Jobs Mon 25 6/6 1 Job Tue 26 4/4 1 Job …" at bounding box center [516, 303] width 1032 height 642
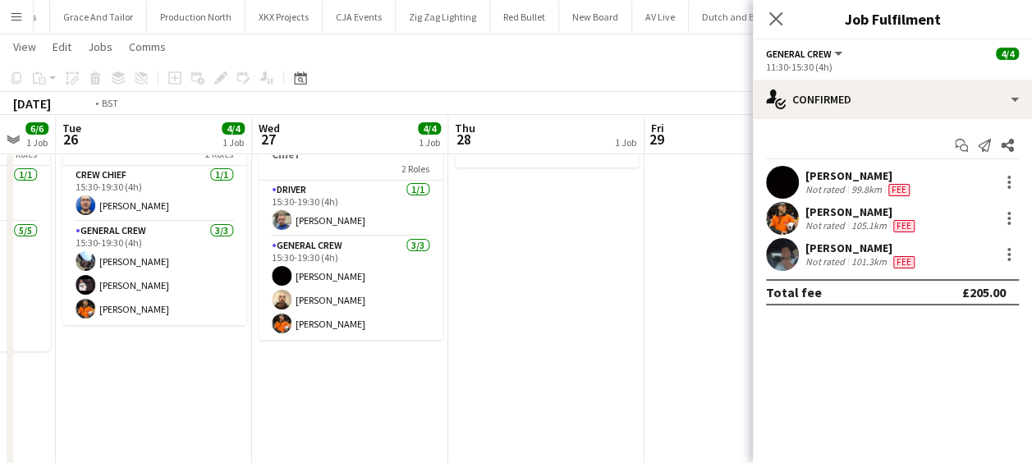
drag, startPoint x: 394, startPoint y: 402, endPoint x: 224, endPoint y: 391, distance: 170.4
click at [224, 391] on app-calendar-viewport "Fri 22 1 Job Sat 23 8/8 2 Jobs Sun 24 2 Jobs Mon 25 6/6 1 Job Tue 26 4/4 1 Job …" at bounding box center [516, 303] width 1032 height 642
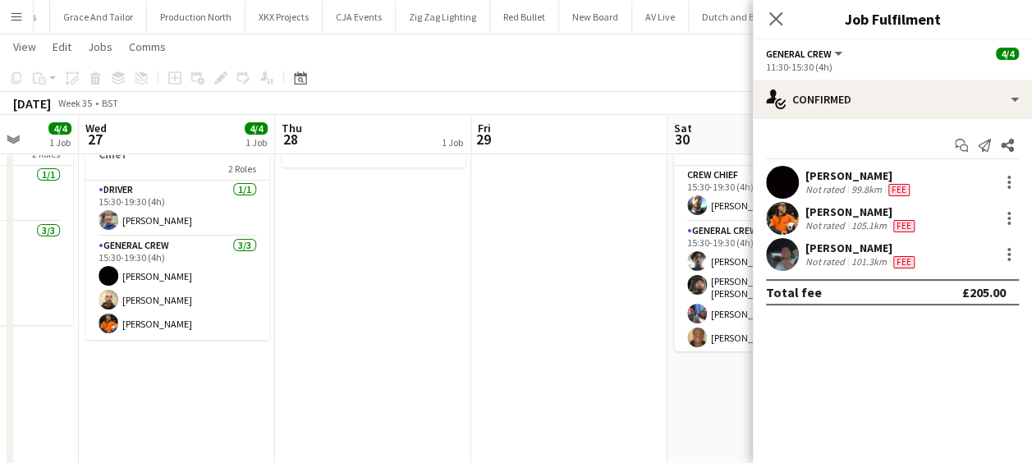
click at [206, 385] on app-calendar-viewport "Sun 24 2 Jobs Mon 25 6/6 1 Job Tue 26 4/4 1 Job Wed 27 4/4 1 Job Thu 28 1 Job F…" at bounding box center [516, 303] width 1032 height 642
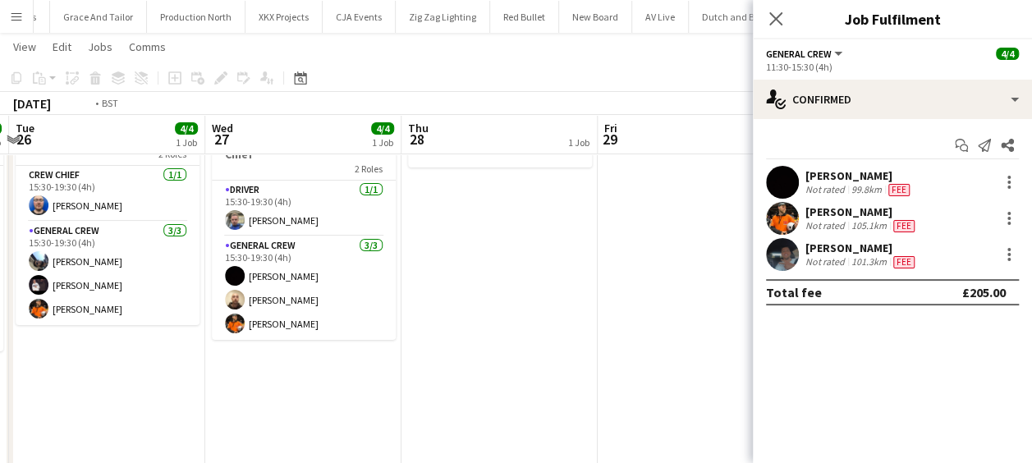
drag, startPoint x: 204, startPoint y: 379, endPoint x: 586, endPoint y: 411, distance: 383.3
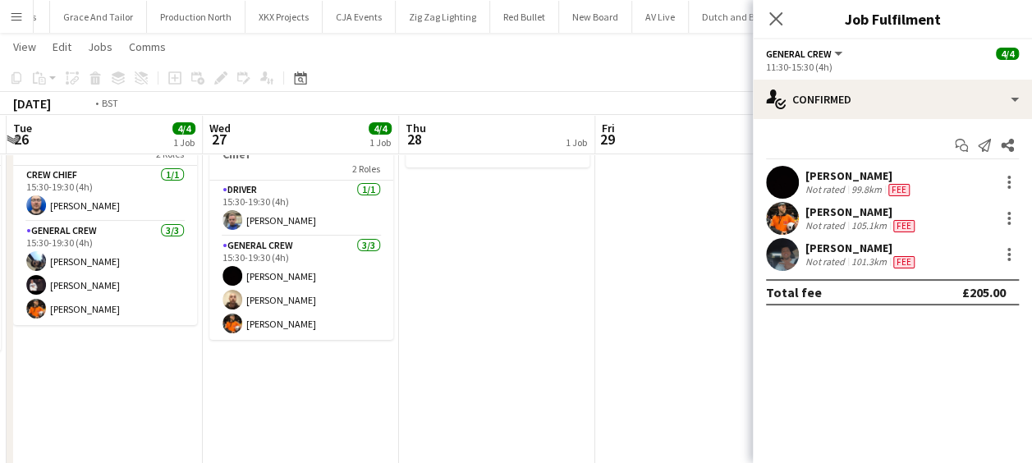
click at [596, 411] on app-calendar-viewport "Sun 24 2 Jobs Mon 25 6/6 1 Job Tue 26 4/4 1 Job Wed 27 4/4 1 Job Thu 28 1 Job F…" at bounding box center [516, 303] width 1032 height 642
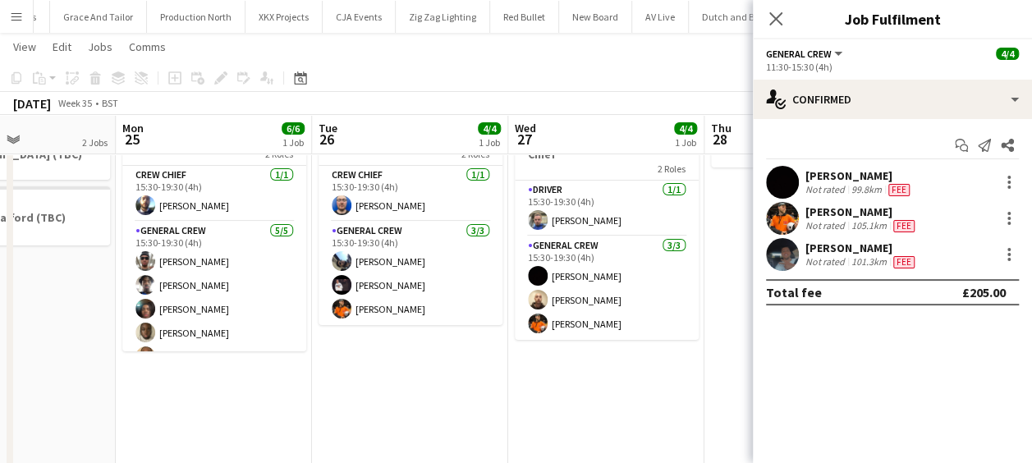
drag, startPoint x: 241, startPoint y: 395, endPoint x: 541, endPoint y: 407, distance: 300.1
click at [620, 407] on app-calendar-viewport "Fri 22 1 Job Sat 23 8/8 2 Jobs Sun 24 2 Jobs Mon 25 6/6 1 Job Tue 26 4/4 1 Job …" at bounding box center [516, 303] width 1032 height 642
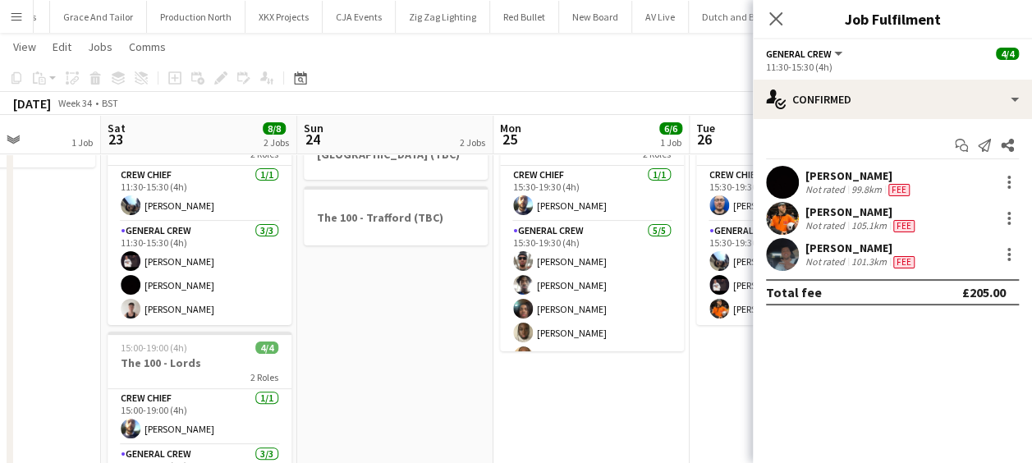
drag, startPoint x: 476, startPoint y: 400, endPoint x: 585, endPoint y: 409, distance: 109.6
click at [602, 407] on app-calendar-viewport "Wed 20 4/4 2 Jobs Thu 21 6/6 1 Job Fri 22 1 Job Sat 23 8/8 2 Jobs Sun 24 2 Jobs…" at bounding box center [516, 303] width 1032 height 642
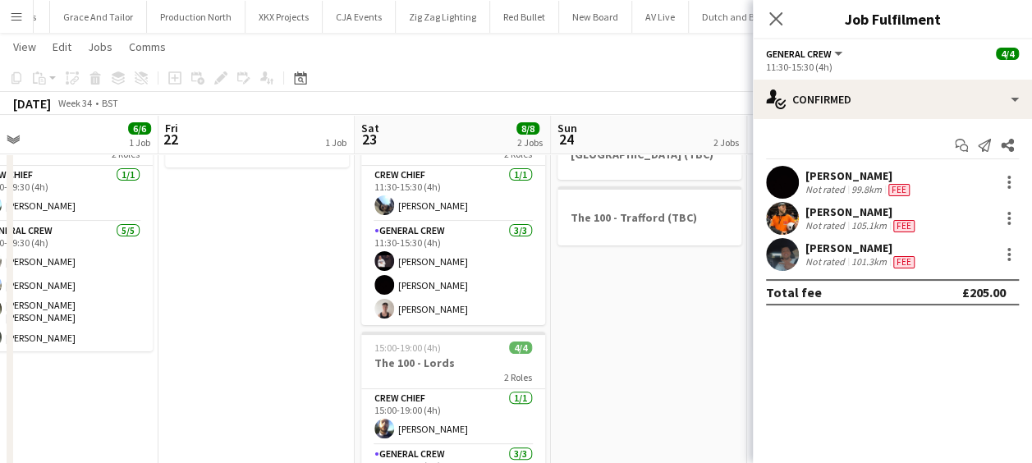
click at [703, 419] on app-calendar-viewport "Tue 19 4/4 1 Job Wed 20 4/4 2 Jobs Thu 21 6/6 1 Job Fri 22 1 Job Sat 23 8/8 2 J…" at bounding box center [516, 303] width 1032 height 642
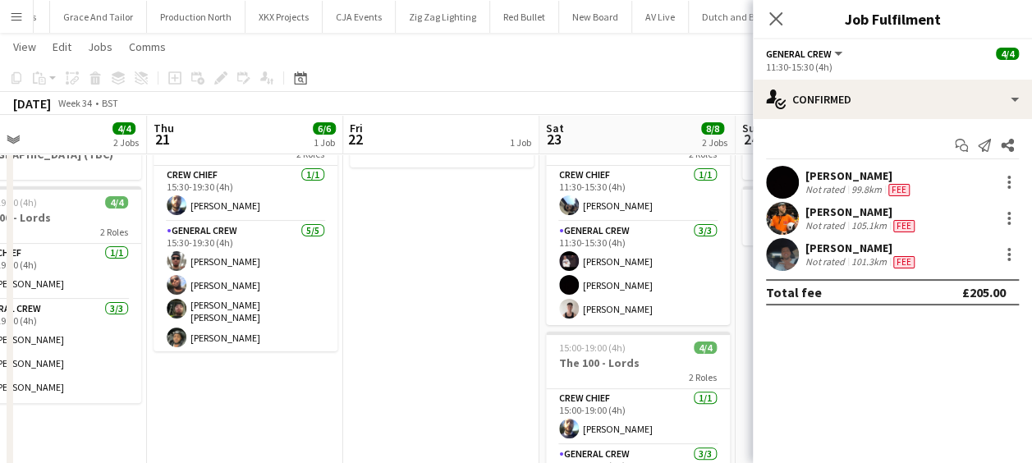
drag, startPoint x: 442, startPoint y: 404, endPoint x: 555, endPoint y: 416, distance: 114.0
click at [631, 409] on app-calendar-viewport "Mon 18 1 Job Tue 19 4/4 1 Job Wed 20 4/4 2 Jobs Thu 21 6/6 1 Job Fri 22 1 Job S…" at bounding box center [516, 303] width 1032 height 642
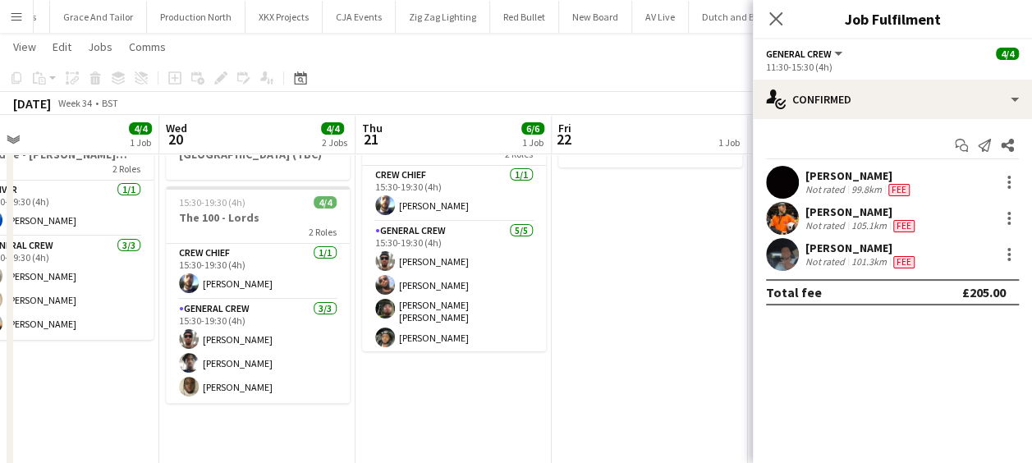
drag, startPoint x: 664, startPoint y: 417, endPoint x: 691, endPoint y: 421, distance: 26.5
click at [698, 421] on app-calendar-viewport "Sun 17 2 Jobs Mon 18 1 Job Tue 19 4/4 1 Job Wed 20 4/4 2 Jobs Thu 21 6/6 1 Job …" at bounding box center [516, 303] width 1032 height 642
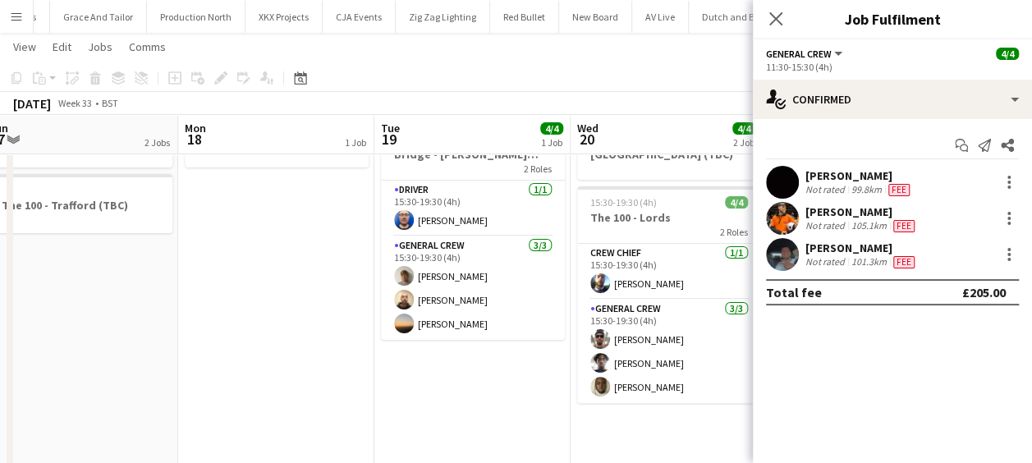
drag, startPoint x: 637, startPoint y: 409, endPoint x: 427, endPoint y: 399, distance: 209.7
click at [642, 411] on app-calendar-viewport "Fri 15 4/4 1 Job Sat 16 10/10 2 Jobs Sun 17 2 Jobs Mon 18 1 Job Tue 19 4/4 1 Jo…" at bounding box center [516, 303] width 1032 height 642
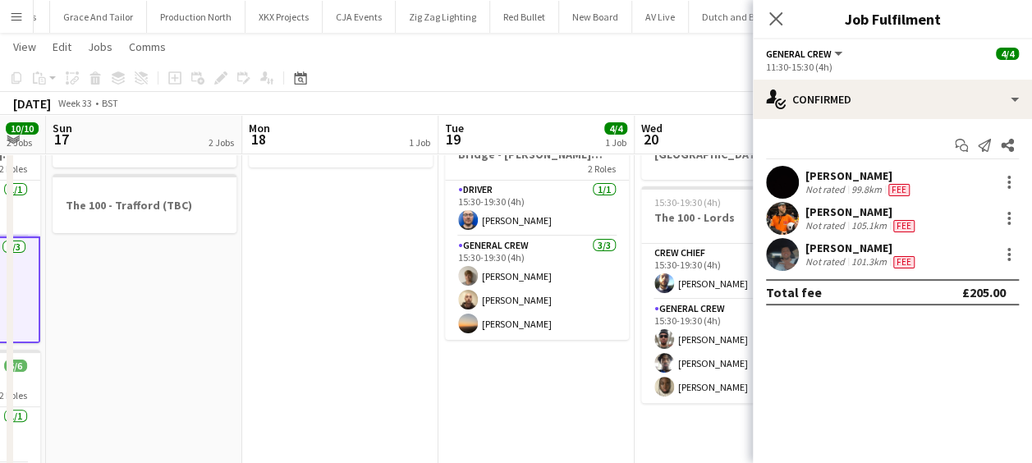
drag, startPoint x: 489, startPoint y: 396, endPoint x: 631, endPoint y: 414, distance: 143.2
click at [673, 412] on app-calendar-viewport "Fri 15 4/4 1 Job Sat 16 10/10 2 Jobs Sun 17 2 Jobs Mon 18 1 Job Tue 19 4/4 1 Jo…" at bounding box center [516, 303] width 1032 height 642
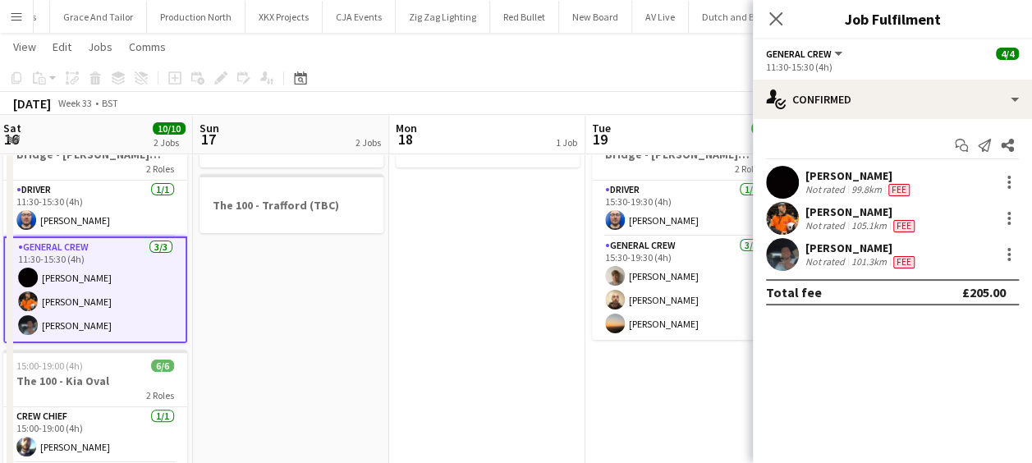
drag, startPoint x: 572, startPoint y: 414, endPoint x: 742, endPoint y: 442, distance: 172.3
click at [785, 442] on body "Menu Boards Boards Boards All jobs Status Workforce Workforce My Workforce Recr…" at bounding box center [516, 285] width 1032 height 734
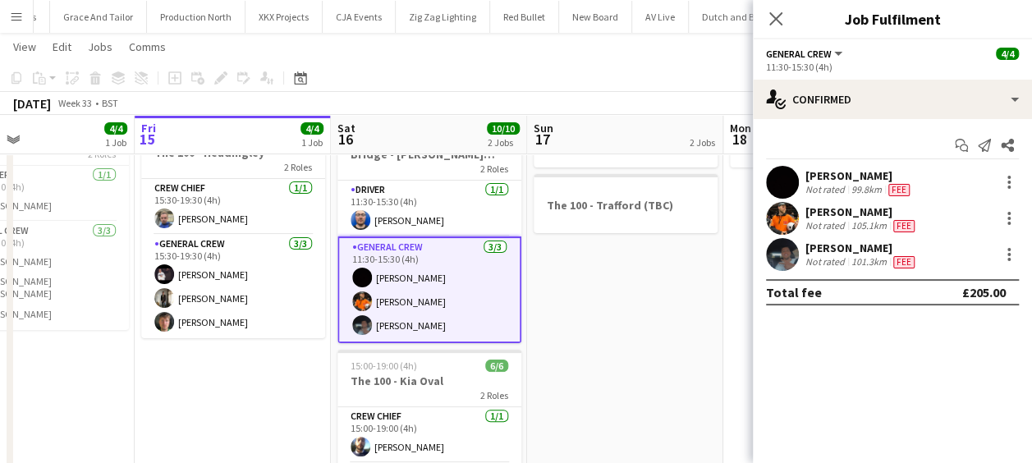
drag, startPoint x: 711, startPoint y: 421, endPoint x: 761, endPoint y: 424, distance: 49.4
click at [761, 424] on body "Menu Boards Boards Boards All jobs Status Workforce Workforce My Workforce Recr…" at bounding box center [516, 285] width 1032 height 734
drag, startPoint x: 412, startPoint y: 379, endPoint x: 631, endPoint y: 388, distance: 218.7
click at [634, 388] on app-calendar-viewport "Tue 12 1 Job Wed 13 2/2 3 Jobs Thu 14 4/4 1 Job Fri 15 4/4 1 Job Sat 16 10/10 2…" at bounding box center [516, 303] width 1032 height 642
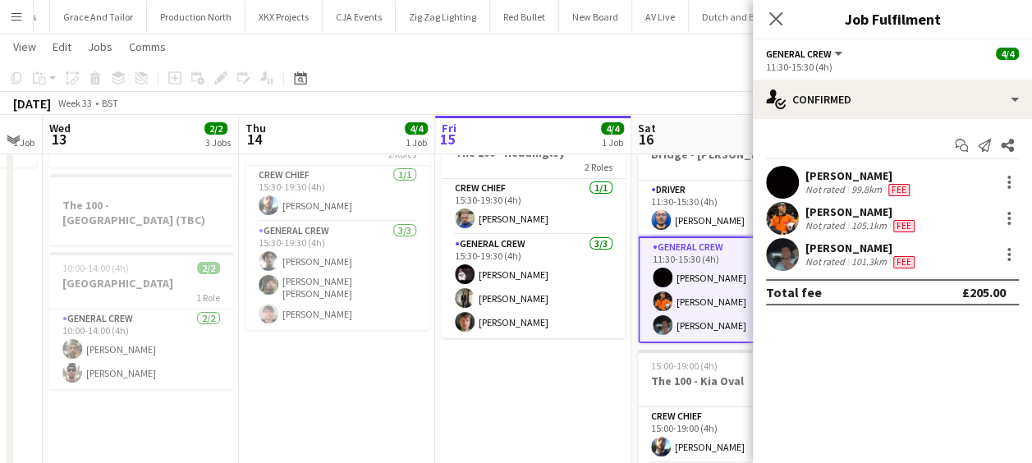
drag, startPoint x: 478, startPoint y: 382, endPoint x: 557, endPoint y: 380, distance: 78.9
click at [557, 380] on app-calendar-viewport "Mon 11 1 Job Tue 12 1 Job Wed 13 2/2 3 Jobs Thu 14 4/4 1 Job Fri 15 4/4 1 Job S…" at bounding box center [516, 303] width 1032 height 642
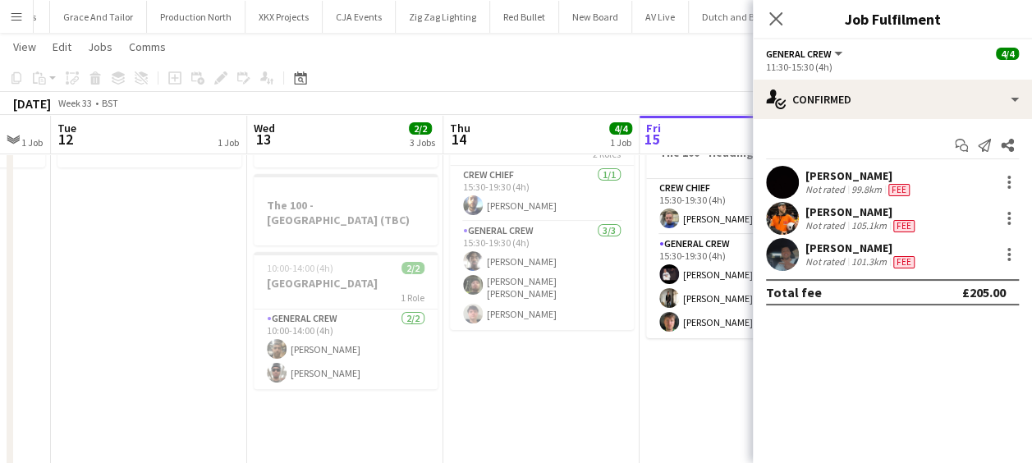
drag, startPoint x: 347, startPoint y: 360, endPoint x: 552, endPoint y: 381, distance: 206.4
click at [552, 381] on app-calendar-viewport "Sun 10 4/4 2 Jobs Mon 11 1 Job Tue 12 1 Job Wed 13 2/2 3 Jobs Thu 14 4/4 1 Job …" at bounding box center [516, 303] width 1032 height 642
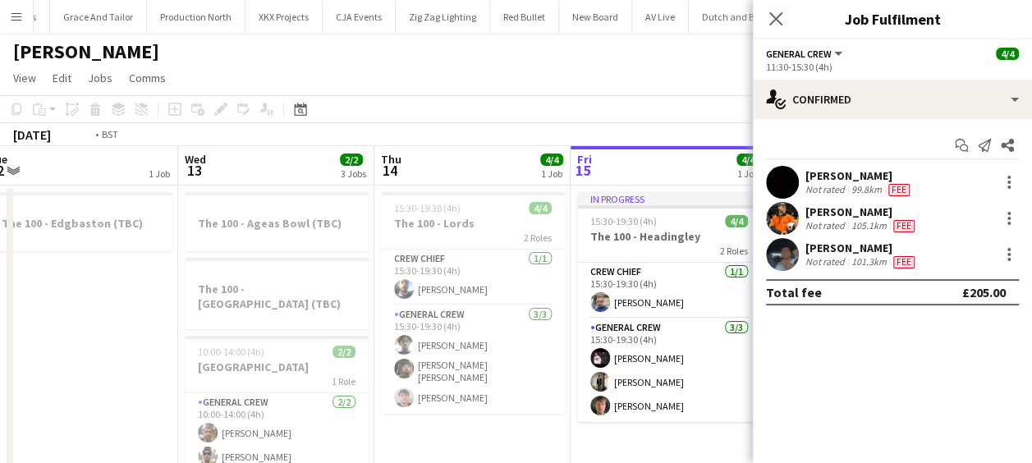
drag, startPoint x: 209, startPoint y: 342, endPoint x: 557, endPoint y: 383, distance: 350.7
click at [557, 383] on app-calendar-viewport "Sun 10 4/4 2 Jobs Mon 11 1 Job Tue 12 1 Job Wed 13 2/2 3 Jobs Thu 14 4/4 1 Job …" at bounding box center [516, 427] width 1032 height 562
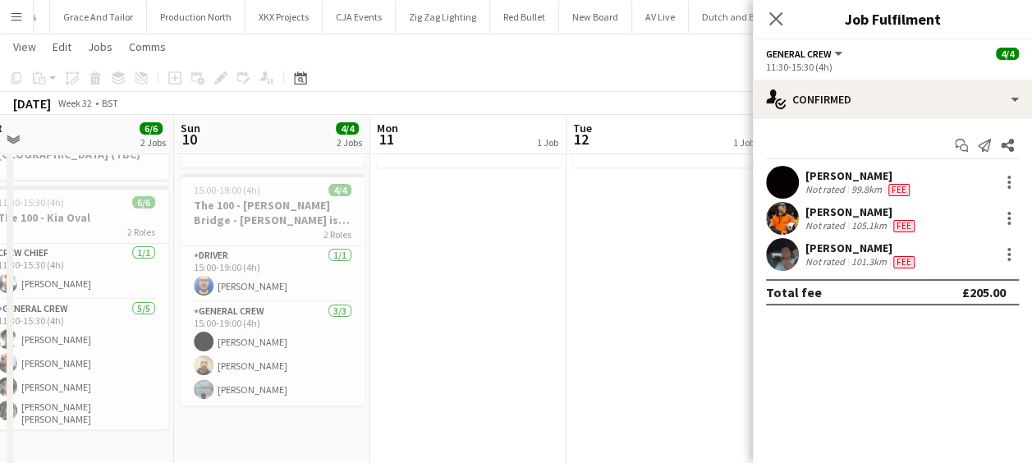
drag, startPoint x: 447, startPoint y: 427, endPoint x: 614, endPoint y: 427, distance: 167.6
click at [614, 427] on app-calendar-viewport "Thu 7 Fri 8 1 Job Sat 9 6/6 2 Jobs Sun 10 4/4 2 Jobs Mon 11 1 Job Tue 12 1 Job …" at bounding box center [516, 303] width 1032 height 642
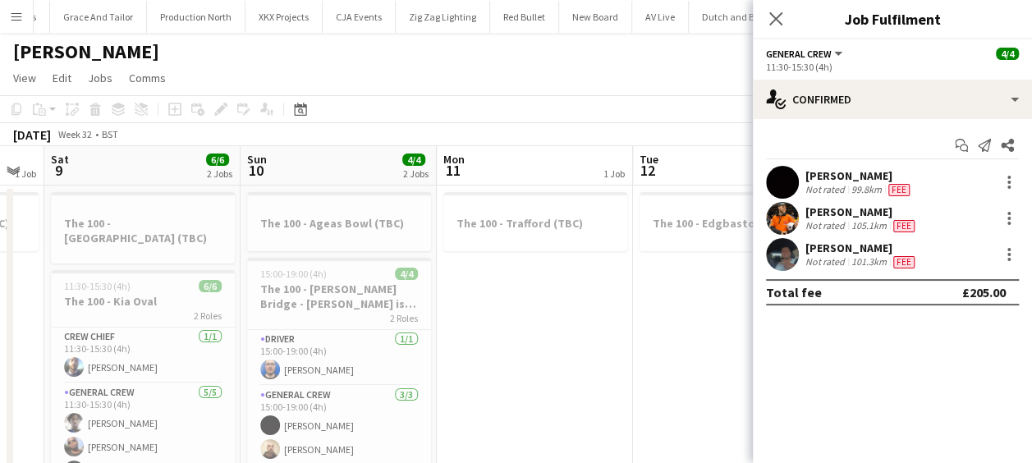
drag, startPoint x: 431, startPoint y: 382, endPoint x: 507, endPoint y: 375, distance: 75.9
click at [507, 375] on app-calendar-viewport "Thu 7 4/4 1 Job Fri 8 1 Job Sat 9 6/6 2 Jobs Sun 10 4/4 2 Jobs Mon 11 1 Job Tue…" at bounding box center [516, 427] width 1032 height 562
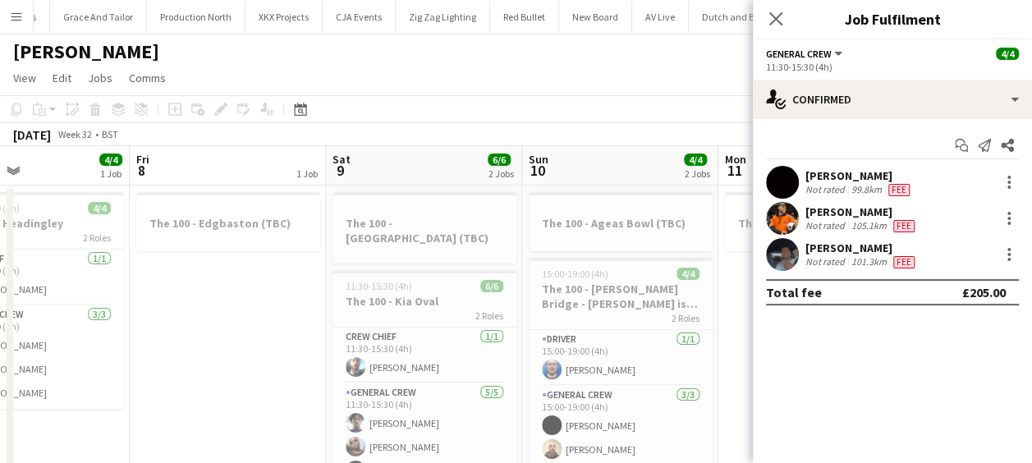
drag, startPoint x: 246, startPoint y: 361, endPoint x: 494, endPoint y: 348, distance: 248.4
click at [493, 348] on app-calendar-viewport "Tue 5 4/4 1 Job Wed 6 1 Job Thu 7 4/4 1 Job Fri 8 1 Job Sat 9 6/6 2 Jobs Sun 10…" at bounding box center [516, 427] width 1032 height 562
click at [373, 245] on app-job-card "The 100 - Sophia Gardens (TBC)" at bounding box center [425, 227] width 184 height 71
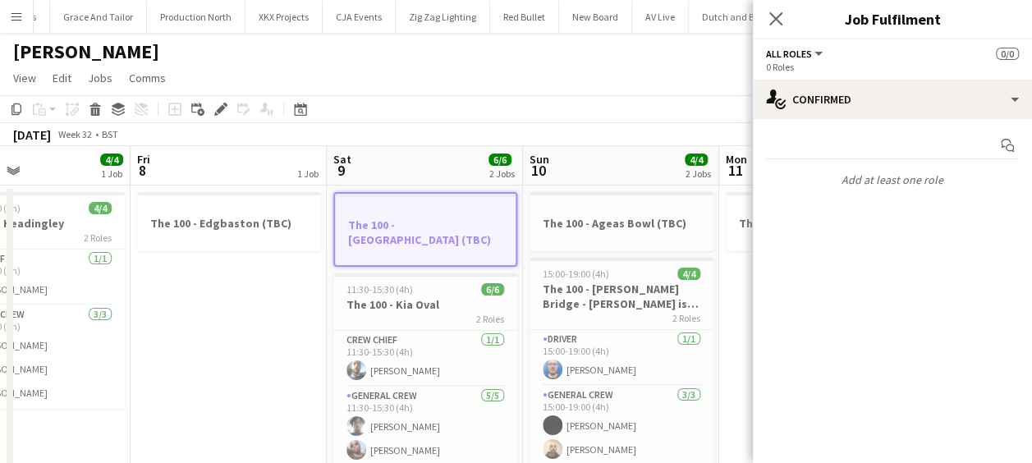
click at [258, 306] on app-date-cell "The 100 - Edgbaston (TBC)" at bounding box center [229, 447] width 196 height 522
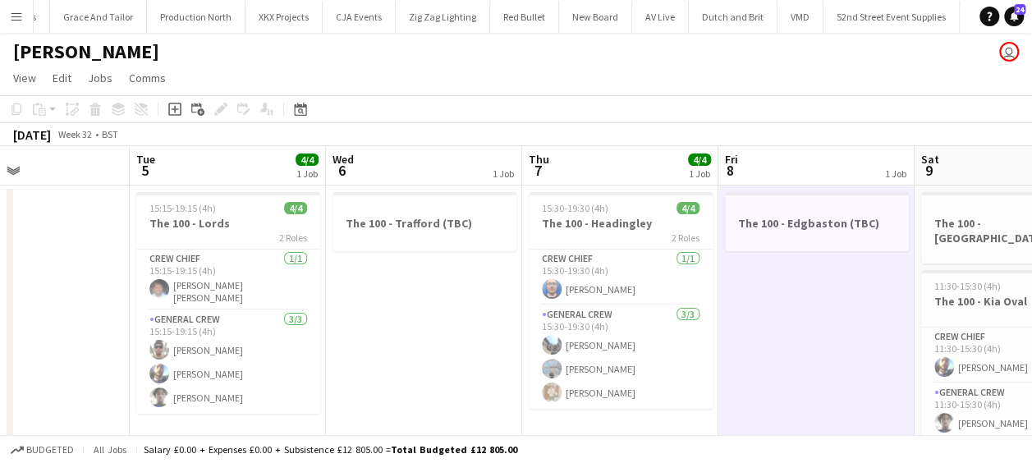
drag, startPoint x: 549, startPoint y: 276, endPoint x: 839, endPoint y: 274, distance: 289.1
click at [839, 274] on app-calendar-viewport "Sun 3 Mon 4 Tue 5 4/4 1 Job Wed 6 1 Job Thu 7 4/4 1 Job Fri 8 1 Job Sat 9 6/6 2…" at bounding box center [516, 427] width 1032 height 562
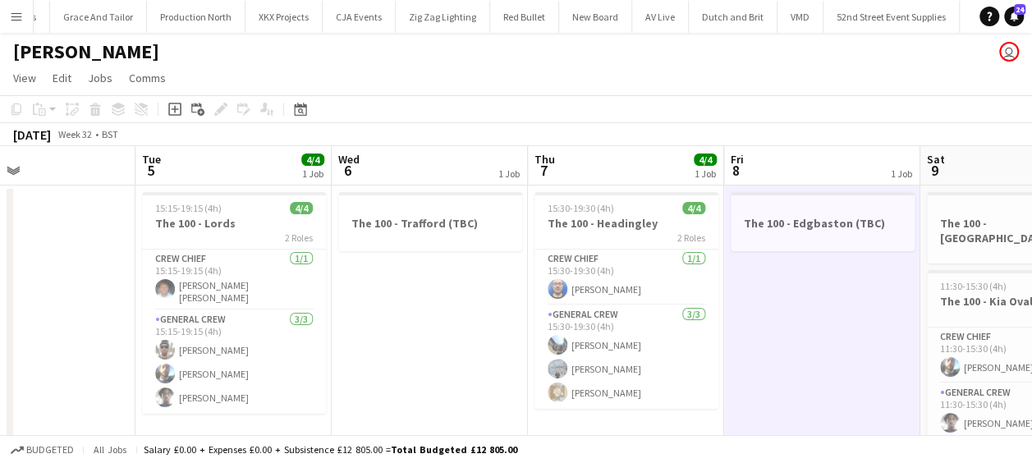
click at [404, 273] on app-calendar-viewport "Sat 2 Sun 3 Mon 4 Tue 5 4/4 1 Job Wed 6 1 Job Thu 7 4/4 1 Job Fri 8 1 Job Sat 9…" at bounding box center [516, 427] width 1032 height 562
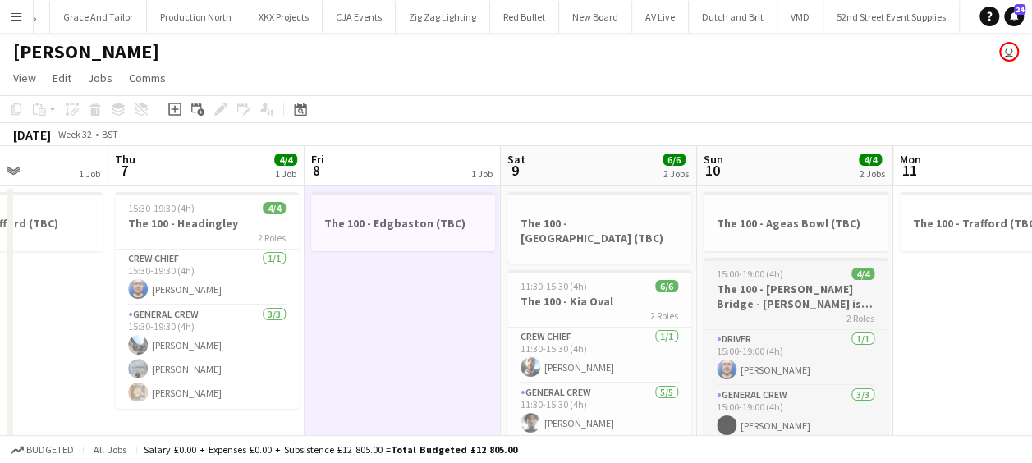
drag, startPoint x: 590, startPoint y: 274, endPoint x: 401, endPoint y: 258, distance: 189.6
click at [361, 257] on app-calendar-viewport "Mon 4 Tue 5 4/4 1 Job Wed 6 1 Job Thu 7 4/4 1 Job Fri 8 1 Job Sat 9 6/6 2 Jobs …" at bounding box center [516, 427] width 1032 height 562
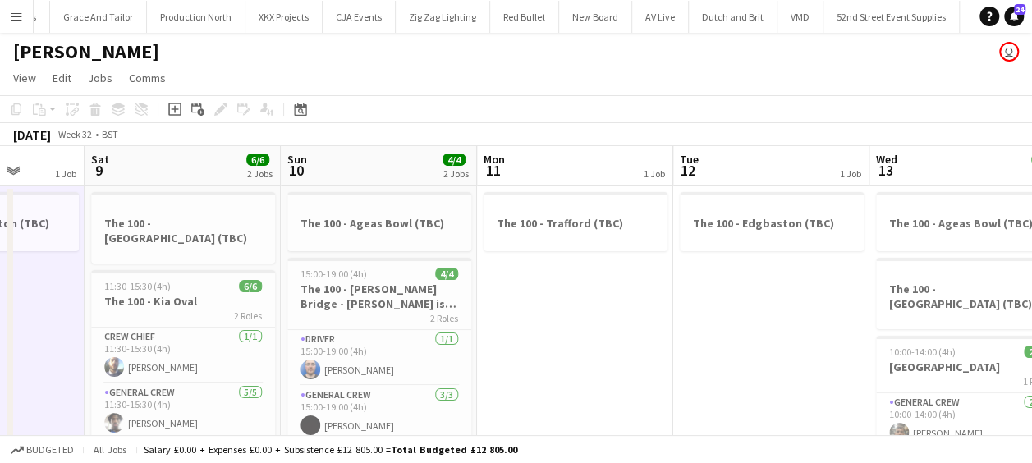
drag, startPoint x: 582, startPoint y: 278, endPoint x: 236, endPoint y: 269, distance: 345.9
click at [215, 268] on app-calendar-viewport "Wed 6 1 Job Thu 7 4/4 1 Job Fri 8 1 Job Sat 9 6/6 2 Jobs Sun 10 4/4 2 Jobs Mon …" at bounding box center [516, 427] width 1032 height 562
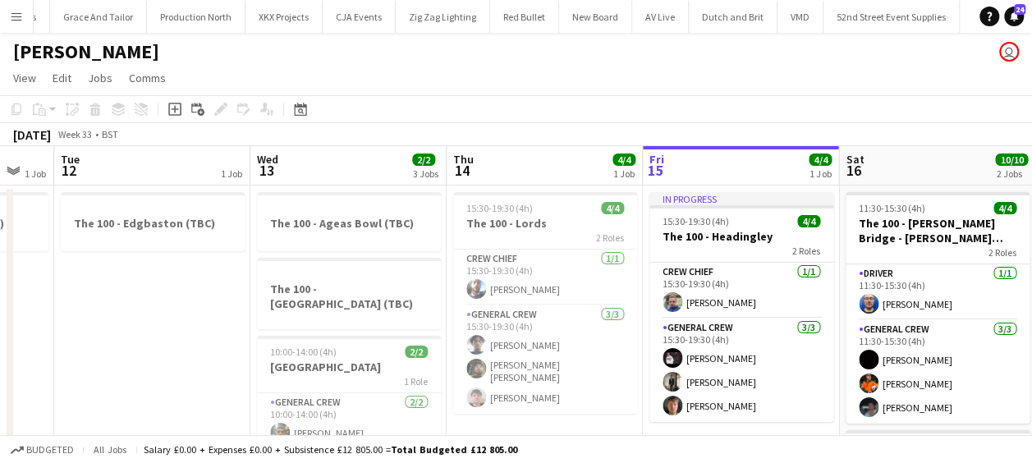
drag, startPoint x: 284, startPoint y: 281, endPoint x: 223, endPoint y: 281, distance: 60.8
click at [223, 281] on app-calendar-viewport "Fri 8 1 Job Sat 9 6/6 2 Jobs Sun 10 4/4 2 Jobs Mon 11 1 Job Tue 12 1 Job Wed 13…" at bounding box center [516, 427] width 1032 height 562
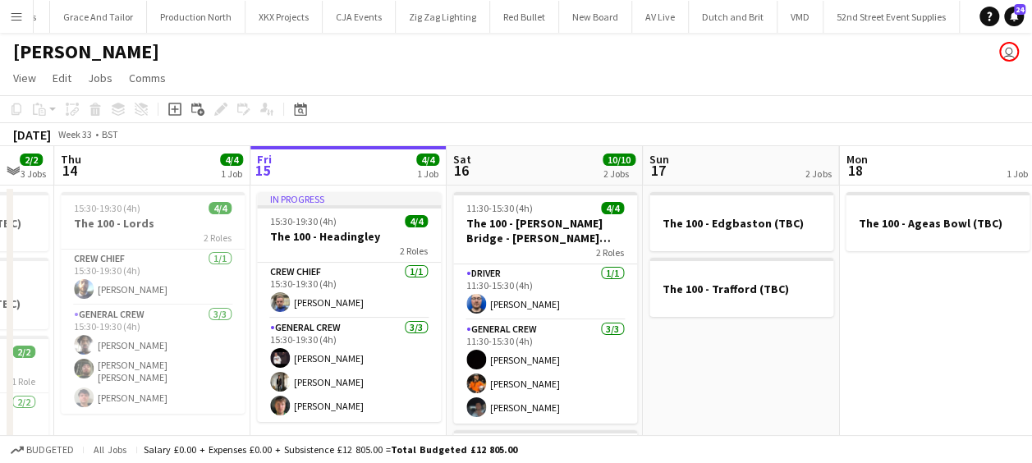
scroll to position [0, 590]
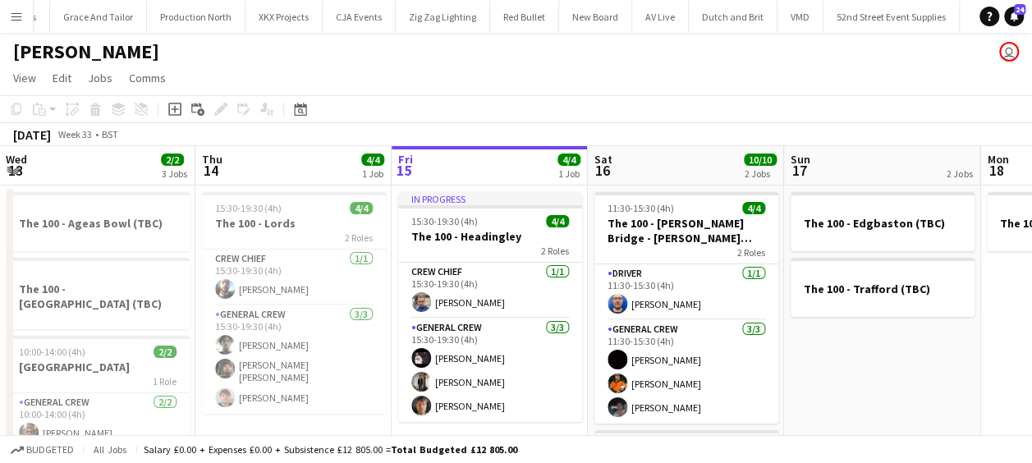
click at [194, 264] on app-calendar-viewport "Sun 10 4/4 2 Jobs Mon 11 1 Job Tue 12 1 Job Wed 13 2/2 3 Jobs Thu 14 4/4 1 Job …" at bounding box center [516, 427] width 1032 height 562
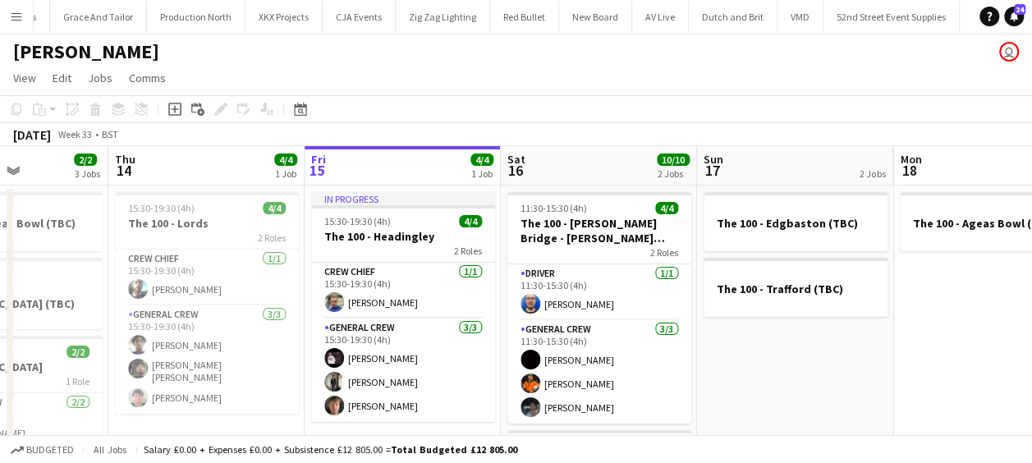
drag, startPoint x: 345, startPoint y: 276, endPoint x: 234, endPoint y: 276, distance: 110.9
click at [234, 276] on app-calendar-viewport "Sun 10 4/4 2 Jobs Mon 11 1 Job Tue 12 1 Job Wed 13 2/2 3 Jobs Thu 14 4/4 1 Job …" at bounding box center [516, 427] width 1032 height 562
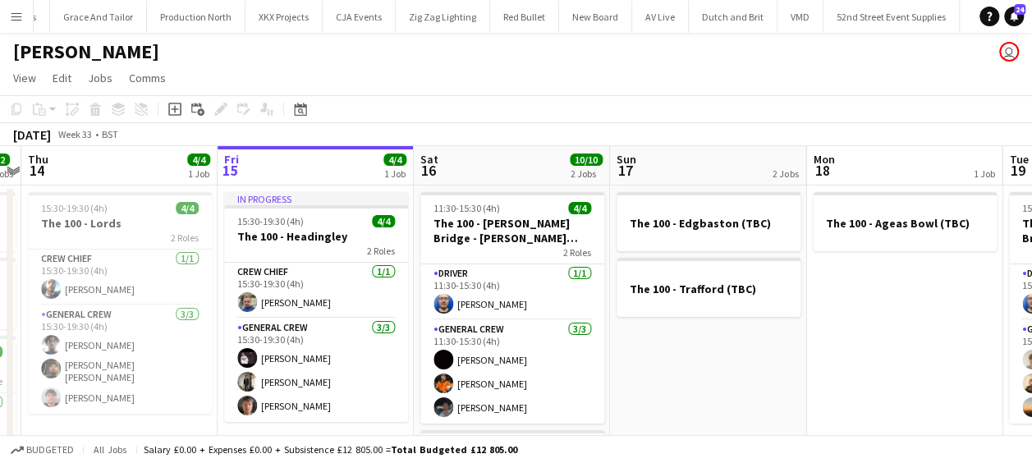
drag, startPoint x: 416, startPoint y: 277, endPoint x: 347, endPoint y: 278, distance: 68.2
click at [347, 278] on app-calendar-viewport "Sun 10 4/4 2 Jobs Mon 11 1 Job Tue 12 1 Job Wed 13 2/2 3 Jobs Thu 14 4/4 1 Job …" at bounding box center [516, 427] width 1032 height 562
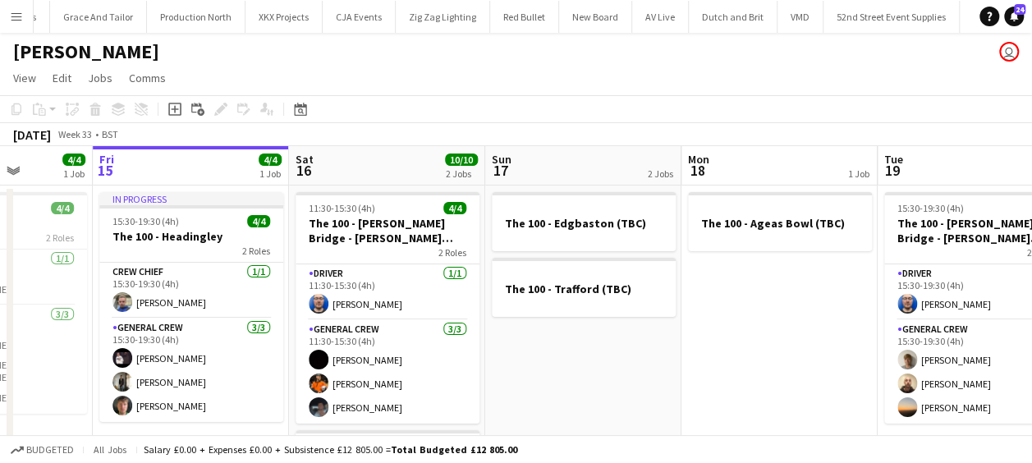
scroll to position [0, 511]
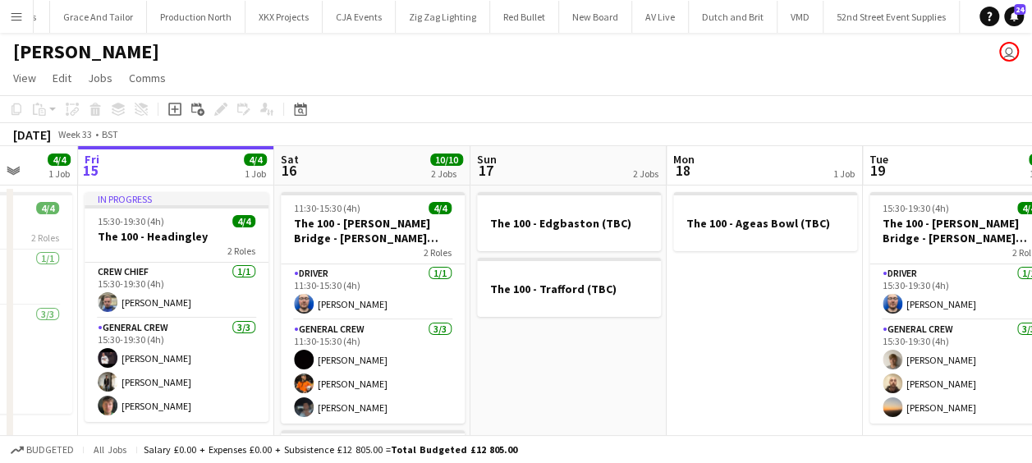
drag, startPoint x: 348, startPoint y: 371, endPoint x: 214, endPoint y: 370, distance: 134.7
click at [214, 370] on app-calendar-viewport "Tue 12 1 Job Wed 13 2/2 3 Jobs Thu 14 4/4 1 Job Fri 15 4/4 1 Job Sat 16 10/10 2…" at bounding box center [516, 427] width 1032 height 562
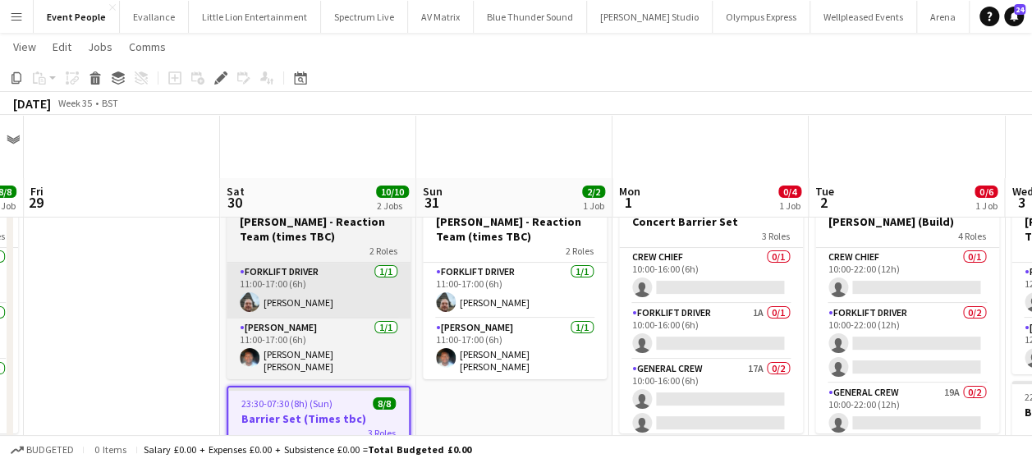
scroll to position [164, 0]
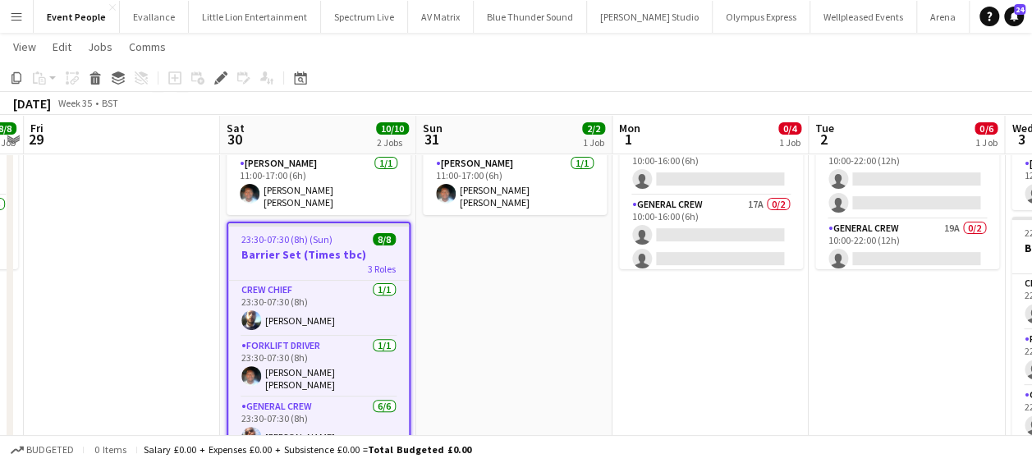
click at [471, 292] on app-date-cell "11:00-17:00 (6h) 2/2 [PERSON_NAME] - Reaction Team (times TBC) 2 Roles Forklift…" at bounding box center [514, 381] width 196 height 722
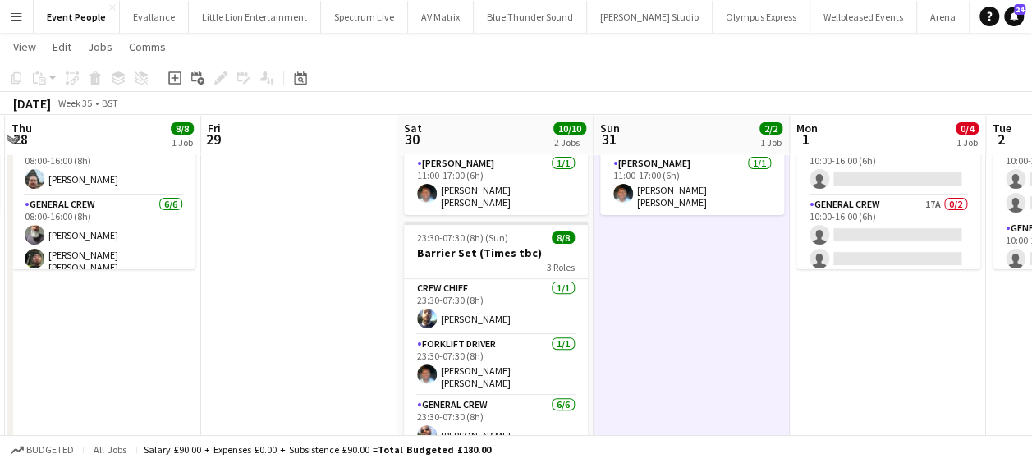
drag, startPoint x: 135, startPoint y: 310, endPoint x: 706, endPoint y: 284, distance: 572.2
click at [664, 283] on app-calendar-viewport "Tue 26 12/13 3 Jobs Wed 27 2/2 1 Job Thu 28 8/8 1 Job Fri 29 Sat 30 10/10 2 Job…" at bounding box center [516, 321] width 1032 height 842
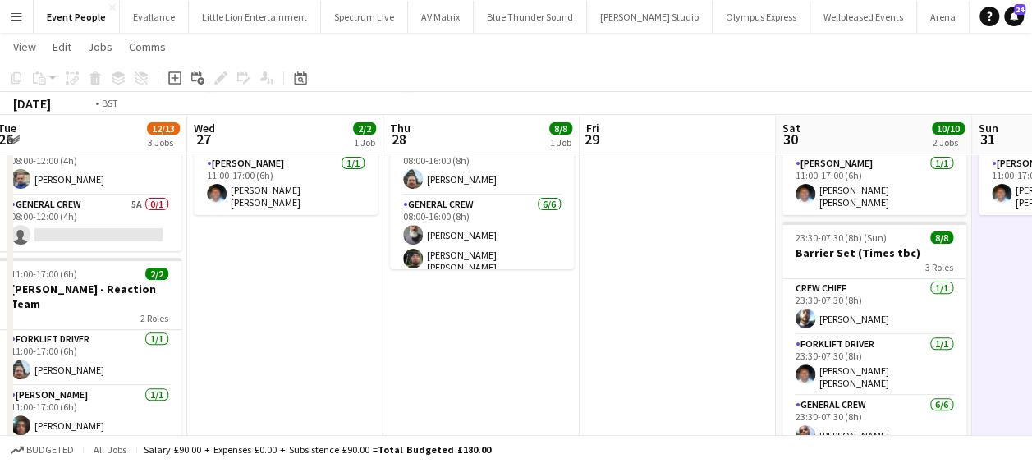
drag, startPoint x: 377, startPoint y: 299, endPoint x: 733, endPoint y: 298, distance: 356.5
click at [733, 298] on app-calendar-viewport "Sun 24 8/8 1 Job Mon 25 2/3 1 Job Tue 26 12/13 3 Jobs Wed 27 2/2 1 Job Thu 28 8…" at bounding box center [516, 321] width 1032 height 842
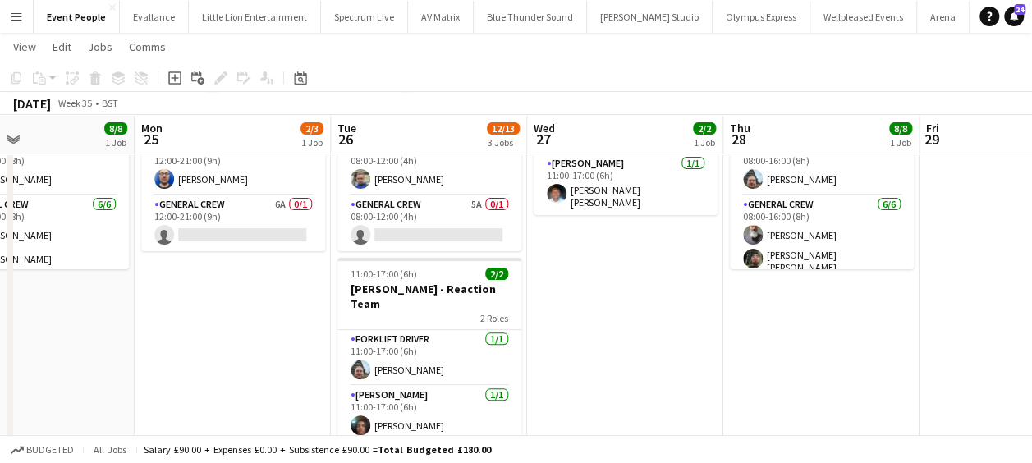
drag, startPoint x: 570, startPoint y: 323, endPoint x: 850, endPoint y: 322, distance: 280.1
click at [861, 322] on app-calendar-viewport "Fri 22 10/10 2 Jobs Sat 23 2/2 1 Job Sun 24 8/8 1 Job Mon 25 2/3 1 Job Tue 26 1…" at bounding box center [516, 321] width 1032 height 842
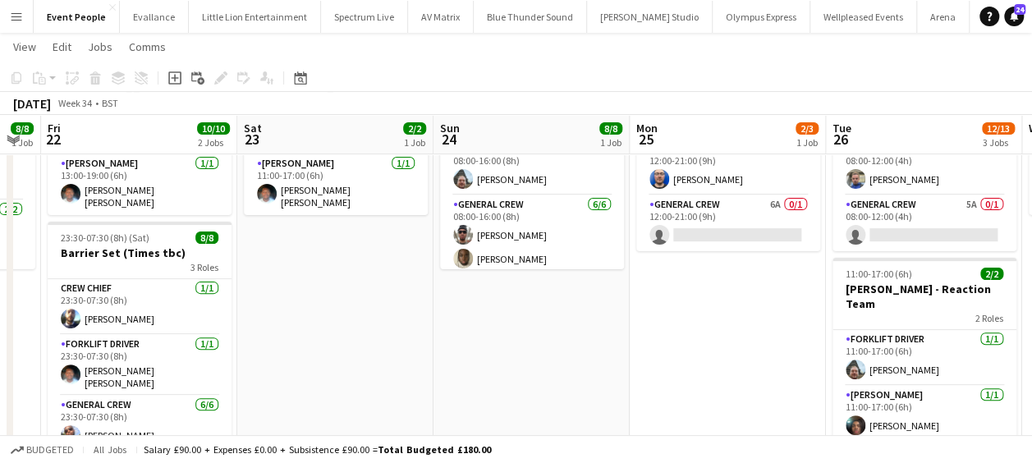
drag, startPoint x: 474, startPoint y: 315, endPoint x: 729, endPoint y: 315, distance: 255.4
click at [729, 315] on app-calendar-viewport "Wed 20 8/8 1 Job Thu 21 8/8 1 Job Fri 22 10/10 2 Jobs Sat 23 2/2 1 Job Sun 24 8…" at bounding box center [516, 321] width 1032 height 842
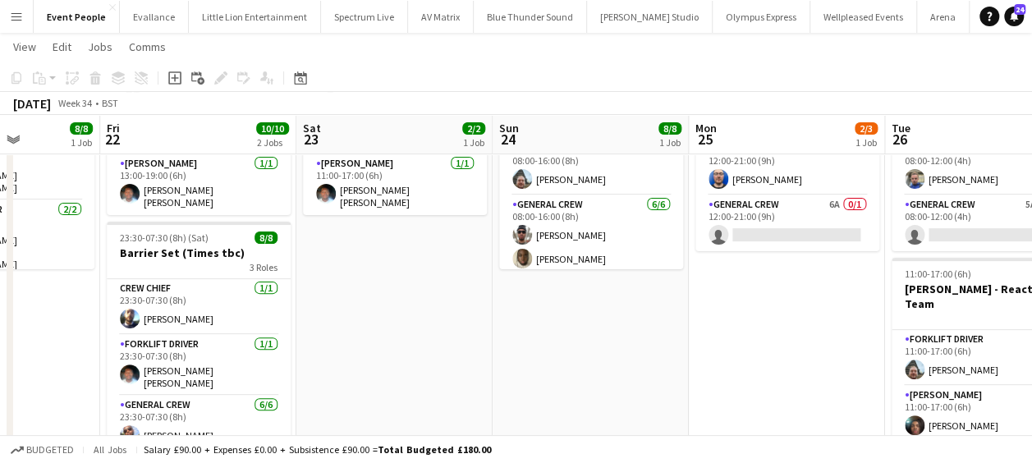
click at [832, 344] on app-calendar-viewport "Tue 19 3/3 1 Job Wed 20 8/8 1 Job Thu 21 8/8 1 Job Fri 22 10/10 2 Jobs Sat 23 2…" at bounding box center [516, 321] width 1032 height 842
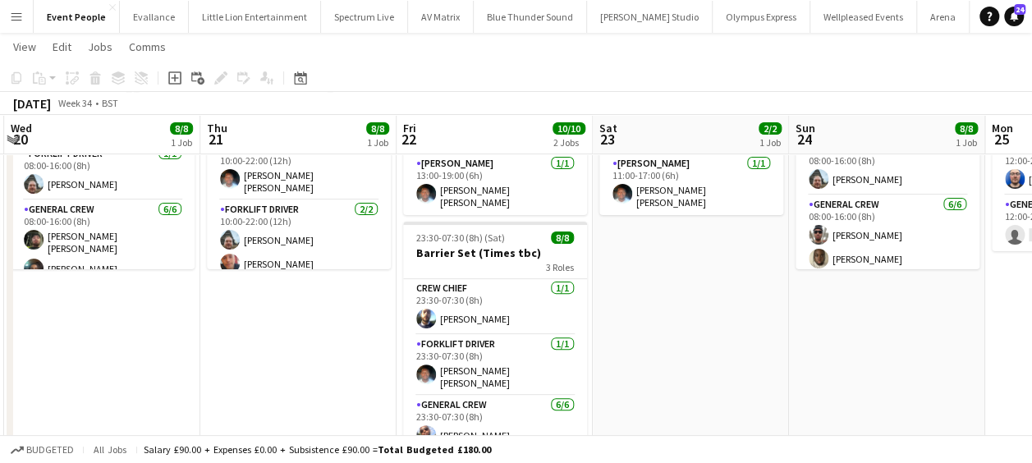
drag, startPoint x: 568, startPoint y: 352, endPoint x: 882, endPoint y: 348, distance: 313.8
click at [887, 348] on app-calendar-viewport "Mon 18 3/3 1 Job Tue 19 3/3 1 Job Wed 20 8/8 1 Job Thu 21 8/8 1 Job Fri 22 10/1…" at bounding box center [516, 321] width 1032 height 842
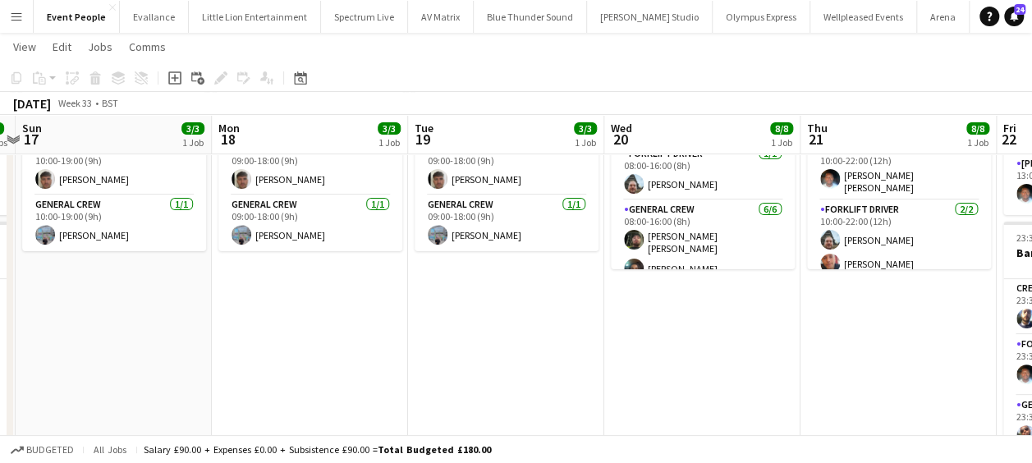
drag, startPoint x: 457, startPoint y: 348, endPoint x: 838, endPoint y: 349, distance: 381.1
click at [839, 349] on app-calendar-viewport "Fri 15 10/10 2 Jobs Sat 16 9/9 2 Jobs Sun 17 3/3 1 Job Mon 18 3/3 1 Job Tue 19 …" at bounding box center [516, 321] width 1032 height 842
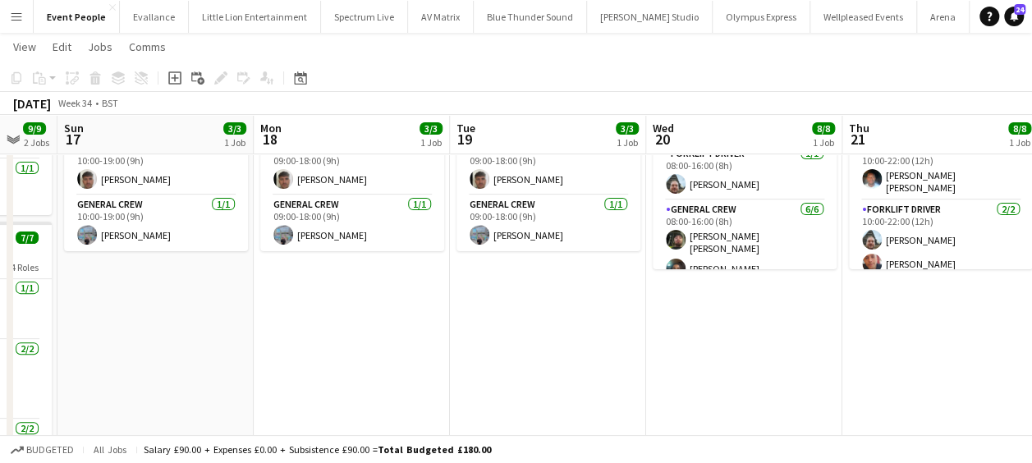
drag, startPoint x: 621, startPoint y: 356, endPoint x: 833, endPoint y: 360, distance: 211.9
click at [854, 356] on app-calendar-viewport "Fri 15 10/10 2 Jobs Sat 16 9/9 2 Jobs Sun 17 3/3 1 Job Mon 18 3/3 1 Job Tue 19 …" at bounding box center [516, 321] width 1032 height 842
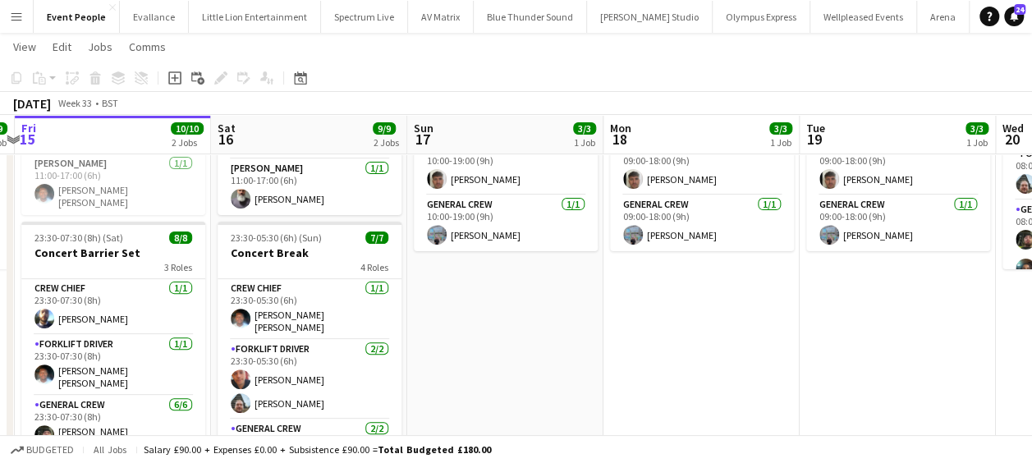
drag, startPoint x: 652, startPoint y: 361, endPoint x: 766, endPoint y: 361, distance: 113.4
click at [769, 361] on app-calendar-viewport "Wed 13 9/9 1 Job Thu 14 9/9 1 Job Fri 15 10/10 2 Jobs Sat 16 9/9 2 Jobs Sun 17 …" at bounding box center [516, 321] width 1032 height 842
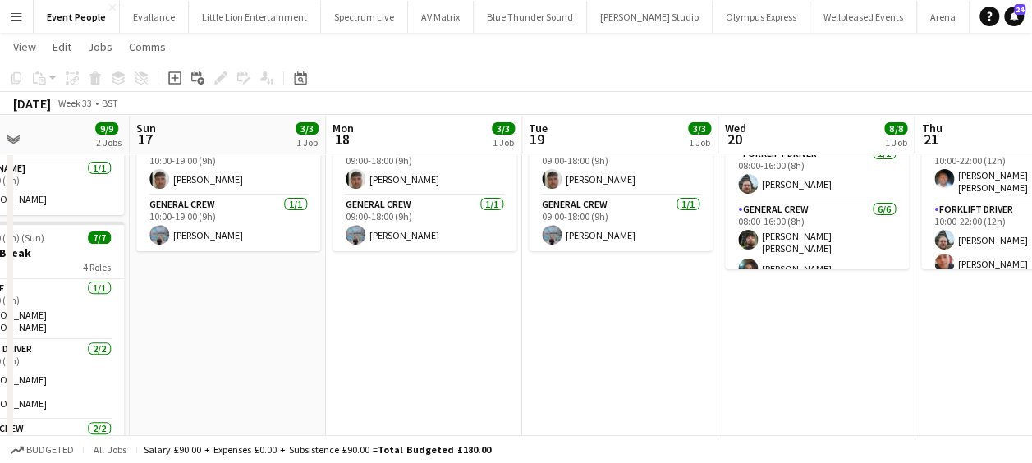
drag, startPoint x: 719, startPoint y: 361, endPoint x: 471, endPoint y: 355, distance: 247.3
click at [471, 355] on app-calendar-viewport "Wed 13 9/9 1 Job Thu 14 9/9 1 Job Fri 15 10/10 2 Jobs Sat 16 9/9 2 Jobs Sun 17 …" at bounding box center [516, 321] width 1032 height 842
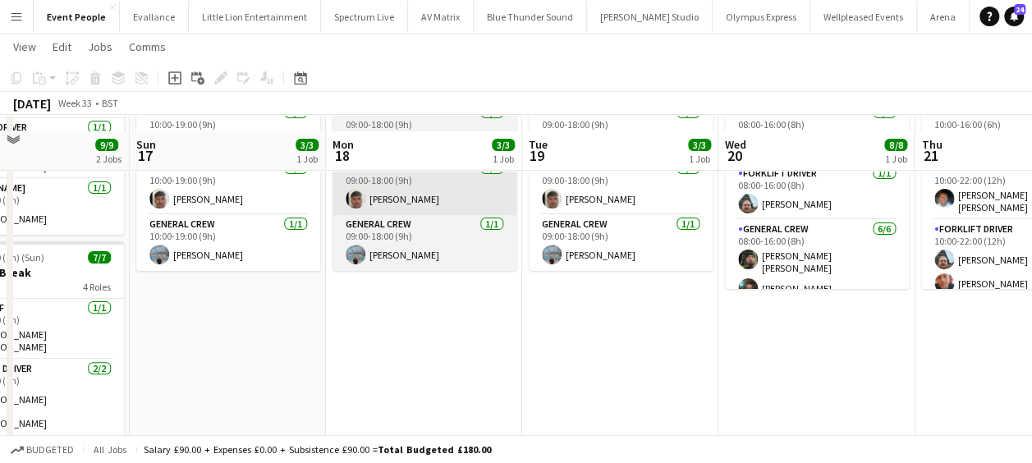
scroll to position [164, 0]
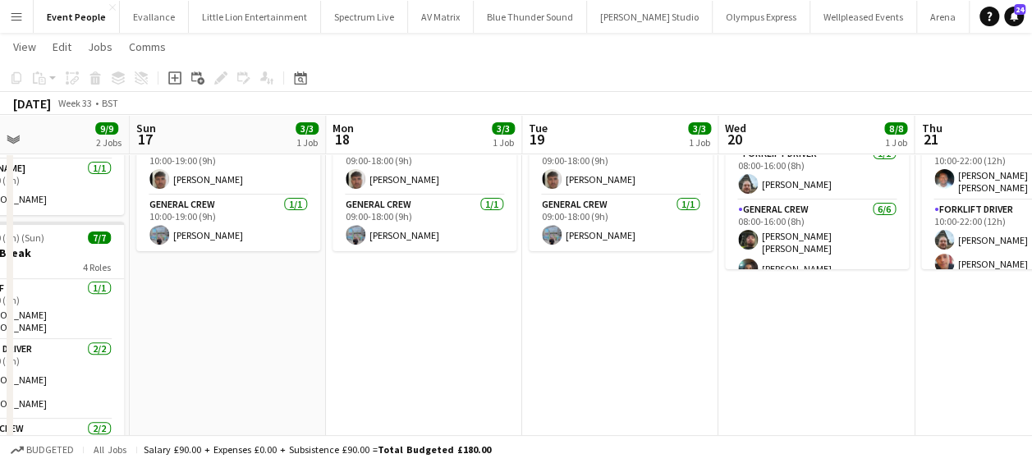
click at [437, 340] on app-date-cell "09:00-18:00 (9h) 3/3 Leeds Fest - Charge Van 3 Roles Courier and Van [DATE] 09:…" at bounding box center [424, 381] width 196 height 722
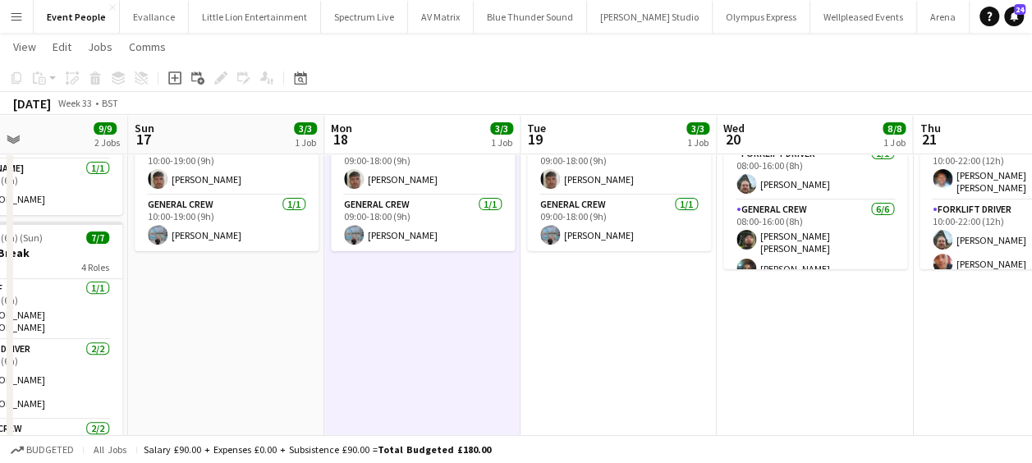
click at [388, 292] on app-date-cell "09:00-18:00 (9h) 3/3 Leeds Fest - Charge Van 3 Roles Courier and Van [DATE] 09:…" at bounding box center [422, 381] width 196 height 722
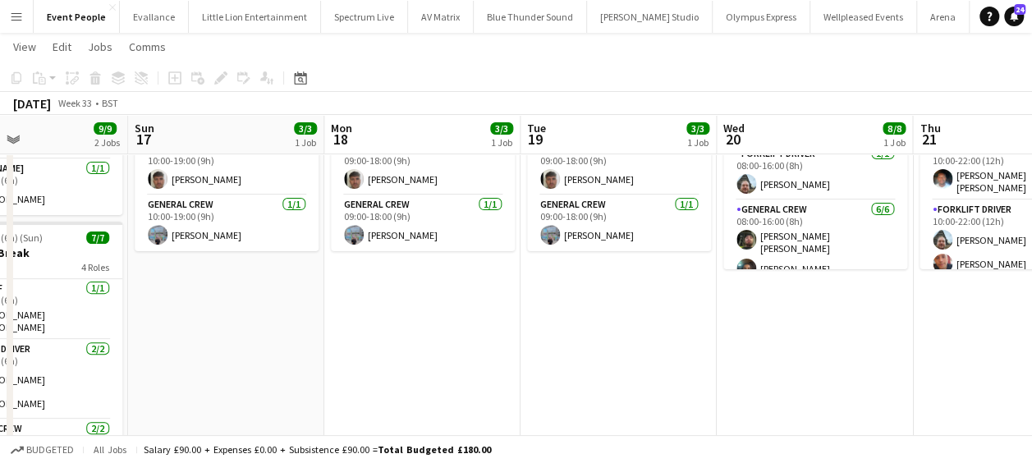
click at [343, 339] on app-date-cell "09:00-18:00 (9h) 3/3 Leeds Fest - Charge Van 3 Roles Courier and Van [DATE] 09:…" at bounding box center [422, 381] width 196 height 722
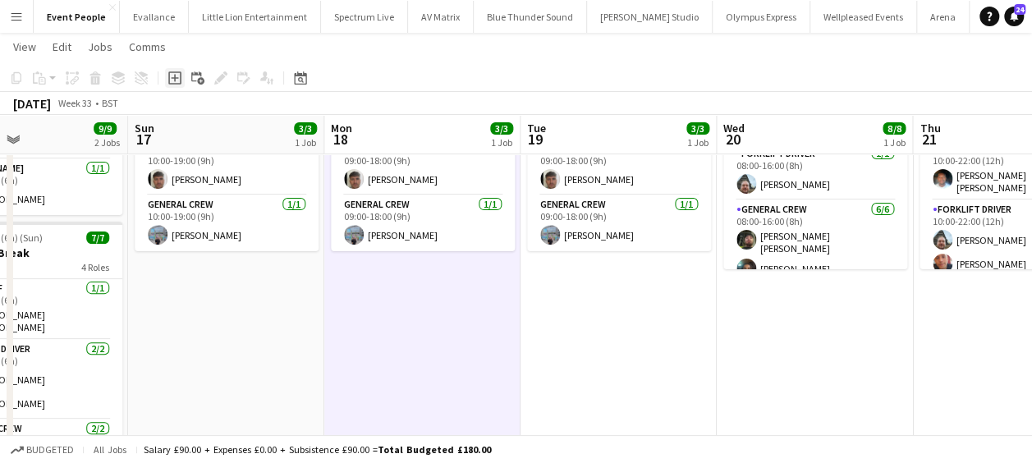
click at [176, 81] on icon "Add job" at bounding box center [174, 77] width 13 height 13
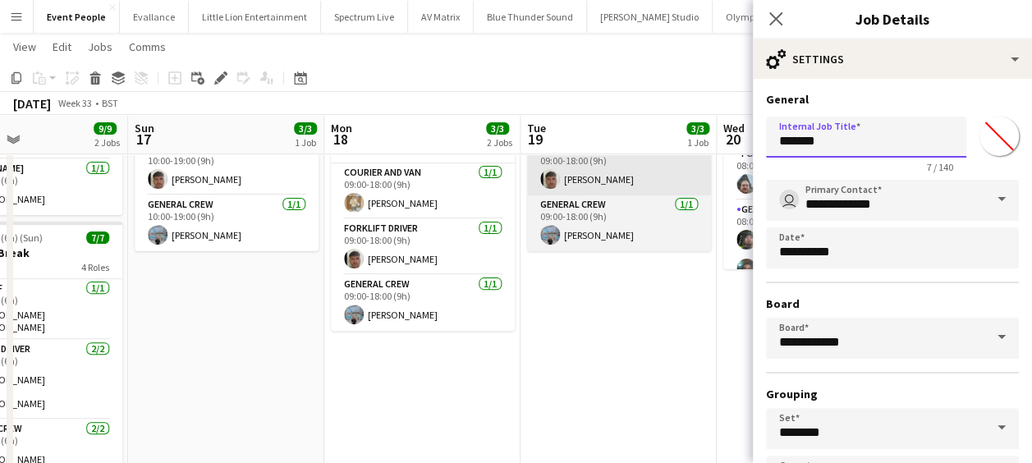
drag, startPoint x: 846, startPoint y: 146, endPoint x: 669, endPoint y: 163, distance: 177.4
click at [669, 163] on body "Menu Boards Boards Boards All jobs Status Workforce Workforce My Workforce Recr…" at bounding box center [516, 303] width 1032 height 934
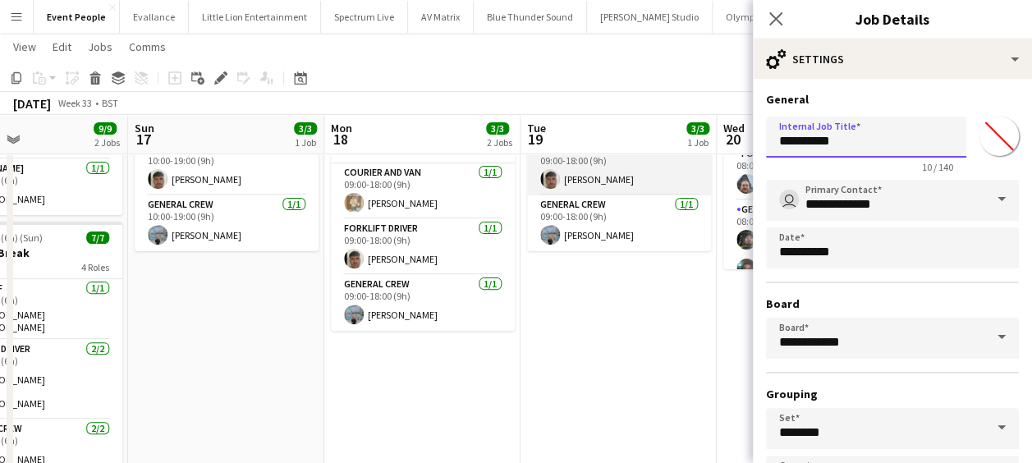
type input "**********"
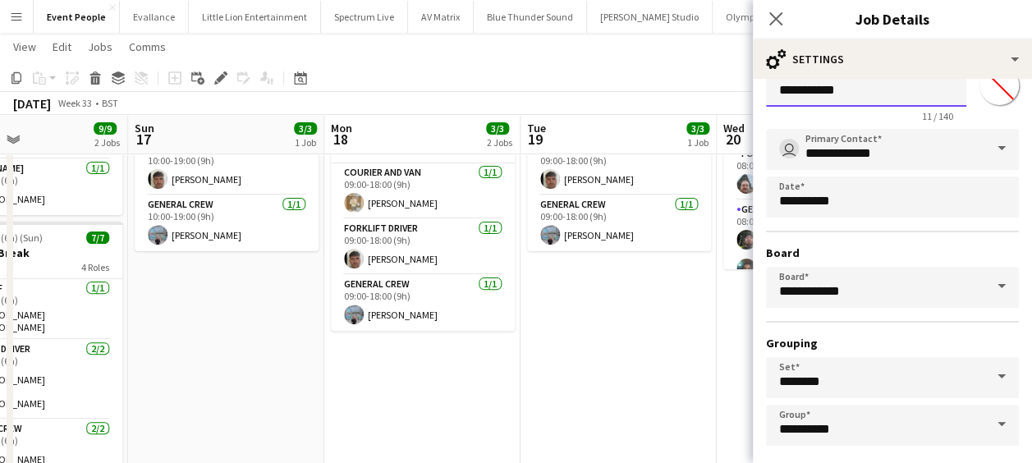
scroll to position [126, 0]
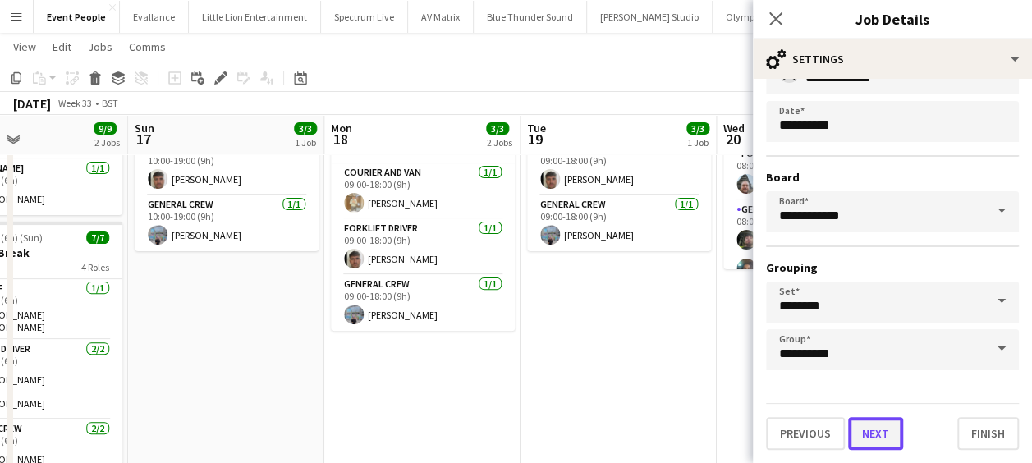
click at [871, 425] on button "Next" at bounding box center [875, 433] width 55 height 33
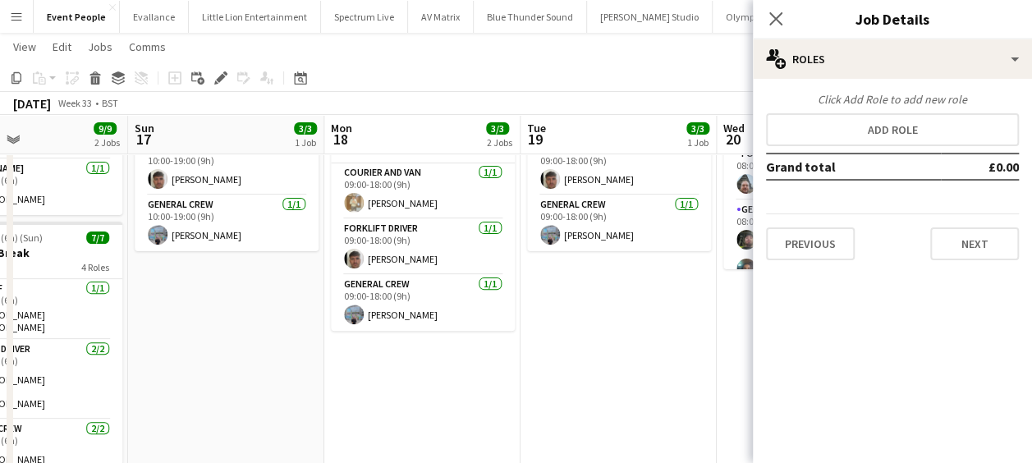
scroll to position [0, 0]
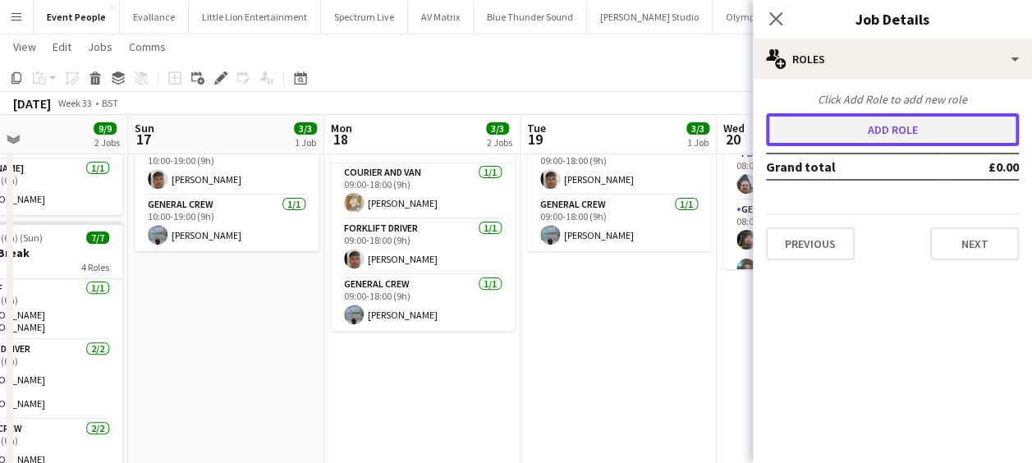
click at [870, 138] on button "Add role" at bounding box center [892, 129] width 253 height 33
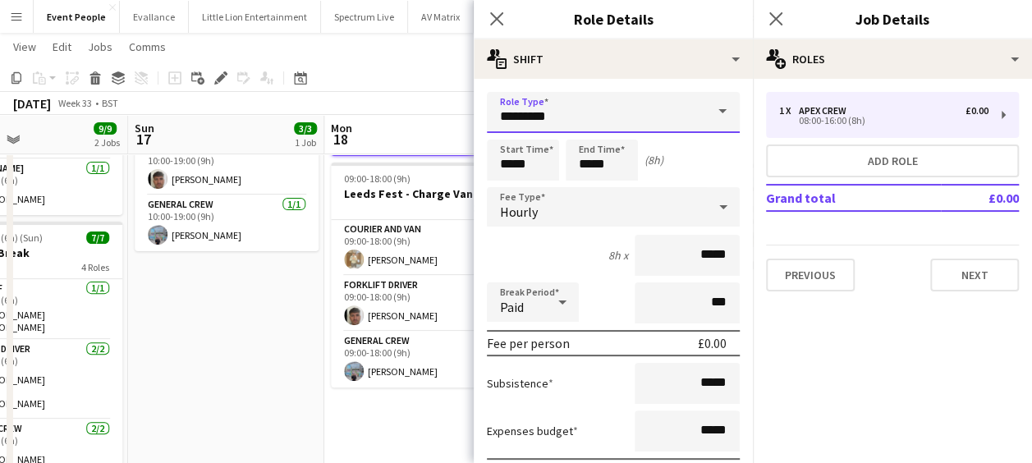
drag, startPoint x: 586, startPoint y: 122, endPoint x: 368, endPoint y: 133, distance: 218.0
click at [368, 133] on body "Menu Boards Boards Boards All jobs Status Workforce Workforce My Workforce Recr…" at bounding box center [516, 303] width 1032 height 934
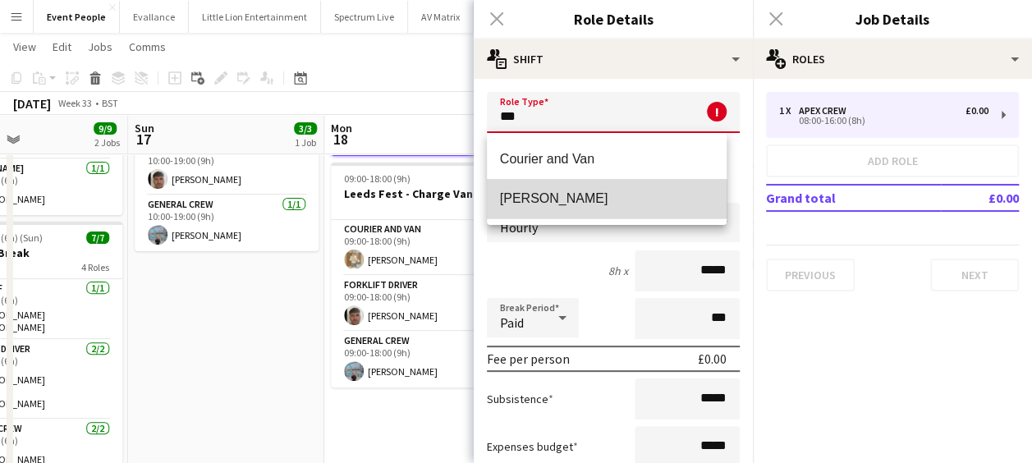
click at [545, 205] on span "[PERSON_NAME]" at bounding box center [607, 199] width 214 height 16
type input "**********"
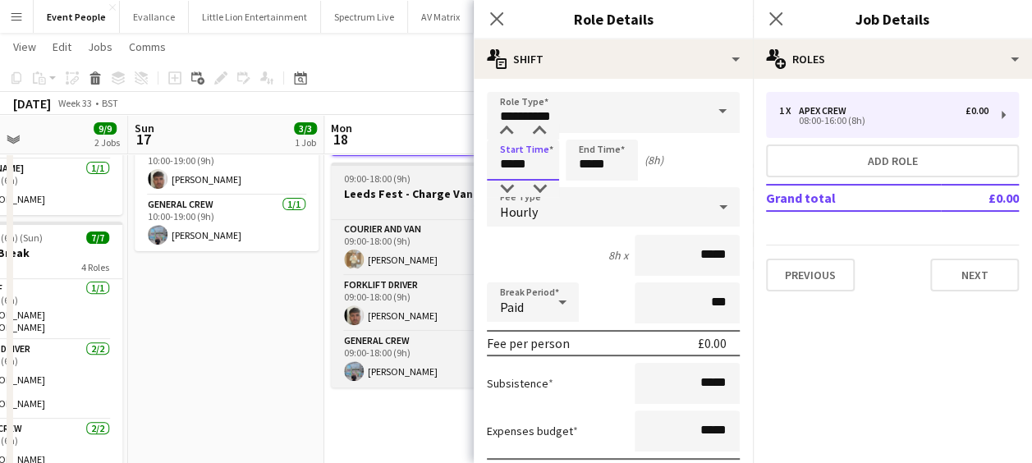
drag, startPoint x: 540, startPoint y: 168, endPoint x: 437, endPoint y: 174, distance: 103.7
click at [437, 174] on body "Menu Boards Boards Boards All jobs Status Workforce Workforce My Workforce Recr…" at bounding box center [516, 303] width 1032 height 934
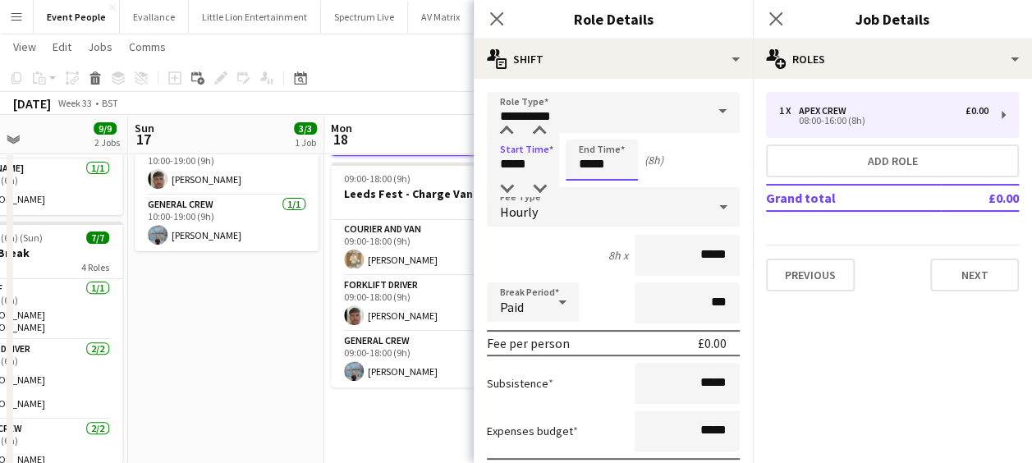
click at [575, 154] on input "*****" at bounding box center [602, 160] width 72 height 41
click at [586, 189] on div at bounding box center [585, 189] width 33 height 16
type input "*****"
click at [586, 189] on div at bounding box center [585, 189] width 33 height 16
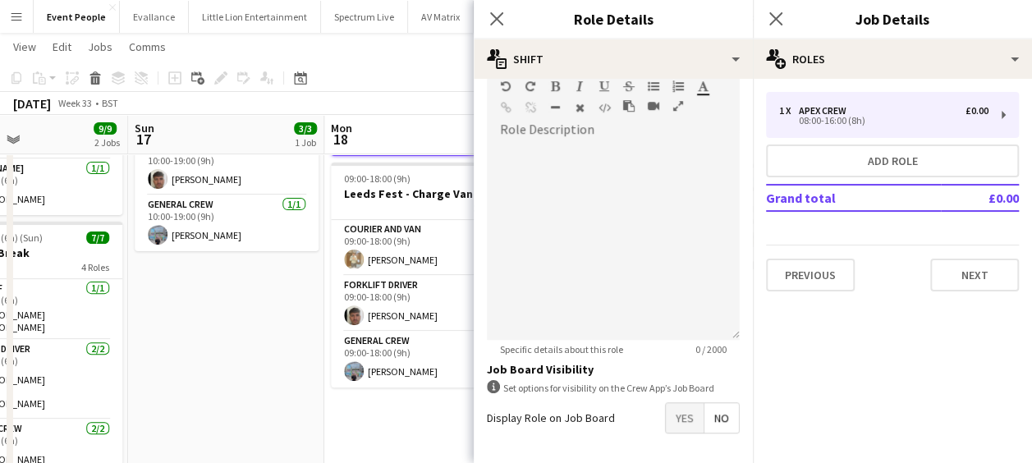
scroll to position [564, 0]
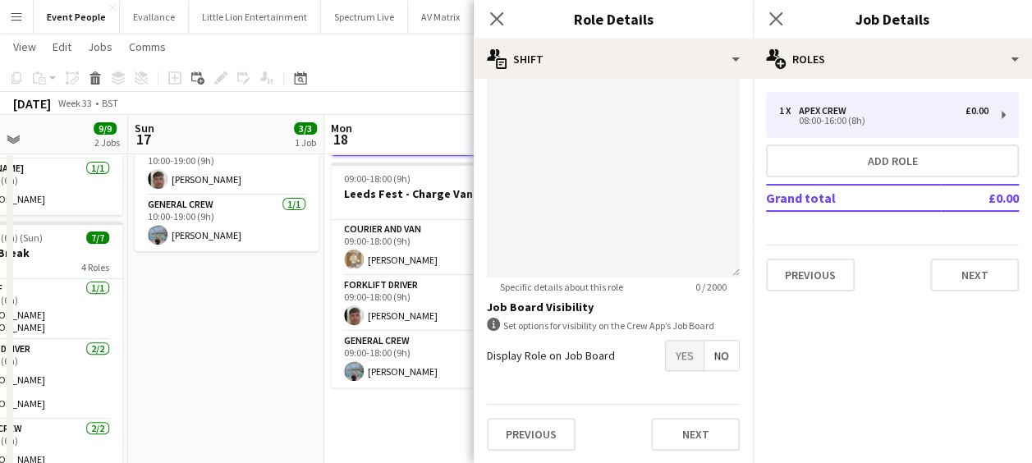
click at [669, 356] on span "Yes" at bounding box center [685, 356] width 38 height 30
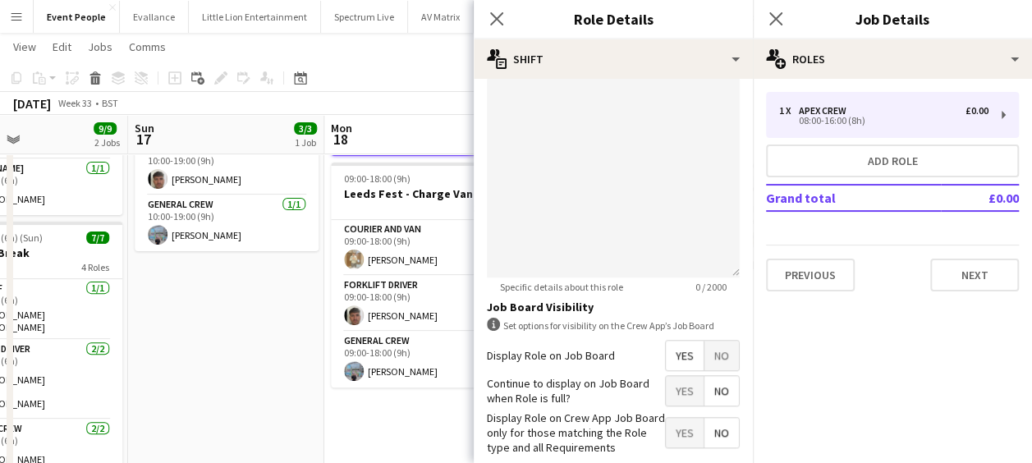
click at [674, 396] on span "Yes" at bounding box center [685, 391] width 38 height 30
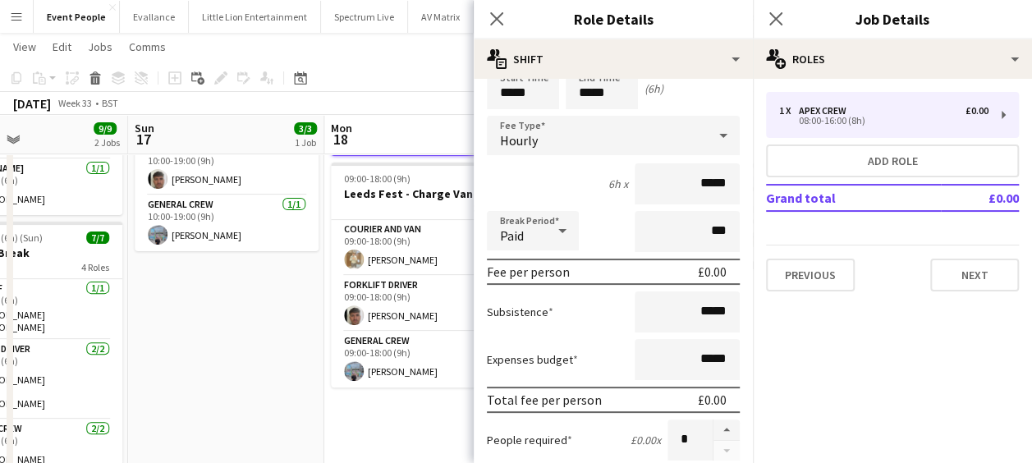
scroll to position [0, 0]
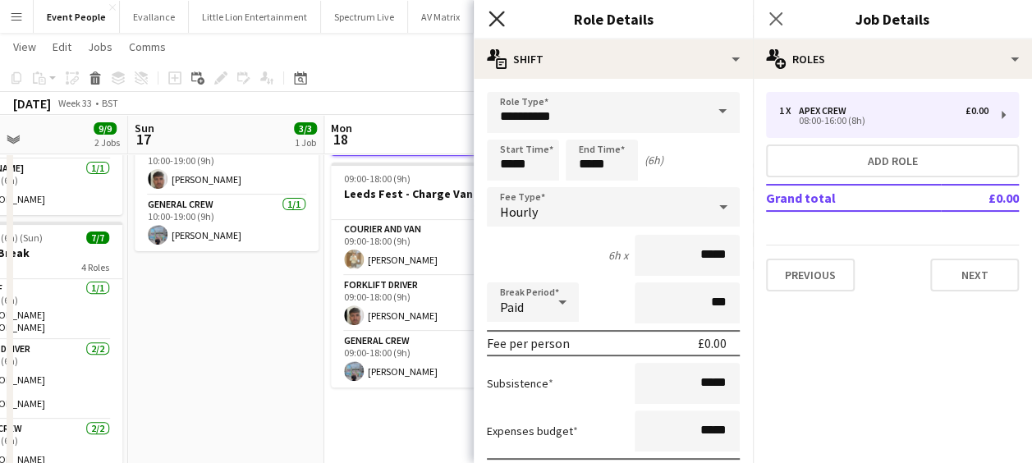
click at [499, 24] on icon "Close pop-in" at bounding box center [497, 19] width 16 height 16
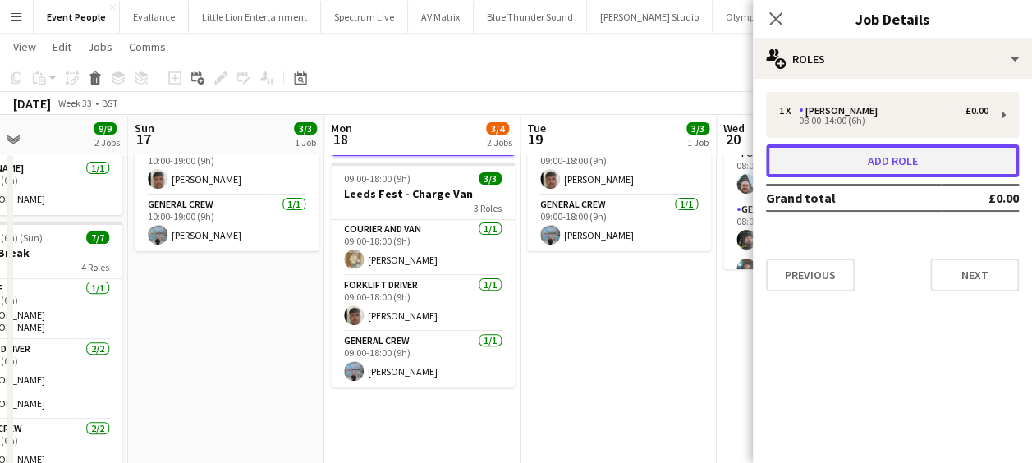
click at [836, 159] on button "Add role" at bounding box center [892, 161] width 253 height 33
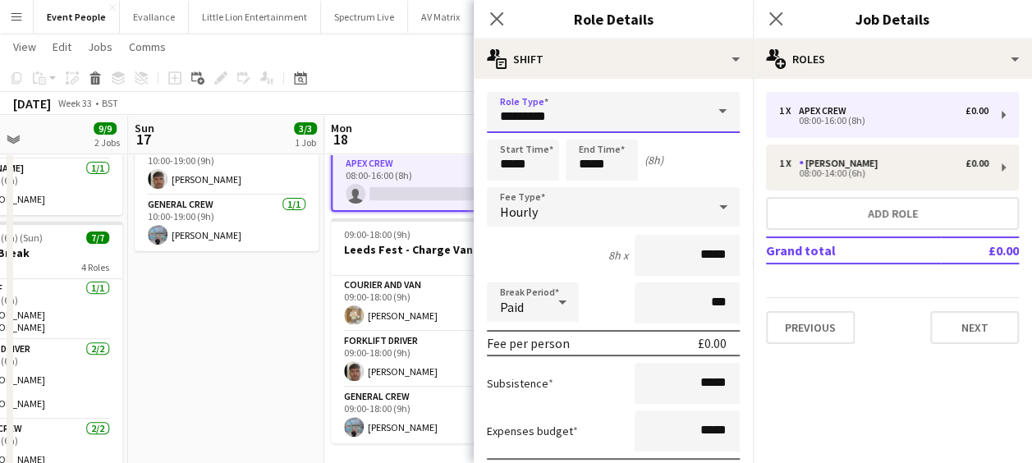
drag, startPoint x: 619, startPoint y: 125, endPoint x: 315, endPoint y: 130, distance: 303.9
click at [315, 130] on body "Menu Boards Boards Boards All jobs Status Workforce Workforce My Workforce Recr…" at bounding box center [516, 303] width 1032 height 934
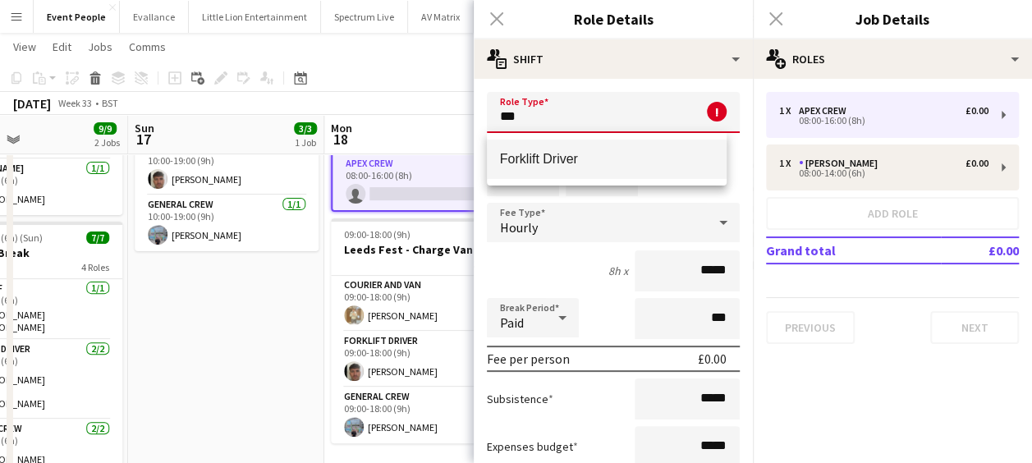
click at [508, 150] on mat-option "Forklift Driver" at bounding box center [607, 159] width 241 height 39
type input "**********"
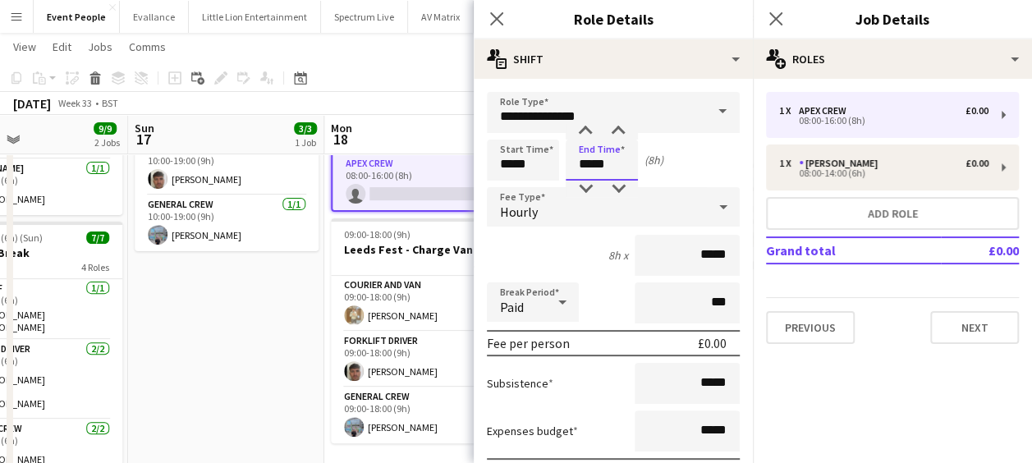
click at [578, 158] on input "*****" at bounding box center [602, 160] width 72 height 41
click at [591, 184] on div at bounding box center [585, 189] width 33 height 16
type input "*****"
click at [591, 184] on div at bounding box center [585, 189] width 33 height 16
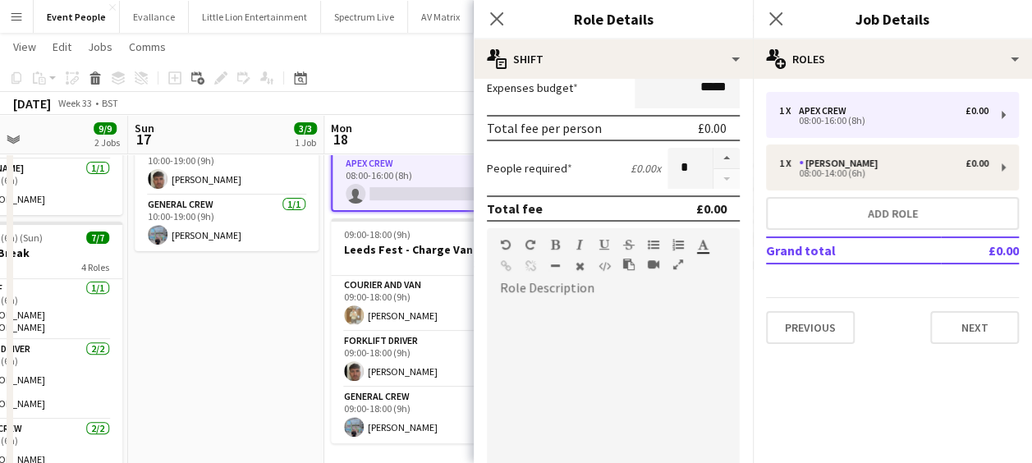
scroll to position [564, 0]
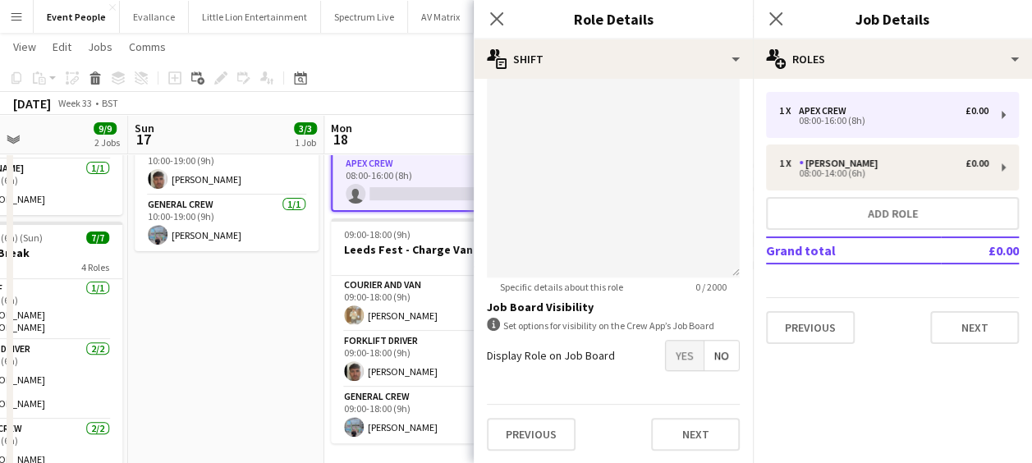
click at [678, 358] on span "Yes" at bounding box center [685, 356] width 38 height 30
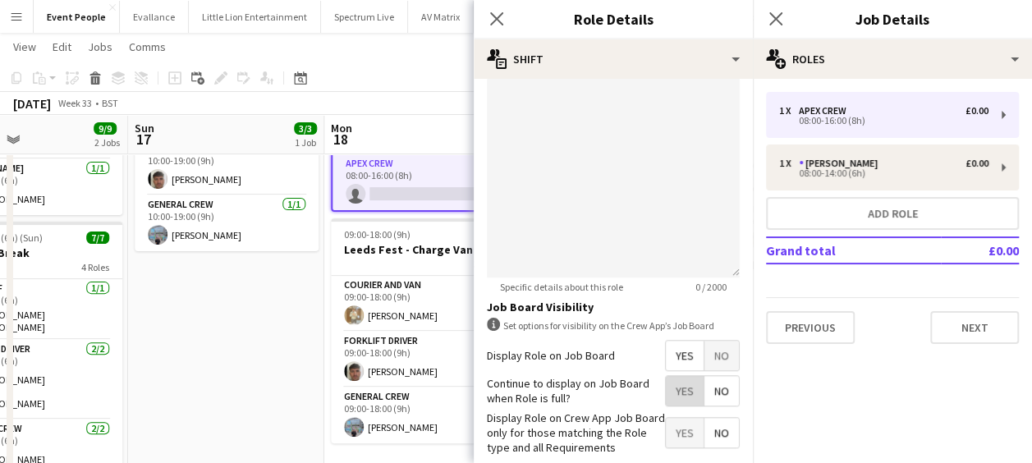
click at [674, 389] on span "Yes" at bounding box center [685, 391] width 38 height 30
click at [499, 24] on icon "Close pop-in" at bounding box center [497, 19] width 16 height 16
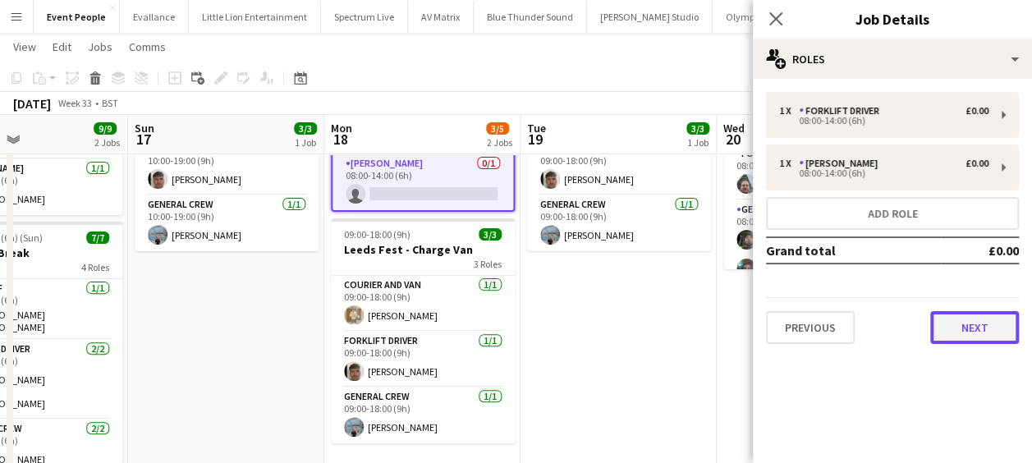
click at [956, 325] on button "Next" at bounding box center [975, 327] width 89 height 33
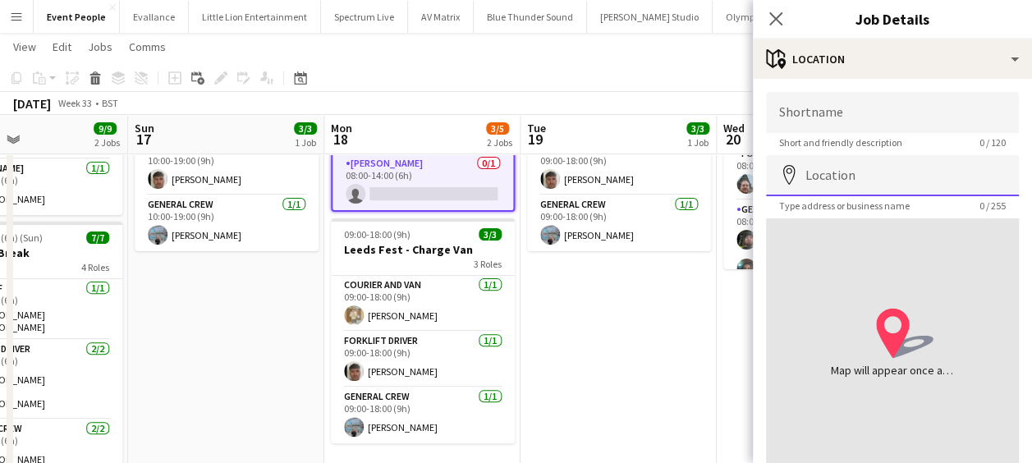
click at [850, 177] on input "Location" at bounding box center [892, 175] width 253 height 41
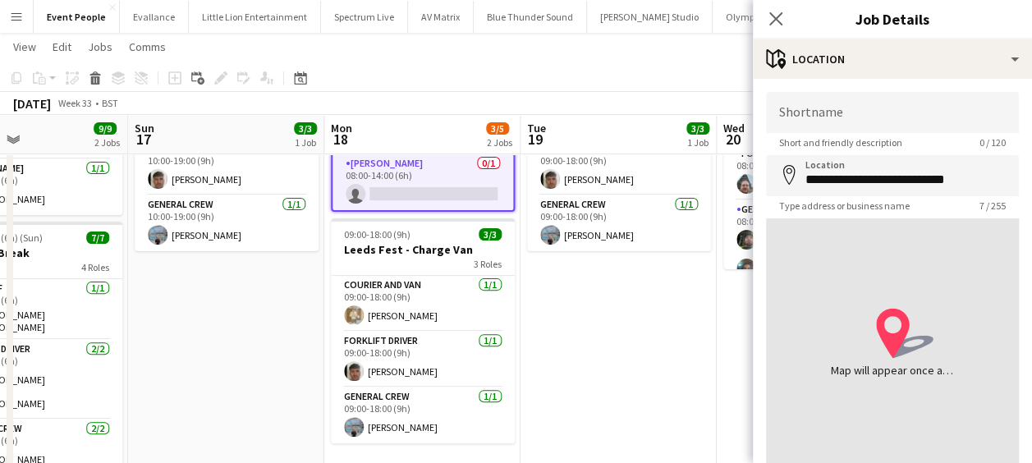
type input "**********"
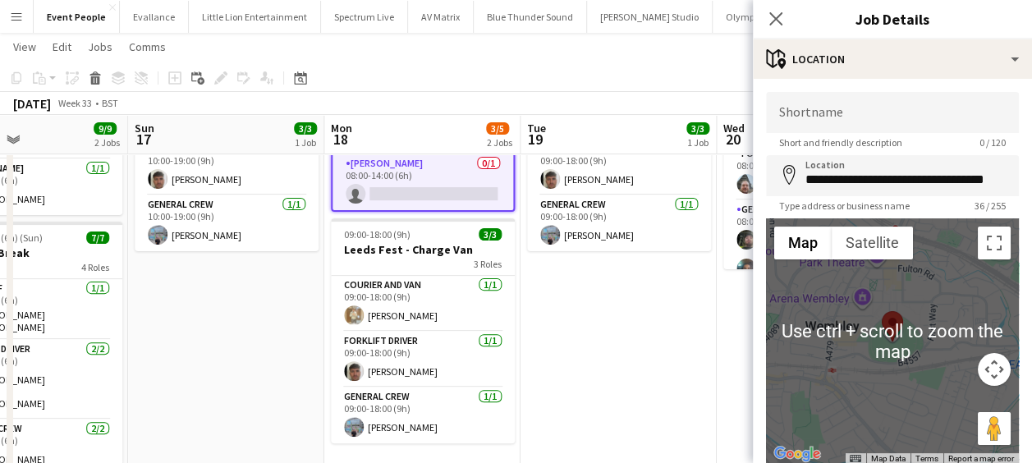
scroll to position [117, 0]
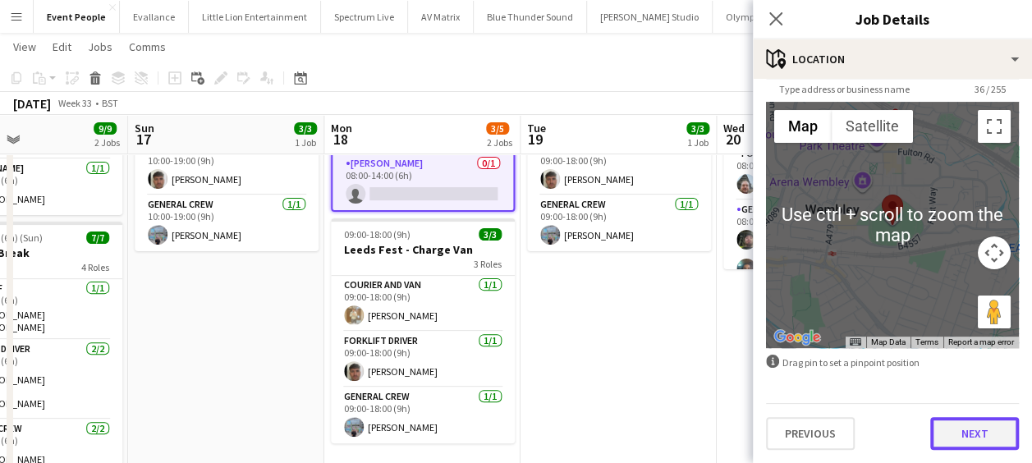
click at [951, 421] on button "Next" at bounding box center [975, 433] width 89 height 33
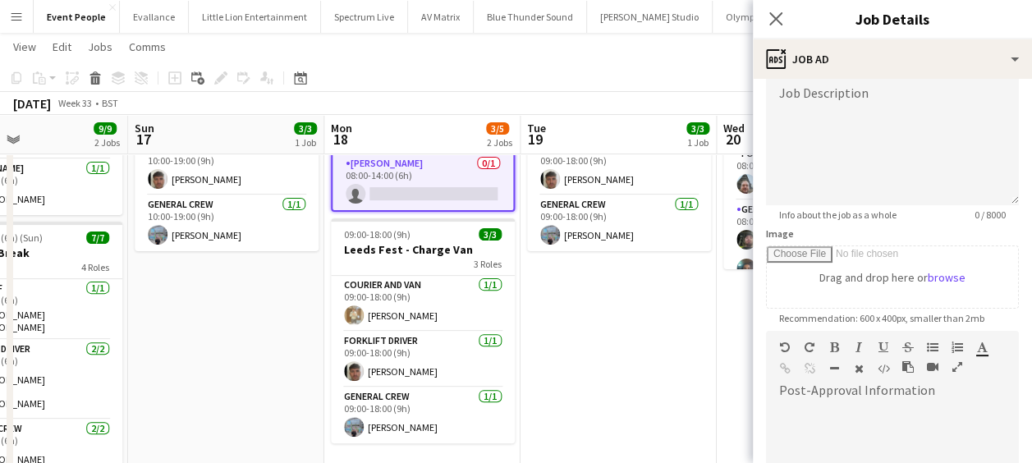
scroll to position [246, 0]
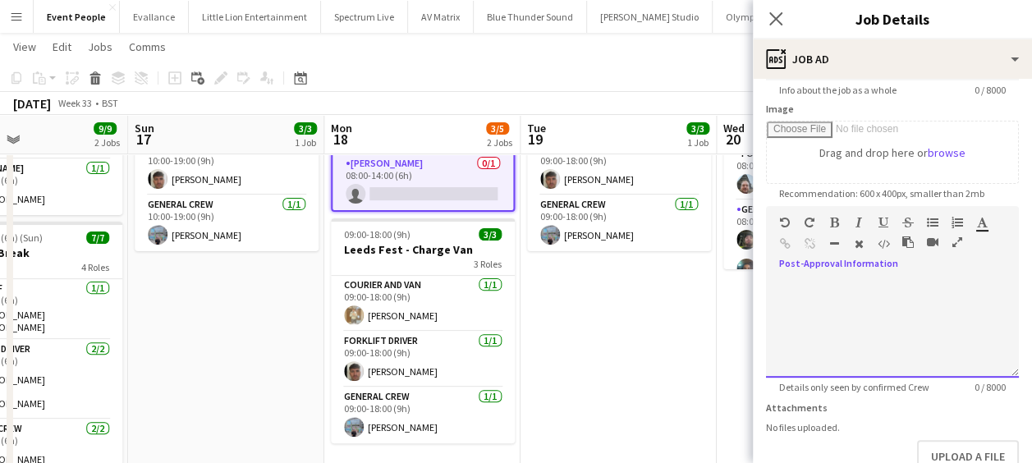
click at [833, 292] on div at bounding box center [892, 328] width 253 height 99
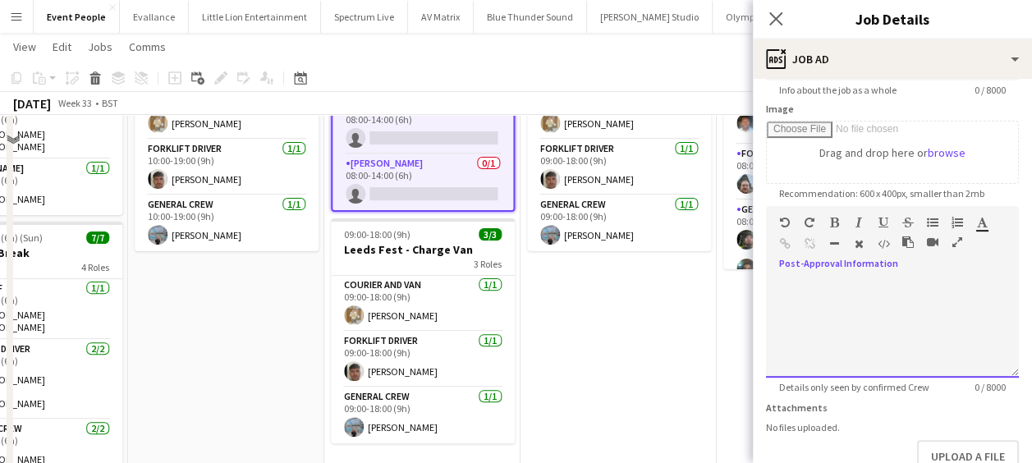
scroll to position [0, 0]
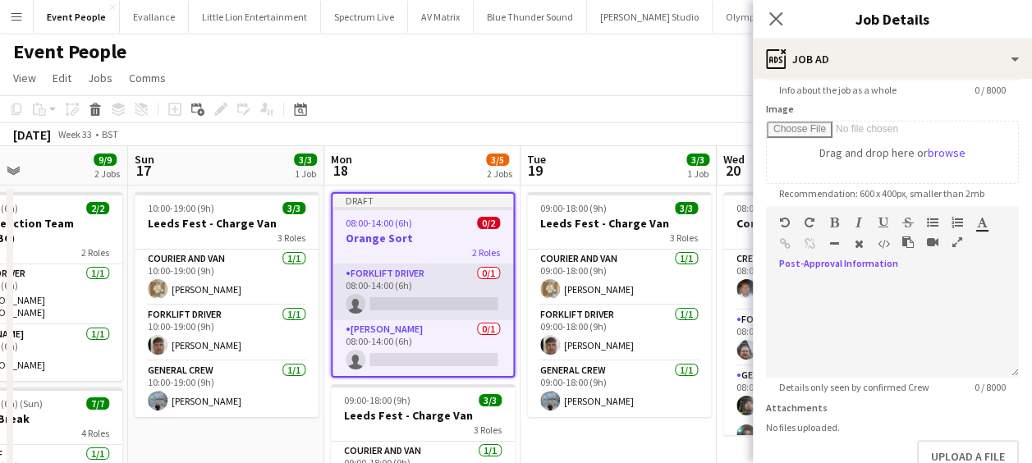
click at [393, 302] on app-card-role "Forklift Driver 0/1 08:00-14:00 (6h) single-neutral-actions" at bounding box center [423, 292] width 181 height 56
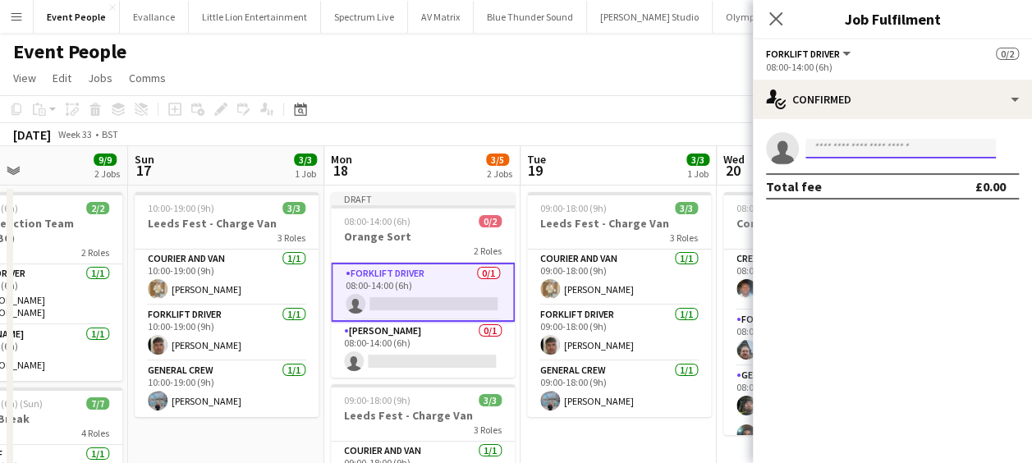
click at [872, 139] on input at bounding box center [901, 149] width 191 height 20
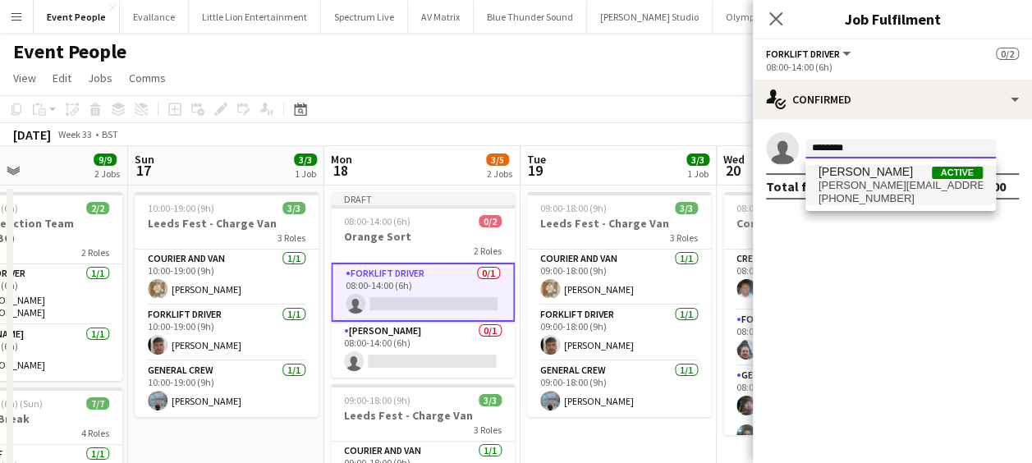
type input "********"
click at [878, 181] on span "[PERSON_NAME][EMAIL_ADDRESS][DOMAIN_NAME]" at bounding box center [901, 185] width 164 height 13
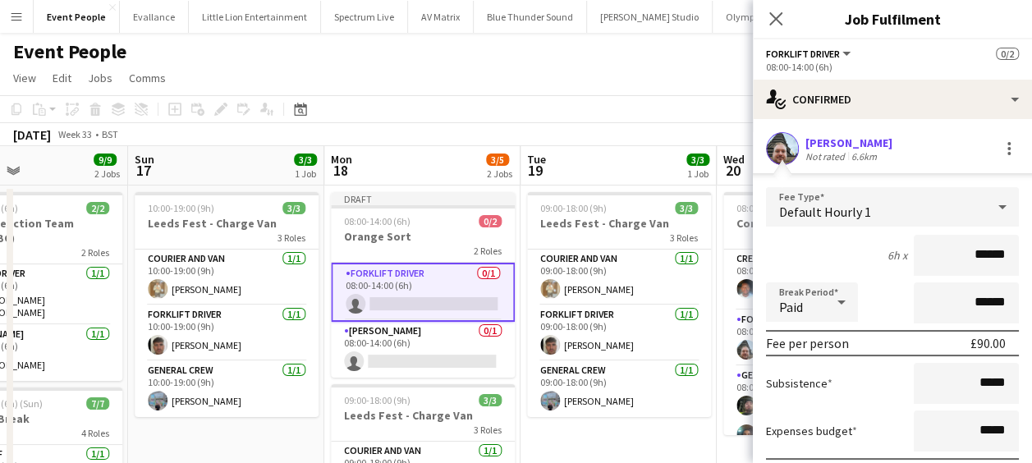
drag, startPoint x: 958, startPoint y: 246, endPoint x: 1008, endPoint y: 254, distance: 50.6
click at [1008, 254] on form "Fee Type Default Hourly 1 6h x ****** Break Period Paid ****** Fee per person £…" at bounding box center [892, 362] width 279 height 351
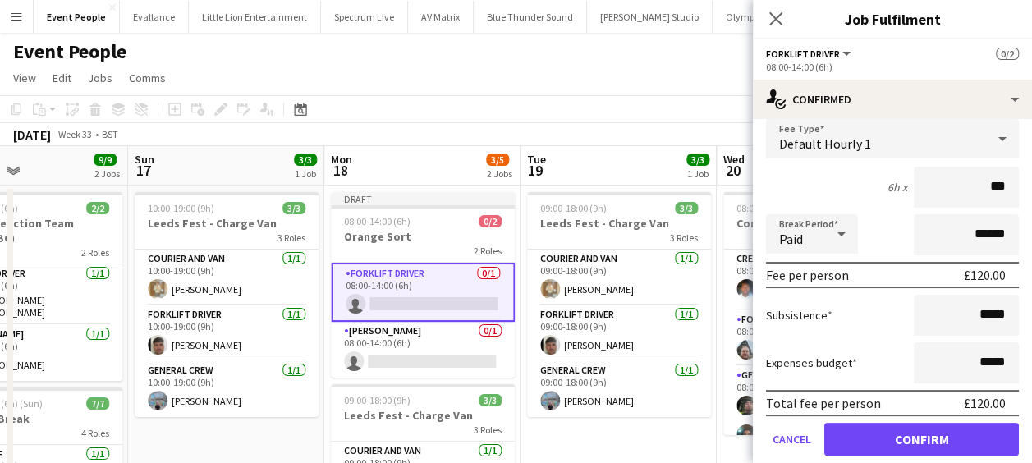
scroll to position [122, 0]
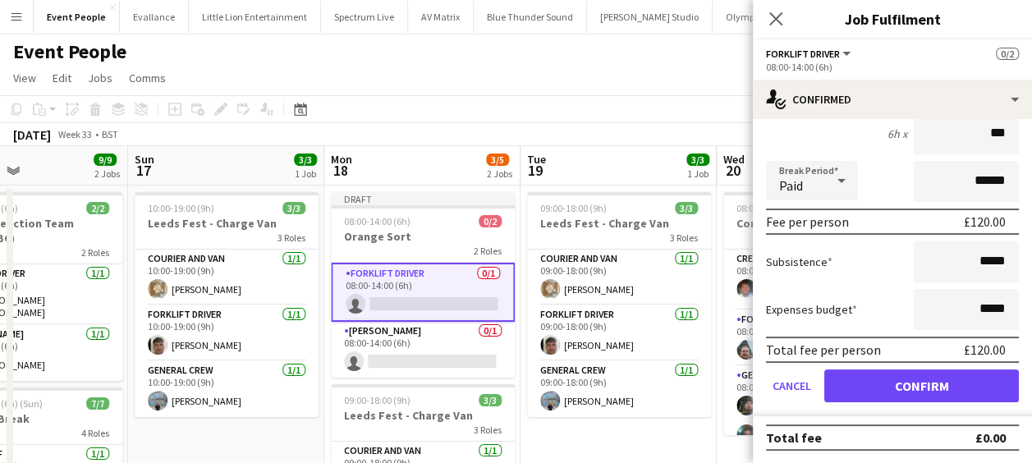
type input "***"
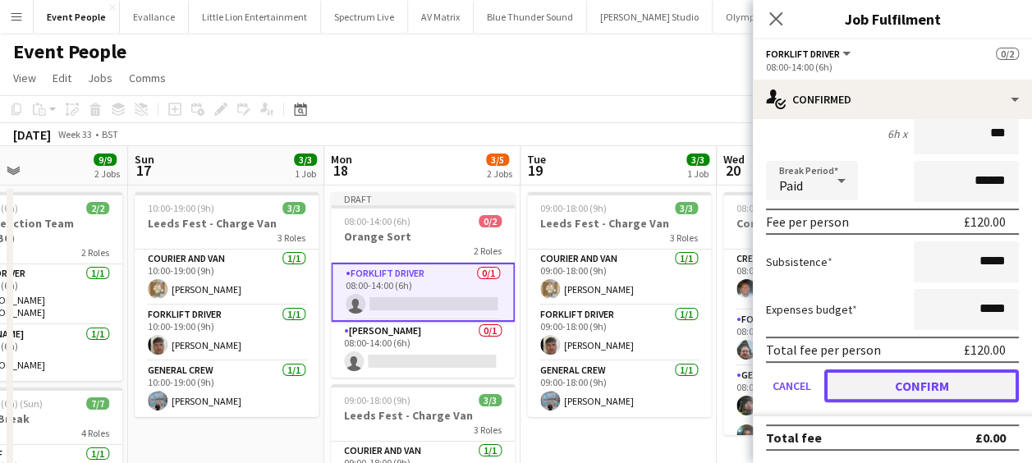
click at [930, 383] on button "Confirm" at bounding box center [922, 386] width 195 height 33
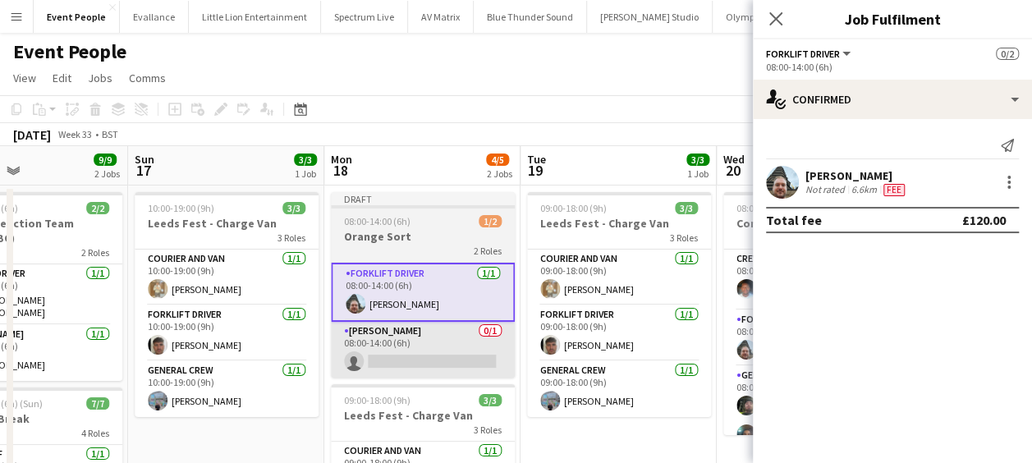
scroll to position [0, 0]
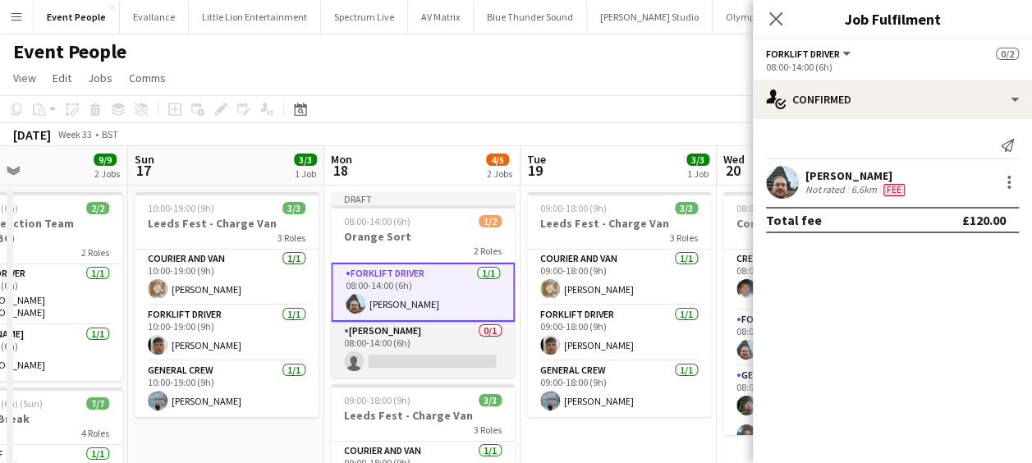
click at [406, 371] on app-card-role "Van Driver 0/1 08:00-14:00 (6h) single-neutral-actions" at bounding box center [423, 350] width 184 height 56
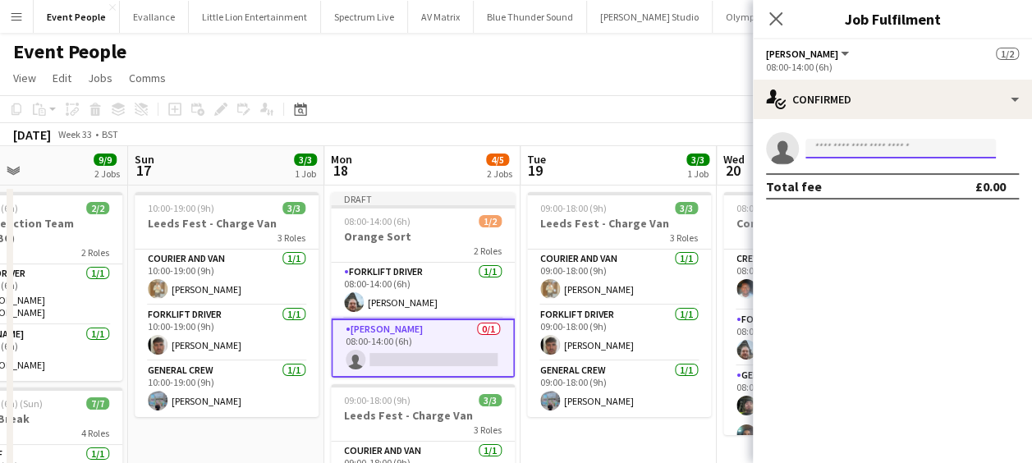
click at [824, 157] on input at bounding box center [901, 149] width 191 height 20
type input "*"
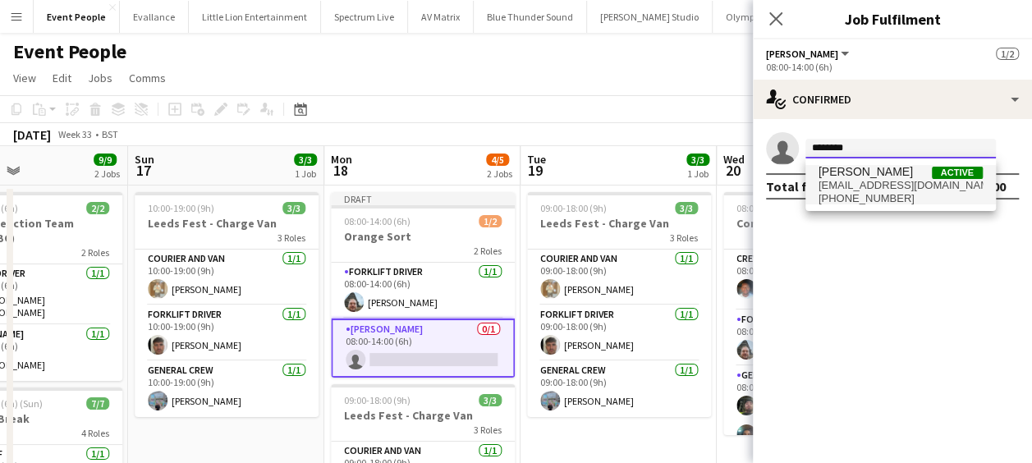
type input "********"
click at [877, 184] on span "[EMAIL_ADDRESS][DOMAIN_NAME]" at bounding box center [901, 185] width 164 height 13
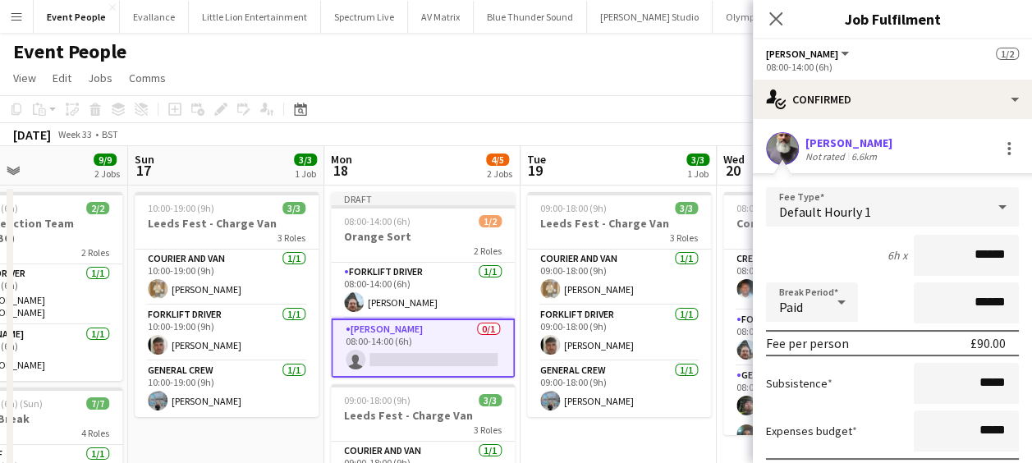
drag, startPoint x: 935, startPoint y: 262, endPoint x: 1047, endPoint y: 263, distance: 112.5
click at [1032, 263] on html "Menu Boards Boards Boards All jobs Status Workforce Workforce My Workforce Recr…" at bounding box center [516, 468] width 1032 height 936
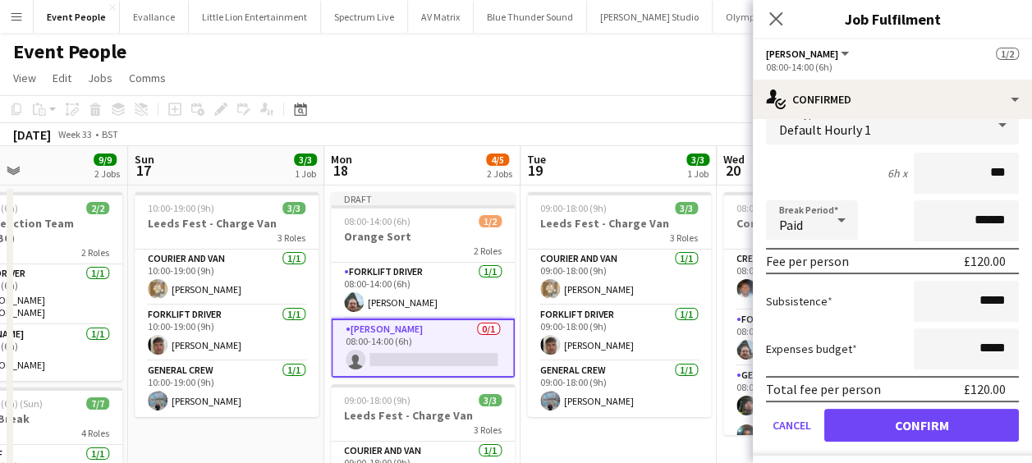
scroll to position [122, 0]
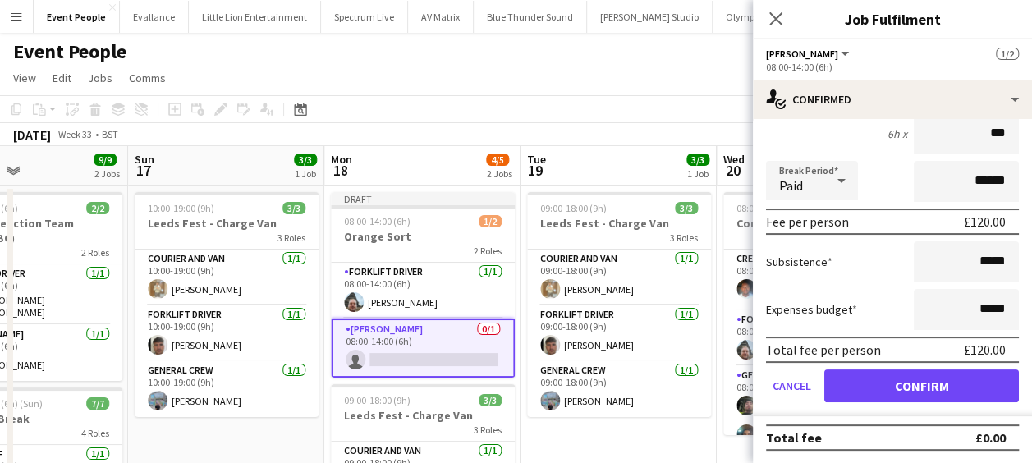
type input "***"
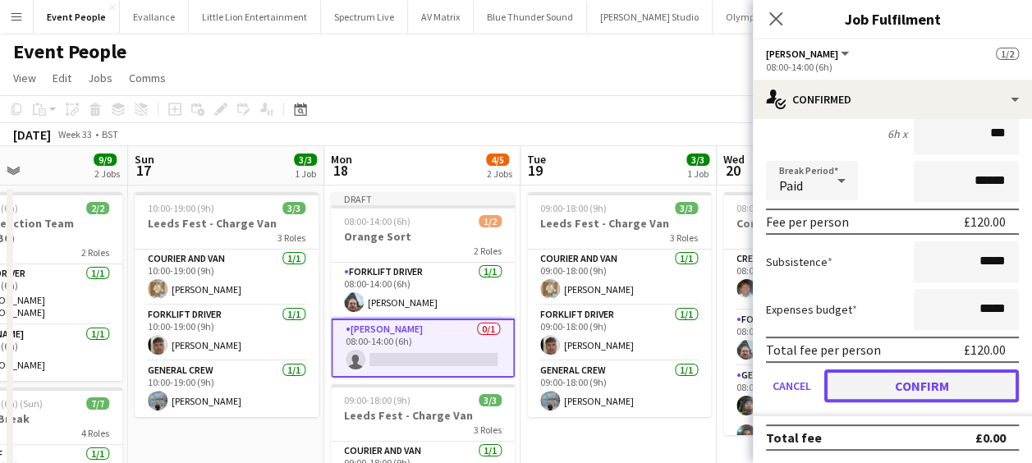
click at [953, 380] on button "Confirm" at bounding box center [922, 386] width 195 height 33
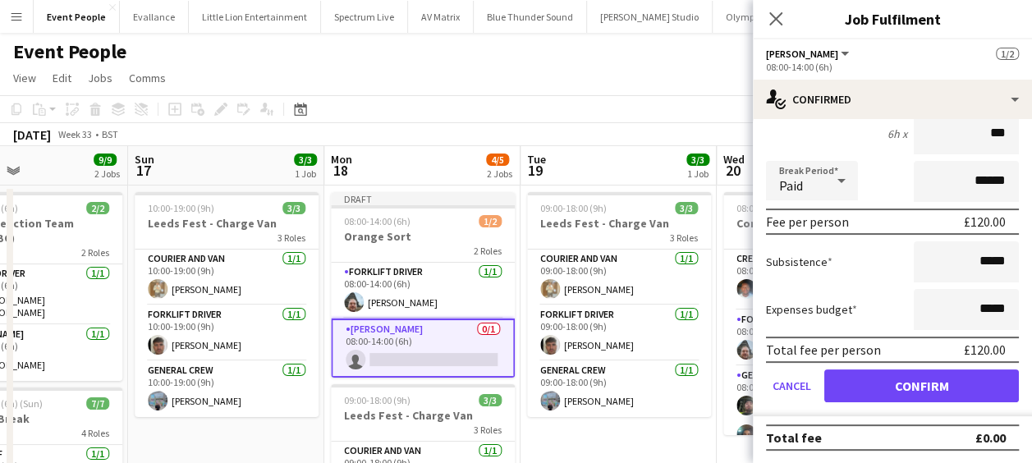
scroll to position [0, 0]
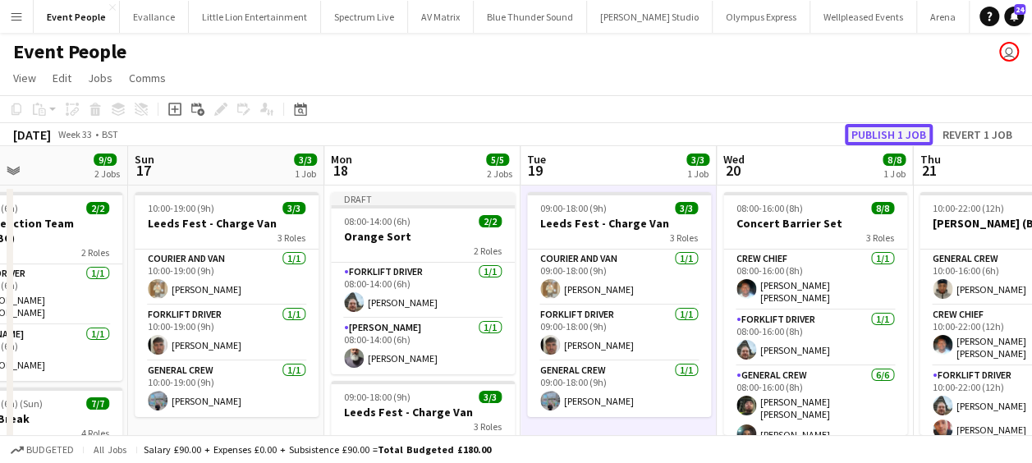
click at [908, 128] on button "Publish 1 job" at bounding box center [889, 134] width 88 height 21
